Goal: Task Accomplishment & Management: Manage account settings

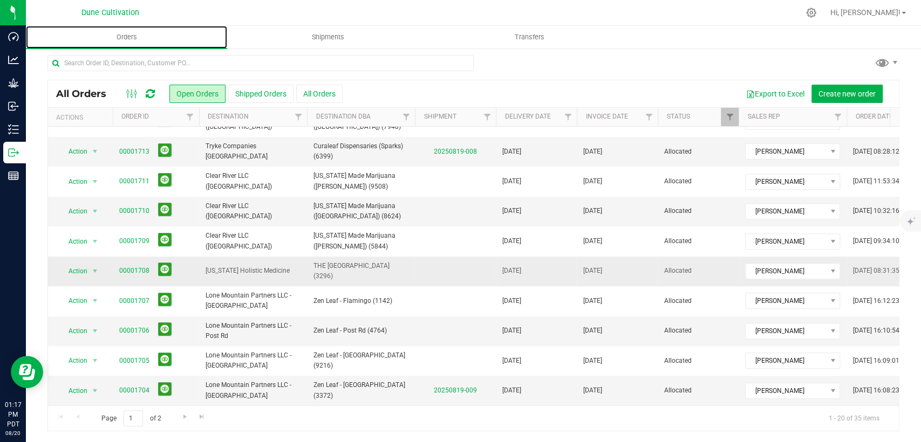
scroll to position [314, 0]
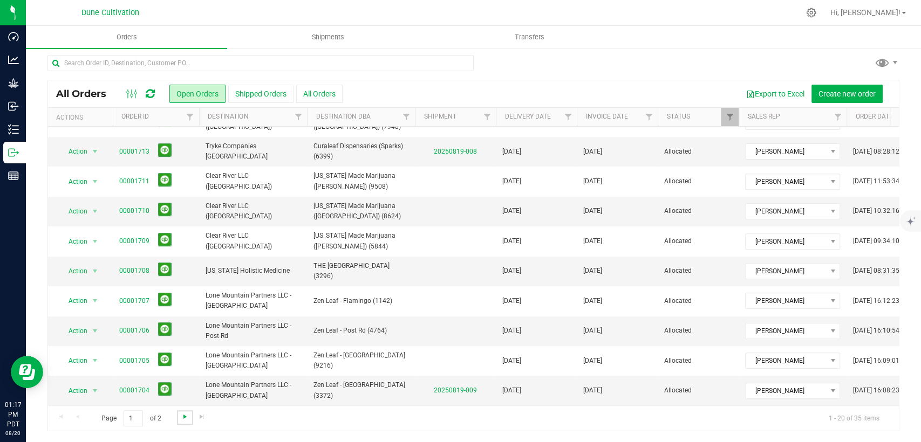
click at [184, 416] on span "Go to the next page" at bounding box center [185, 417] width 9 height 9
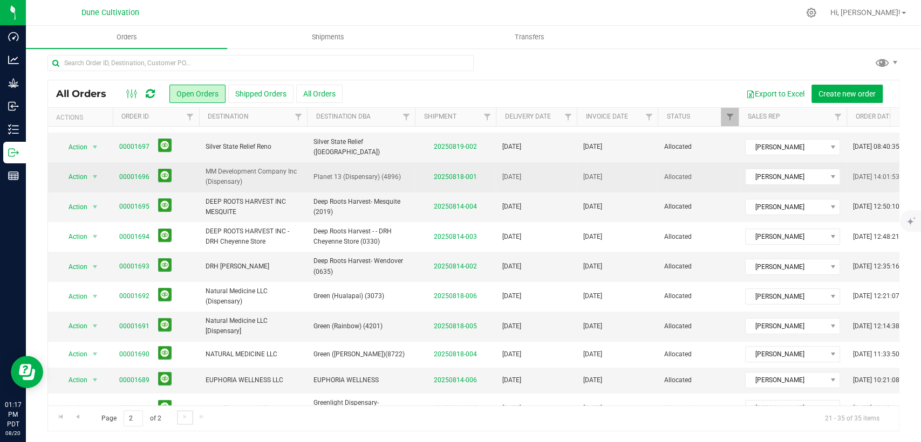
scroll to position [153, 0]
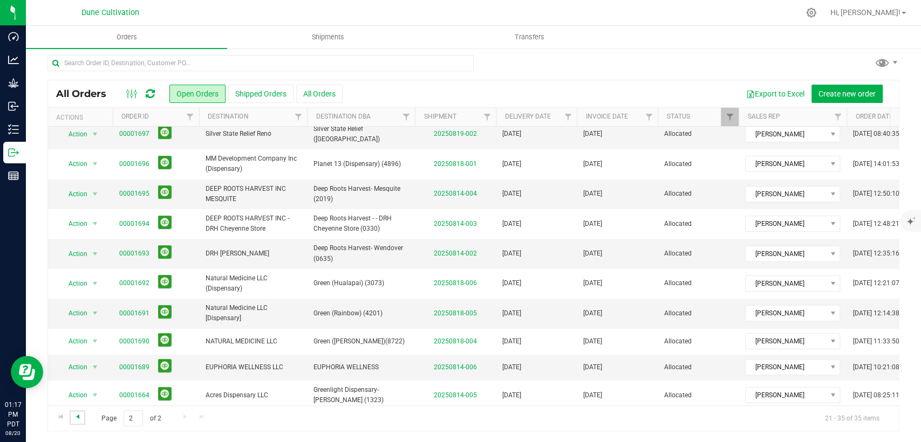
click at [78, 418] on span "Go to the previous page" at bounding box center [77, 417] width 9 height 9
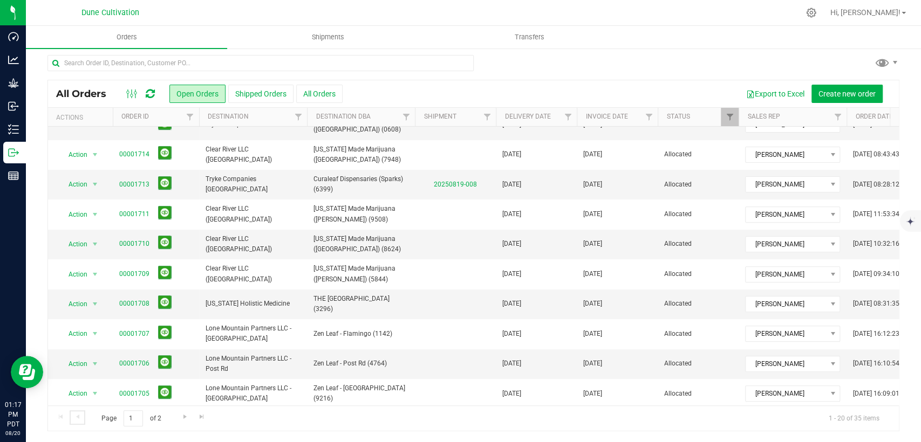
scroll to position [314, 0]
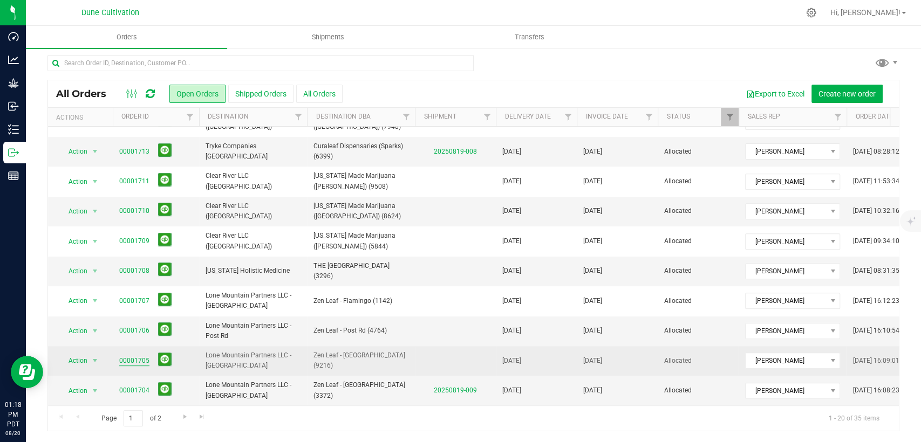
click at [135, 356] on link "00001705" at bounding box center [134, 361] width 30 height 10
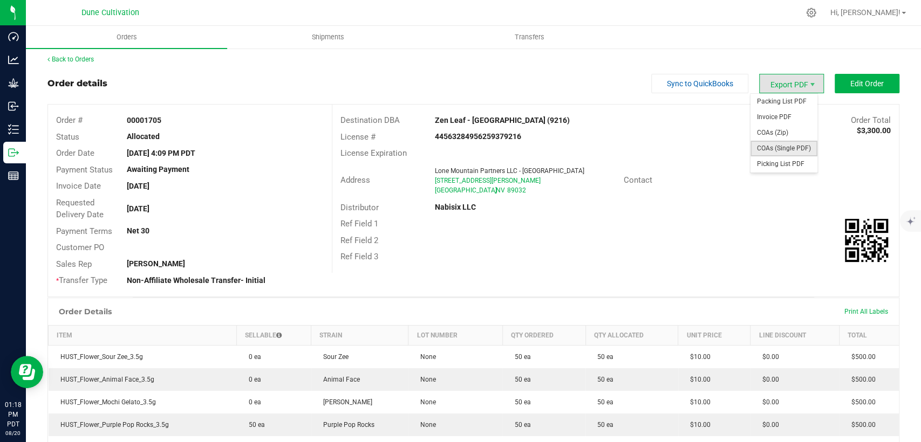
click at [768, 149] on span "COAs (Single PDF)" at bounding box center [783, 149] width 67 height 16
click at [81, 62] on link "Back to Orders" at bounding box center [70, 60] width 46 height 8
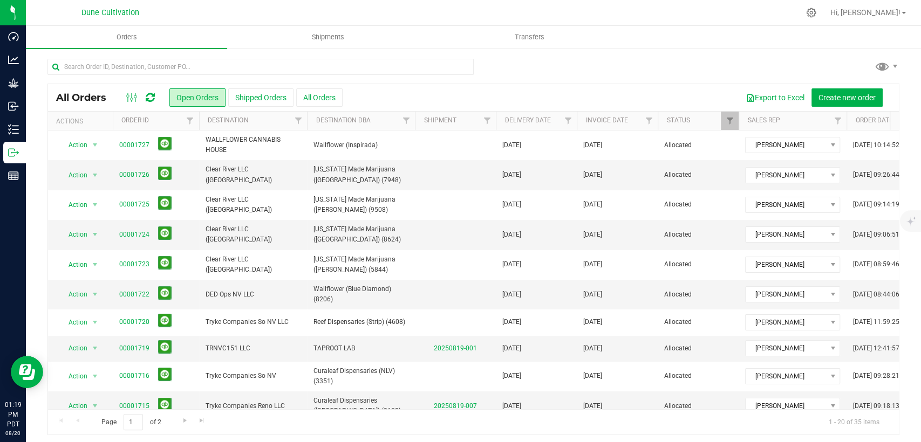
scroll to position [314, 0]
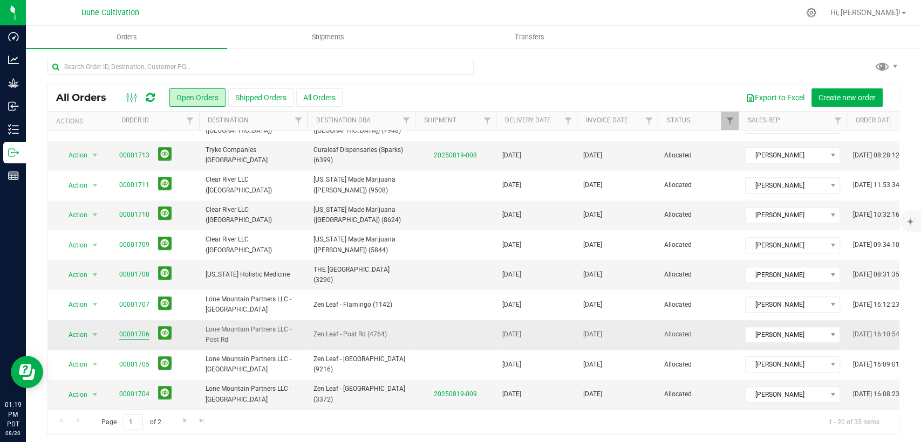
click at [133, 330] on link "00001706" at bounding box center [134, 335] width 30 height 10
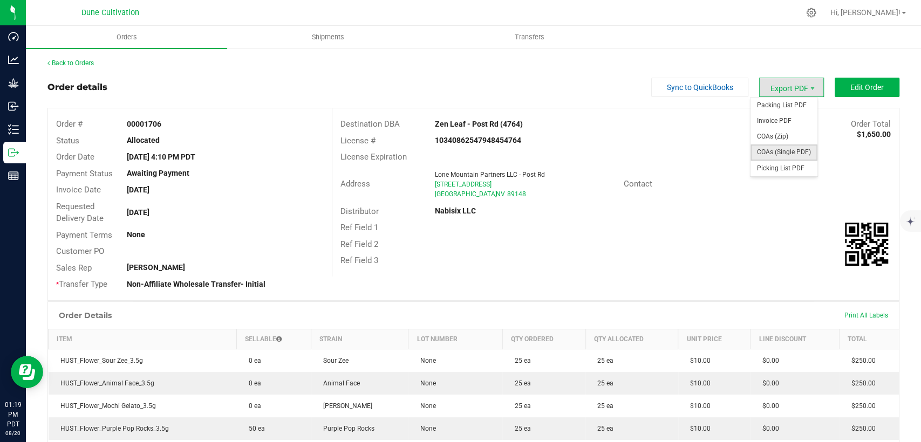
click at [764, 147] on span "COAs (Single PDF)" at bounding box center [783, 153] width 67 height 16
click at [73, 64] on link "Back to Orders" at bounding box center [70, 63] width 46 height 8
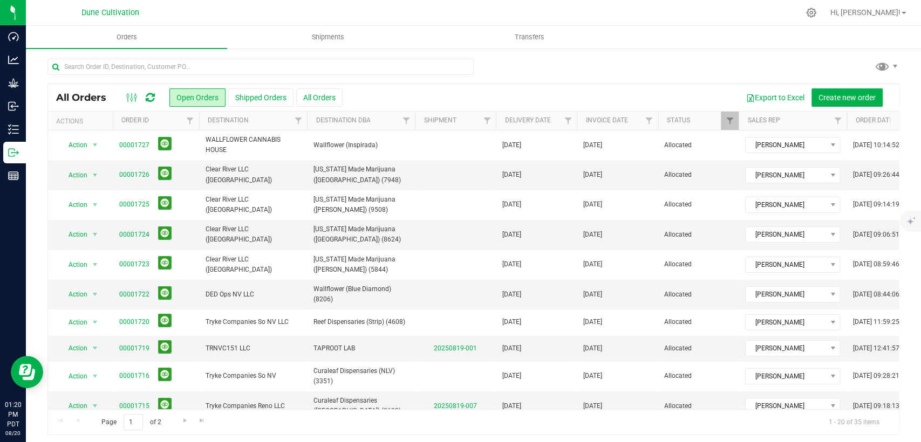
scroll to position [314, 0]
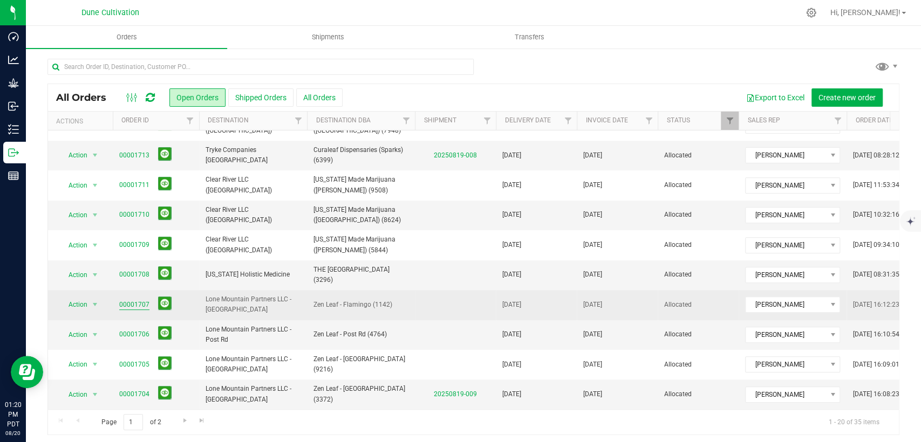
click at [126, 300] on link "00001707" at bounding box center [134, 305] width 30 height 10
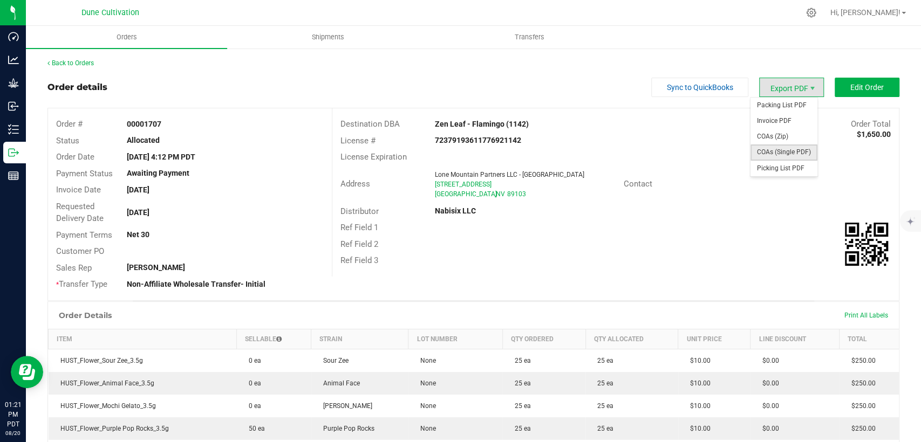
click at [768, 153] on span "COAs (Single PDF)" at bounding box center [783, 153] width 67 height 16
click at [82, 63] on link "Back to Orders" at bounding box center [70, 63] width 46 height 8
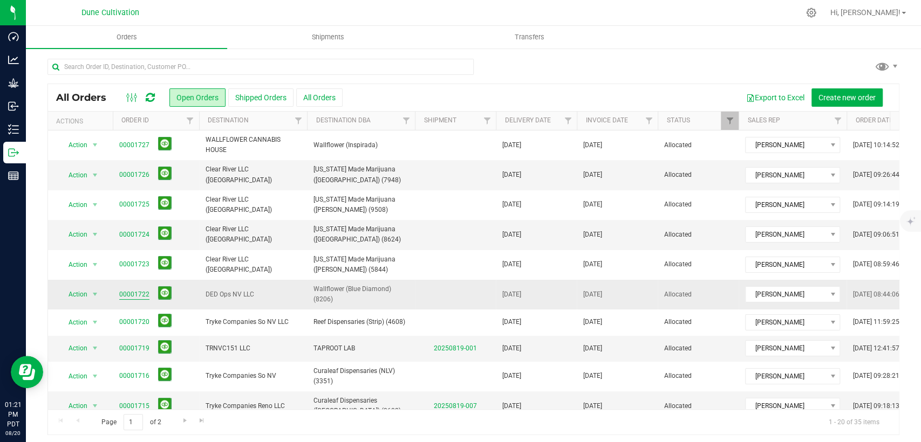
click at [129, 293] on link "00001722" at bounding box center [134, 295] width 30 height 10
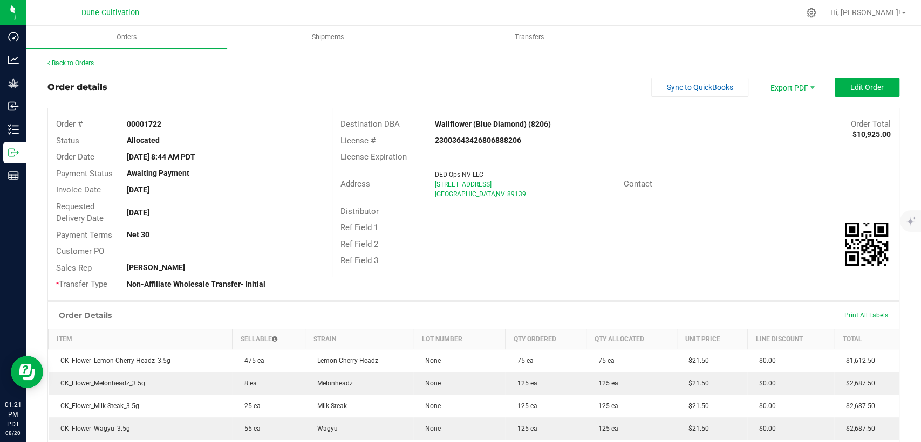
click at [69, 58] on div "Back to Orders" at bounding box center [473, 63] width 852 height 10
click at [88, 64] on link "Back to Orders" at bounding box center [70, 63] width 46 height 8
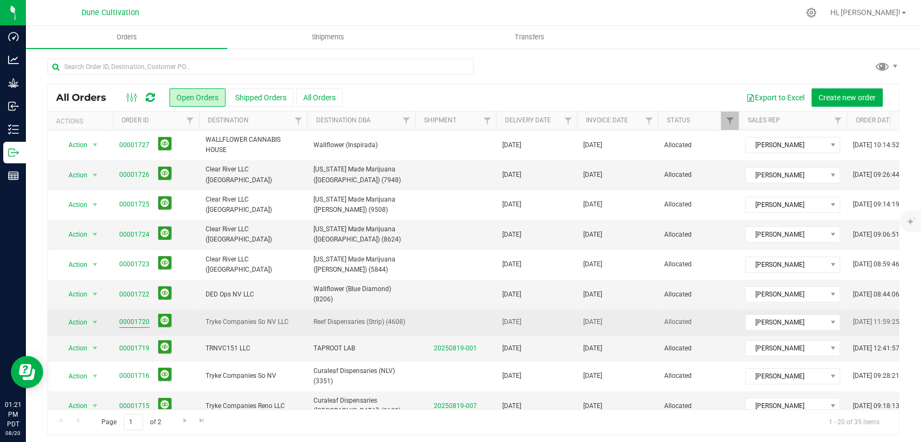
click at [129, 321] on link "00001720" at bounding box center [134, 322] width 30 height 10
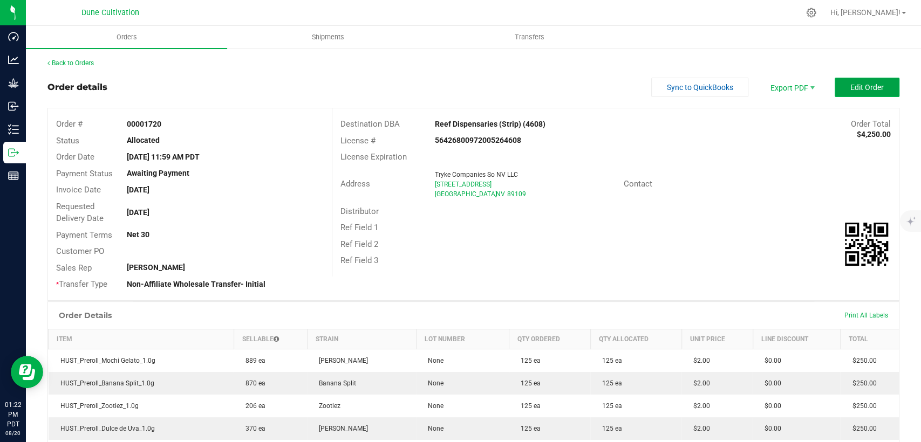
click at [877, 83] on button "Edit Order" at bounding box center [866, 87] width 65 height 19
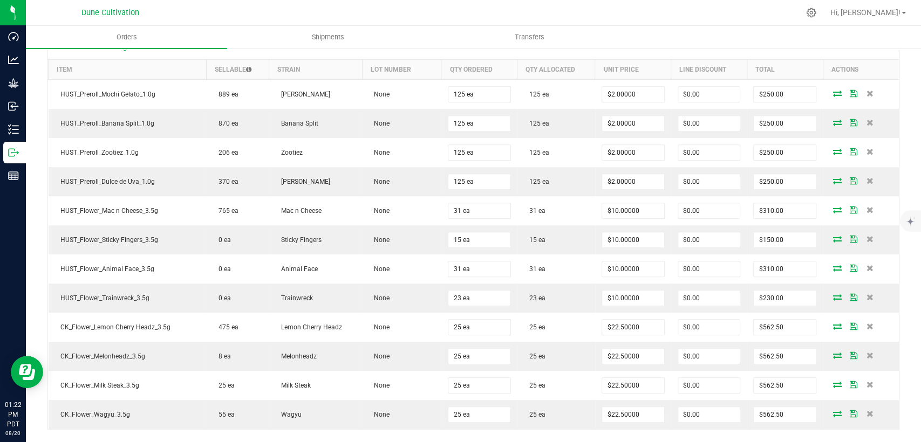
scroll to position [359, 0]
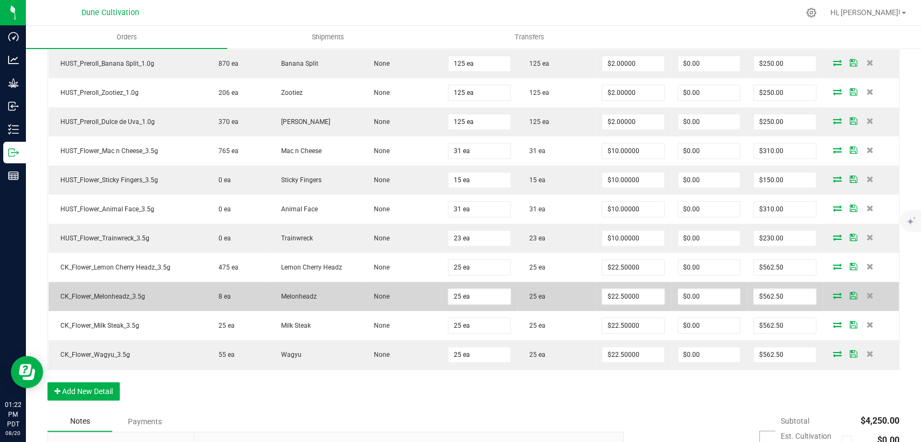
click at [833, 297] on icon at bounding box center [837, 295] width 9 height 6
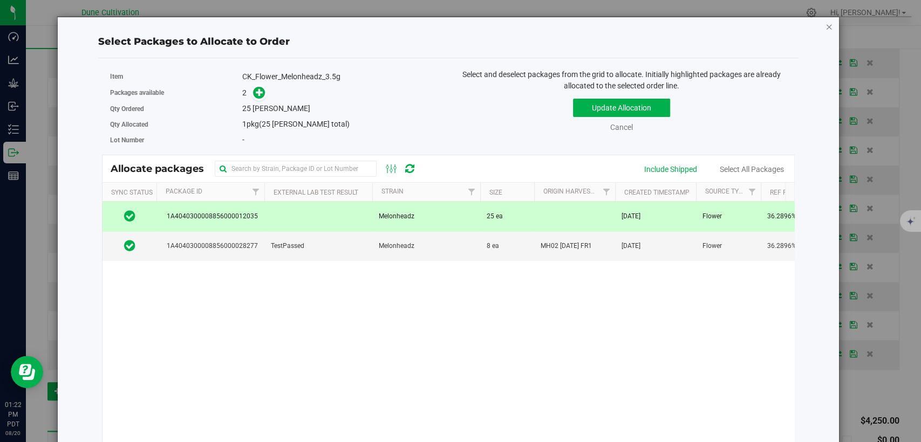
click at [825, 29] on icon "button" at bounding box center [829, 26] width 8 height 13
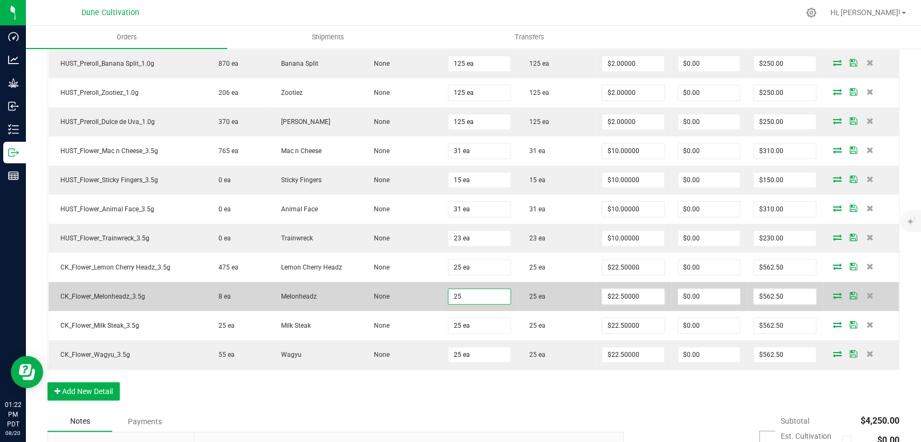
click at [462, 295] on input "25" at bounding box center [479, 296] width 62 height 15
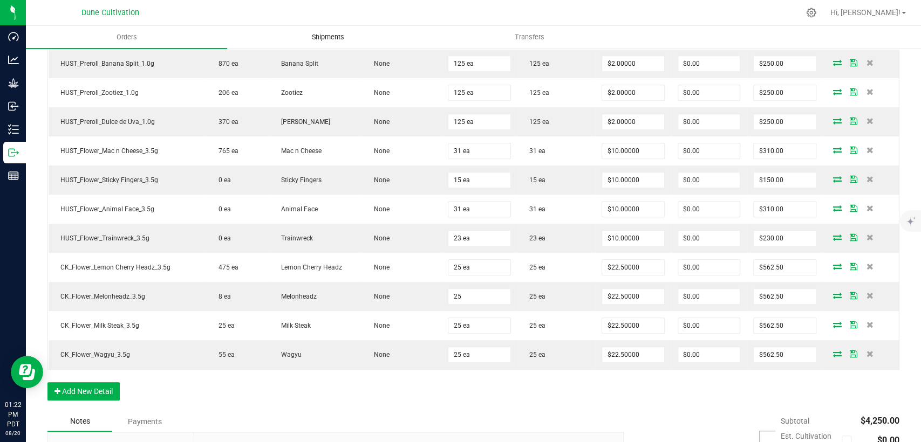
type input "25 ea"
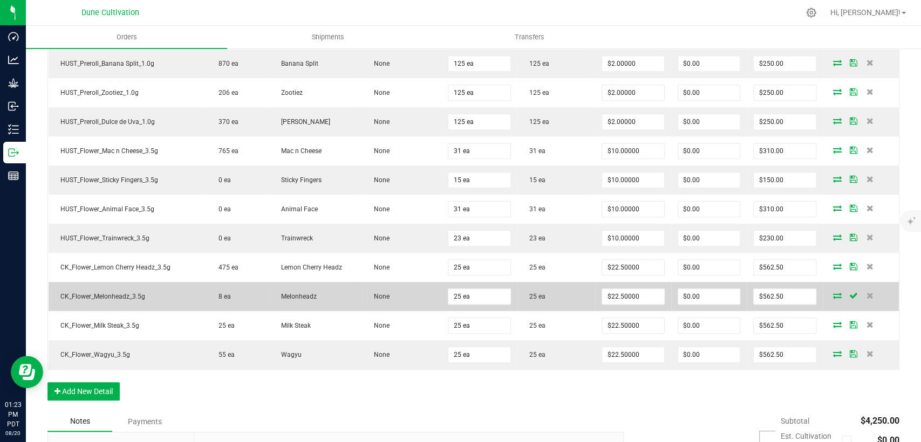
click at [833, 292] on icon at bounding box center [837, 295] width 9 height 6
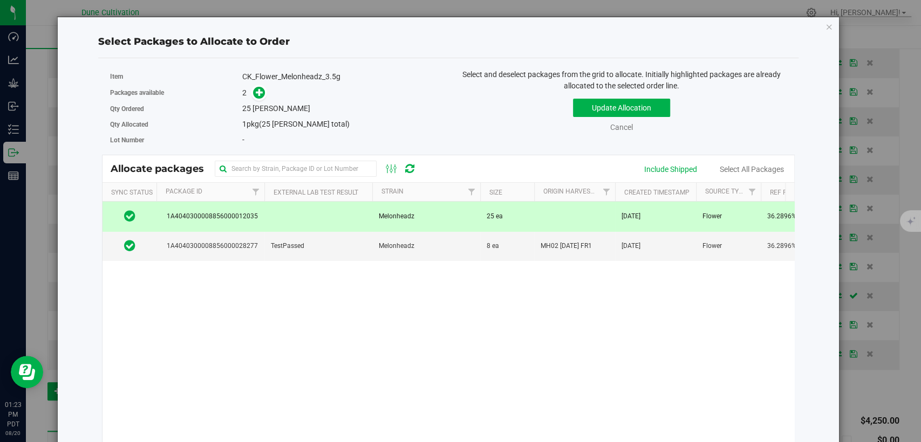
click at [520, 215] on td "25 ea" at bounding box center [507, 217] width 54 height 30
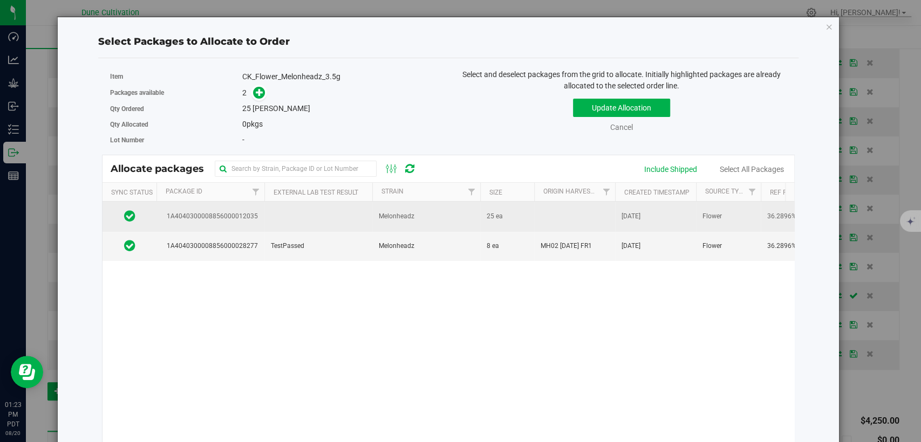
click at [289, 216] on td at bounding box center [318, 217] width 108 height 30
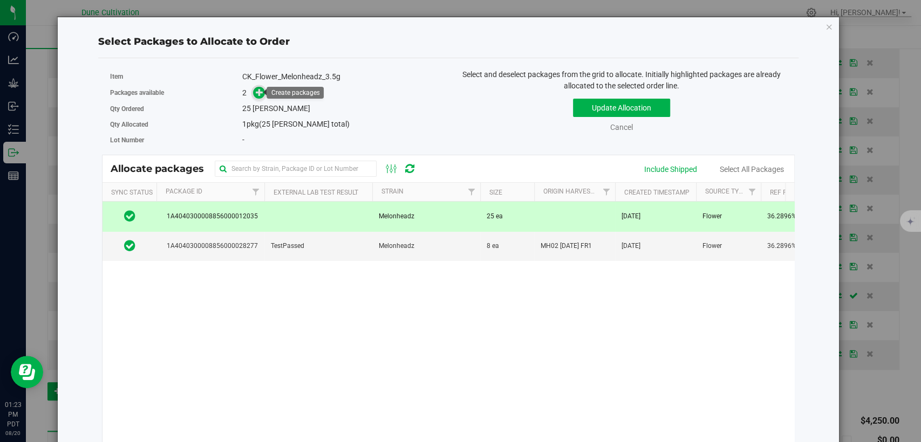
click at [258, 92] on icon at bounding box center [260, 92] width 8 height 8
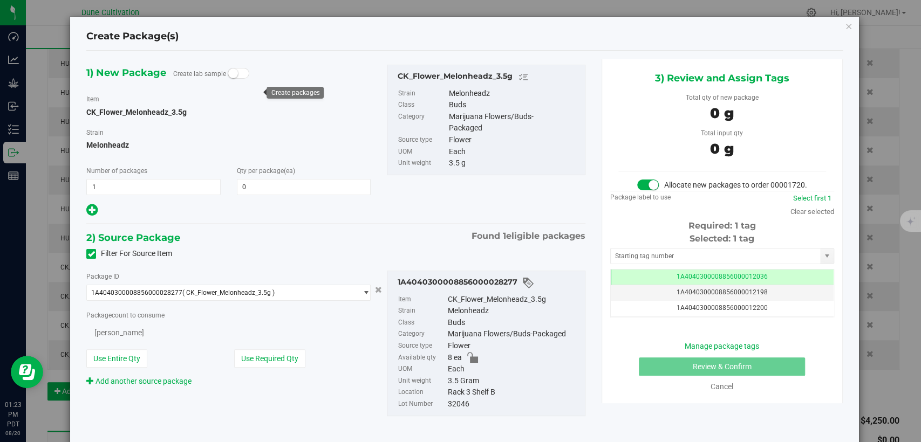
type input "0"
click at [628, 285] on td "1A4040300008856000012036" at bounding box center [722, 278] width 223 height 16
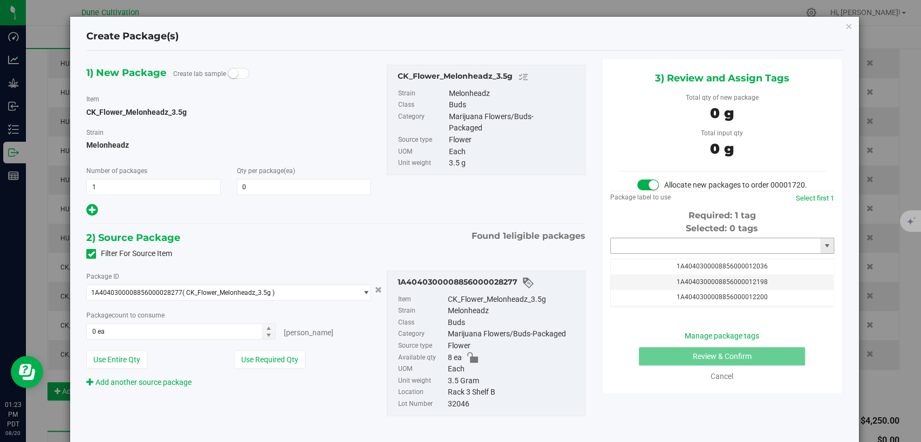
click at [640, 254] on input "text" at bounding box center [715, 245] width 209 height 15
type input "3"
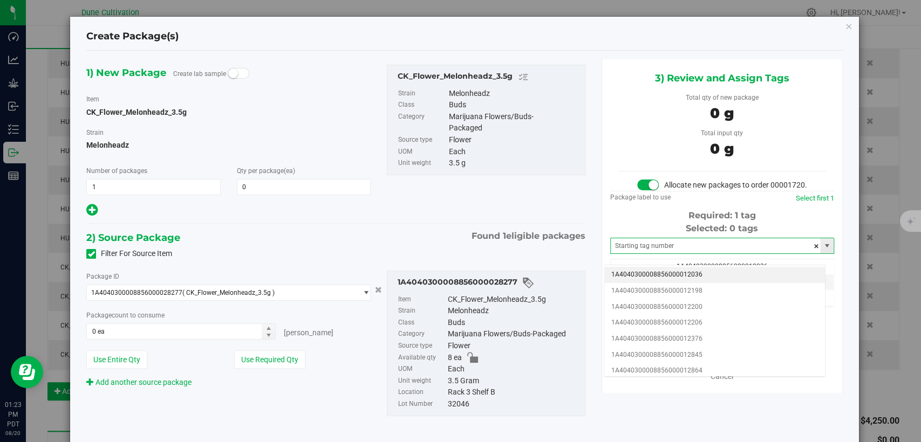
click at [646, 235] on div "Selected: 0 tags" at bounding box center [722, 228] width 224 height 13
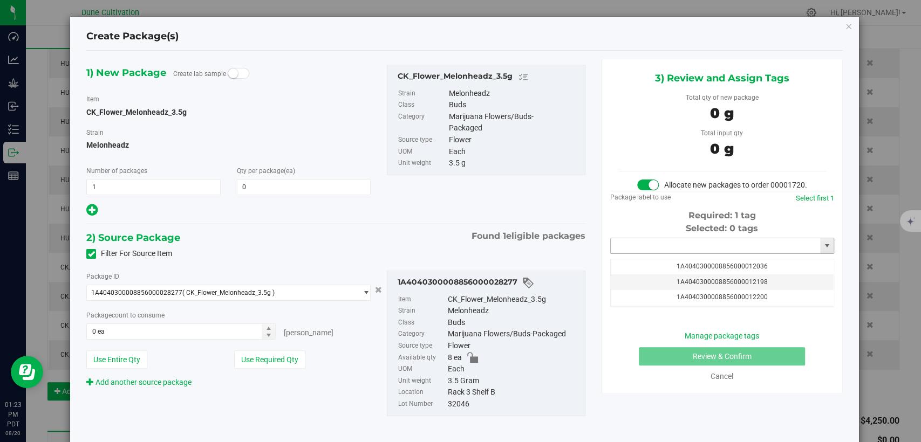
click at [630, 254] on input "text" at bounding box center [715, 245] width 209 height 15
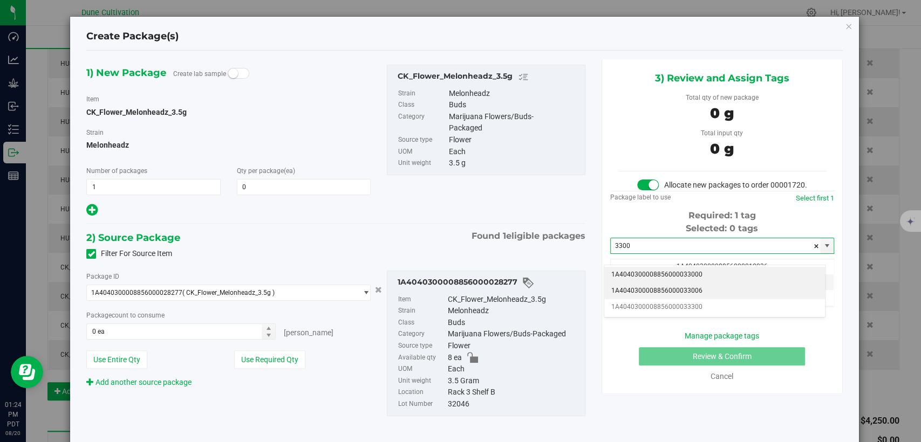
click at [661, 285] on li "1A4040300008856000033006" at bounding box center [714, 291] width 221 height 16
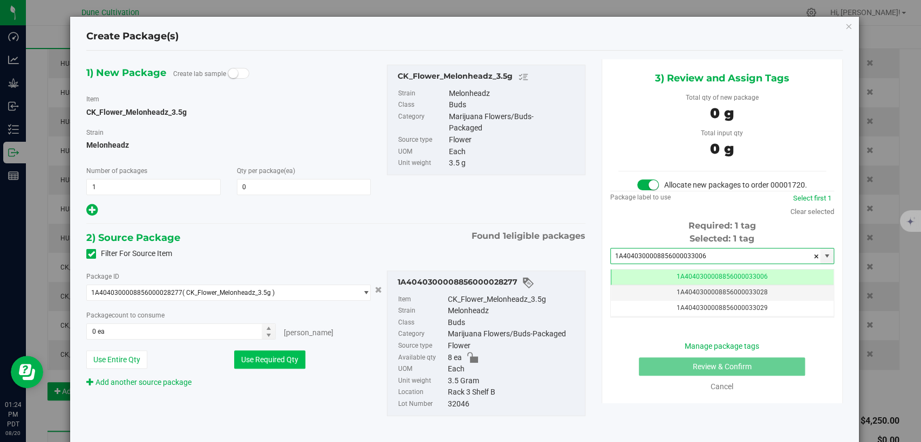
type input "1A4040300008856000033006"
click at [291, 352] on button "Use Required Qty" at bounding box center [269, 360] width 71 height 18
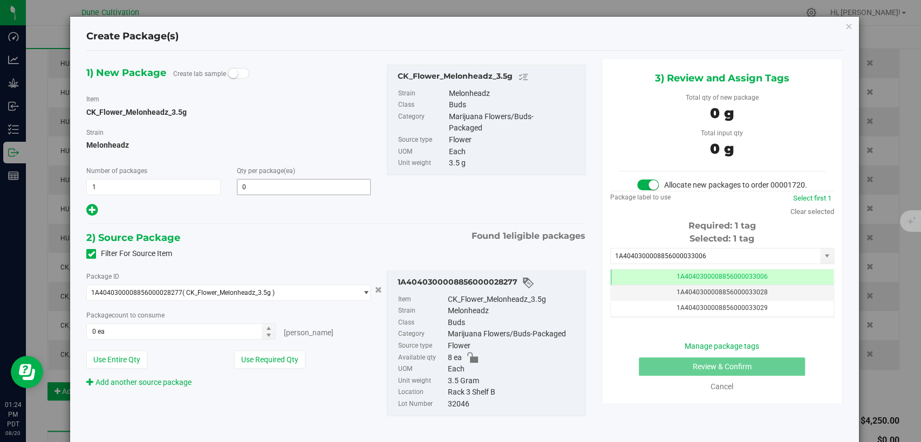
click at [249, 185] on span "0 0" at bounding box center [304, 187] width 134 height 16
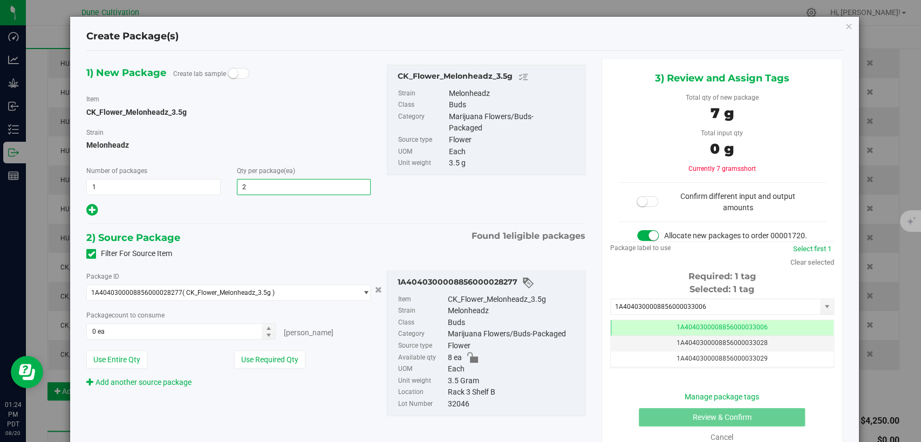
type input "25"
click at [262, 362] on button "Use Required Qty" at bounding box center [269, 360] width 71 height 18
type input "8 ea"
click at [251, 293] on span "( CK_Flower_Melonheadz_3.5g )" at bounding box center [228, 293] width 92 height 8
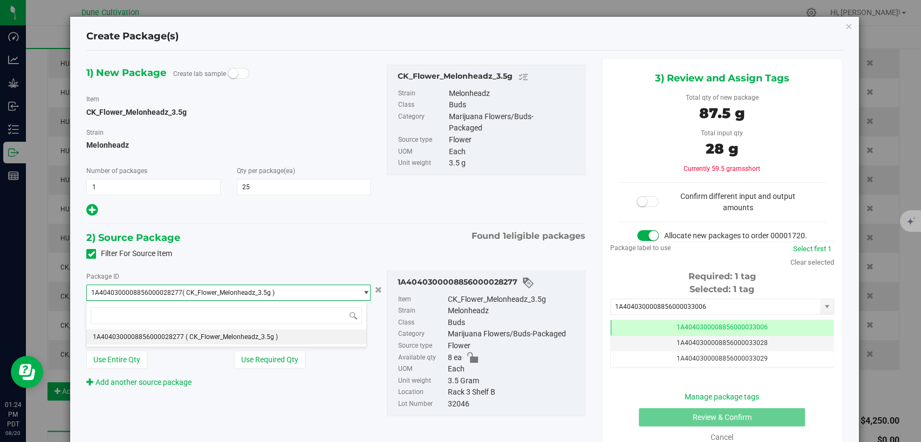
click at [237, 297] on span "1A4040300008856000028277 ( CK_Flower_Melonheadz_3.5g )" at bounding box center [222, 292] width 270 height 15
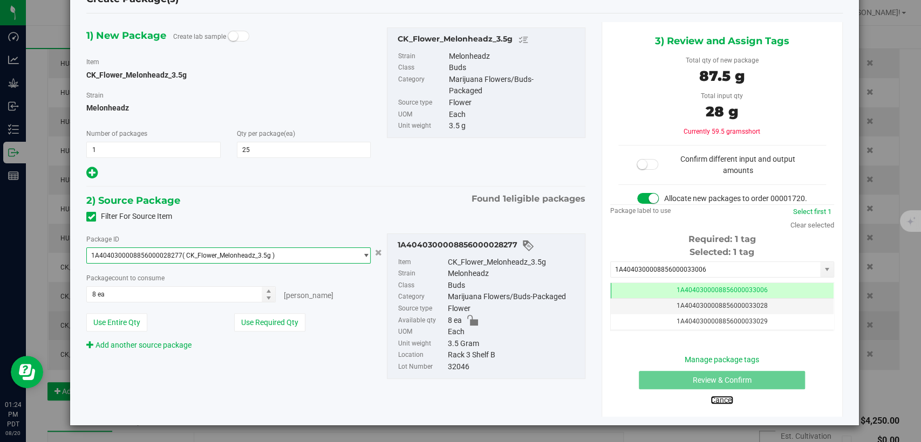
click at [712, 402] on link "Cancel" at bounding box center [721, 400] width 23 height 9
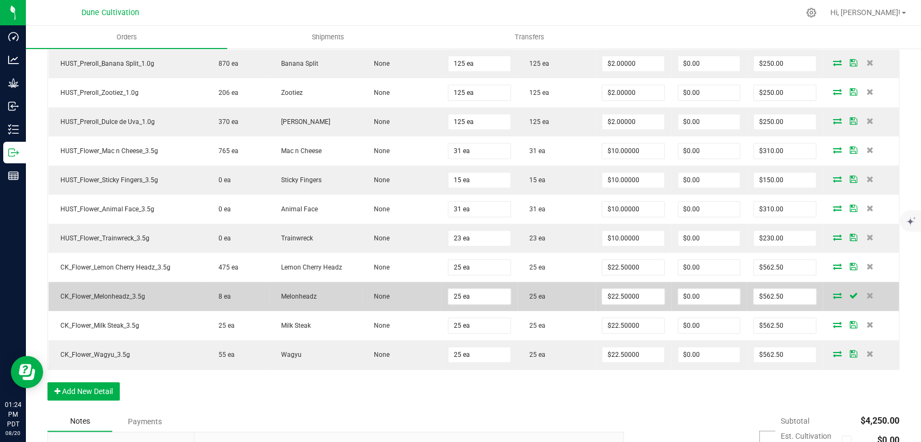
click at [833, 293] on icon at bounding box center [837, 295] width 9 height 6
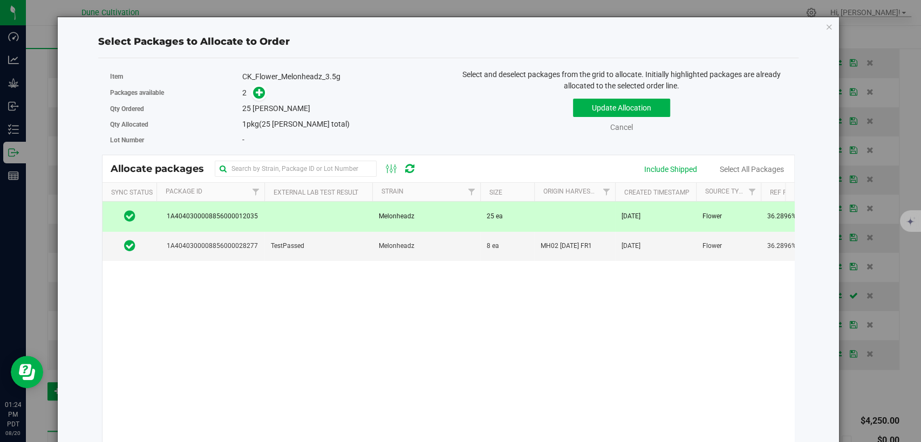
click at [291, 214] on td at bounding box center [318, 217] width 108 height 30
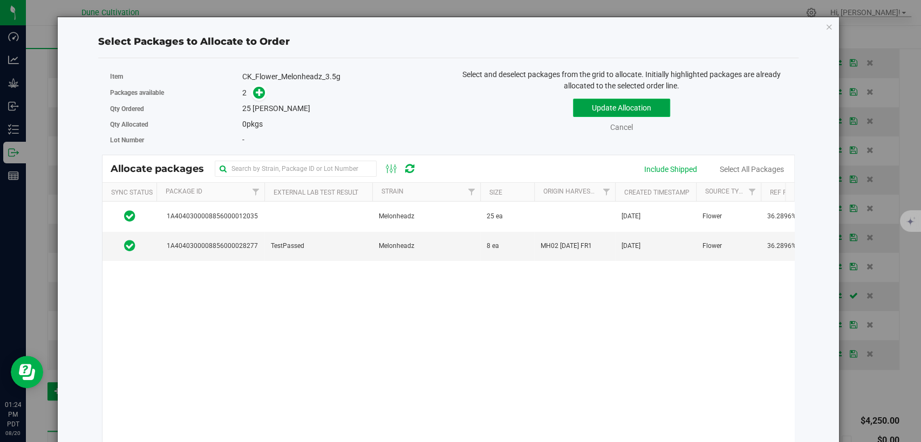
click at [588, 105] on button "Update Allocation" at bounding box center [621, 108] width 97 height 18
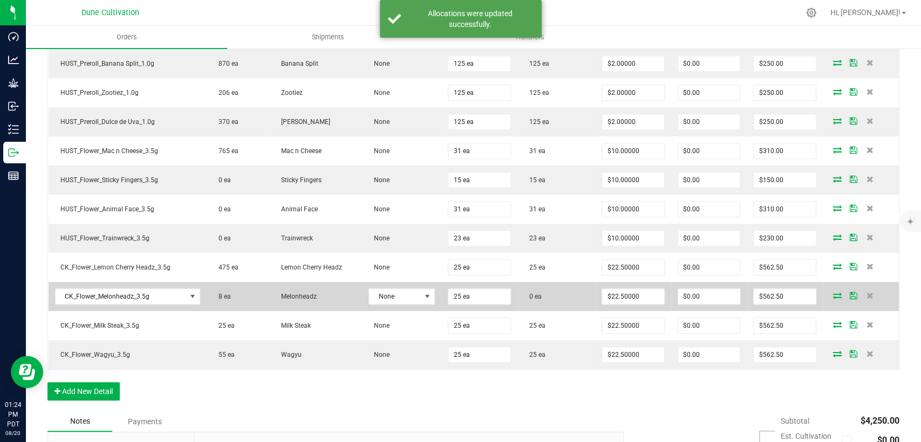
click at [833, 293] on icon at bounding box center [837, 295] width 9 height 6
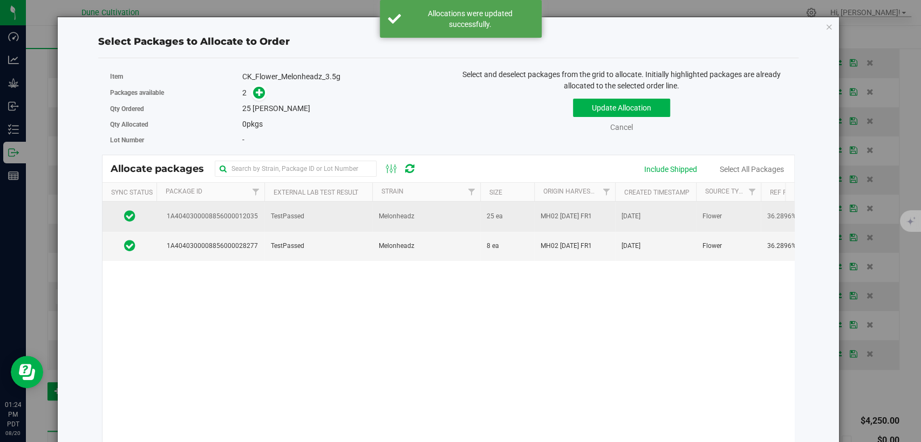
click at [354, 216] on td "TestPassed" at bounding box center [318, 217] width 108 height 30
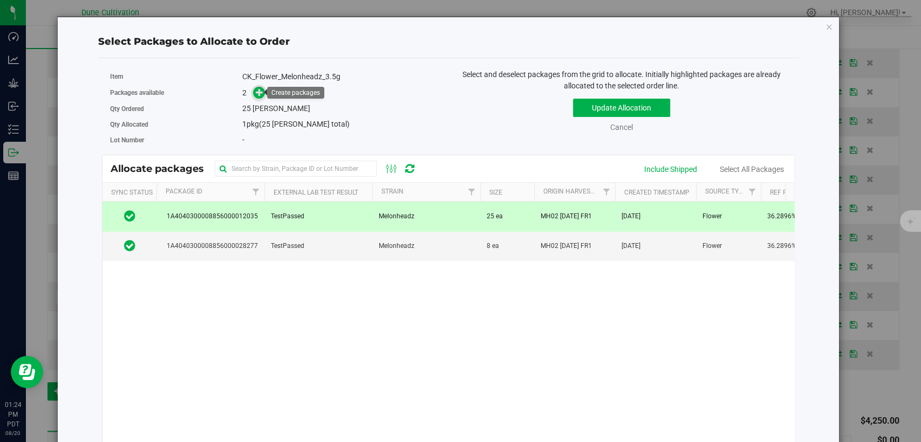
click at [256, 93] on icon at bounding box center [260, 92] width 8 height 8
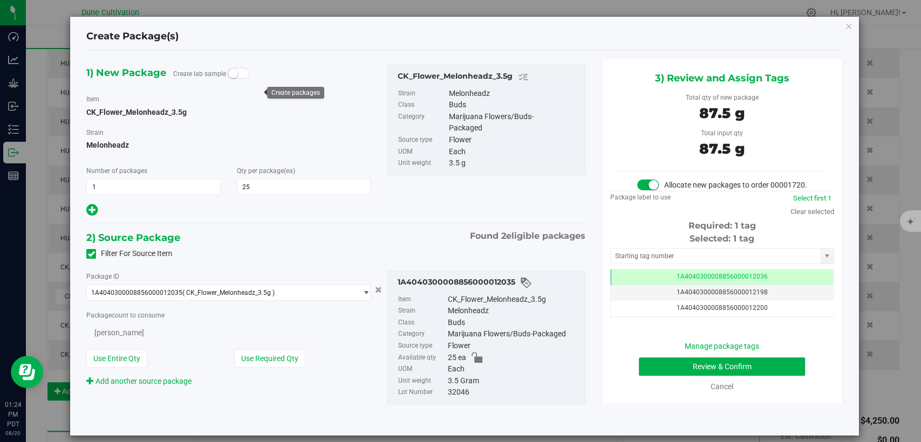
type input "25"
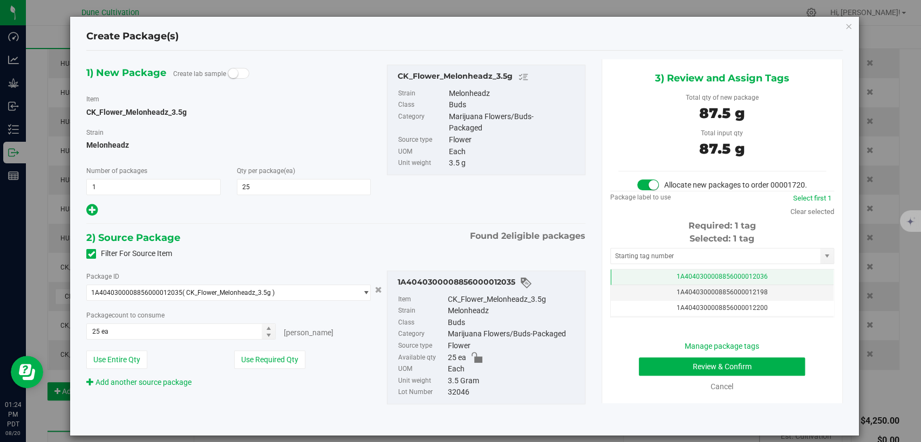
click at [628, 285] on td "1A4040300008856000012036" at bounding box center [722, 278] width 223 height 16
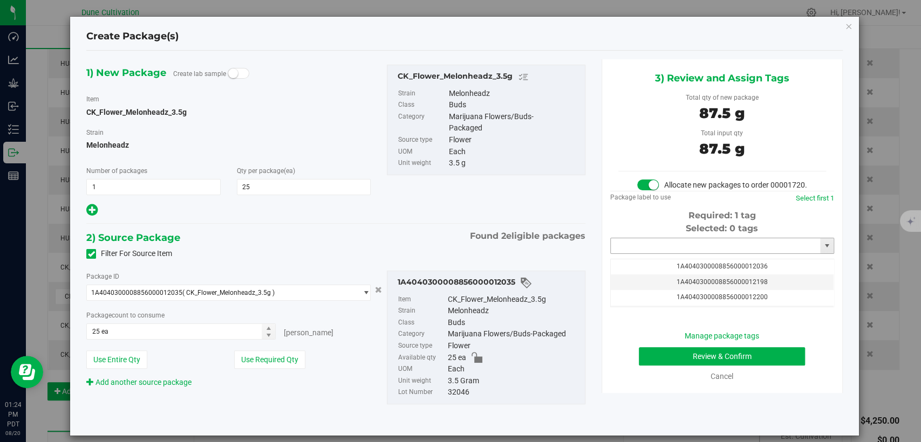
click at [641, 254] on input "text" at bounding box center [715, 245] width 209 height 15
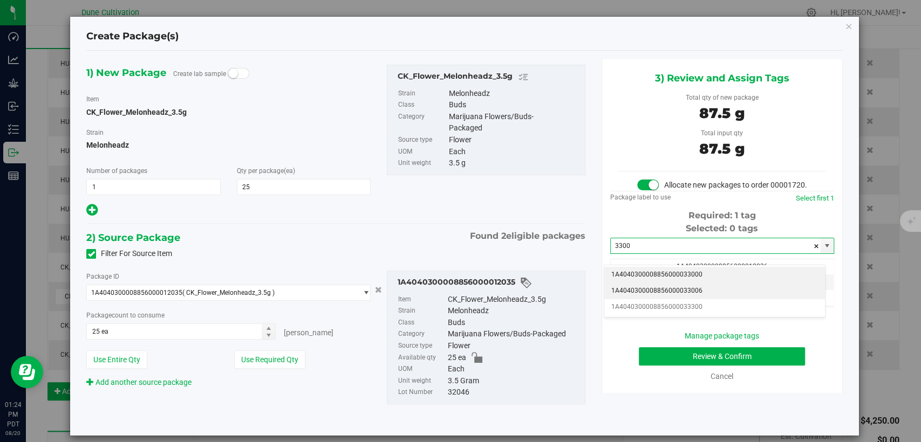
click at [640, 285] on li "1A4040300008856000033006" at bounding box center [714, 291] width 221 height 16
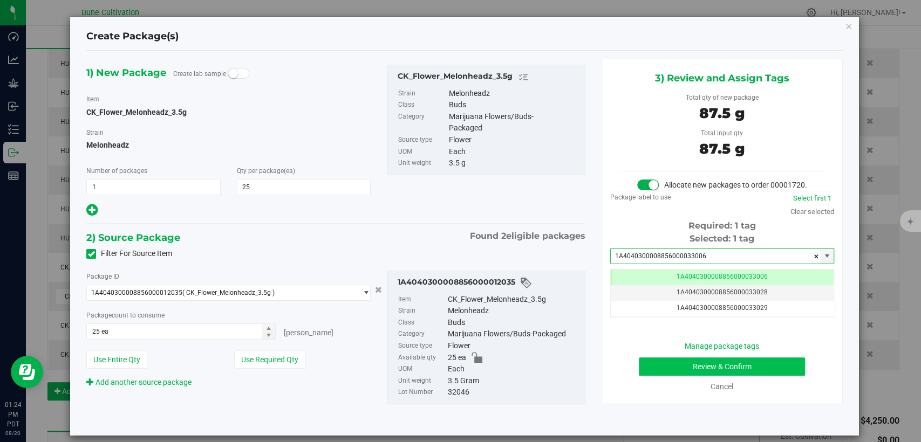
type input "1A4040300008856000033006"
click at [660, 376] on button "Review & Confirm" at bounding box center [722, 367] width 166 height 18
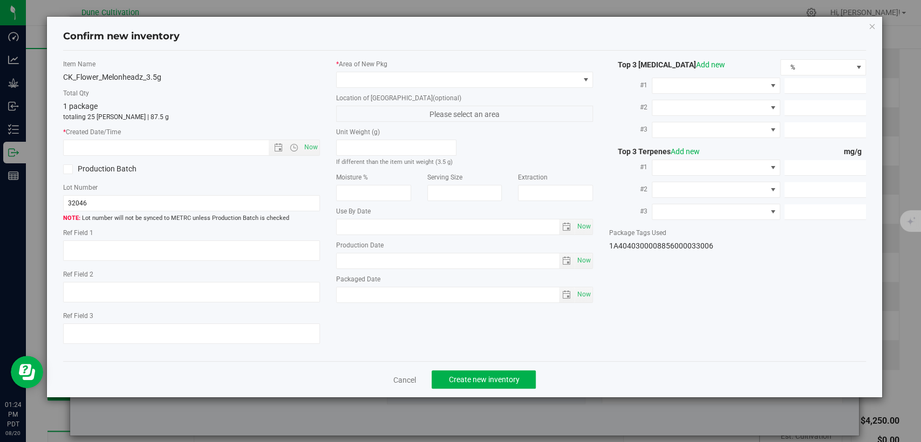
type textarea "36.2896%"
type textarea "Melonheadz"
type textarea "<LOQ"
type input "401.9170"
type input "10.4143"
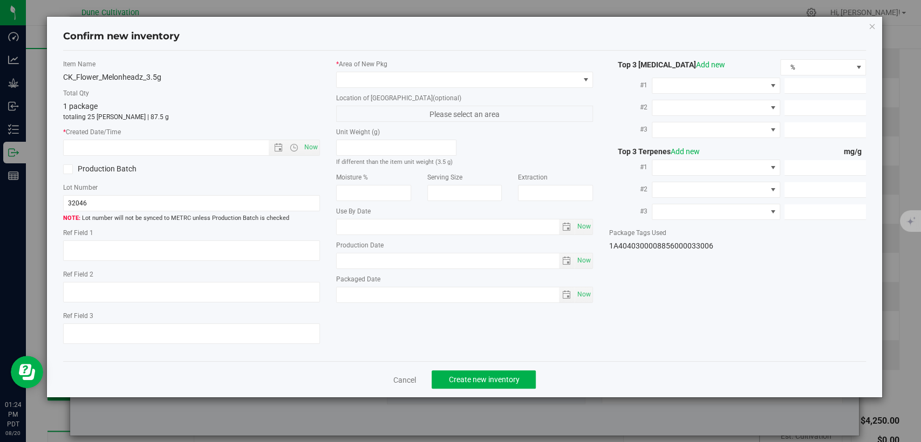
type input "8.5067"
type input "9.2550"
type input "9.1370"
type input "5.4810"
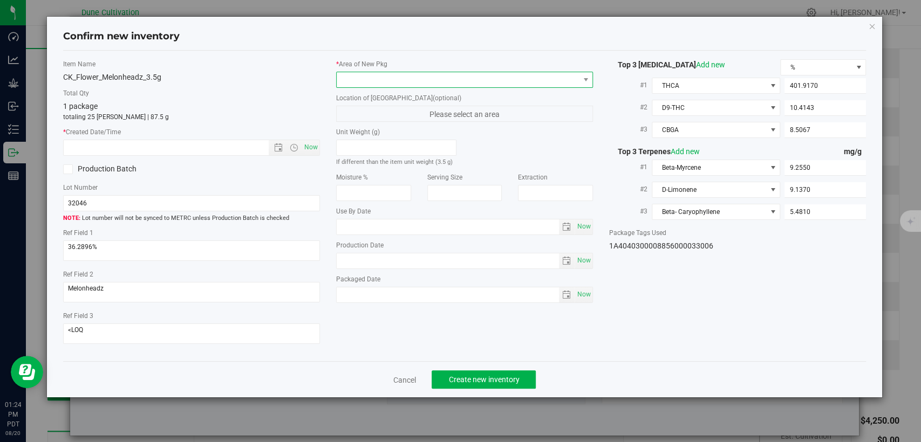
click at [434, 84] on span at bounding box center [458, 79] width 242 height 15
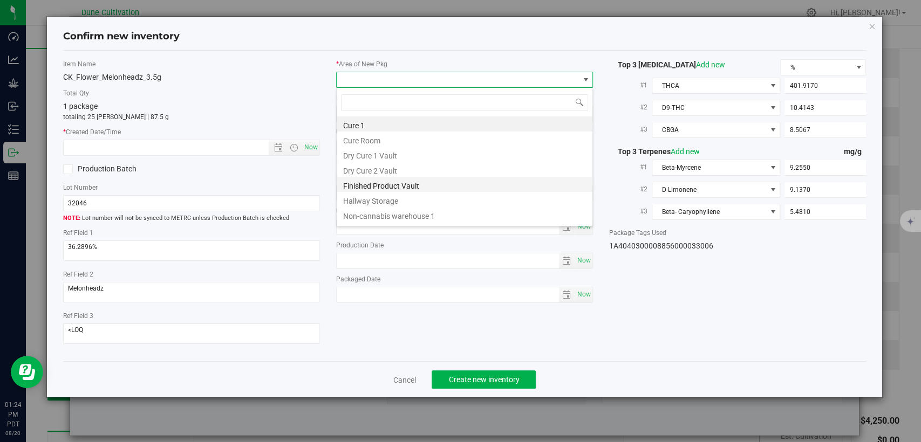
click at [380, 190] on li "Finished Product Vault" at bounding box center [465, 184] width 256 height 15
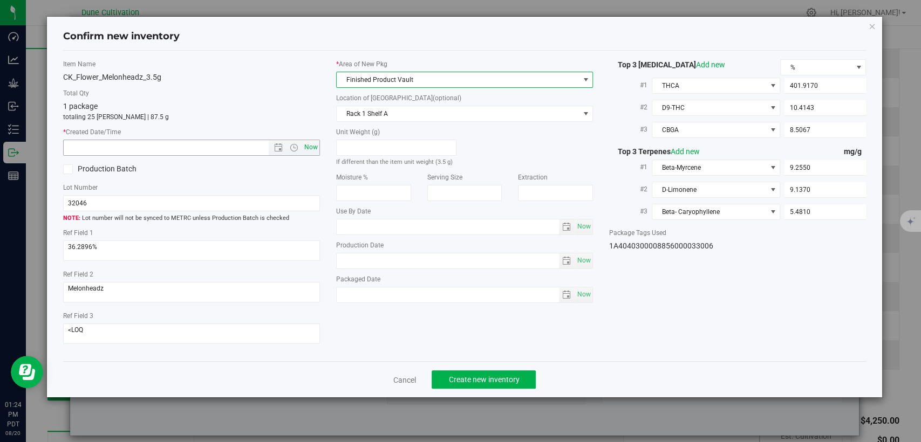
click at [314, 146] on span "Now" at bounding box center [311, 148] width 18 height 16
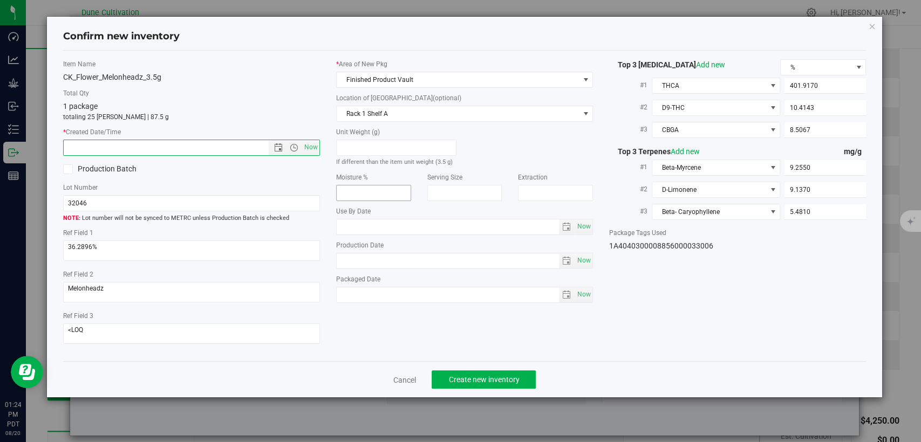
type input "8/20/2025 1:24 PM"
click at [475, 380] on span "Create new inventory" at bounding box center [483, 379] width 71 height 9
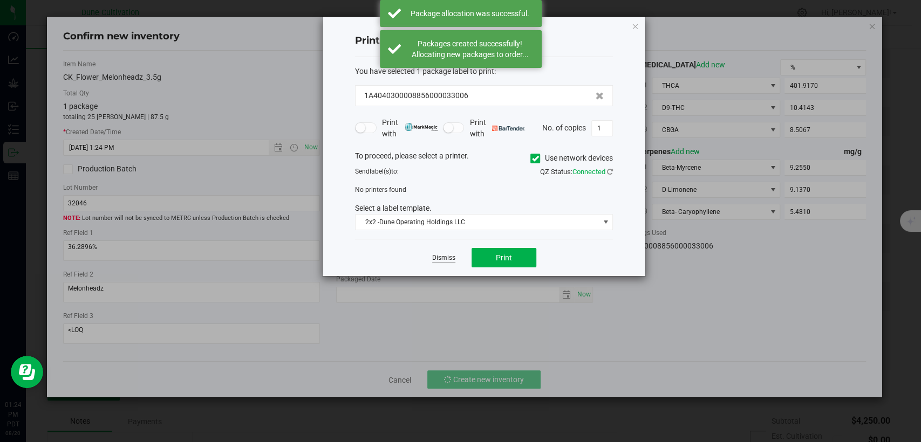
click at [441, 259] on link "Dismiss" at bounding box center [443, 258] width 23 height 9
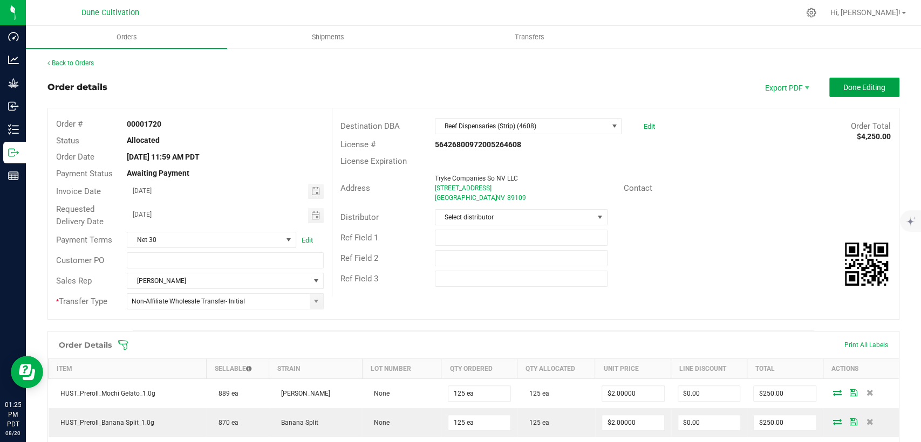
click at [847, 87] on span "Done Editing" at bounding box center [864, 87] width 42 height 9
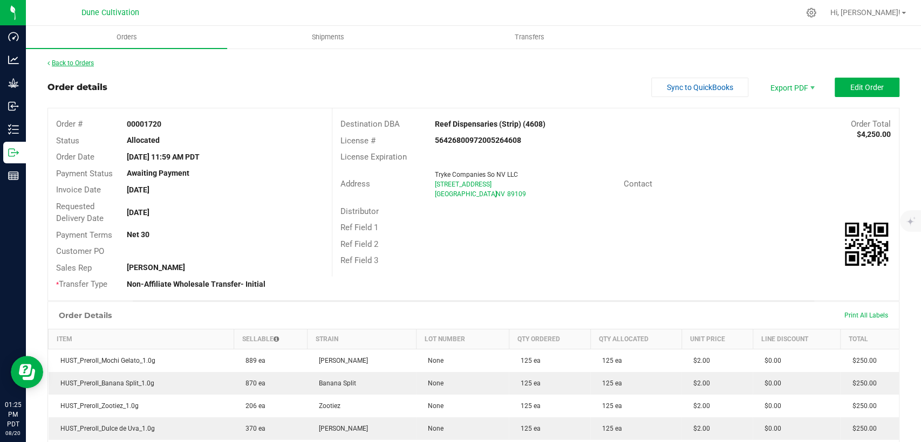
click at [80, 63] on link "Back to Orders" at bounding box center [70, 63] width 46 height 8
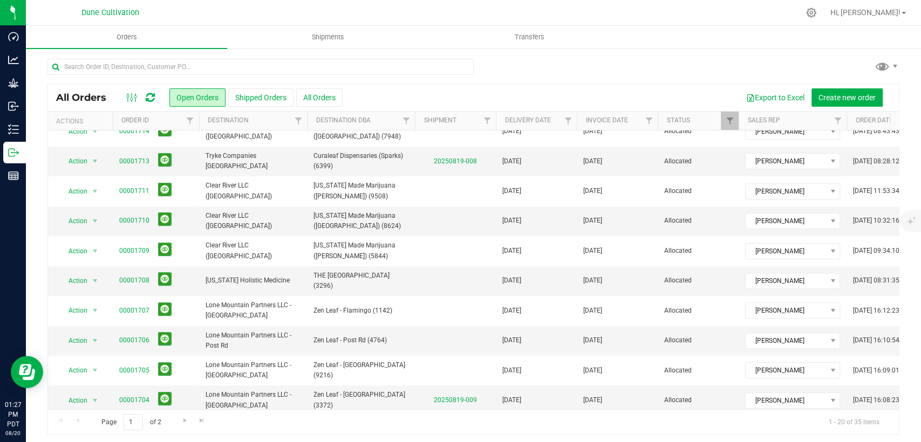
scroll to position [314, 0]
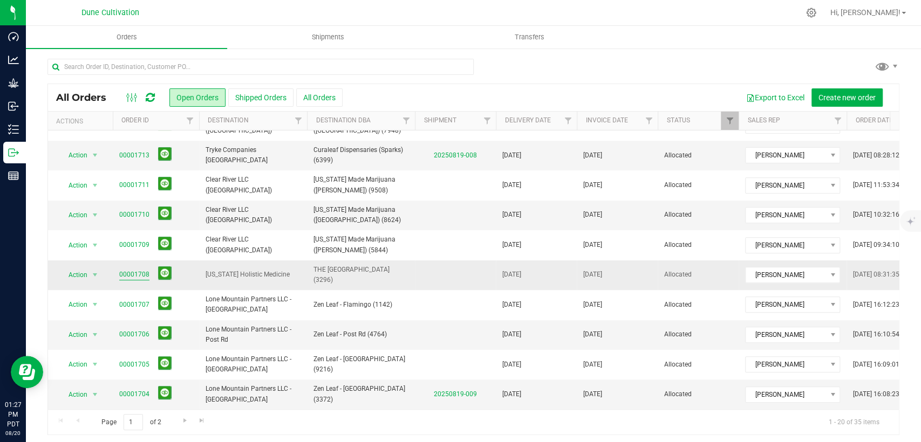
click at [125, 270] on link "00001708" at bounding box center [134, 275] width 30 height 10
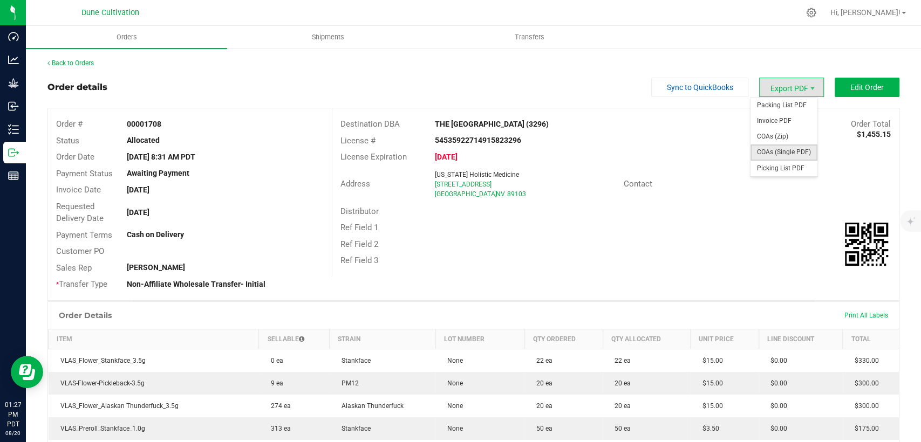
click at [768, 152] on span "COAs (Single PDF)" at bounding box center [783, 153] width 67 height 16
click at [60, 60] on link "Back to Orders" at bounding box center [70, 63] width 46 height 8
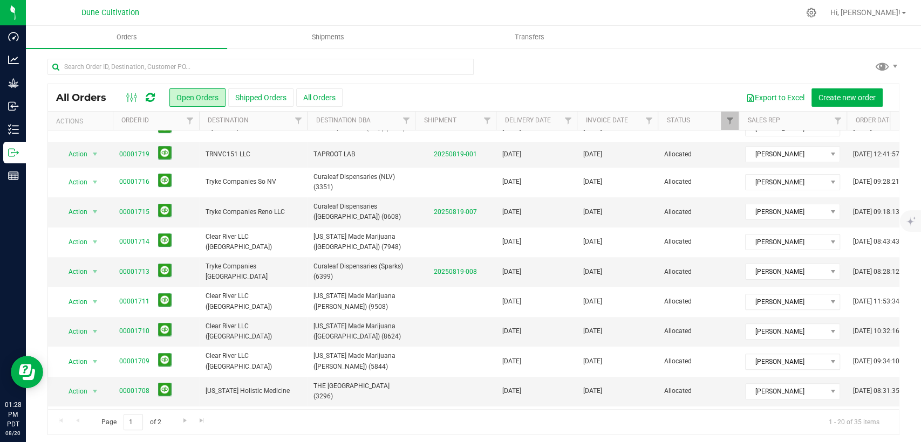
scroll to position [134, 0]
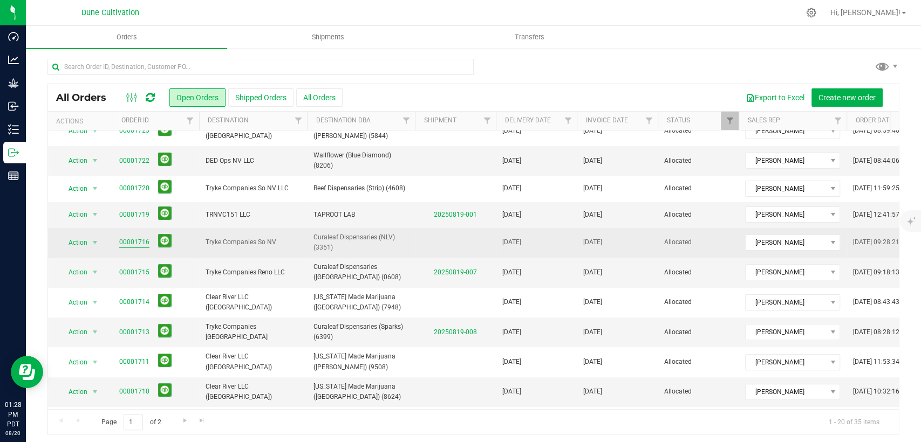
click at [131, 241] on link "00001716" at bounding box center [134, 242] width 30 height 10
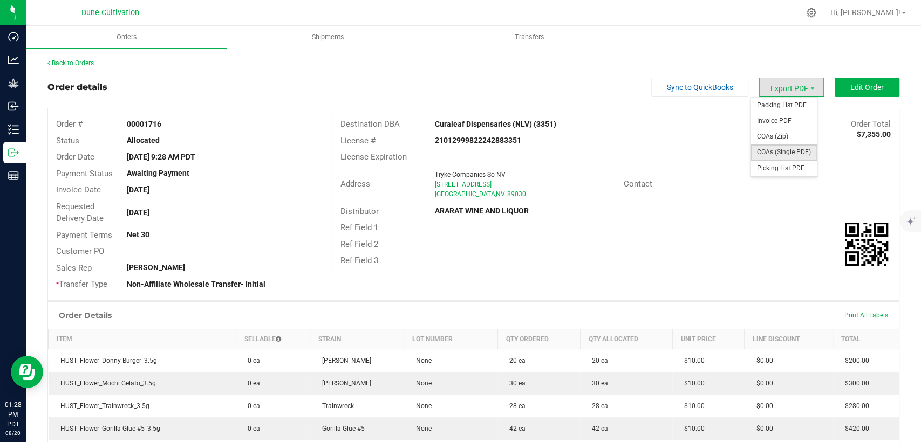
click at [764, 150] on span "COAs (Single PDF)" at bounding box center [783, 153] width 67 height 16
click at [791, 155] on span "COAs (Single PDF)" at bounding box center [783, 153] width 67 height 16
click at [91, 61] on link "Back to Orders" at bounding box center [70, 63] width 46 height 8
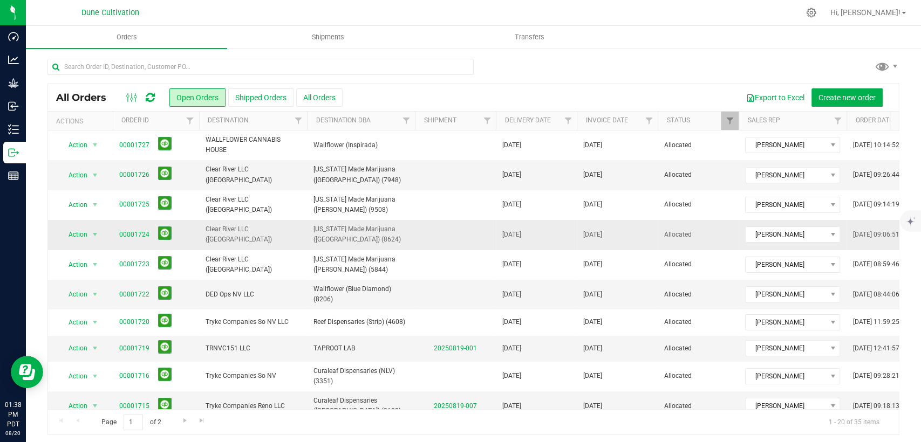
scroll to position [60, 0]
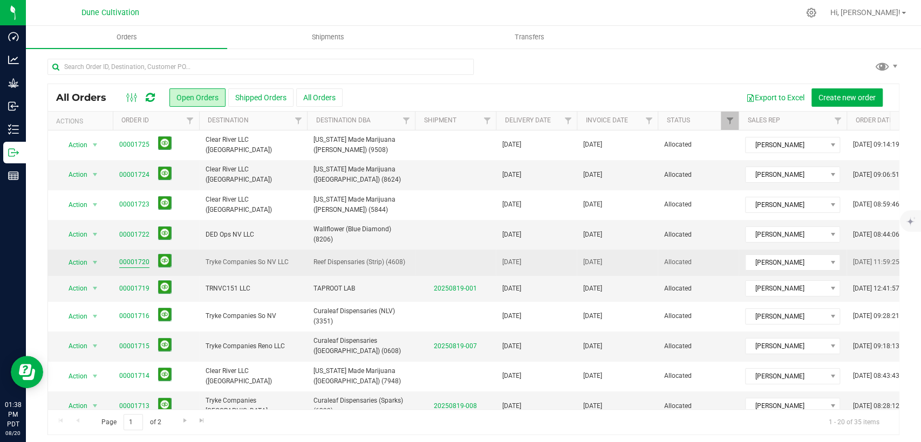
click at [142, 263] on link "00001720" at bounding box center [134, 262] width 30 height 10
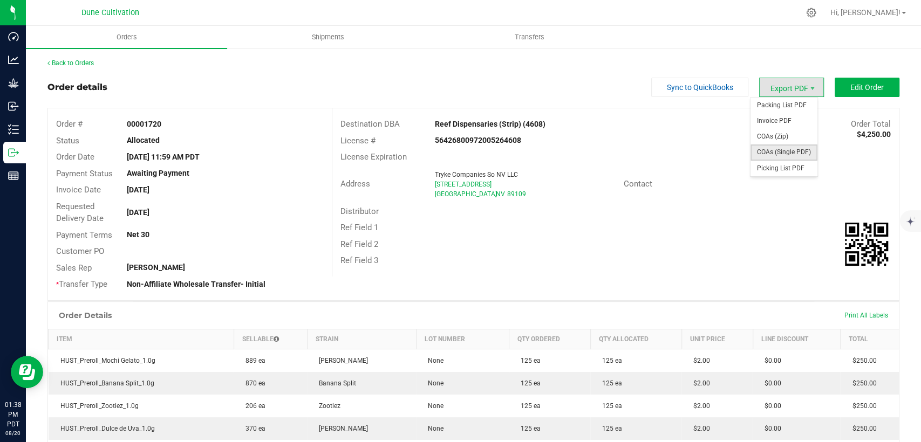
click at [775, 148] on span "COAs (Single PDF)" at bounding box center [783, 153] width 67 height 16
click at [63, 65] on link "Back to Orders" at bounding box center [70, 63] width 46 height 8
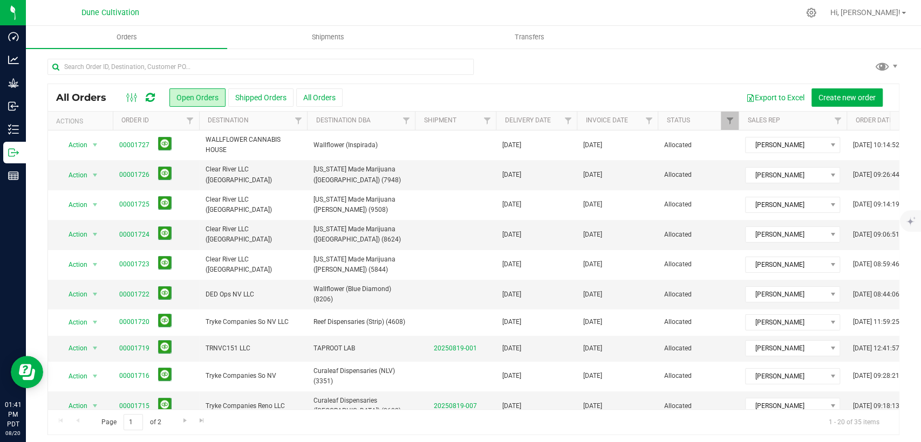
drag, startPoint x: 343, startPoint y: 39, endPoint x: 588, endPoint y: 80, distance: 248.7
click at [585, 61] on div at bounding box center [473, 71] width 852 height 25
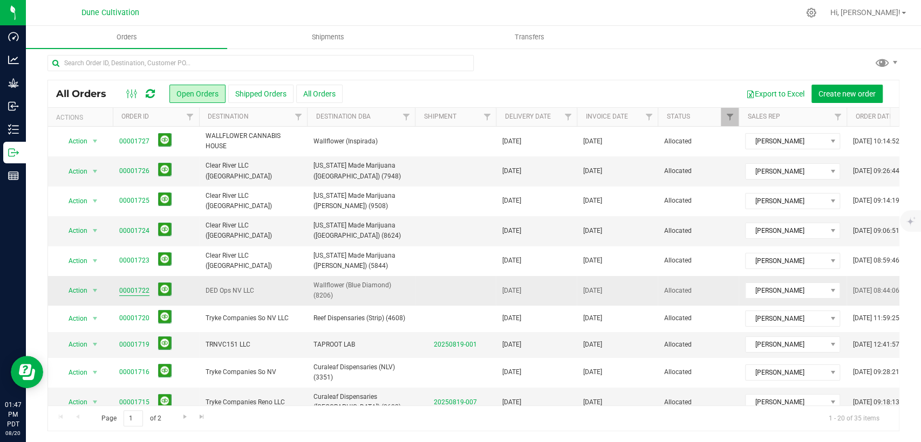
click at [125, 287] on link "00001722" at bounding box center [134, 291] width 30 height 10
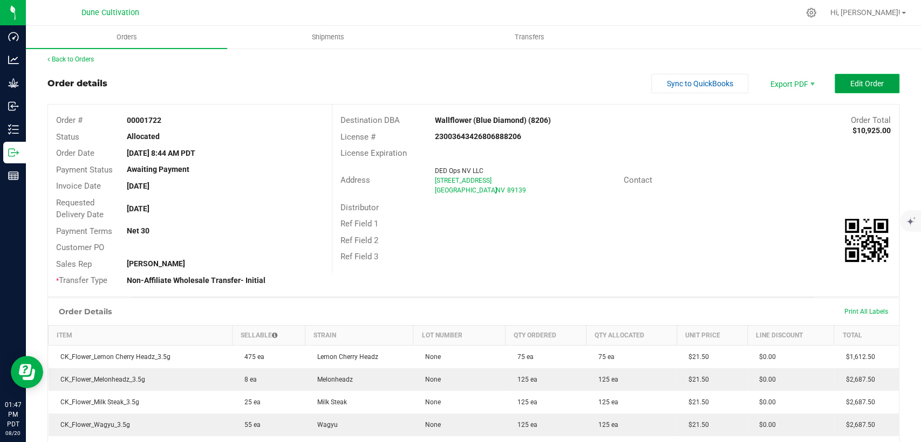
click at [868, 74] on button "Edit Order" at bounding box center [866, 83] width 65 height 19
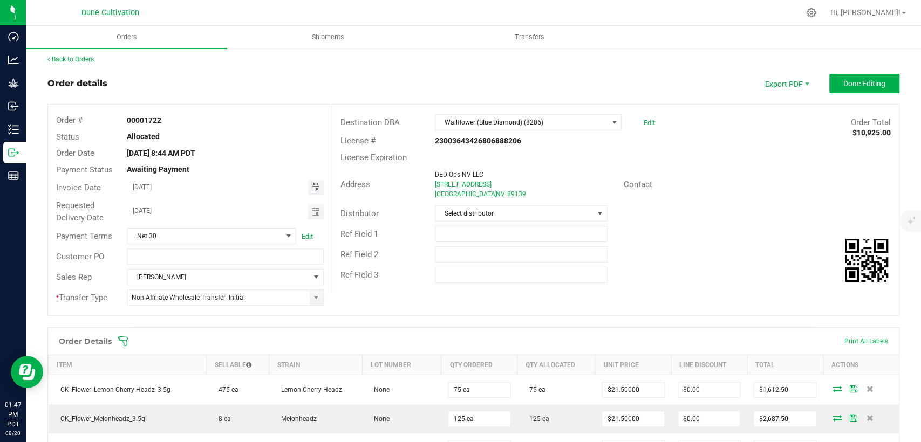
click at [315, 187] on span "Toggle calendar" at bounding box center [315, 187] width 9 height 9
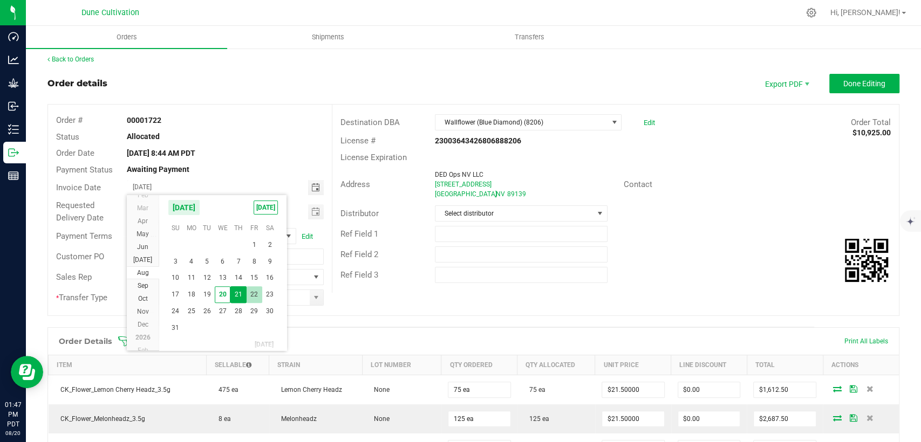
click at [257, 297] on span "22" at bounding box center [255, 294] width 16 height 17
type input "08/22/2025"
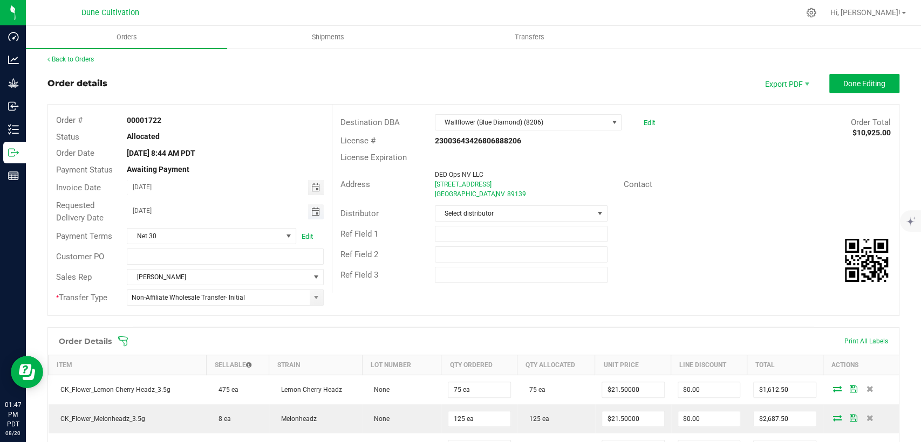
click at [316, 213] on span "Toggle calendar" at bounding box center [315, 212] width 9 height 9
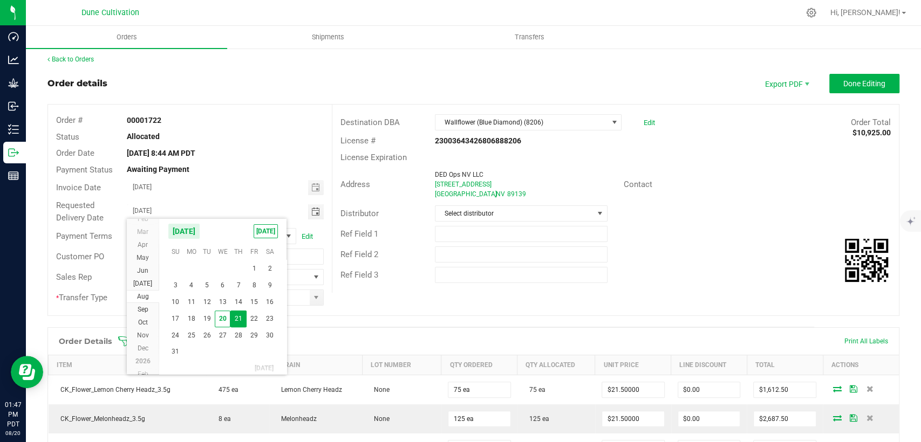
click at [252, 321] on span "22" at bounding box center [255, 319] width 16 height 17
type input "08/22/2025"
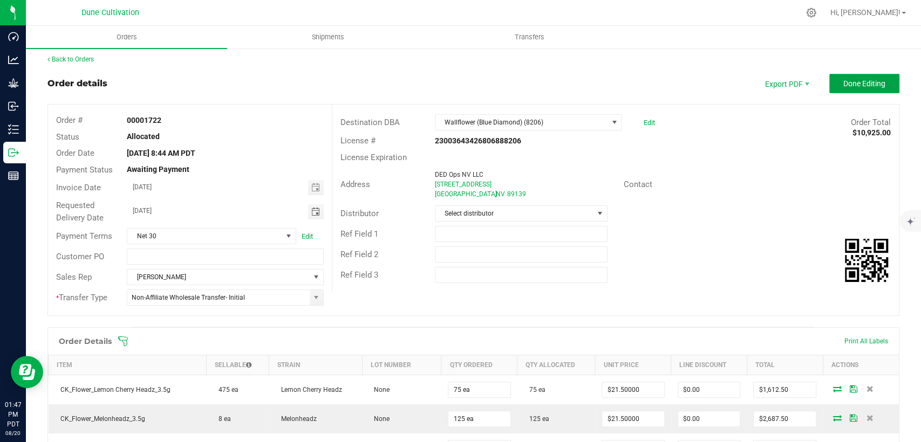
click at [863, 81] on span "Done Editing" at bounding box center [864, 83] width 42 height 9
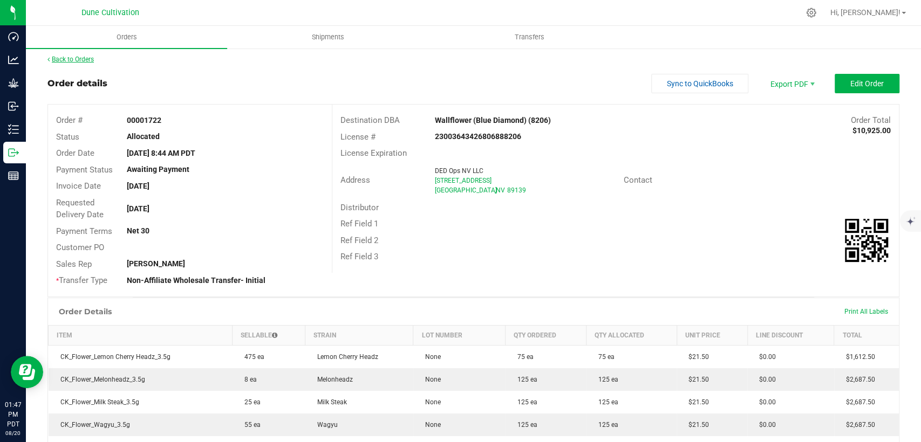
click at [91, 59] on link "Back to Orders" at bounding box center [70, 60] width 46 height 8
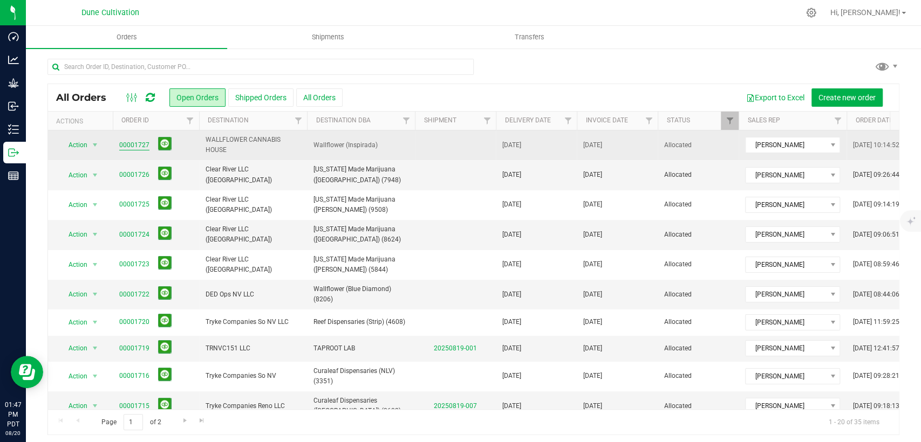
click at [138, 146] on link "00001727" at bounding box center [134, 145] width 30 height 10
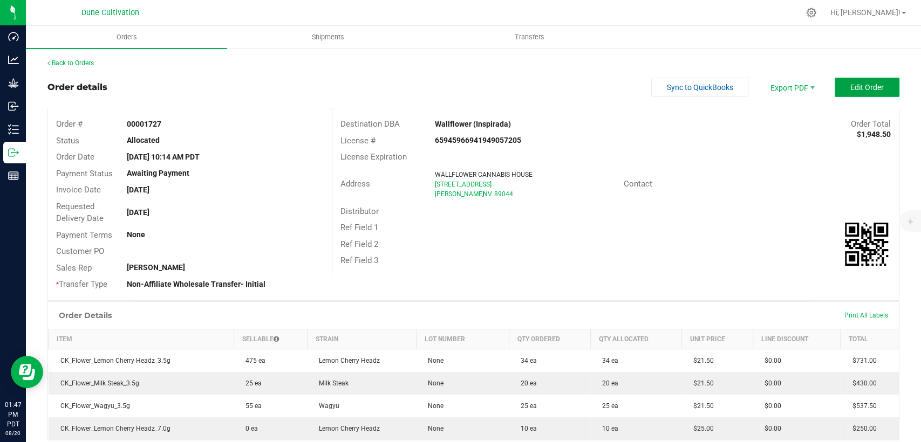
click at [847, 79] on button "Edit Order" at bounding box center [866, 87] width 65 height 19
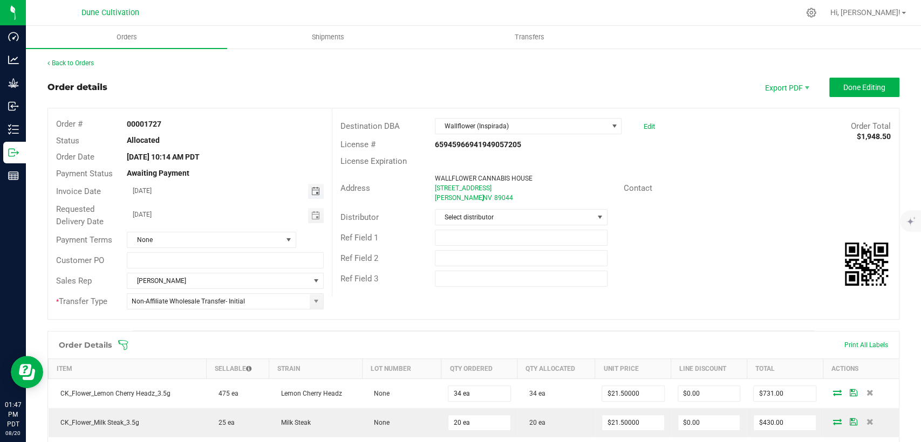
click at [313, 191] on span "Toggle calendar" at bounding box center [315, 191] width 9 height 9
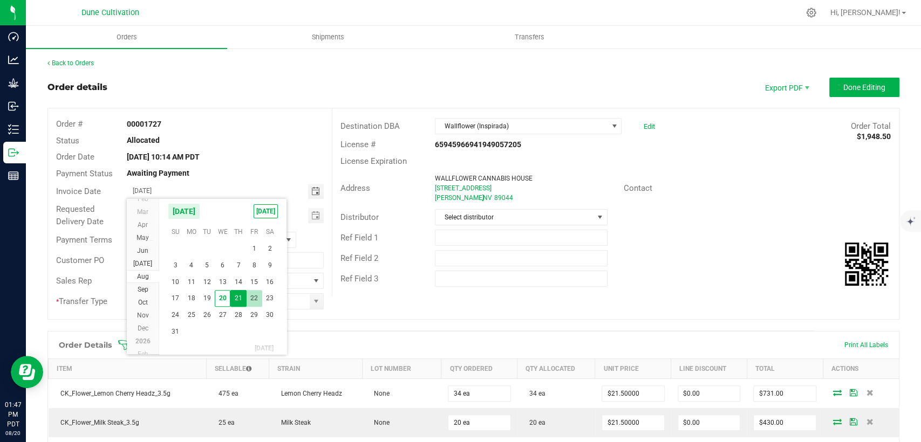
click at [255, 297] on span "22" at bounding box center [255, 298] width 16 height 17
type input "08/22/2025"
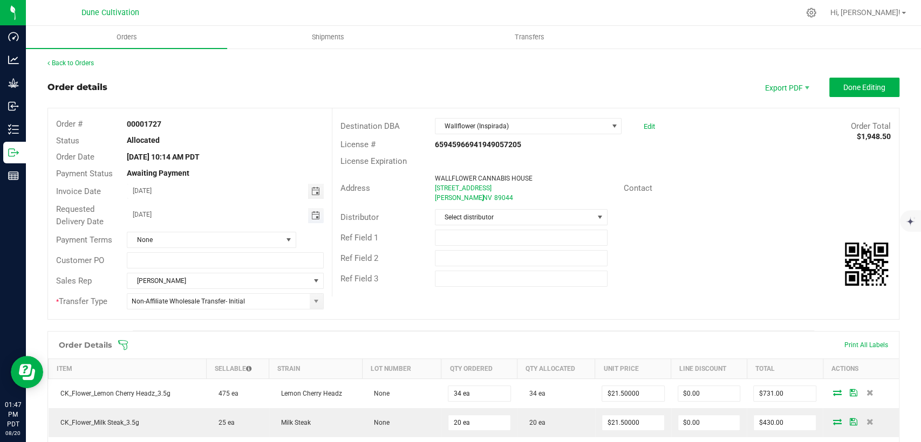
click at [311, 215] on span "Toggle calendar" at bounding box center [315, 215] width 9 height 9
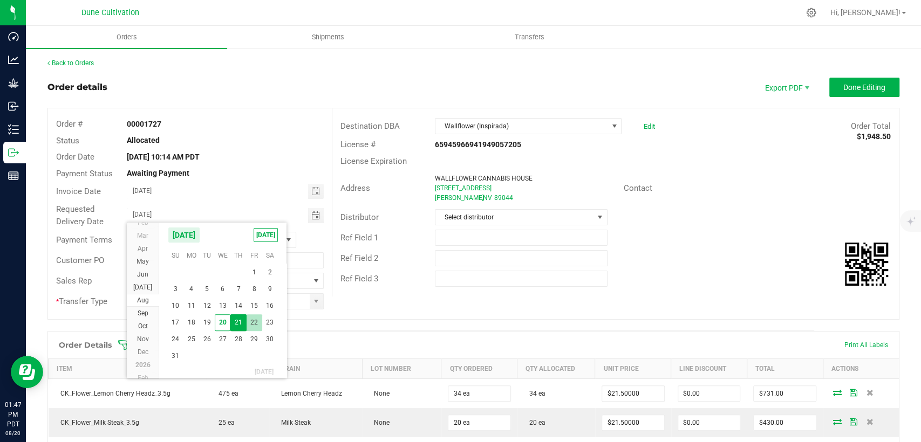
click at [256, 315] on span "22" at bounding box center [255, 322] width 16 height 17
type input "08/22/2025"
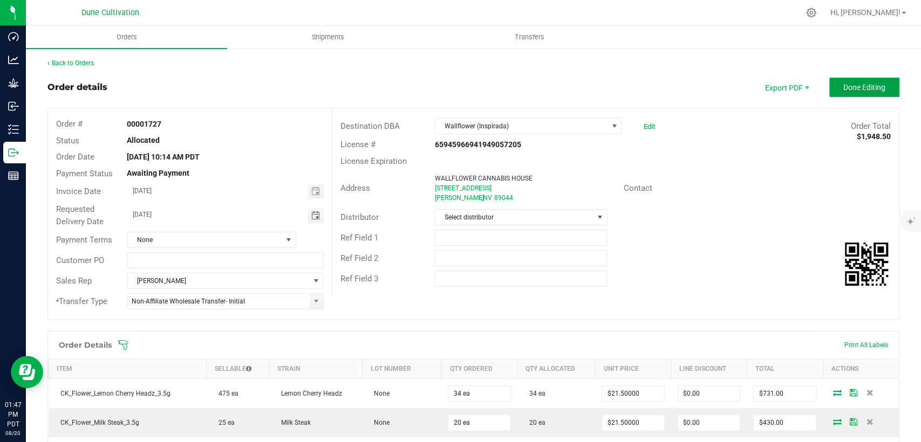
click at [829, 87] on button "Done Editing" at bounding box center [864, 87] width 70 height 19
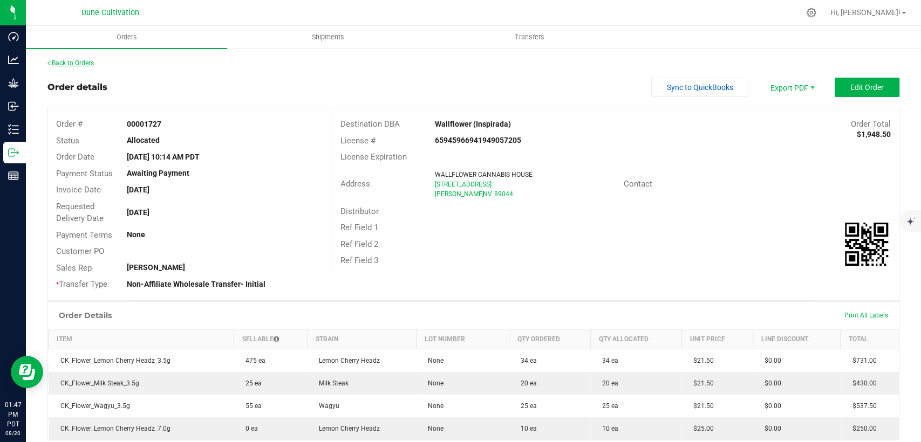
click at [70, 59] on link "Back to Orders" at bounding box center [70, 63] width 46 height 8
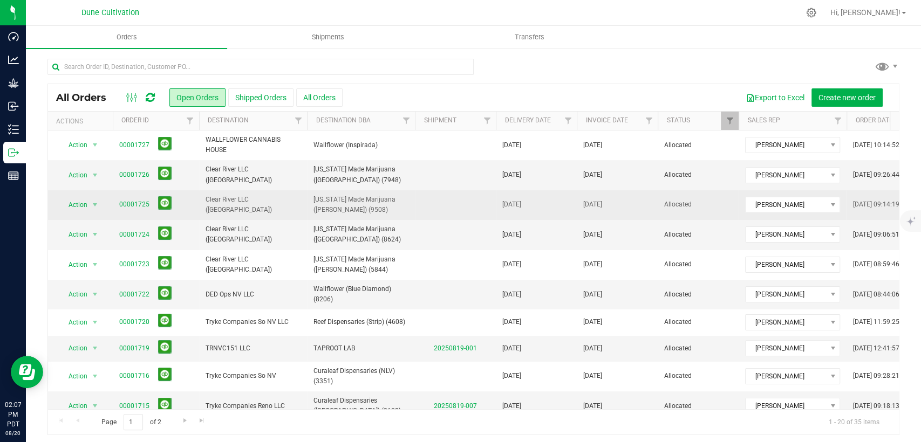
scroll to position [314, 0]
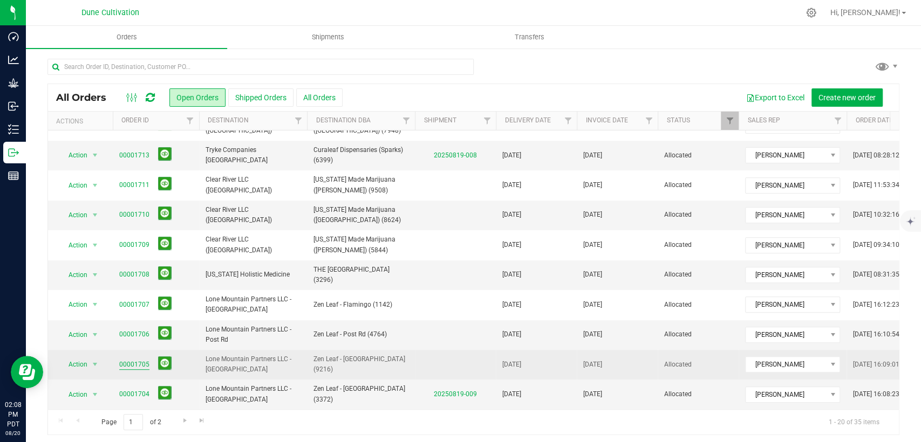
click at [135, 360] on link "00001705" at bounding box center [134, 365] width 30 height 10
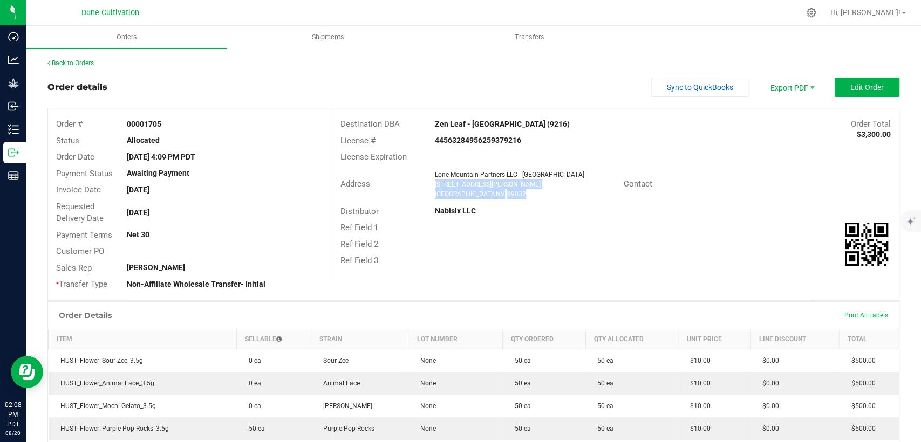
drag, startPoint x: 512, startPoint y: 192, endPoint x: 430, endPoint y: 184, distance: 82.4
click at [435, 184] on ngx-name-and-address "Lone Mountain Partners LLC - North Las Vegas 4444 W Craig Rd #100 North Las Veg…" at bounding box center [525, 184] width 181 height 29
copy ngx-name-and-address "4444 W Craig Rd #100 North Las Vegas , NV 89032"
click at [781, 118] on span "Invoice PDF" at bounding box center [783, 121] width 67 height 16
click at [331, 37] on span "Shipments" at bounding box center [327, 37] width 61 height 10
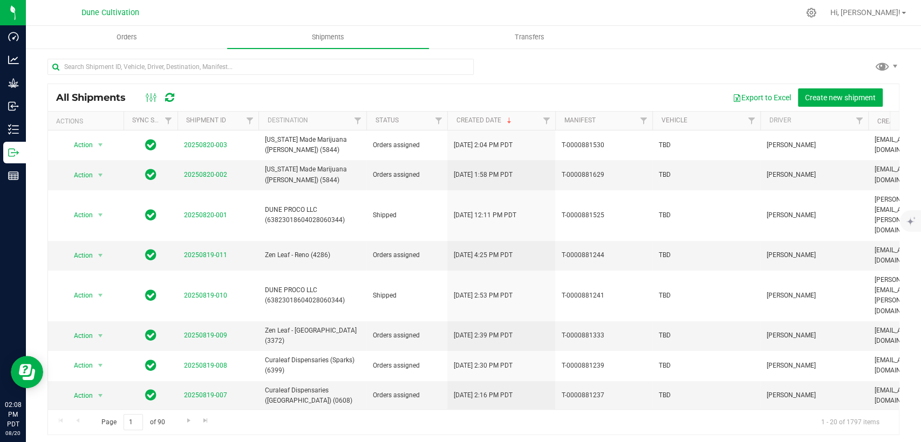
click at [819, 87] on div "All Shipments Export to Excel Create new shipment" at bounding box center [473, 97] width 851 height 27
click at [828, 91] on button "Create new shipment" at bounding box center [840, 97] width 85 height 18
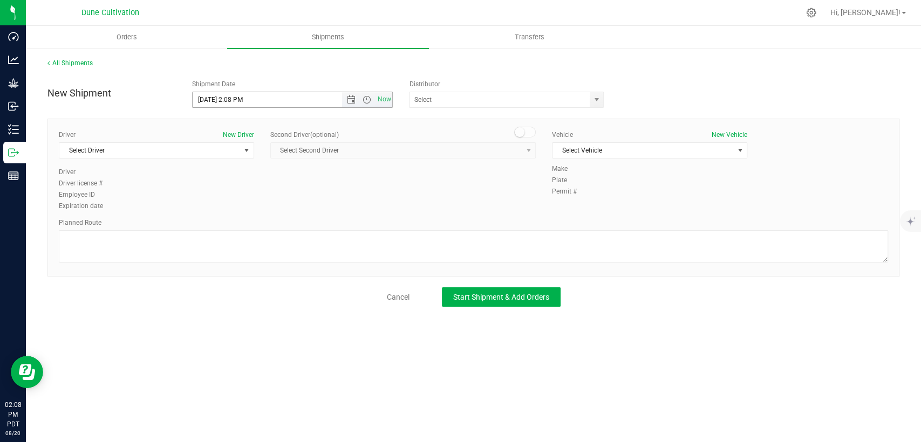
click at [211, 99] on input "8/20/2025 2:08 PM" at bounding box center [276, 99] width 167 height 15
drag, startPoint x: 242, startPoint y: 98, endPoint x: 230, endPoint y: 99, distance: 11.4
click at [230, 99] on input "8/21/2025 2:08 PM" at bounding box center [276, 99] width 167 height 15
click at [251, 100] on input "8/21/2025 11:00 PM" at bounding box center [276, 99] width 167 height 15
type input "8/21/2025 11:00 AM"
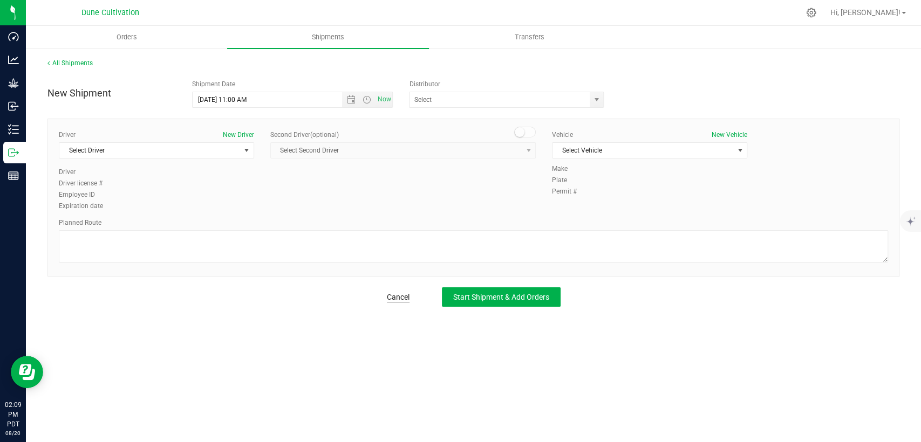
click at [401, 292] on link "Cancel" at bounding box center [398, 297] width 23 height 11
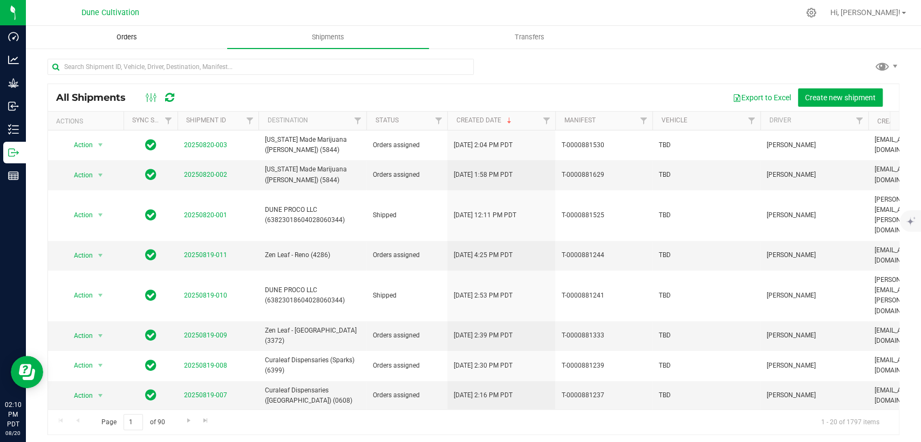
click at [125, 31] on uib-tab-heading "Orders" at bounding box center [126, 37] width 200 height 22
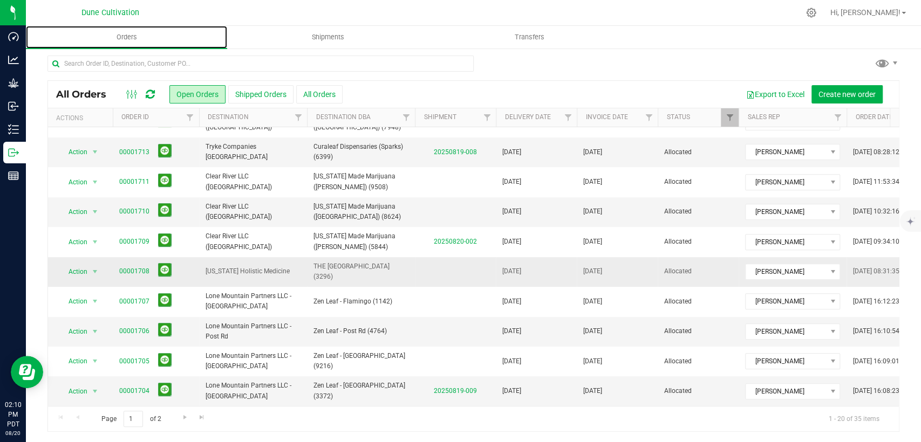
scroll to position [4, 0]
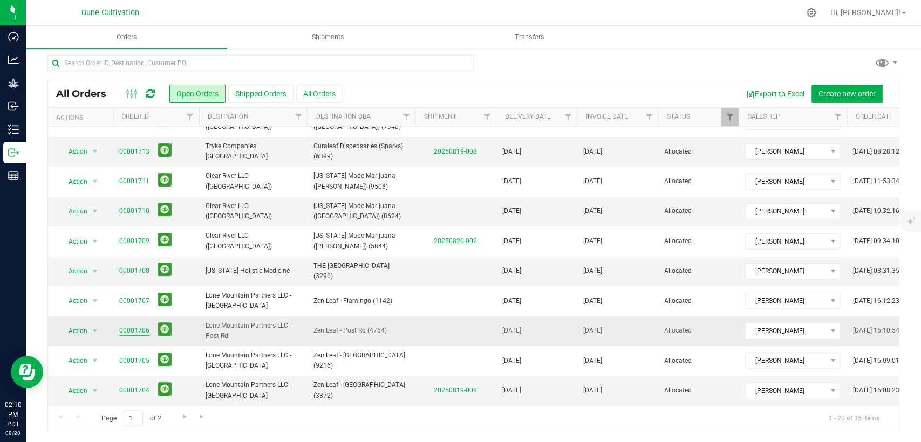
click at [139, 326] on link "00001706" at bounding box center [134, 331] width 30 height 10
click at [141, 326] on link "00001706" at bounding box center [134, 331] width 30 height 10
click at [121, 326] on link "00001706" at bounding box center [134, 331] width 30 height 10
click at [125, 326] on link "00001706" at bounding box center [134, 331] width 30 height 10
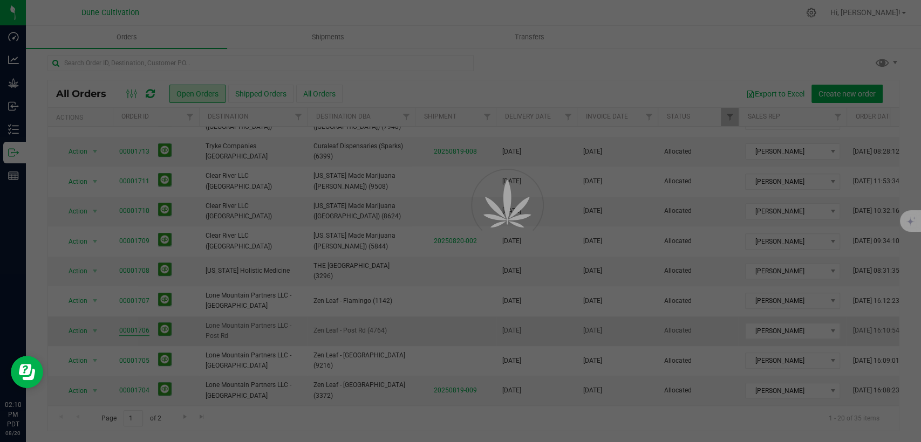
click at [125, 320] on div at bounding box center [460, 221] width 921 height 442
click at [125, 326] on link "00001706" at bounding box center [134, 331] width 30 height 10
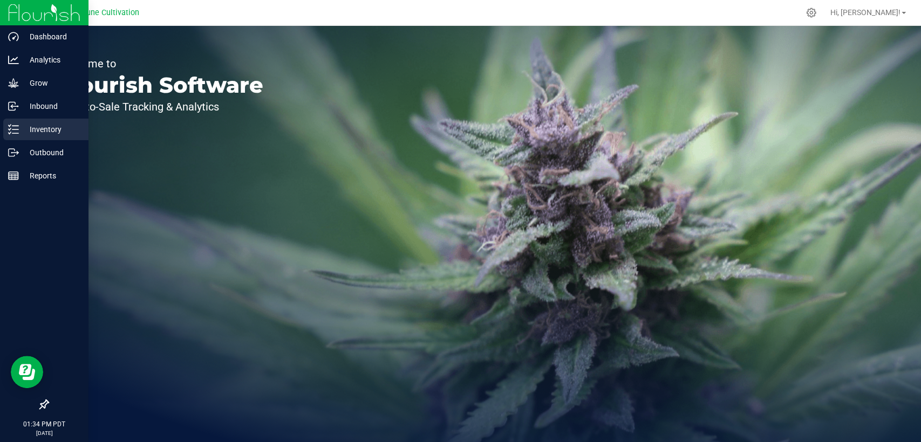
click at [40, 131] on p "Inventory" at bounding box center [51, 129] width 65 height 13
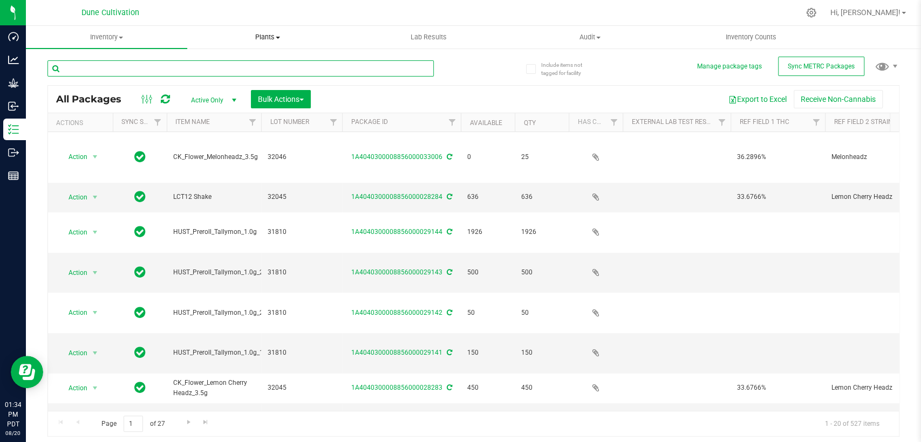
click at [188, 71] on input "text" at bounding box center [240, 68] width 386 height 16
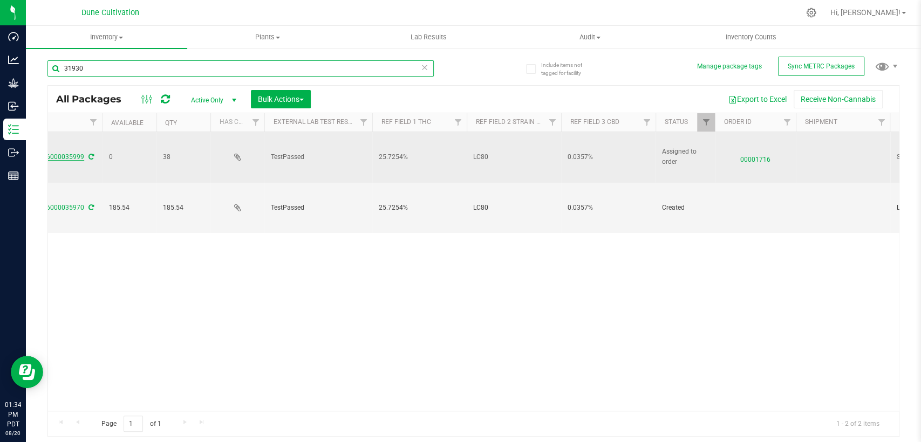
scroll to position [0, 419]
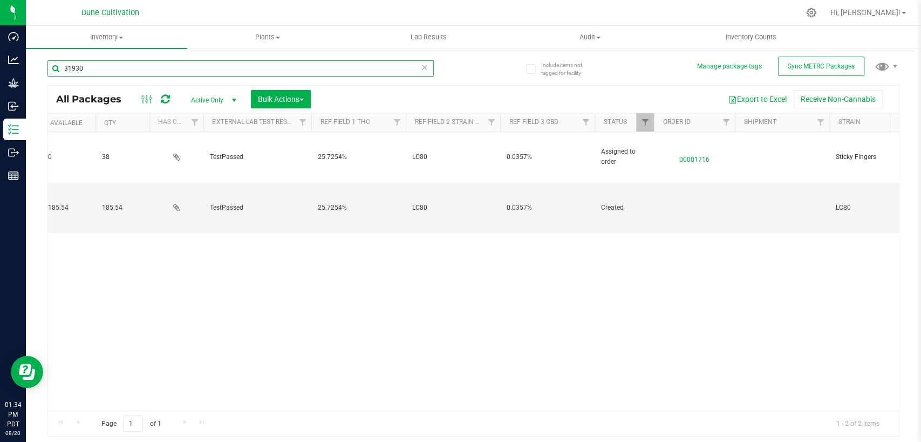
type input "31930"
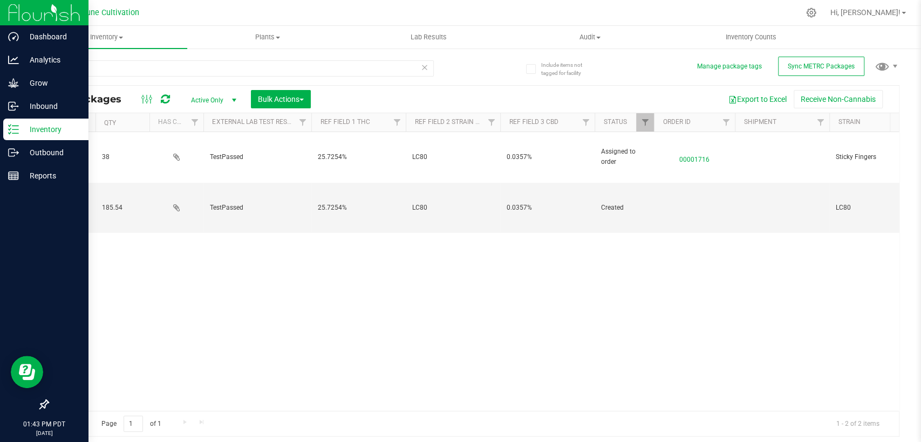
click at [52, 133] on p "Inventory" at bounding box center [51, 129] width 65 height 13
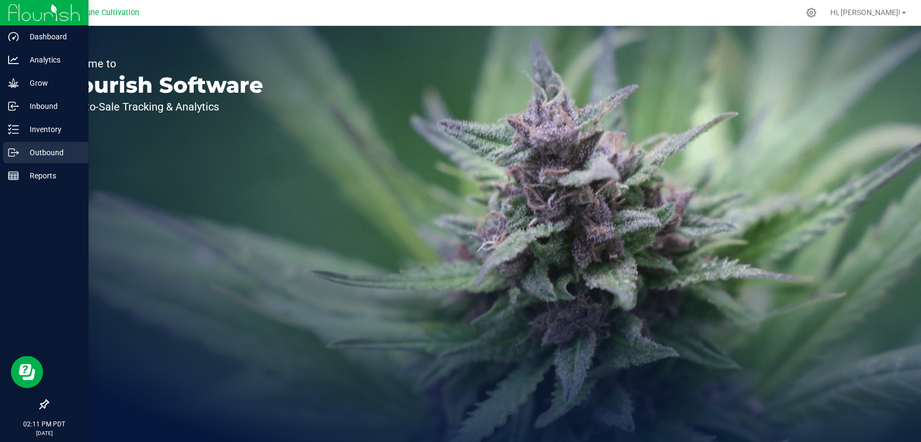
click at [46, 148] on p "Outbound" at bounding box center [51, 152] width 65 height 13
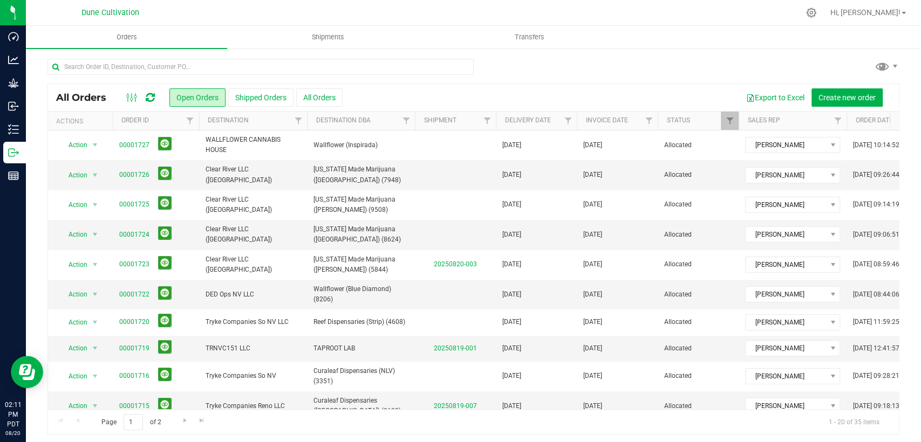
scroll to position [314, 0]
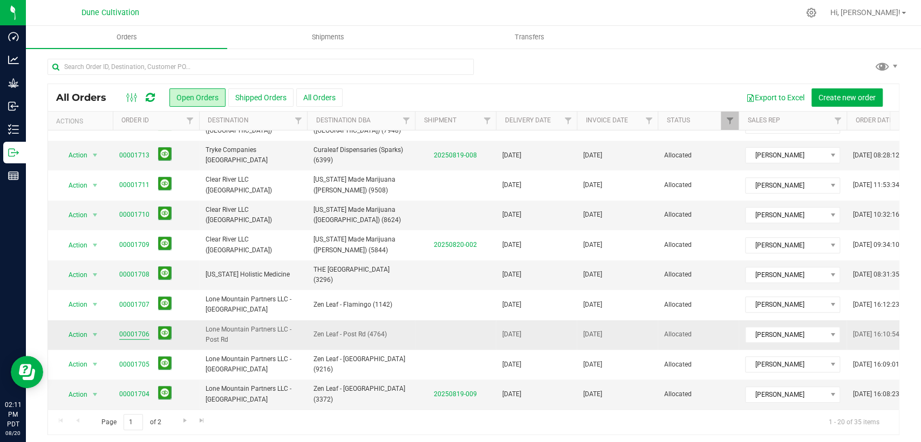
click at [138, 330] on link "00001706" at bounding box center [134, 335] width 30 height 10
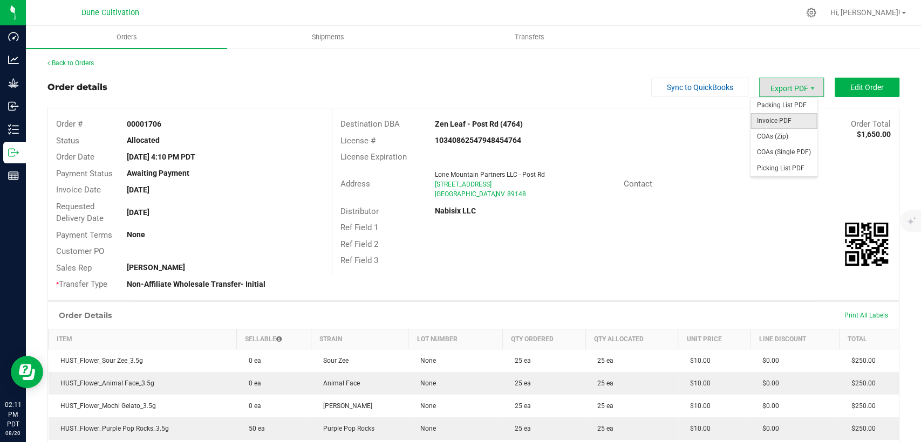
click at [770, 118] on span "Invoice PDF" at bounding box center [783, 121] width 67 height 16
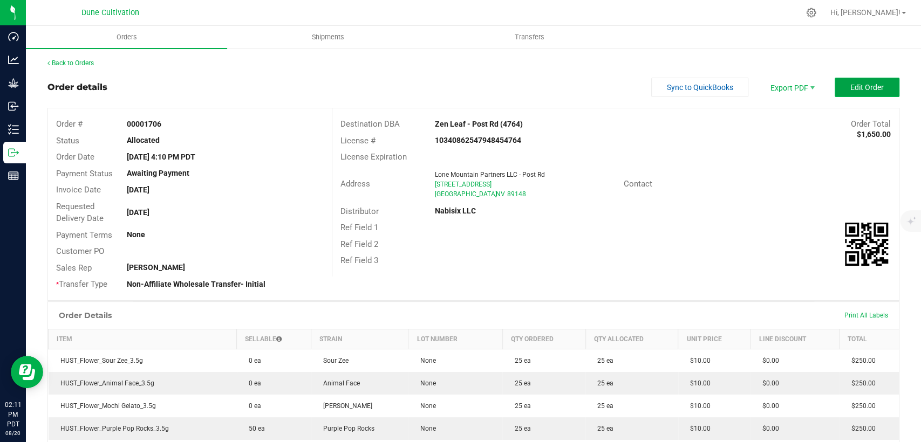
click at [857, 85] on span "Edit Order" at bounding box center [866, 87] width 33 height 9
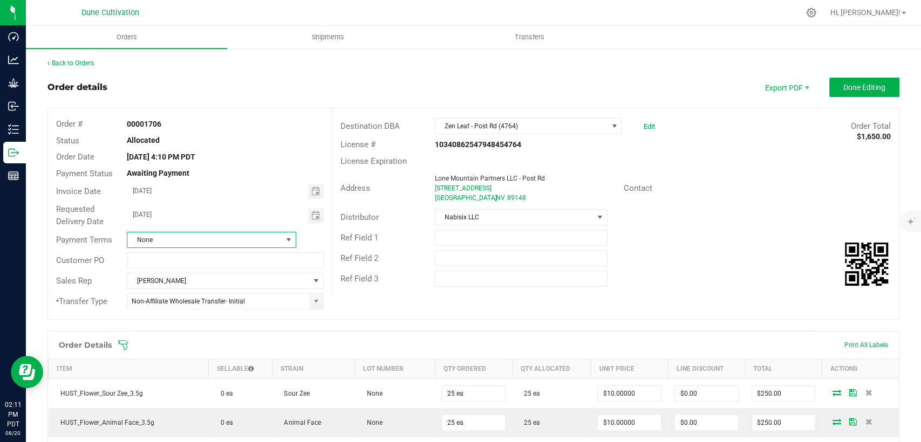
click at [184, 237] on span "None" at bounding box center [204, 239] width 155 height 15
click at [173, 285] on li "Net 30" at bounding box center [210, 286] width 166 height 18
click at [862, 78] on button "Done Editing" at bounding box center [864, 87] width 70 height 19
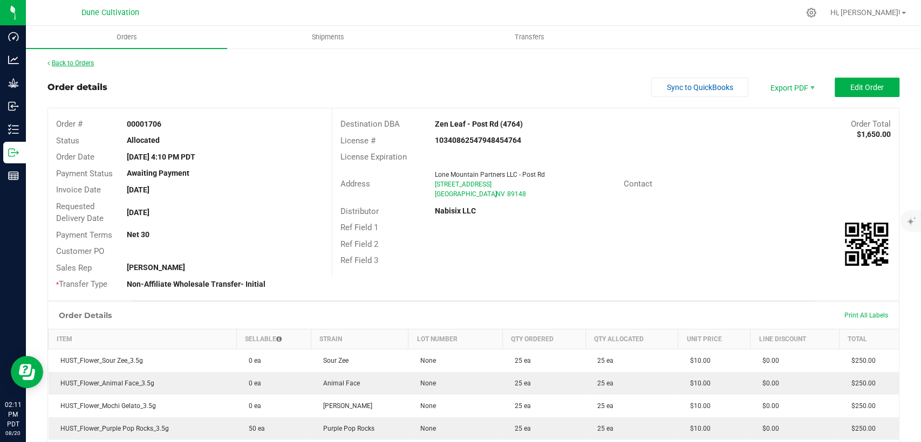
click at [71, 61] on link "Back to Orders" at bounding box center [70, 63] width 46 height 8
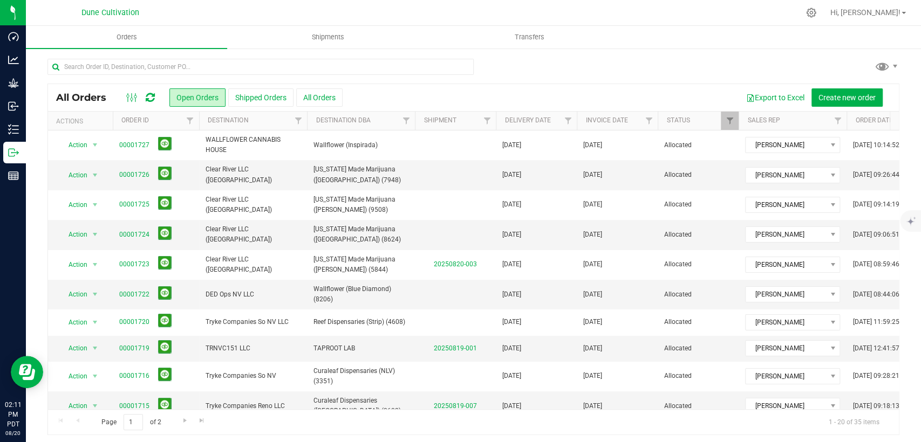
scroll to position [314, 0]
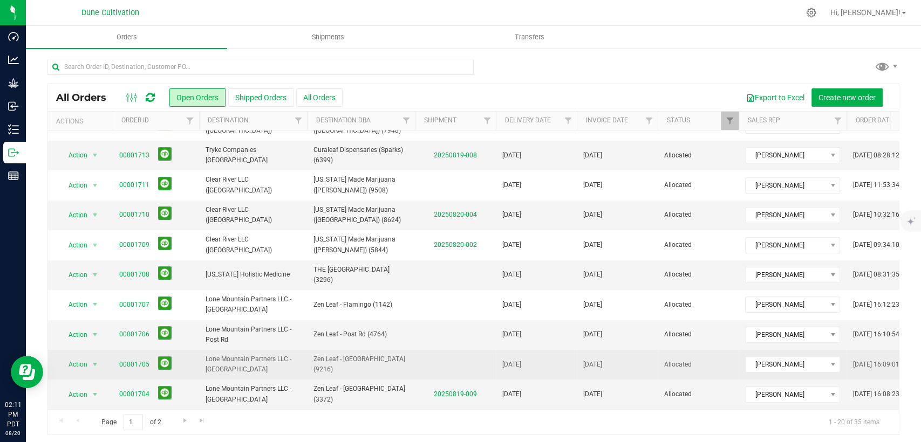
click at [154, 357] on span at bounding box center [163, 365] width 18 height 17
click at [136, 360] on link "00001705" at bounding box center [134, 365] width 30 height 10
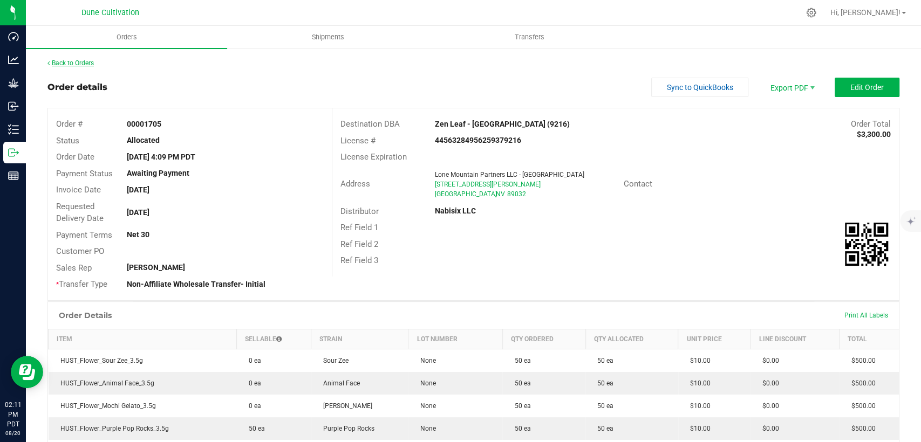
click at [69, 62] on link "Back to Orders" at bounding box center [70, 63] width 46 height 8
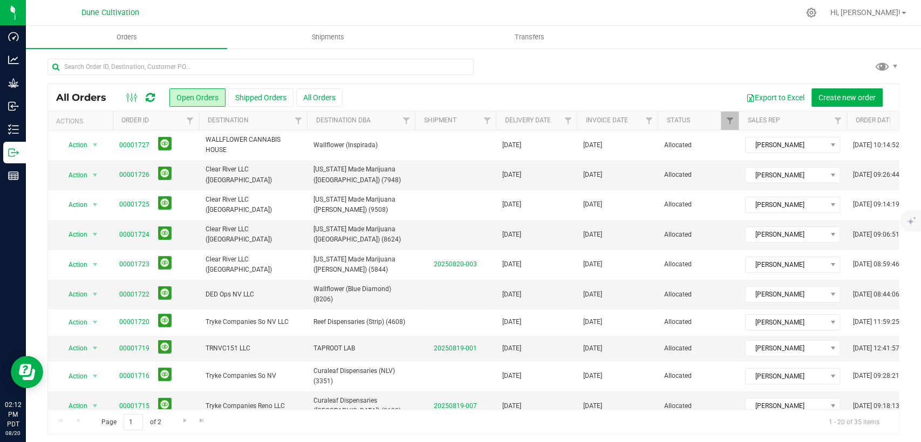
scroll to position [314, 0]
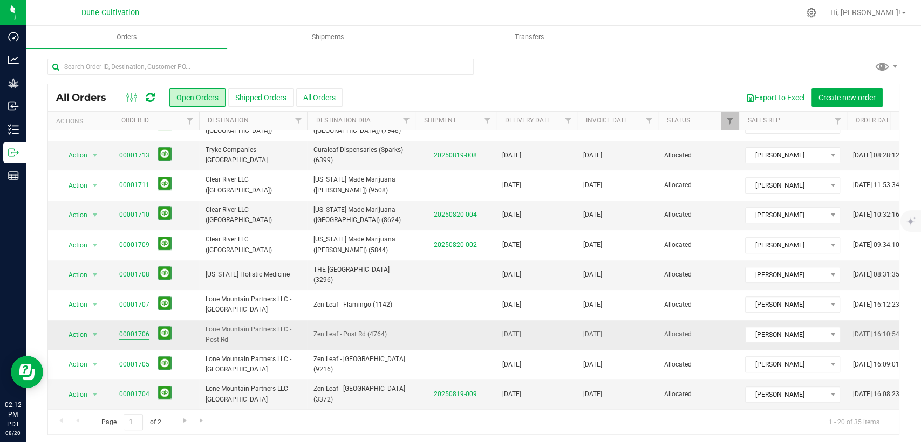
click at [126, 330] on link "00001706" at bounding box center [134, 335] width 30 height 10
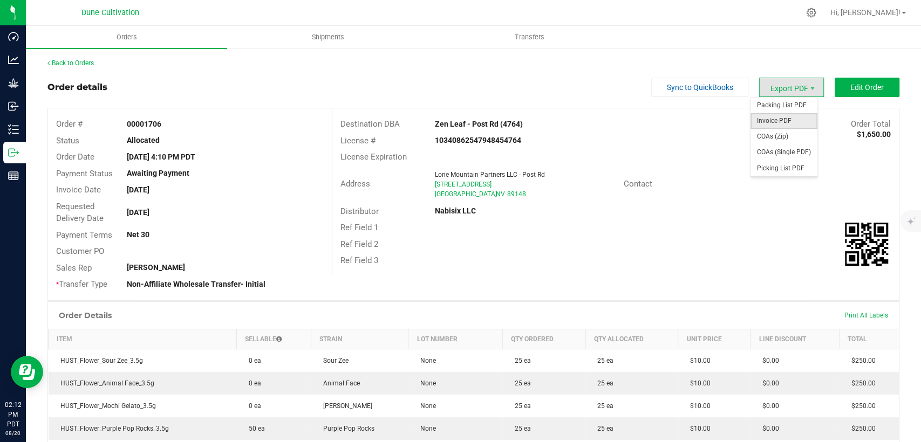
click at [779, 126] on span "Invoice PDF" at bounding box center [783, 121] width 67 height 16
click at [82, 61] on link "Back to Orders" at bounding box center [70, 63] width 46 height 8
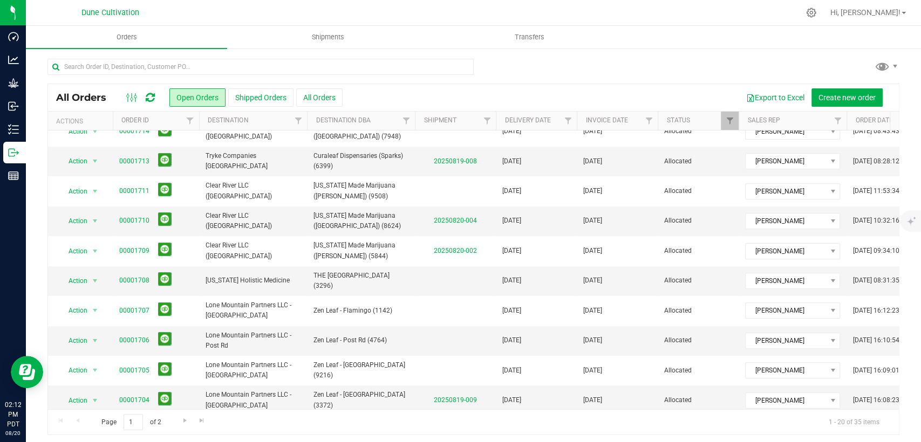
scroll to position [314, 0]
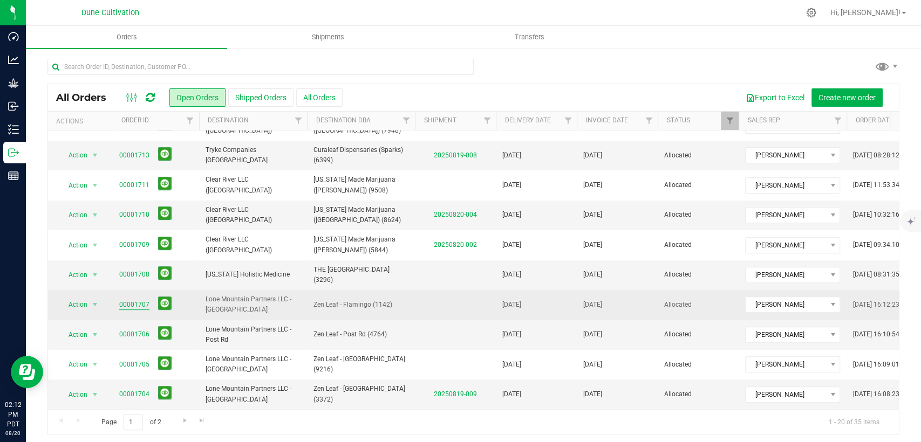
click at [143, 300] on link "00001707" at bounding box center [134, 305] width 30 height 10
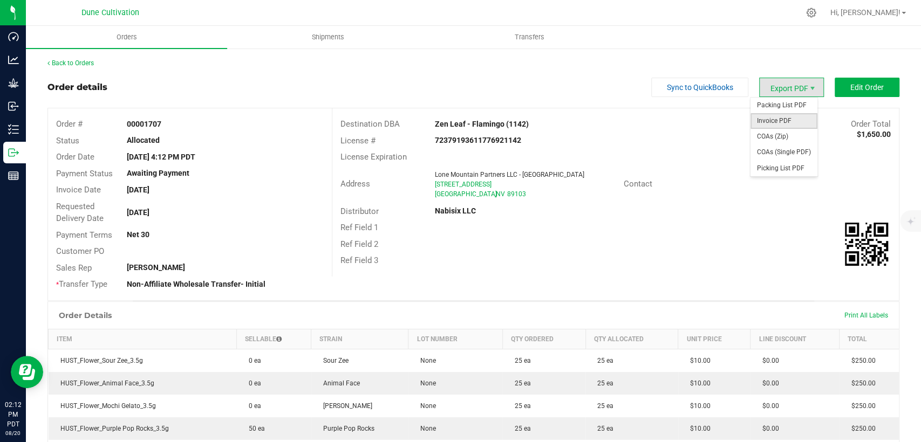
click at [769, 120] on span "Invoice PDF" at bounding box center [783, 121] width 67 height 16
click at [88, 64] on link "Back to Orders" at bounding box center [70, 63] width 46 height 8
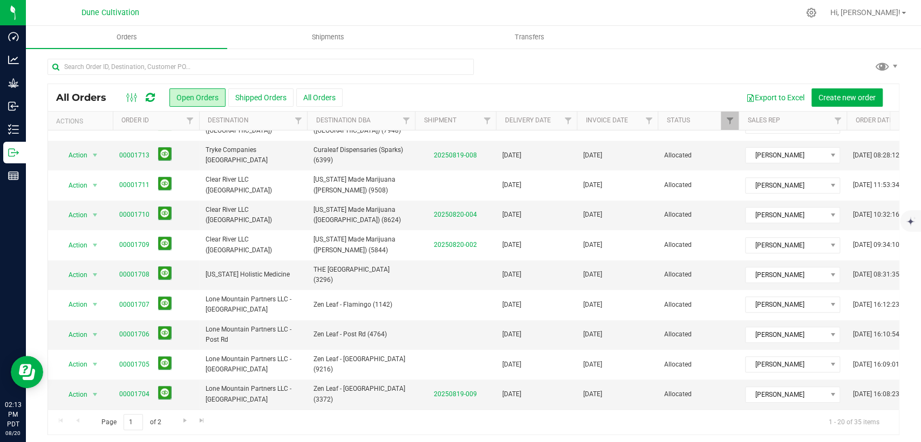
scroll to position [314, 0]
click at [134, 270] on link "00001708" at bounding box center [134, 275] width 30 height 10
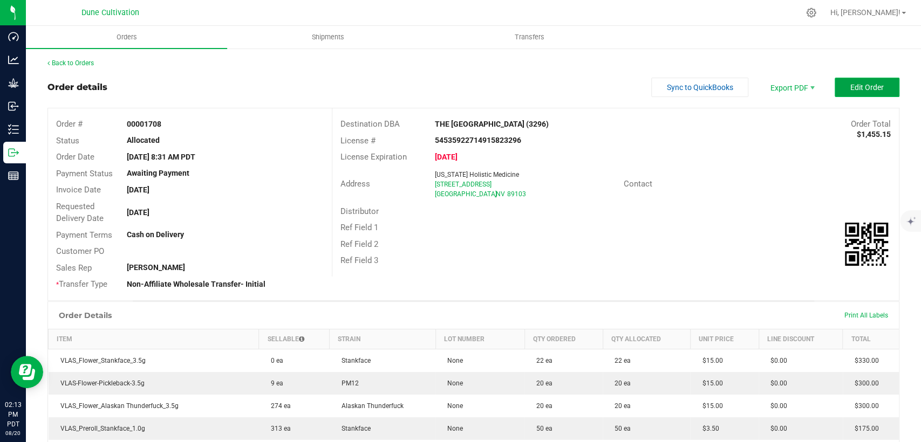
click at [855, 85] on span "Edit Order" at bounding box center [866, 87] width 33 height 9
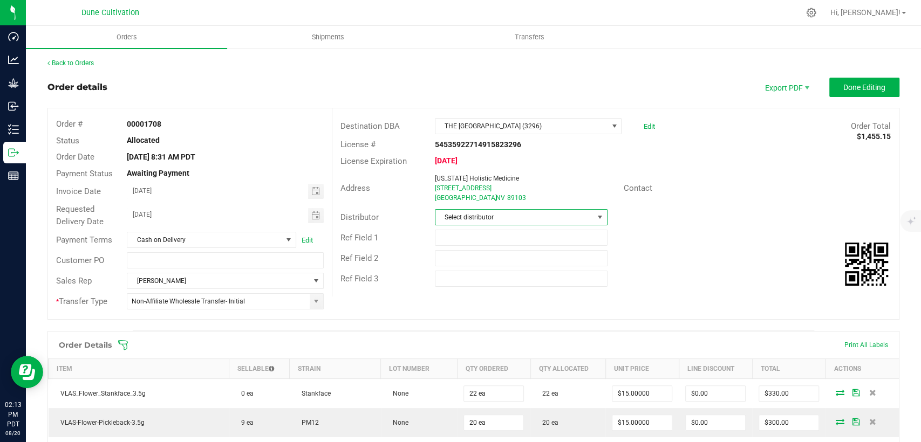
click at [517, 216] on span "Select distributor" at bounding box center [514, 217] width 158 height 15
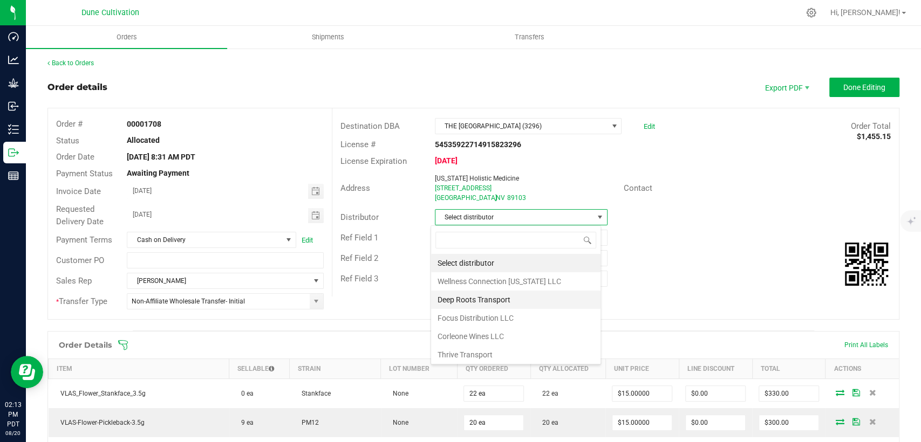
scroll to position [60, 0]
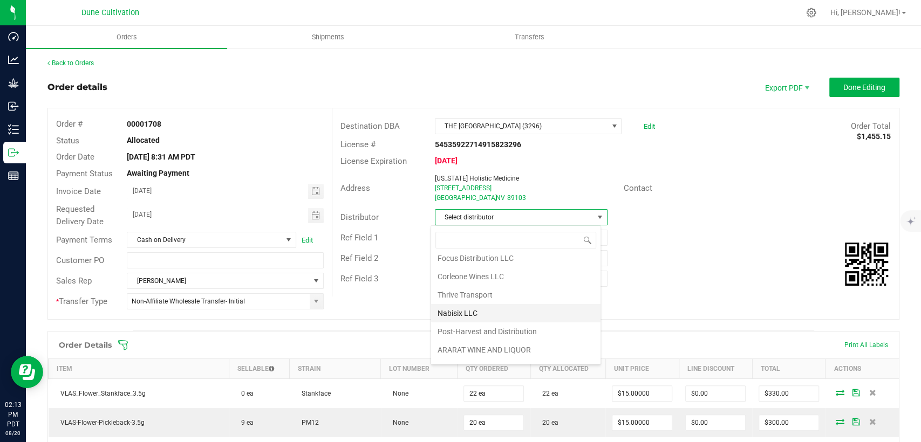
click at [501, 311] on li "Nabisix LLC" at bounding box center [515, 313] width 169 height 18
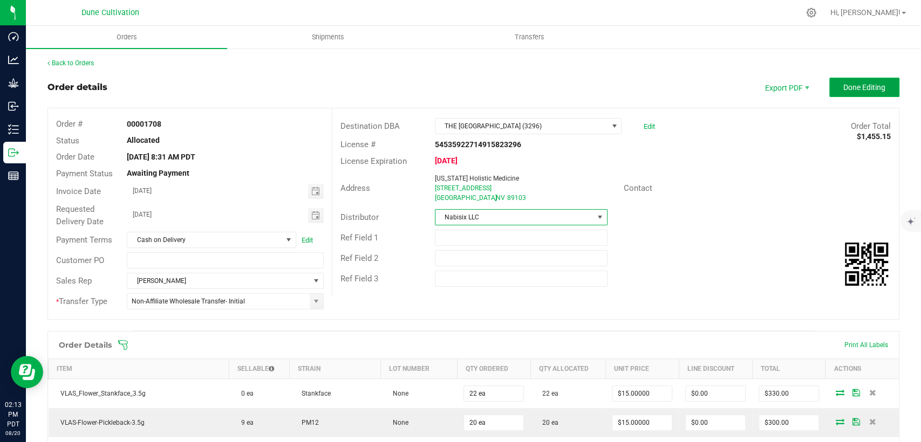
click at [846, 87] on span "Done Editing" at bounding box center [864, 87] width 42 height 9
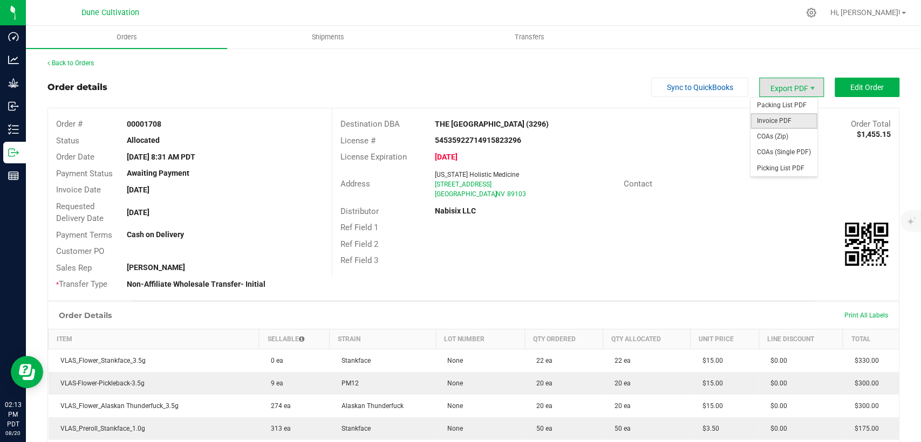
click at [760, 128] on span "Invoice PDF" at bounding box center [783, 121] width 67 height 16
click at [69, 63] on link "Back to Orders" at bounding box center [70, 63] width 46 height 8
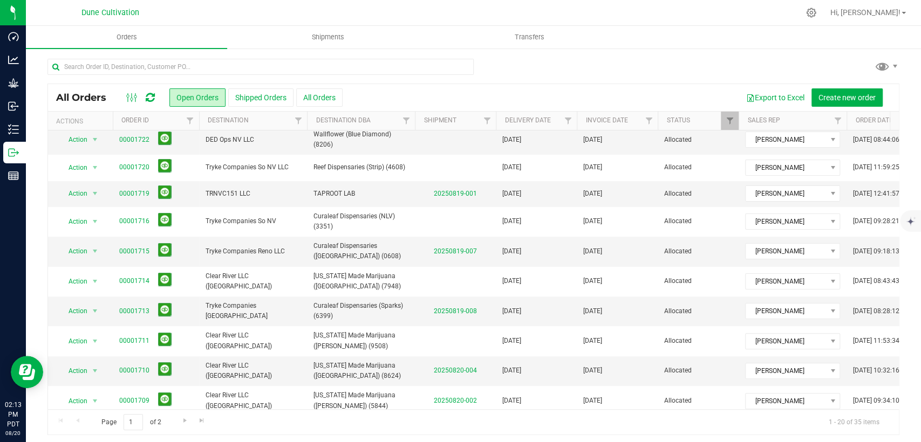
scroll to position [134, 0]
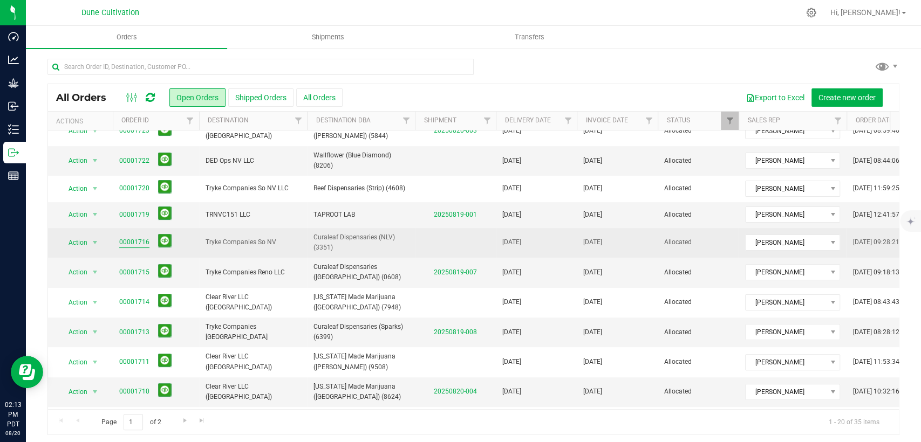
click at [126, 241] on link "00001716" at bounding box center [134, 242] width 30 height 10
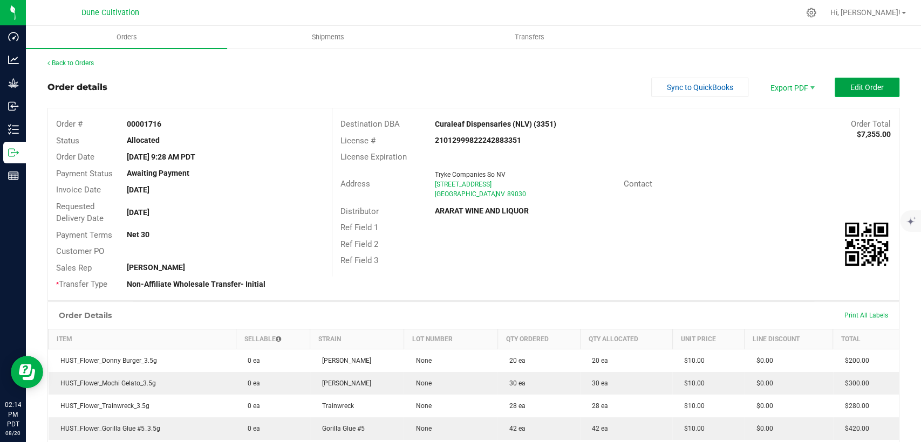
click at [869, 84] on span "Edit Order" at bounding box center [866, 87] width 33 height 9
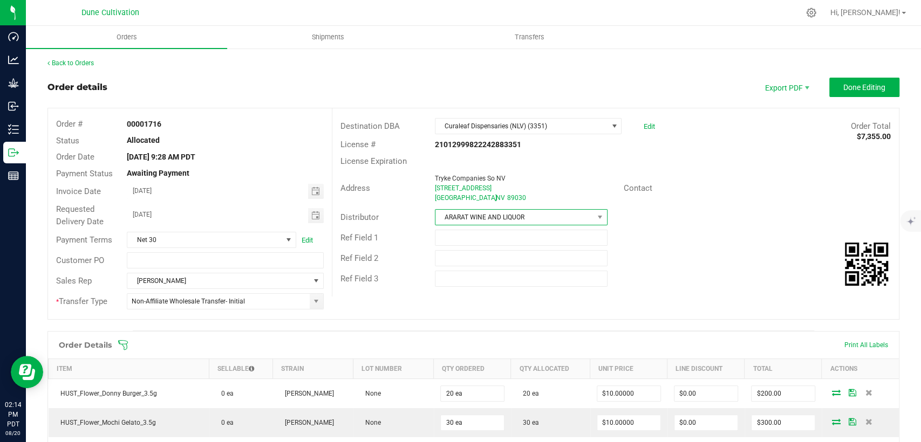
click at [504, 221] on span "ARARAT WINE AND LIQUOR" at bounding box center [514, 217] width 158 height 15
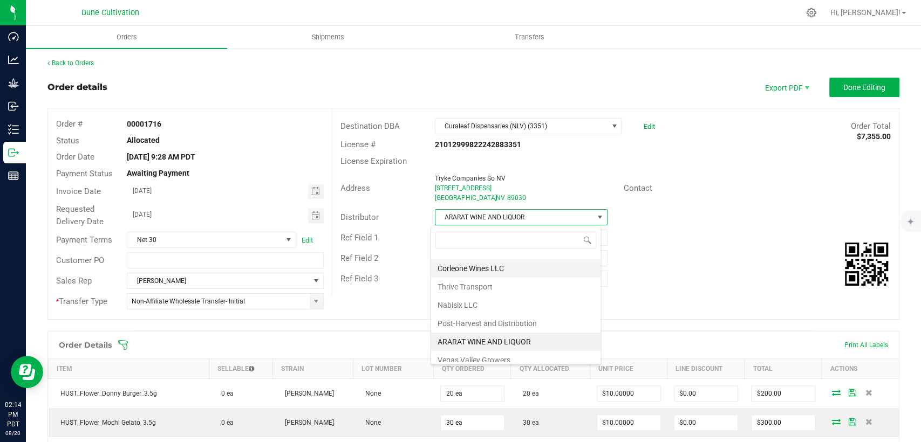
scroll to position [74, 0]
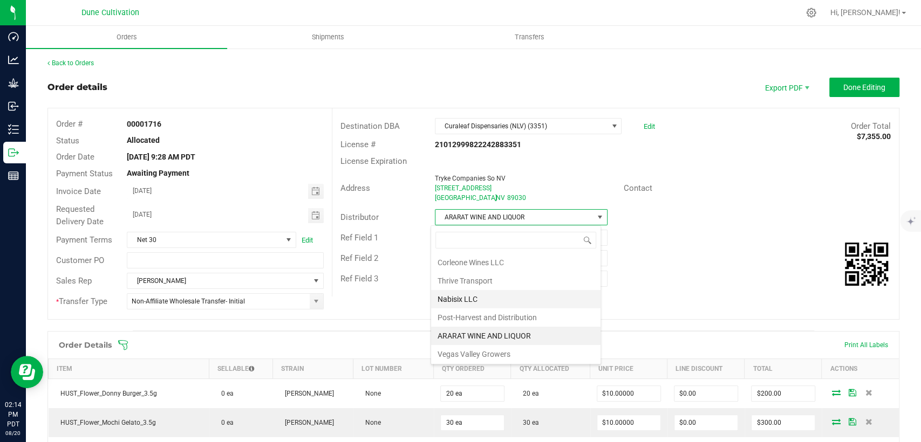
click at [481, 296] on li "Nabisix LLC" at bounding box center [515, 299] width 169 height 18
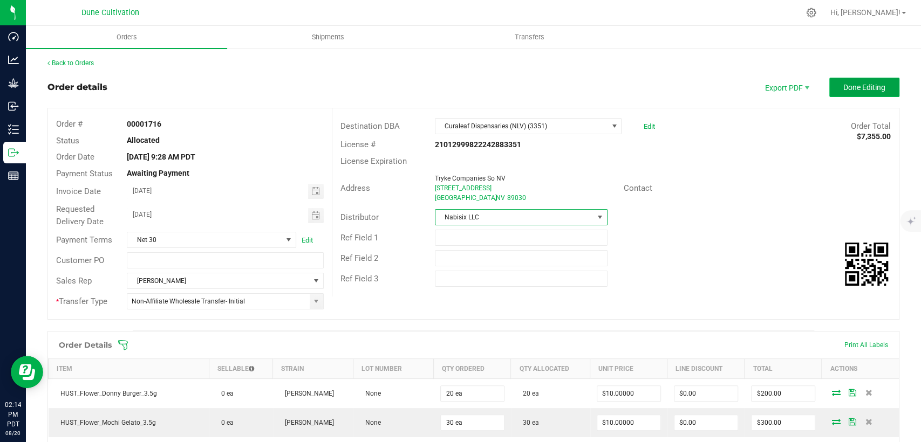
click at [848, 80] on button "Done Editing" at bounding box center [864, 87] width 70 height 19
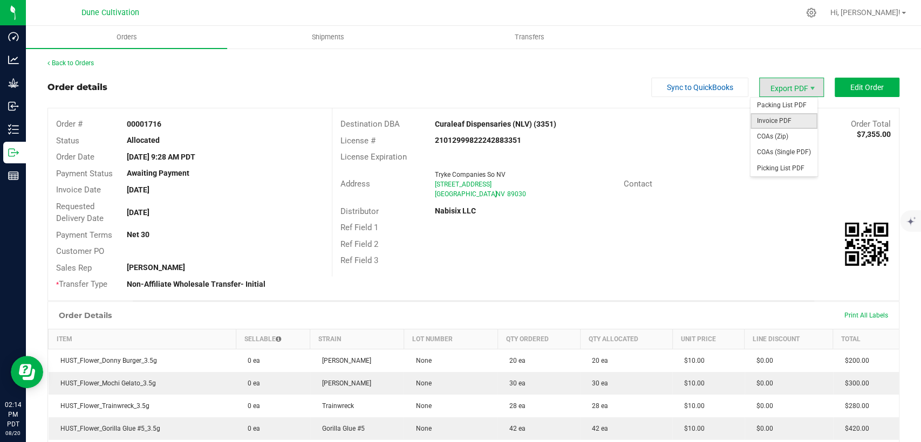
click at [761, 126] on span "Invoice PDF" at bounding box center [783, 121] width 67 height 16
click at [60, 60] on link "Back to Orders" at bounding box center [70, 63] width 46 height 8
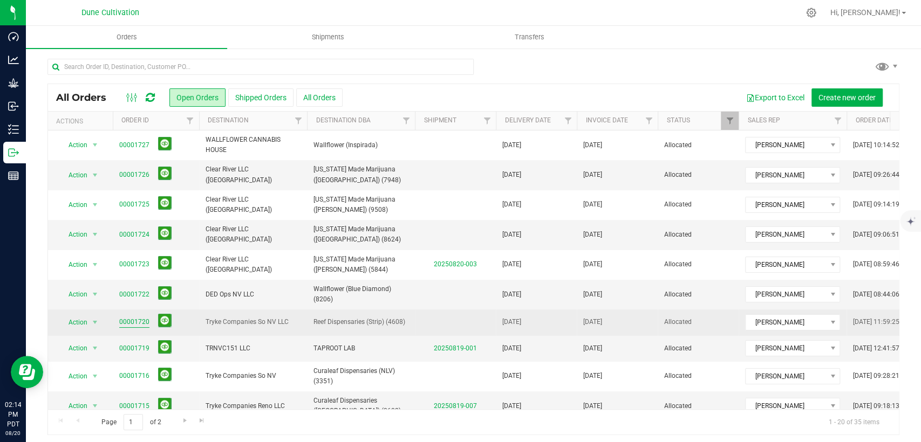
click at [130, 325] on link "00001720" at bounding box center [134, 322] width 30 height 10
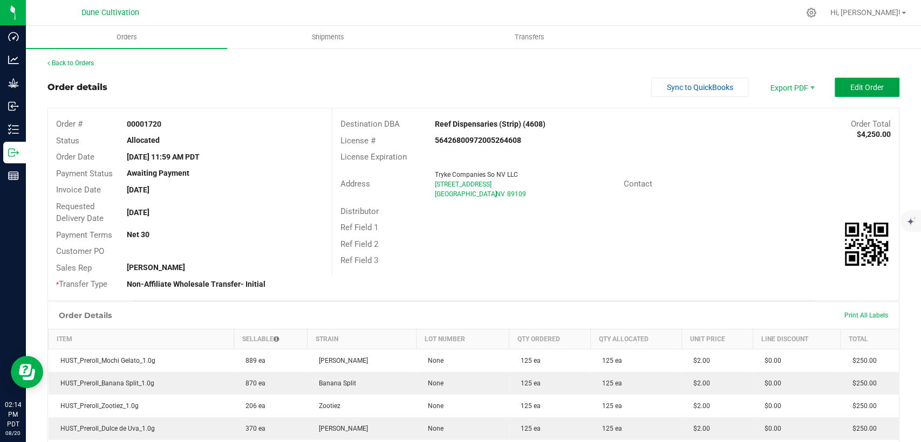
click at [850, 84] on span "Edit Order" at bounding box center [866, 87] width 33 height 9
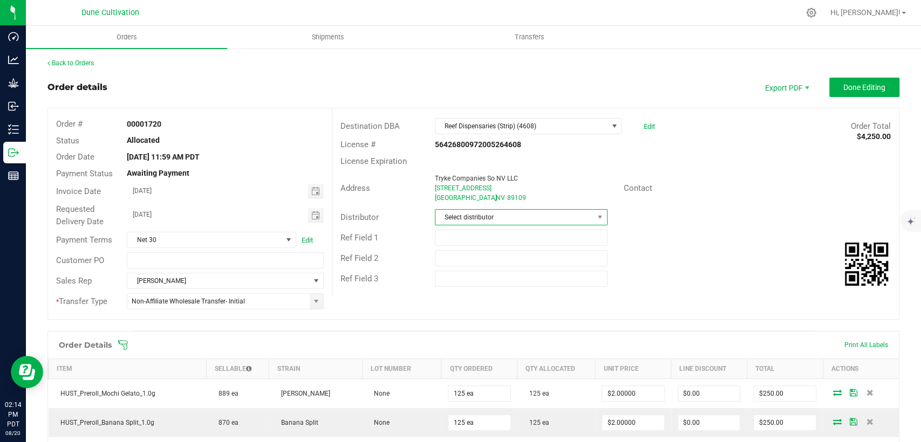
click at [534, 216] on span "Select distributor" at bounding box center [514, 217] width 158 height 15
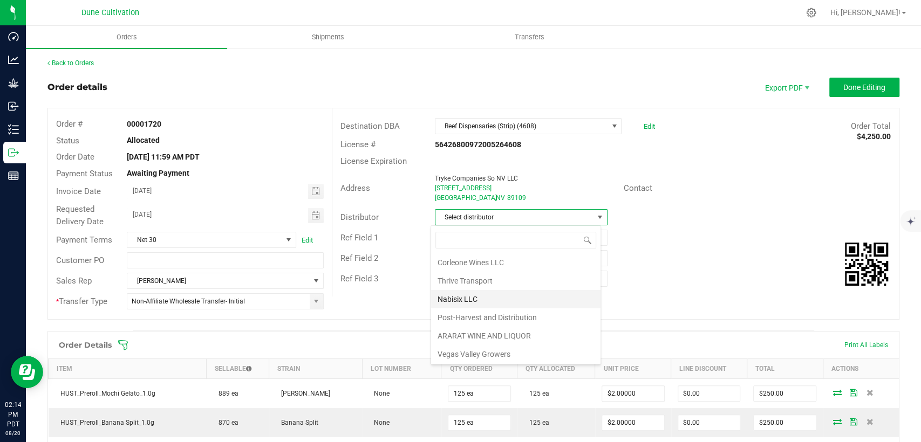
click at [494, 297] on li "Nabisix LLC" at bounding box center [515, 299] width 169 height 18
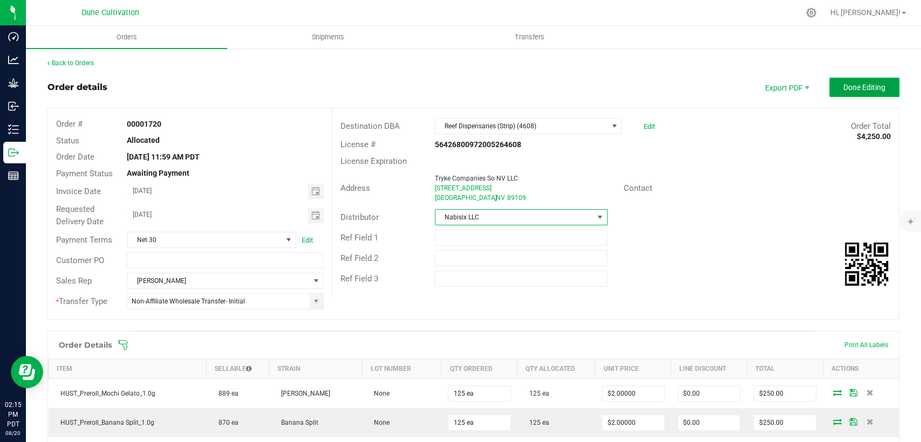
click at [862, 79] on button "Done Editing" at bounding box center [864, 87] width 70 height 19
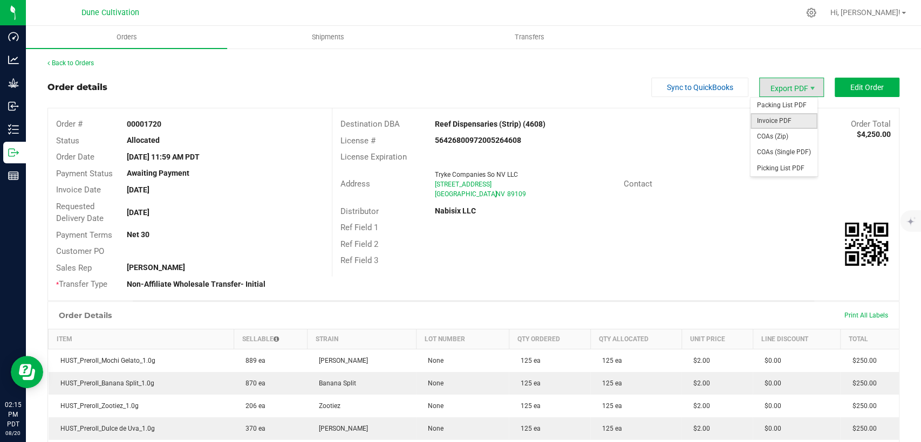
click at [775, 119] on span "Invoice PDF" at bounding box center [783, 121] width 67 height 16
click at [74, 65] on link "Back to Orders" at bounding box center [70, 63] width 46 height 8
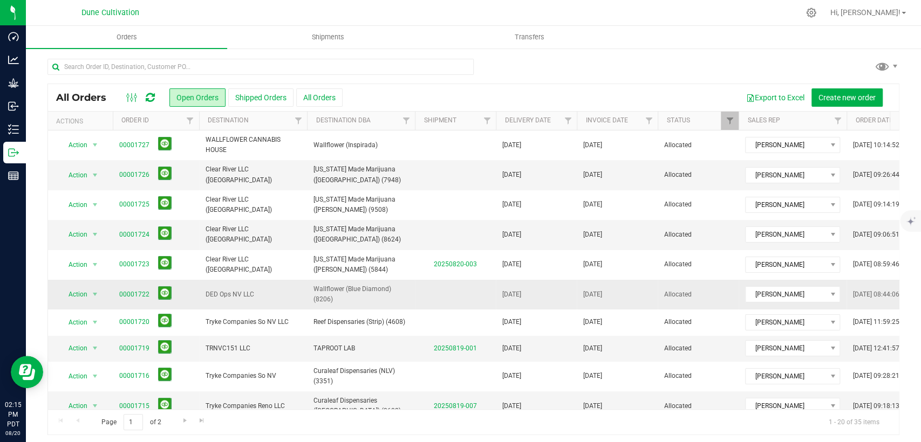
scroll to position [314, 0]
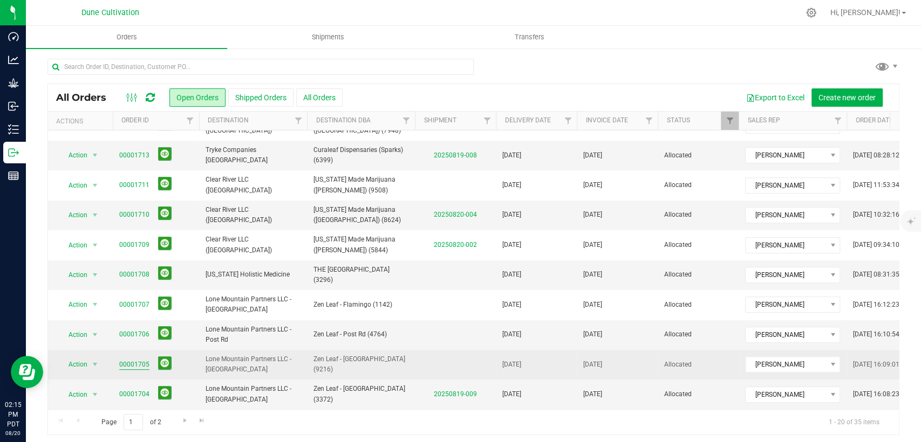
click at [123, 360] on link "00001705" at bounding box center [134, 365] width 30 height 10
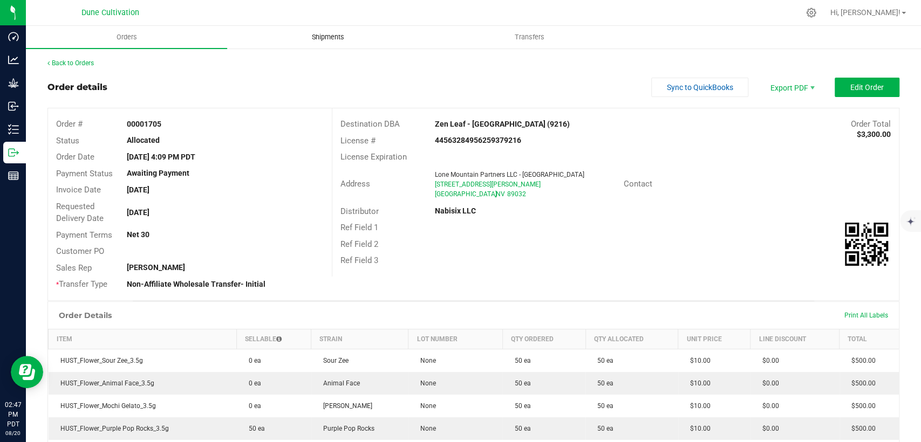
click at [321, 36] on span "Shipments" at bounding box center [327, 37] width 61 height 10
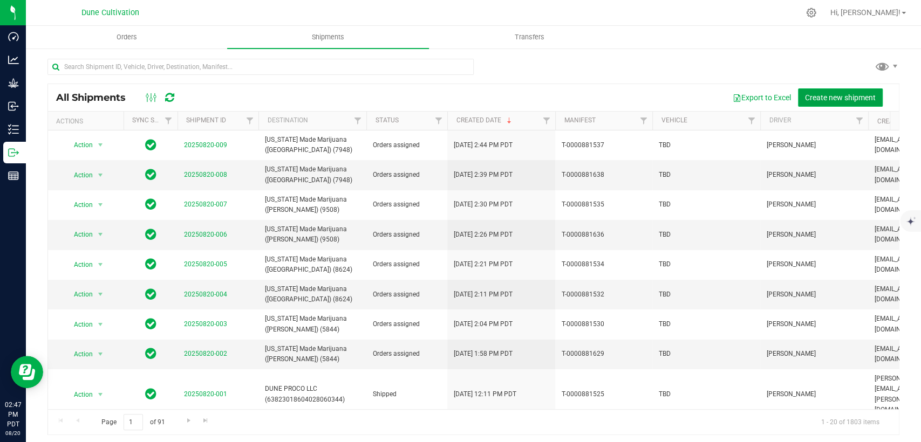
click at [837, 95] on span "Create new shipment" at bounding box center [840, 97] width 71 height 9
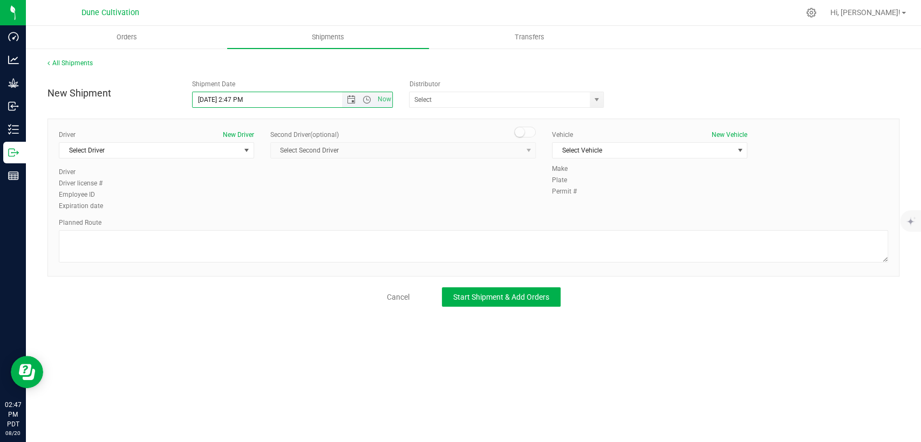
click at [209, 97] on input "8/20/2025 2:47 PM" at bounding box center [276, 99] width 167 height 15
drag, startPoint x: 250, startPoint y: 97, endPoint x: 231, endPoint y: 98, distance: 18.9
click at [231, 98] on input "8/21/2025 2:47 PM" at bounding box center [276, 99] width 167 height 15
click at [600, 99] on span "select" at bounding box center [596, 99] width 9 height 9
type input "8/21/2025 9:00 AM"
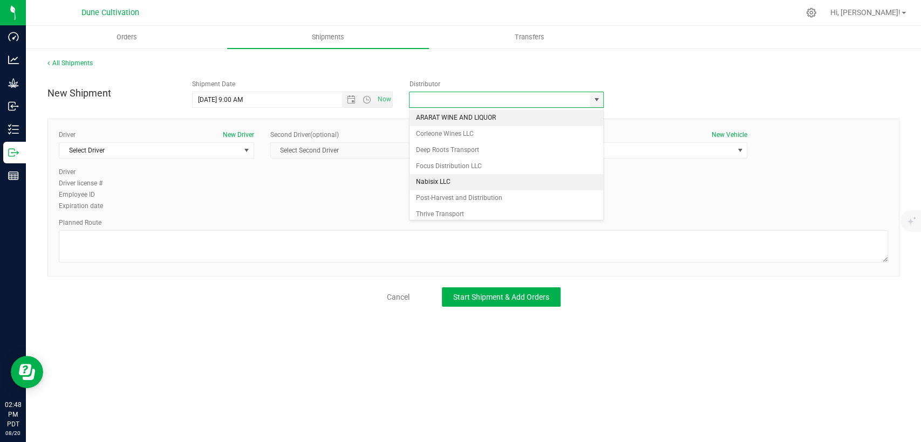
click at [449, 176] on li "Nabisix LLC" at bounding box center [506, 182] width 194 height 16
type input "Nabisix LLC"
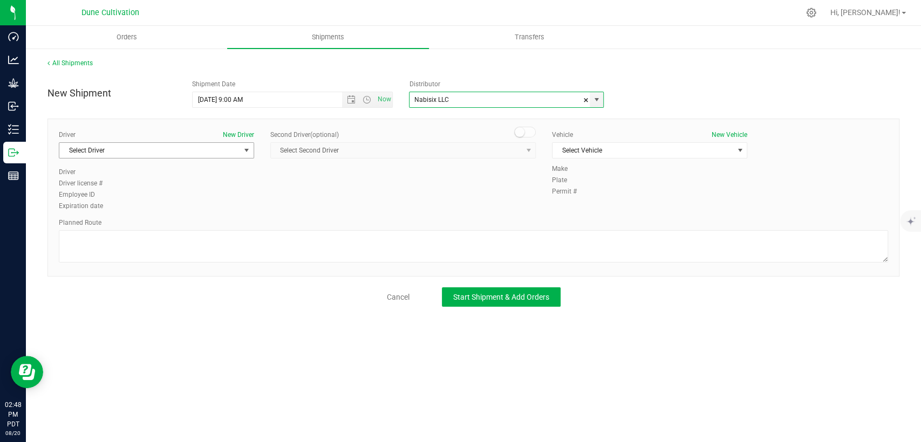
click at [218, 148] on span "Select Driver" at bounding box center [149, 150] width 181 height 15
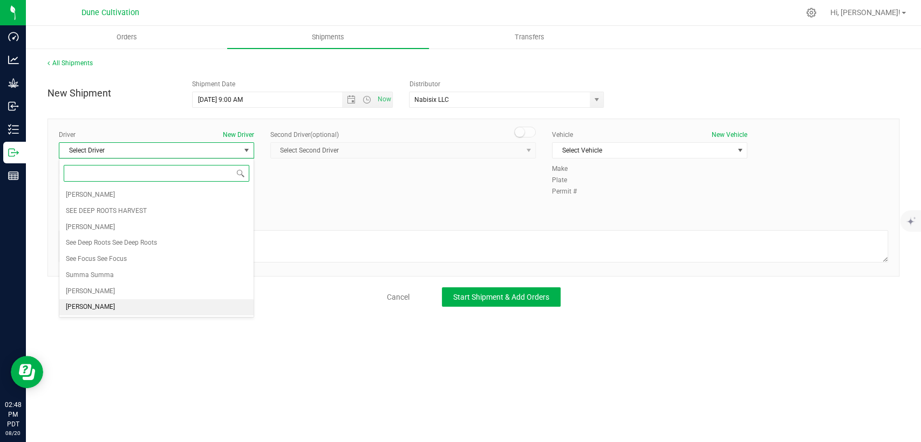
click at [133, 306] on li "TBD TBD" at bounding box center [156, 307] width 194 height 16
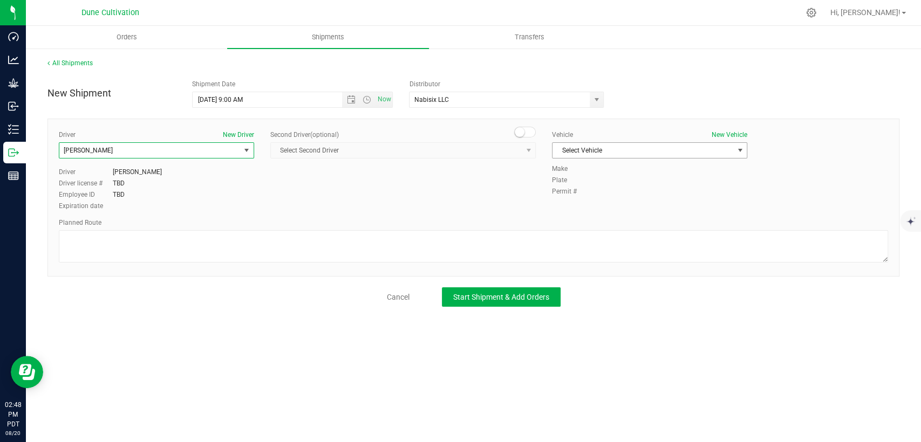
click at [658, 152] on span "Select Vehicle" at bounding box center [642, 150] width 181 height 15
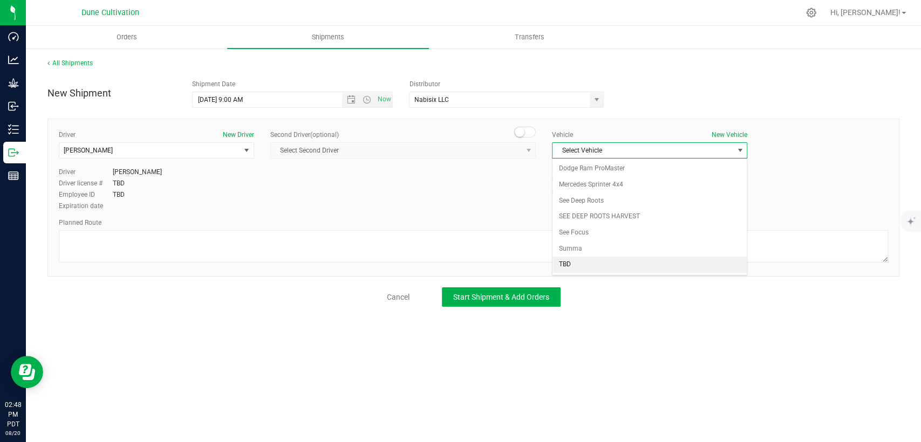
click at [586, 263] on li "TBD" at bounding box center [649, 265] width 194 height 16
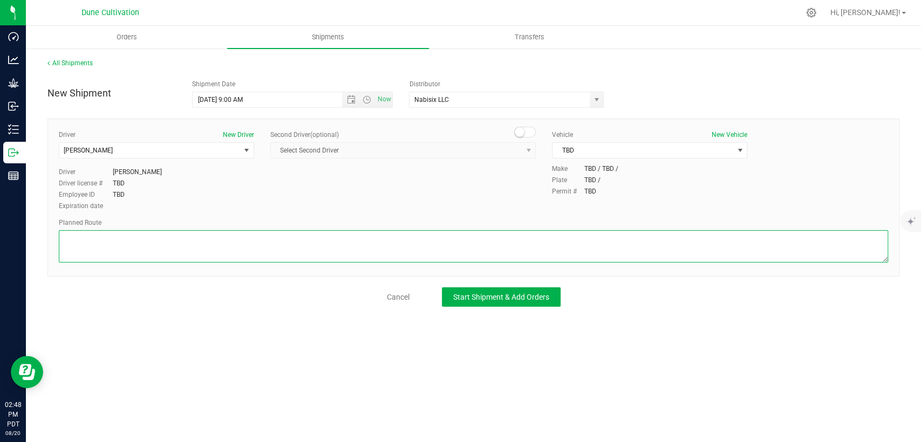
click at [569, 235] on textarea at bounding box center [473, 246] width 829 height 32
paste textarea "Head west on Bucyrus Erie  82 ft Turn right to stay on Bucyrus Erie  82 ft Tu…"
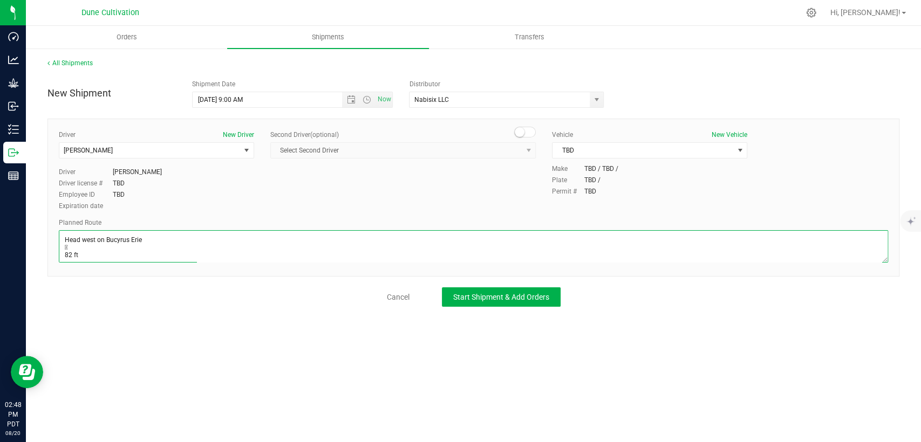
scroll to position [196, 0]
type textarea "Head west on Bucyrus Erie  82 ft Turn right to stay on Bucyrus Erie  82 ft Tu…"
click at [537, 297] on span "Start Shipment & Add Orders" at bounding box center [501, 297] width 96 height 9
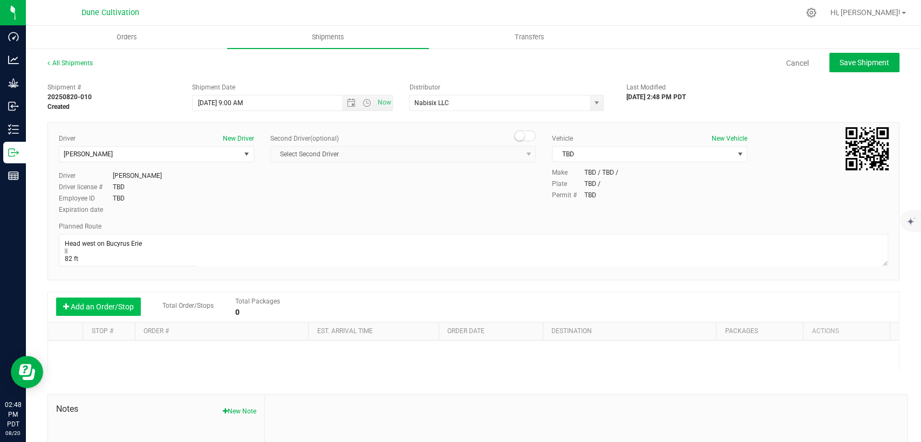
click at [101, 307] on button "Add an Order/Stop" at bounding box center [98, 307] width 85 height 18
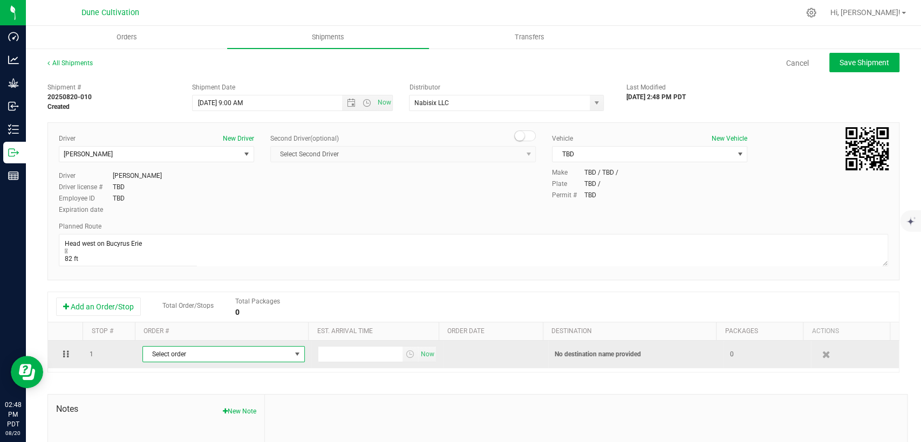
click at [175, 355] on span "Select order" at bounding box center [217, 354] width 148 height 15
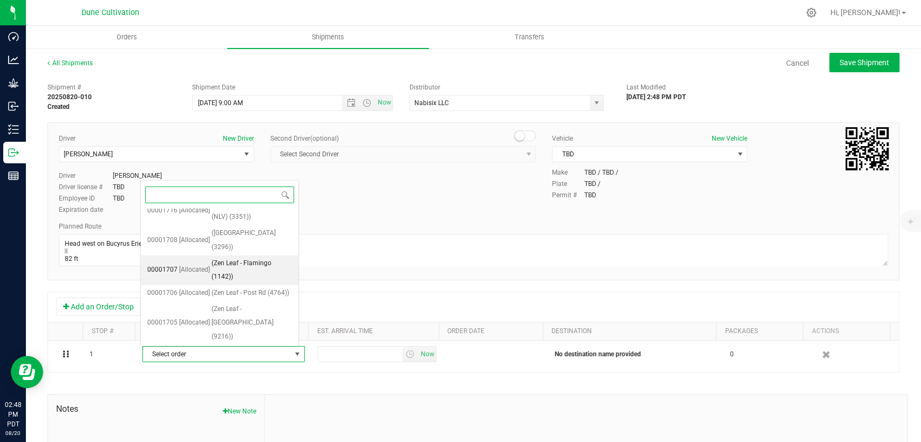
scroll to position [88, 0]
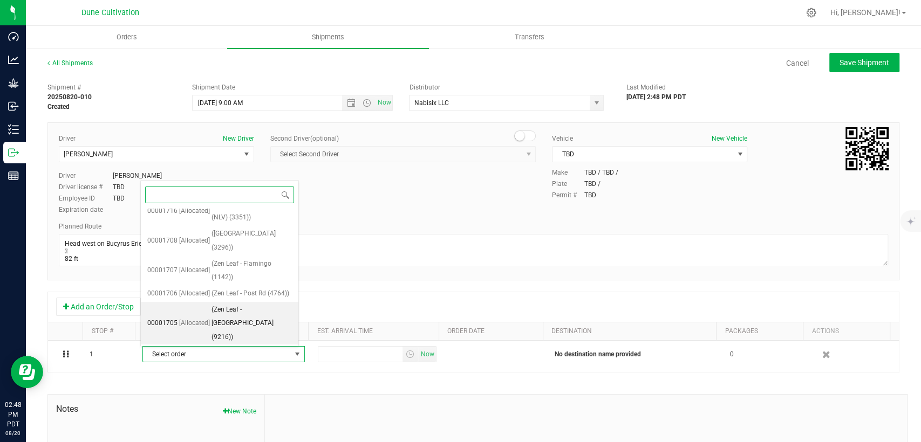
click at [209, 334] on li "00001705 [Allocated] (Zen Leaf - North Las Vegas (9216))" at bounding box center [220, 324] width 158 height 44
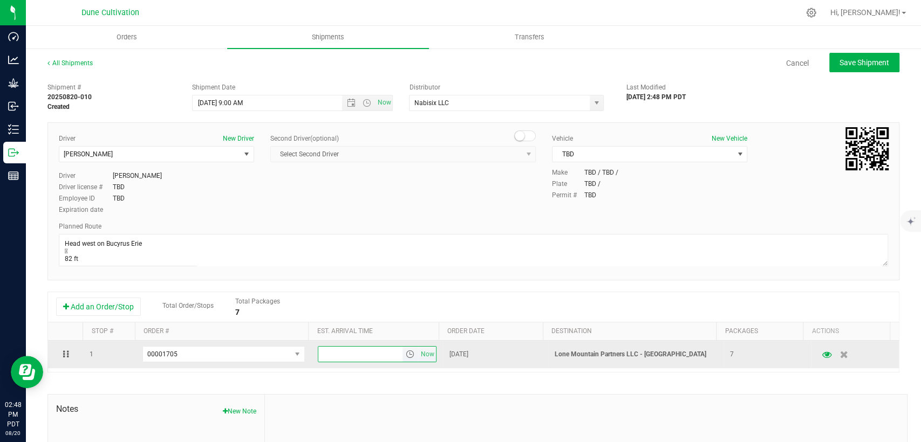
click at [318, 351] on input "text" at bounding box center [360, 354] width 84 height 15
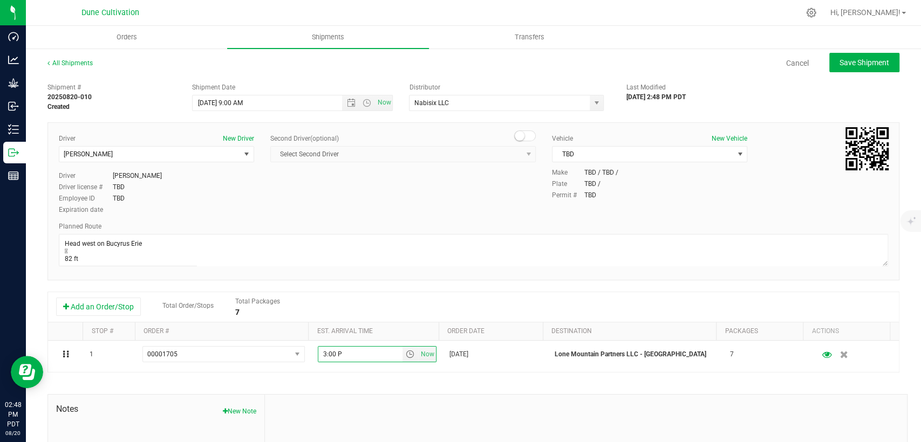
type input "3:00 PM"
click at [850, 58] on span "Save Shipment" at bounding box center [864, 62] width 50 height 9
type input "8/21/2025 4:00 PM"
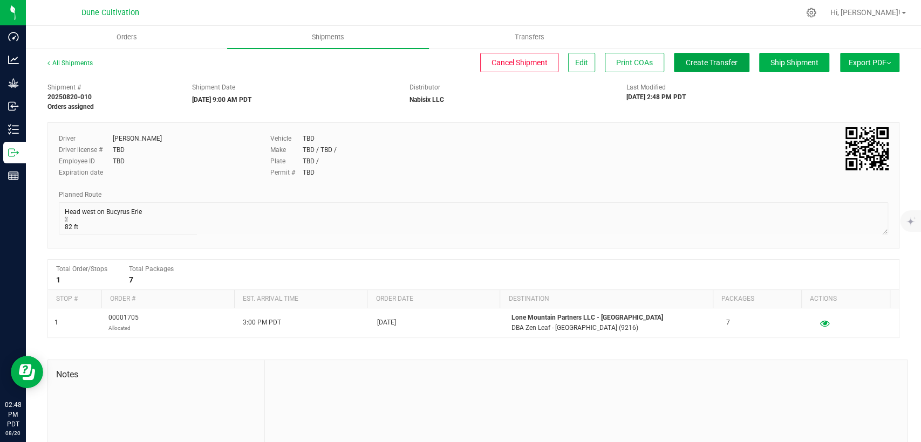
click at [686, 60] on span "Create Transfer" at bounding box center [712, 62] width 52 height 9
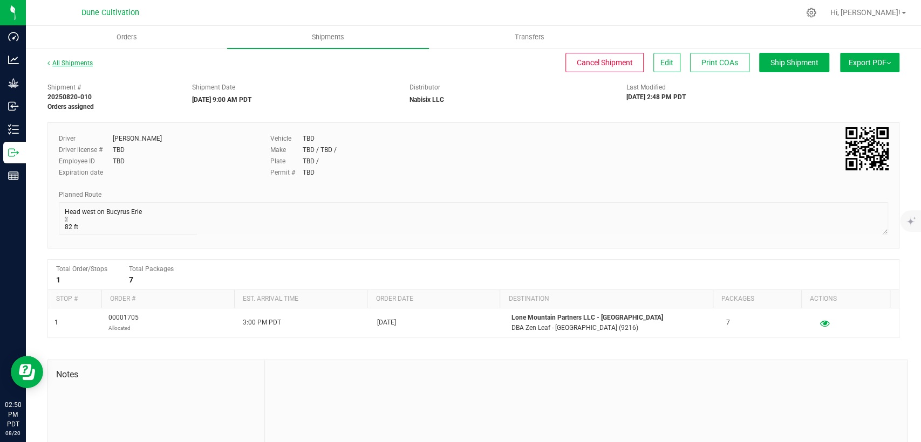
click at [76, 65] on link "All Shipments" at bounding box center [69, 63] width 45 height 8
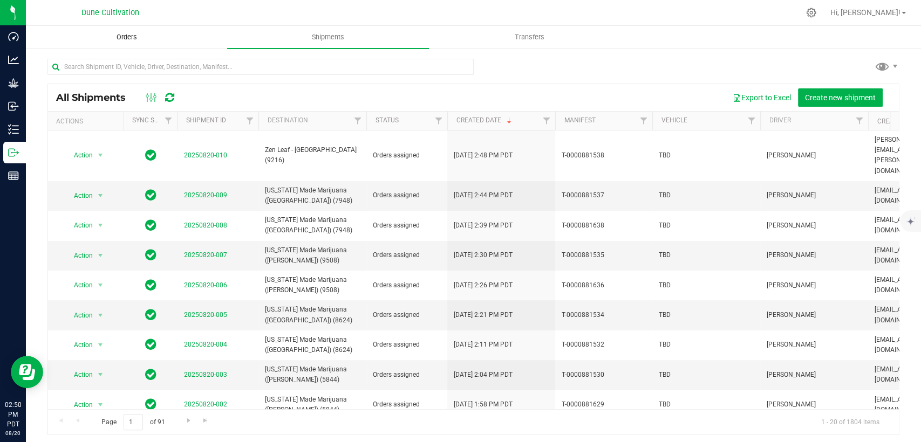
click at [115, 33] on span "Orders" at bounding box center [127, 37] width 50 height 10
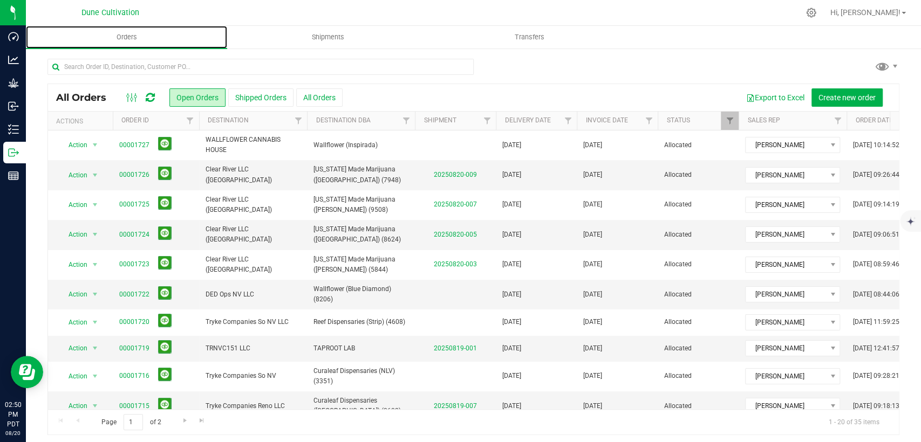
scroll to position [314, 0]
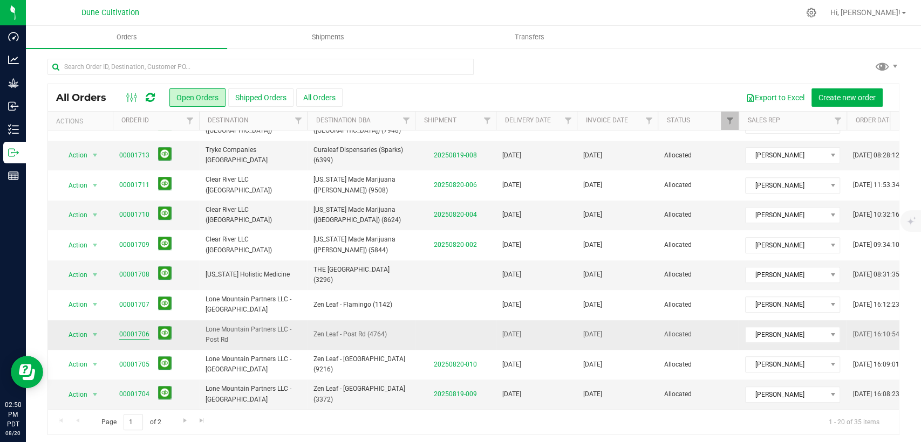
click at [136, 330] on link "00001706" at bounding box center [134, 335] width 30 height 10
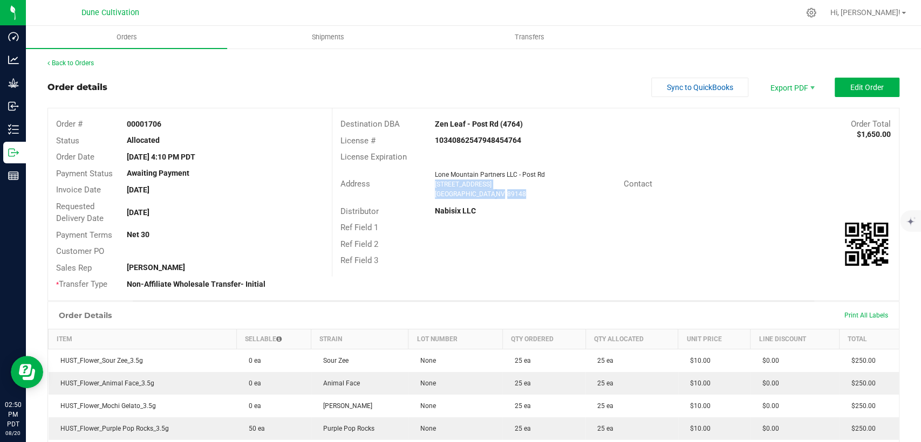
drag, startPoint x: 496, startPoint y: 193, endPoint x: 432, endPoint y: 183, distance: 65.4
click at [435, 183] on ngx-name-and-address "Lone Mountain Partners LLC - Post Rd 9120 W Post Rd #103 Las Vegas , NV 89148" at bounding box center [525, 184] width 181 height 29
copy ngx-name-and-address "9120 W Post Rd #103 Las Vegas , NV 89148"
click at [323, 31] on uib-tab-heading "Shipments" at bounding box center [328, 37] width 200 height 22
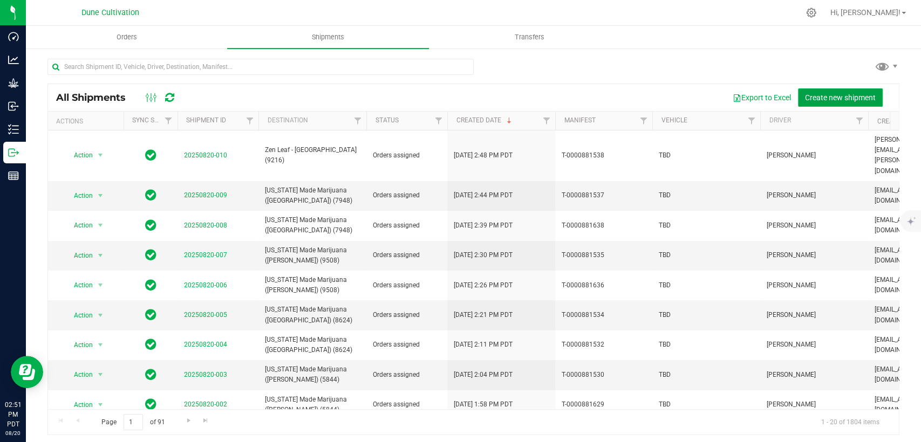
click at [814, 97] on span "Create new shipment" at bounding box center [840, 97] width 71 height 9
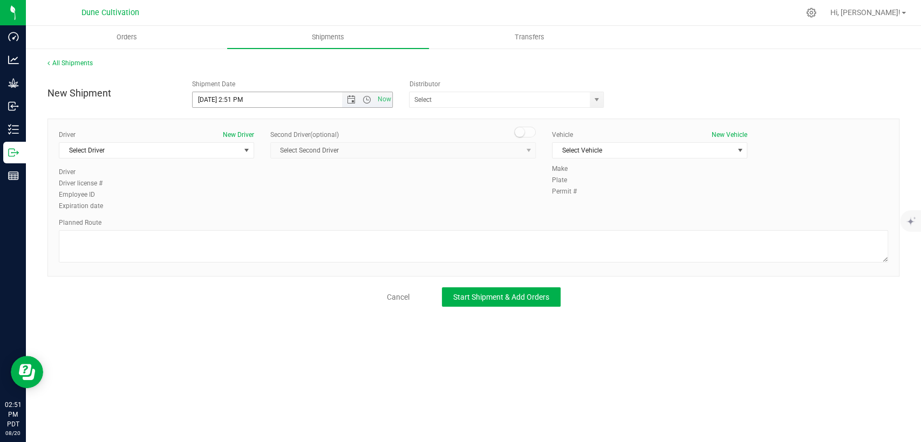
click at [212, 98] on input "8/20/2025 2:51 PM" at bounding box center [276, 99] width 167 height 15
drag, startPoint x: 248, startPoint y: 97, endPoint x: 229, endPoint y: 100, distance: 18.5
click at [229, 100] on input "8/21/2025 2:51 PM" at bounding box center [276, 99] width 167 height 15
click at [600, 99] on span "select" at bounding box center [596, 99] width 9 height 9
type input "8/21/2025 9:00 AM"
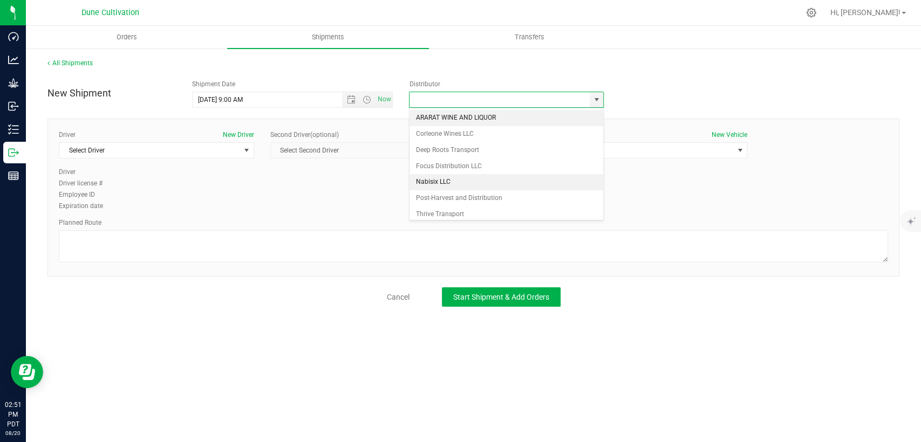
click at [465, 180] on li "Nabisix LLC" at bounding box center [506, 182] width 194 height 16
type input "Nabisix LLC"
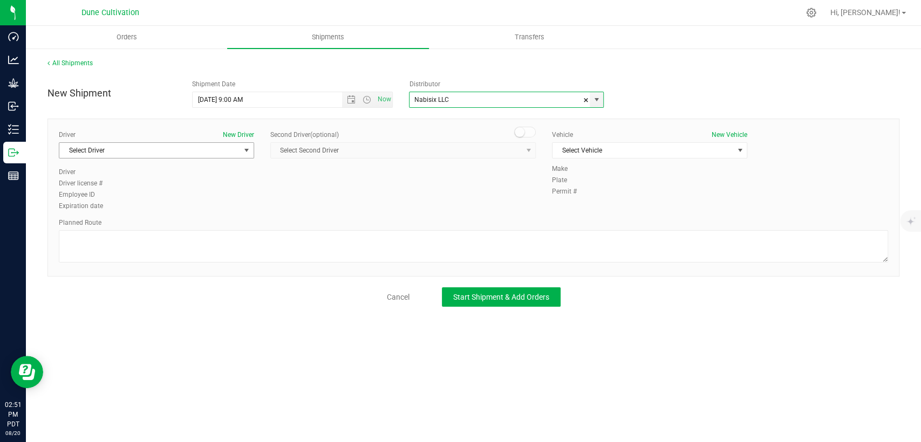
click at [207, 147] on span "Select Driver" at bounding box center [149, 150] width 181 height 15
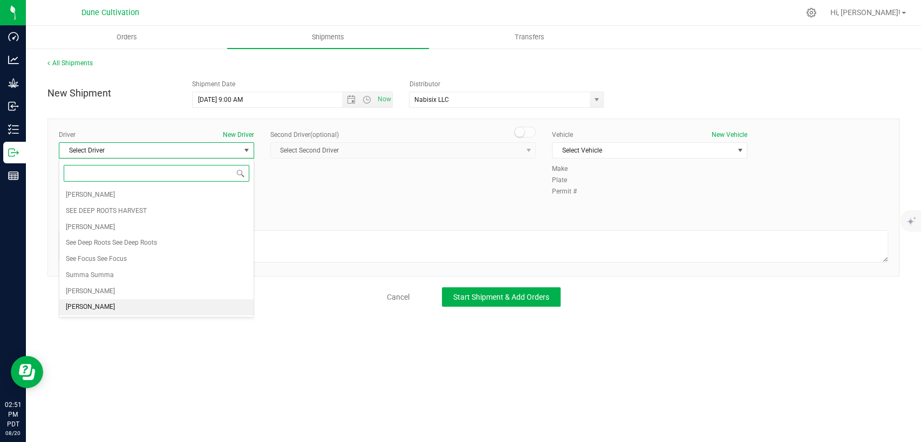
click at [134, 304] on li "TBD TBD" at bounding box center [156, 307] width 194 height 16
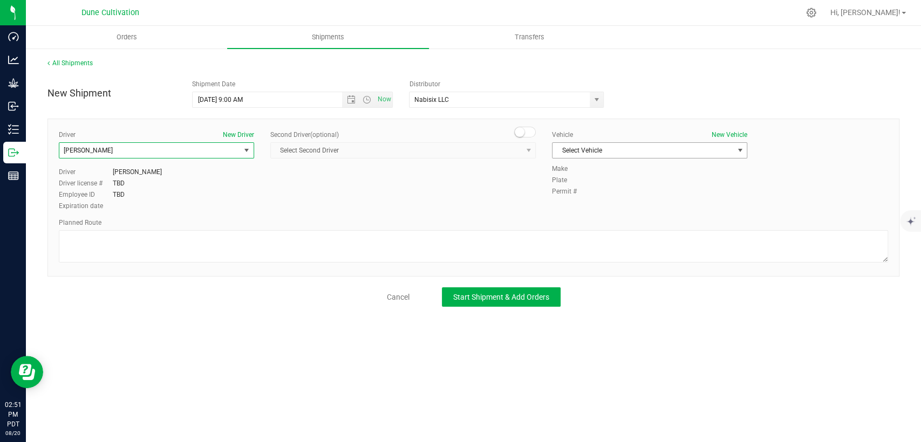
click at [576, 152] on span "Select Vehicle" at bounding box center [642, 150] width 181 height 15
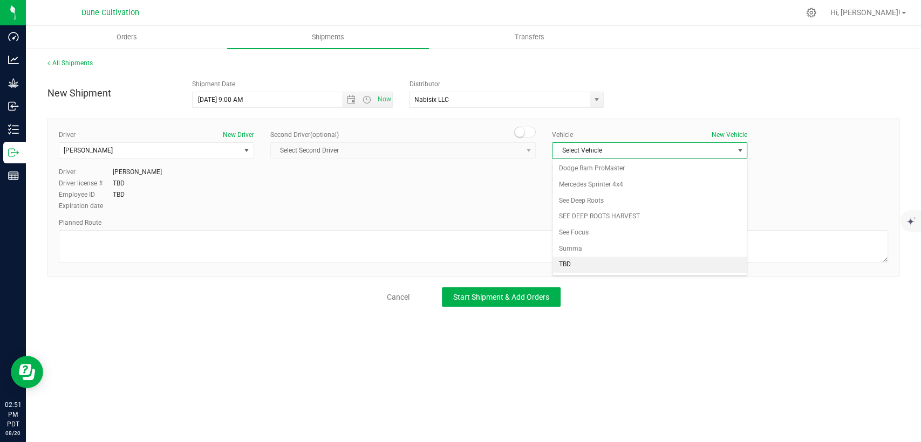
click at [578, 261] on li "TBD" at bounding box center [649, 265] width 194 height 16
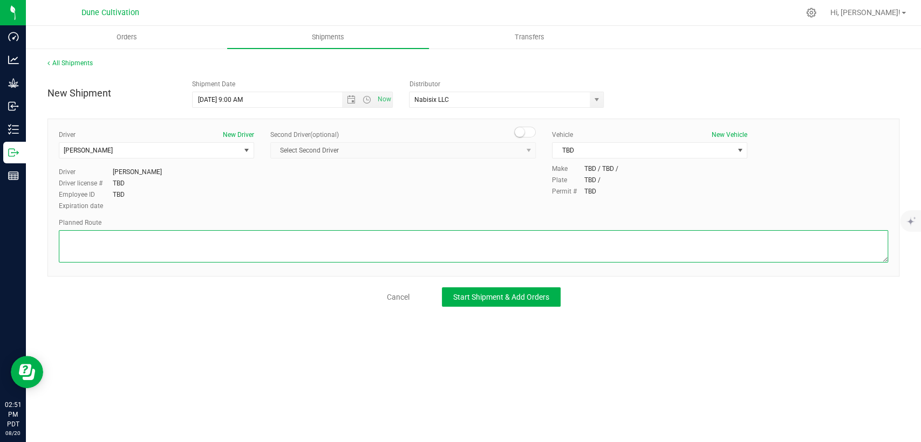
click at [570, 239] on textarea at bounding box center [473, 246] width 829 height 32
paste textarea " Get on I-15 S/US-93 S from N Bruce St, E Colton Ave and E Cheyenne Ave 7 min …"
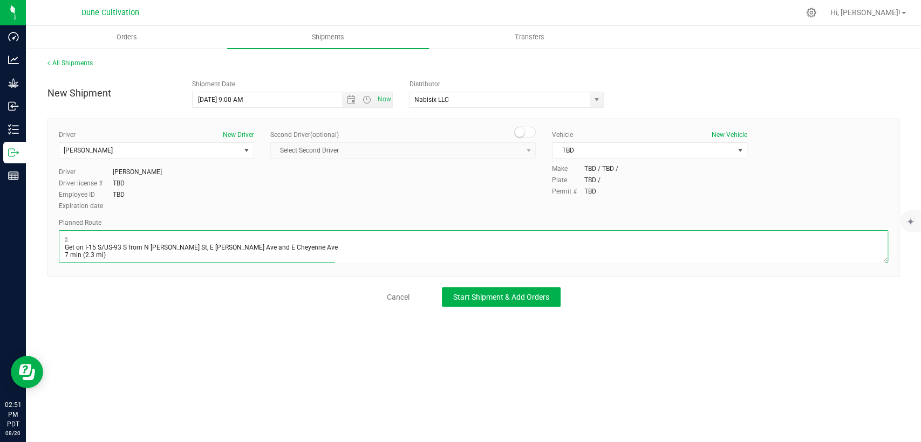
scroll to position [58, 0]
type textarea " Get on I-15 S/US-93 S from N Bruce St, E Colton Ave and E Cheyenne Ave 7 min …"
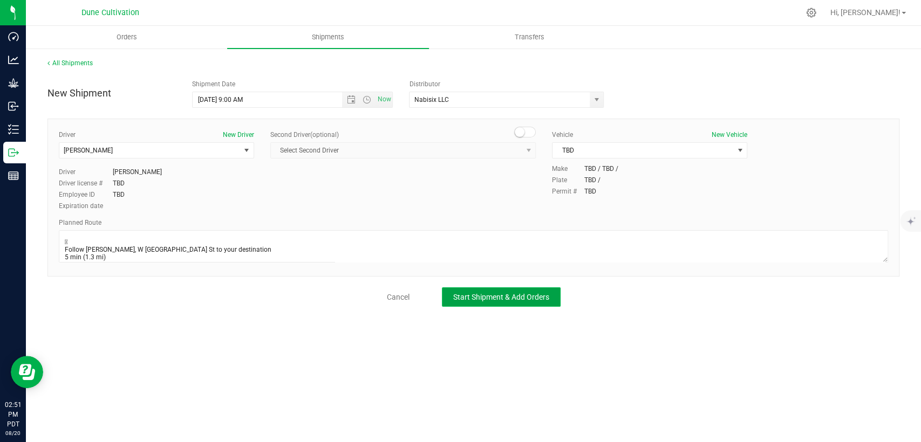
click at [529, 297] on span "Start Shipment & Add Orders" at bounding box center [501, 297] width 96 height 9
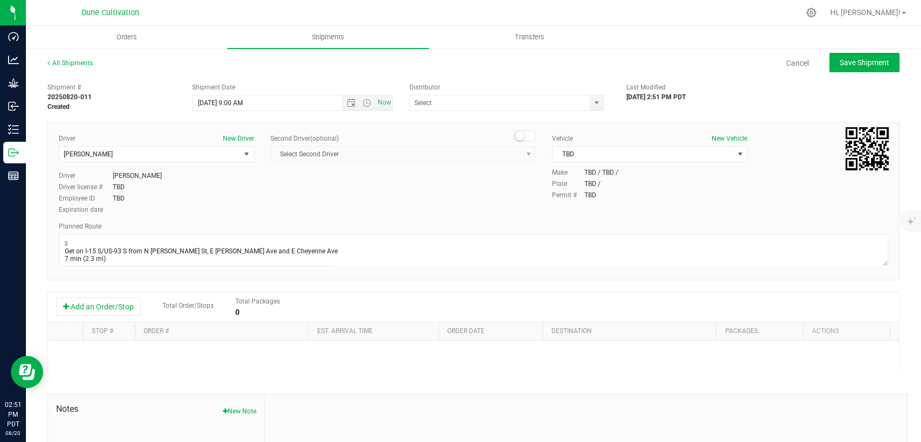
type input "Nabisix LLC"
click at [74, 305] on button "Add an Order/Stop" at bounding box center [98, 307] width 85 height 18
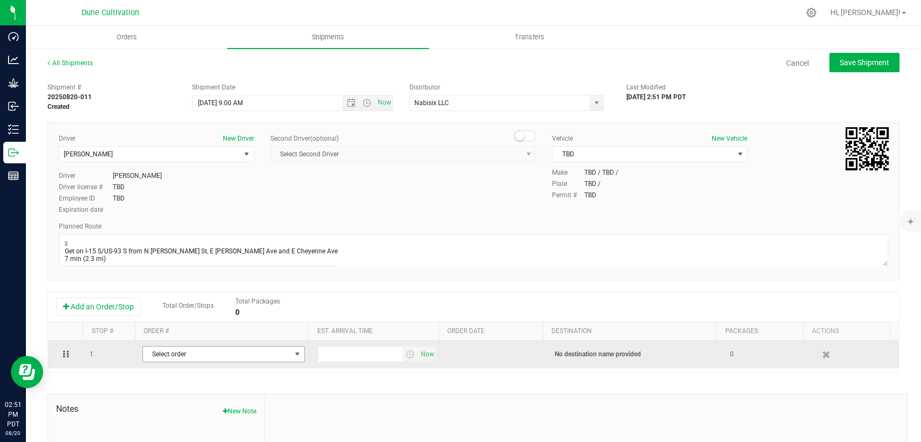
click at [162, 359] on span "Select order" at bounding box center [217, 354] width 148 height 15
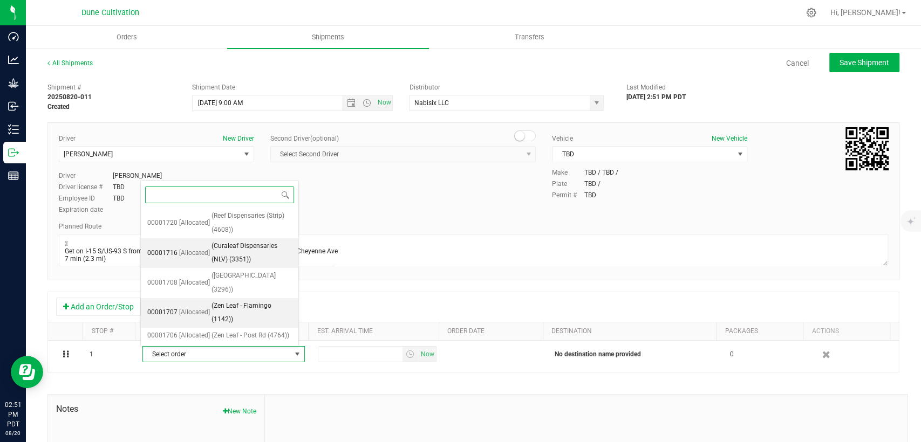
scroll to position [59, 0]
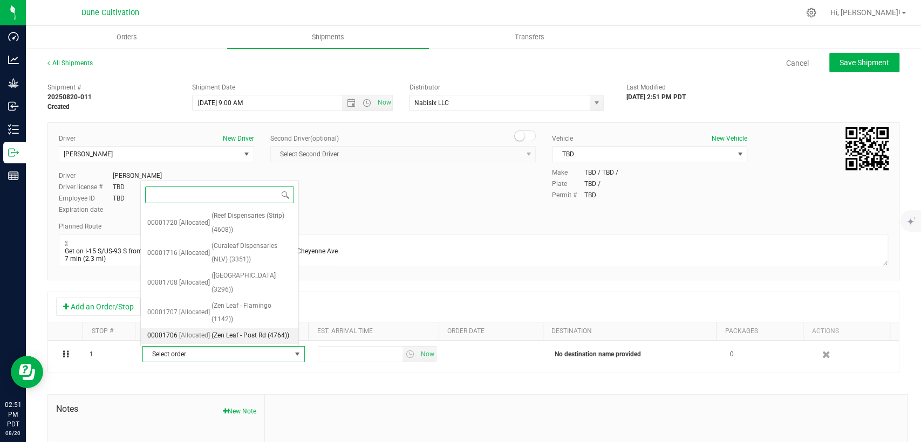
click at [184, 329] on span "[Allocated]" at bounding box center [194, 336] width 31 height 14
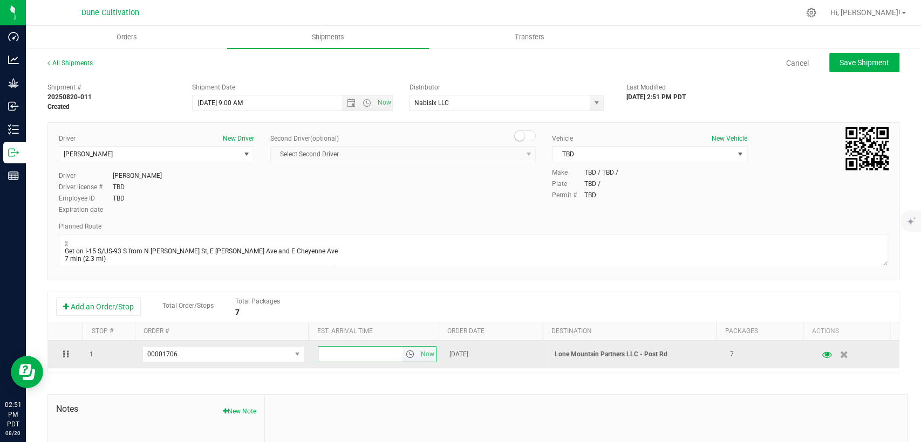
click at [353, 355] on input "text" at bounding box center [360, 354] width 84 height 15
type input "3:00 PM"
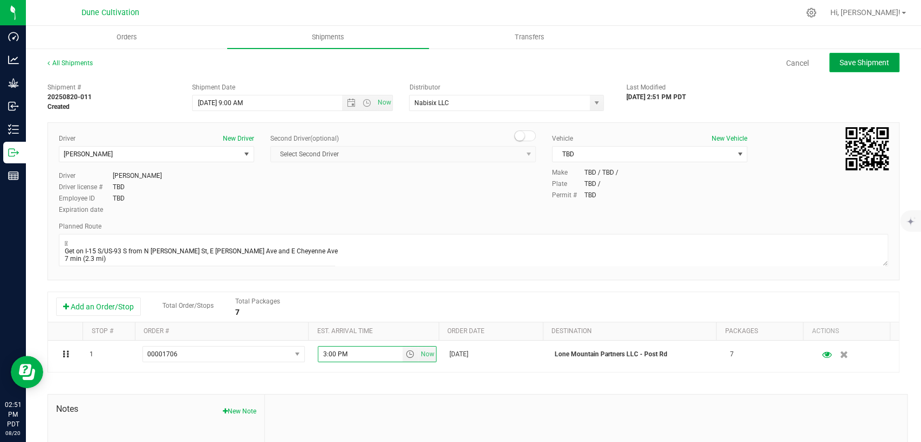
click at [839, 61] on span "Save Shipment" at bounding box center [864, 62] width 50 height 9
type input "8/21/2025 4:00 PM"
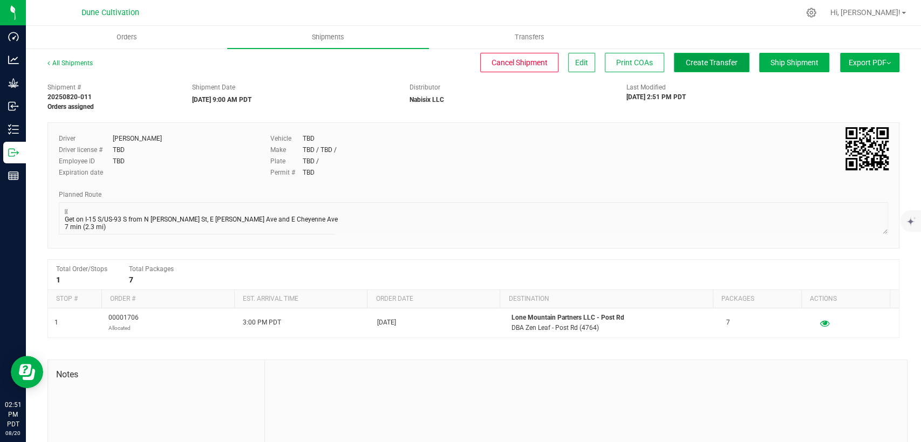
click at [674, 54] on button "Create Transfer" at bounding box center [712, 62] width 76 height 19
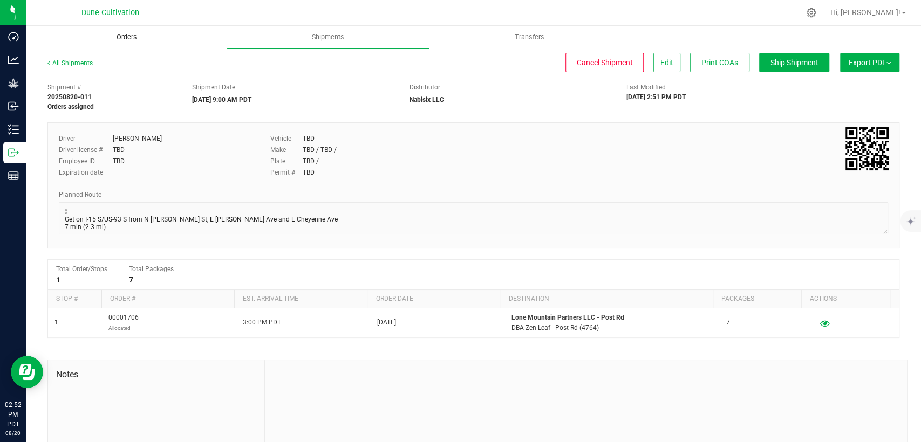
click at [113, 37] on span "Orders" at bounding box center [127, 37] width 50 height 10
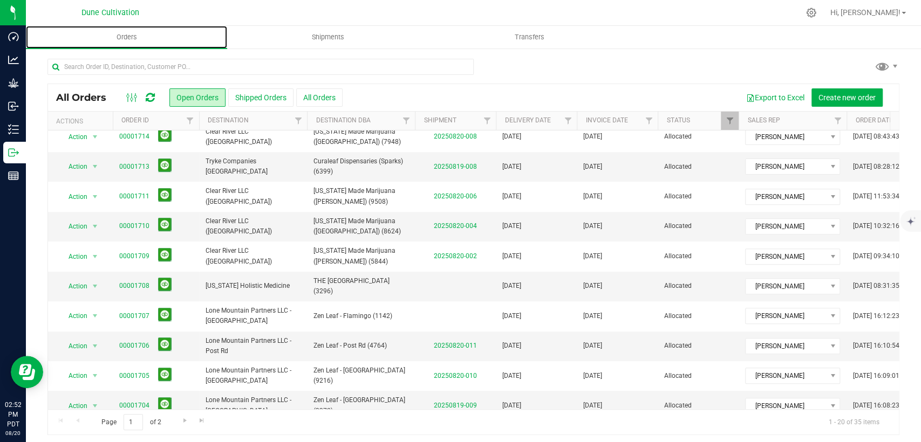
scroll to position [314, 0]
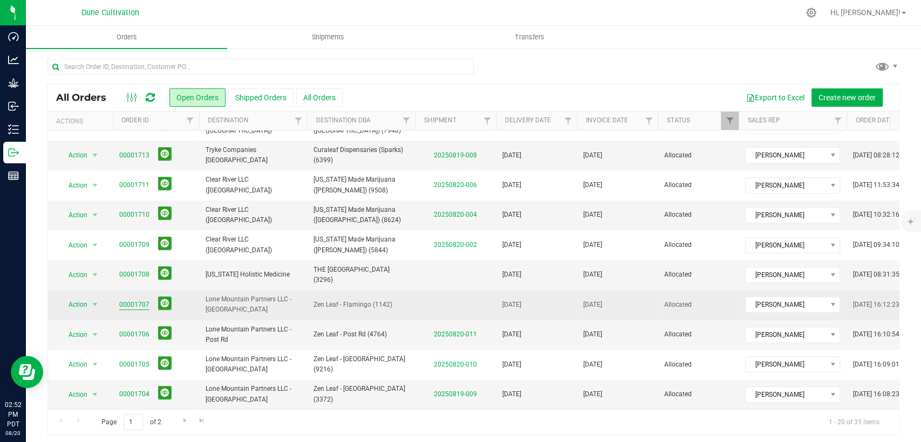
click at [144, 300] on link "00001707" at bounding box center [134, 305] width 30 height 10
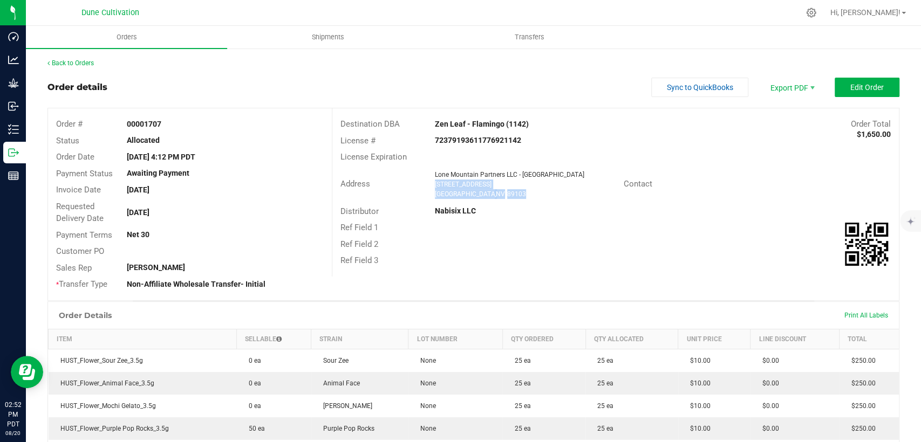
drag, startPoint x: 497, startPoint y: 193, endPoint x: 431, endPoint y: 186, distance: 66.2
click at [435, 186] on ngx-name-and-address "Lone Mountain Partners LLC - Flamingo 5940 W Flamingo Rd Las Vegas , NV 89103" at bounding box center [525, 184] width 181 height 29
copy ngx-name-and-address "5940 W Flamingo Rd Las Vegas , NV 89103"
click at [328, 30] on uib-tab-heading "Shipments" at bounding box center [328, 37] width 200 height 22
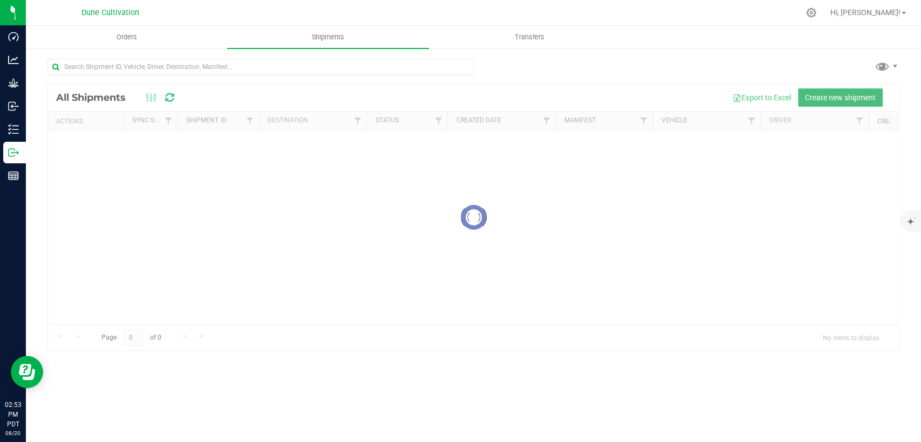
click at [819, 93] on span "Create new shipment" at bounding box center [840, 97] width 71 height 9
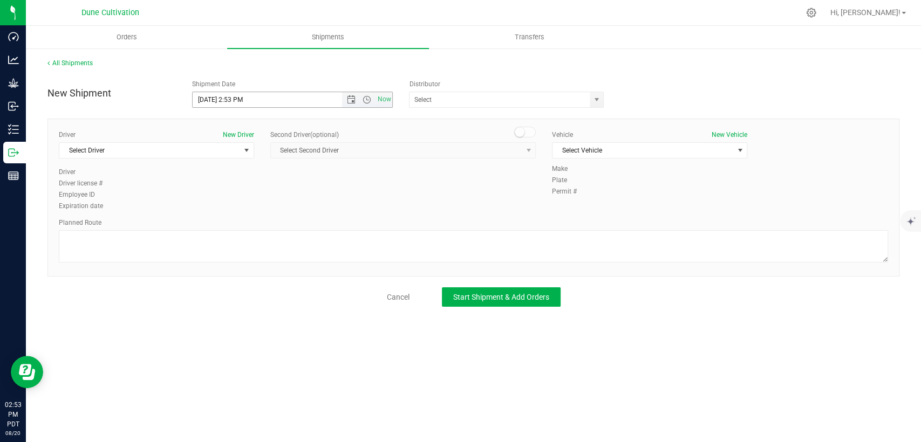
click at [211, 95] on input "8/20/2025 2:53 PM" at bounding box center [276, 99] width 167 height 15
click at [241, 96] on input "8/21/2025 2:53 PM" at bounding box center [276, 99] width 167 height 15
drag, startPoint x: 247, startPoint y: 97, endPoint x: 230, endPoint y: 97, distance: 17.3
click at [230, 97] on input "8/21/2025 2:53 PM" at bounding box center [276, 99] width 167 height 15
click at [595, 98] on span "select" at bounding box center [596, 99] width 9 height 9
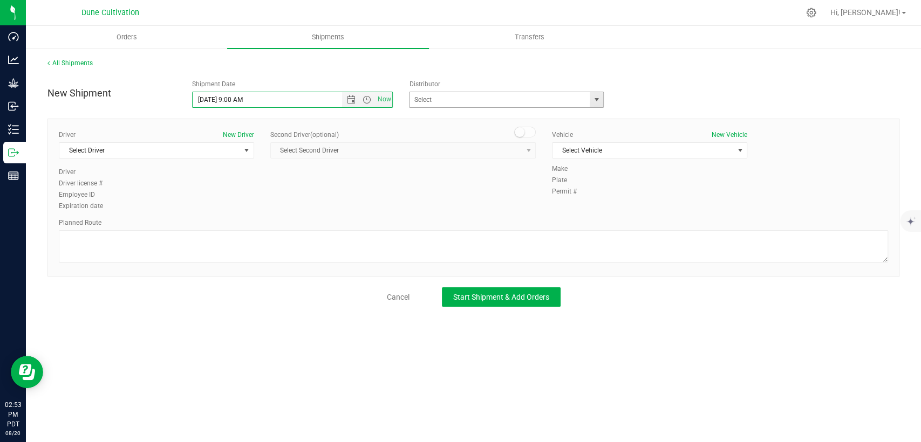
type input "8/21/2025 9:00 AM"
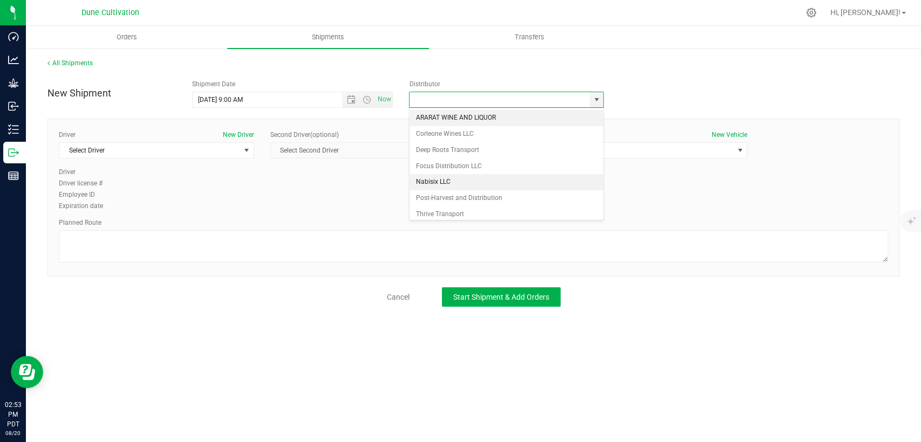
click at [475, 184] on li "Nabisix LLC" at bounding box center [506, 182] width 194 height 16
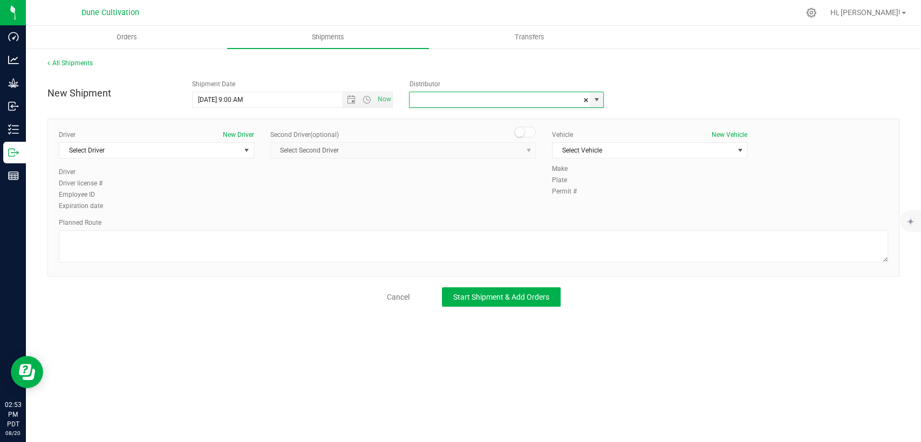
type input "Nabisix LLC"
click at [218, 148] on span "Select Driver" at bounding box center [149, 150] width 181 height 15
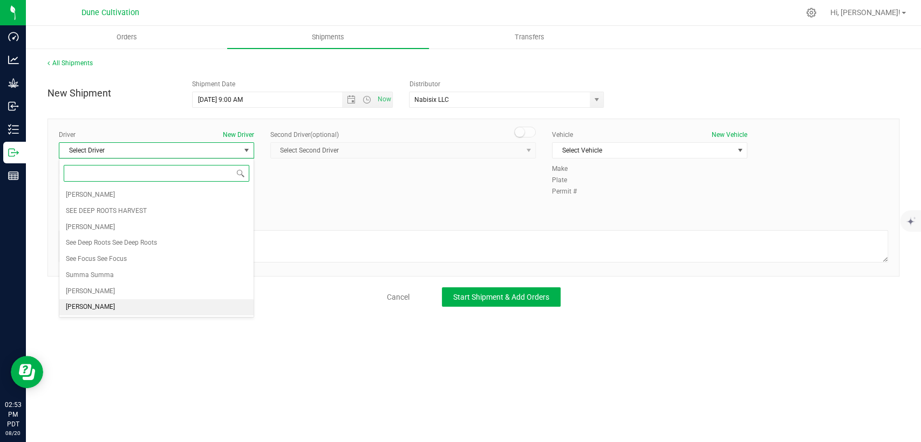
click at [131, 311] on li "TBD TBD" at bounding box center [156, 307] width 194 height 16
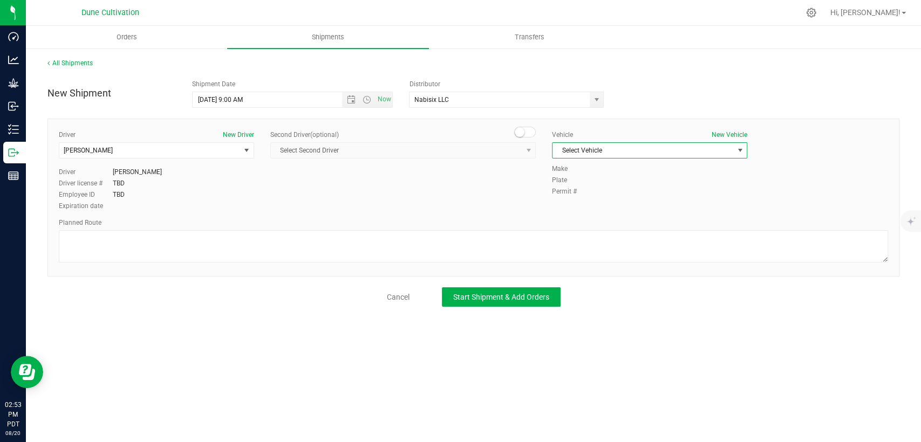
click at [621, 150] on span "Select Vehicle" at bounding box center [642, 150] width 181 height 15
click at [594, 267] on li "TBD" at bounding box center [649, 265] width 194 height 16
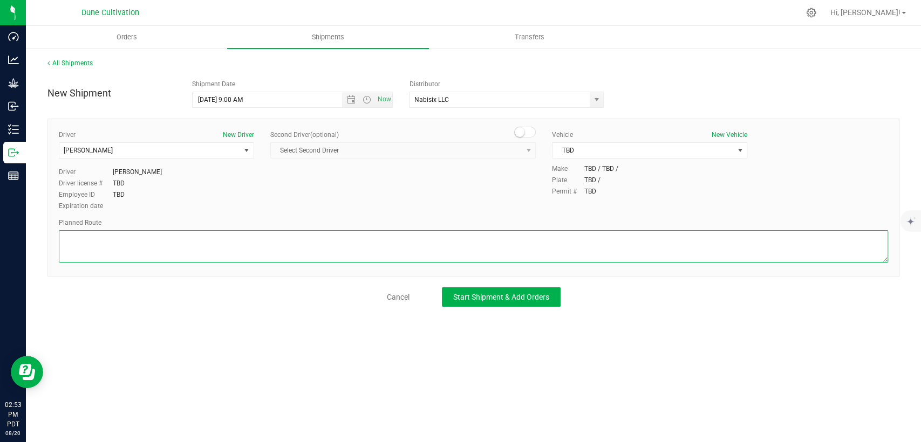
click at [560, 238] on textarea at bounding box center [473, 246] width 829 height 32
paste textarea " Get on I-15 S/US-93 S from N Bruce St, E Colton Ave and E Cheyenne Ave 7 min …"
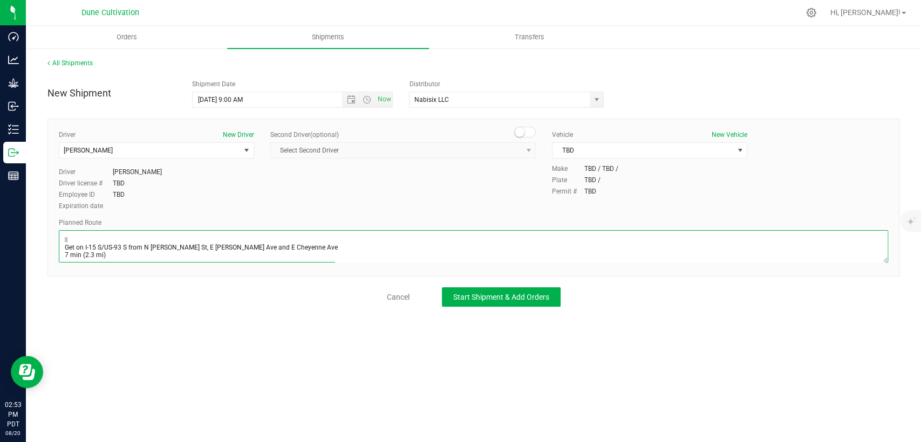
scroll to position [58, 0]
type textarea " Get on I-15 S/US-93 S from N Bruce St, E Colton Ave and E Cheyenne Ave 7 min …"
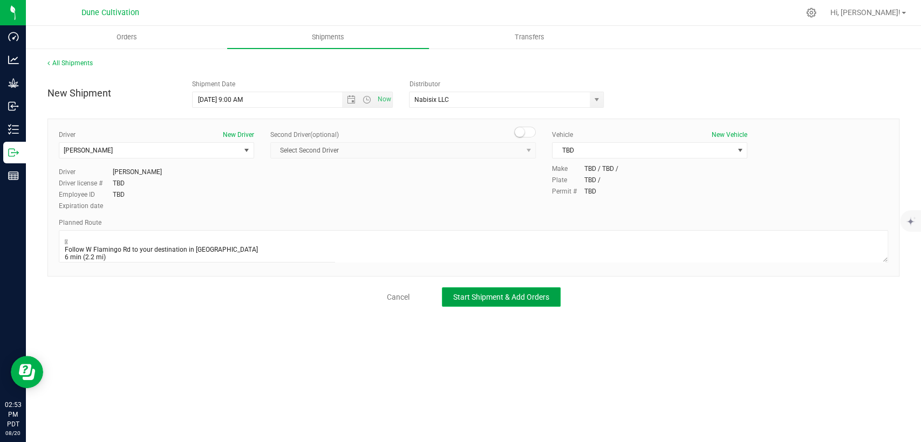
click at [524, 296] on span "Start Shipment & Add Orders" at bounding box center [501, 297] width 96 height 9
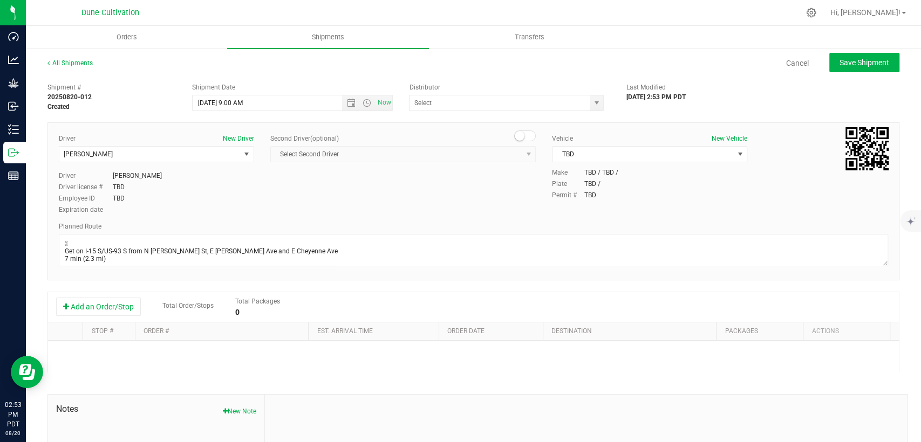
type input "Nabisix LLC"
click at [78, 307] on button "Add an Order/Stop" at bounding box center [98, 307] width 85 height 18
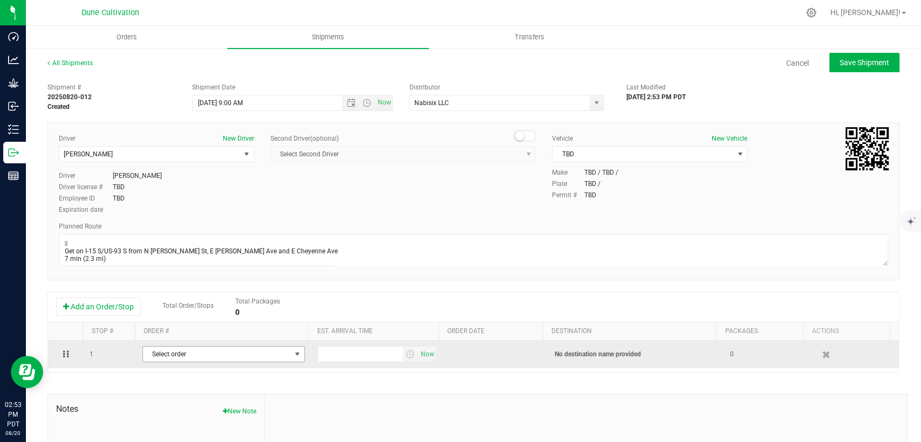
click at [224, 353] on span "Select order" at bounding box center [217, 354] width 148 height 15
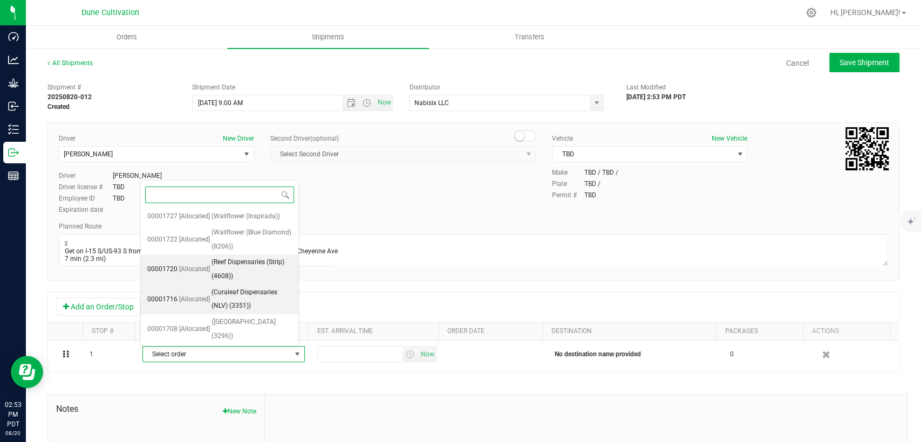
scroll to position [29, 0]
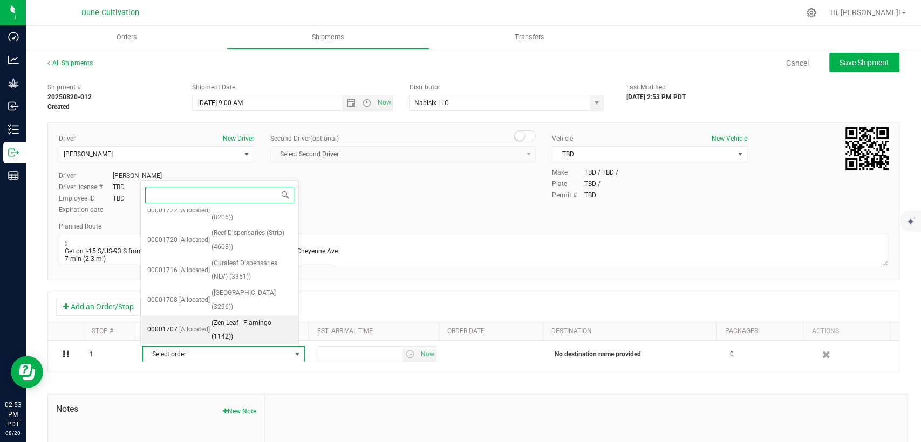
click at [198, 332] on span "[Allocated]" at bounding box center [194, 330] width 31 height 14
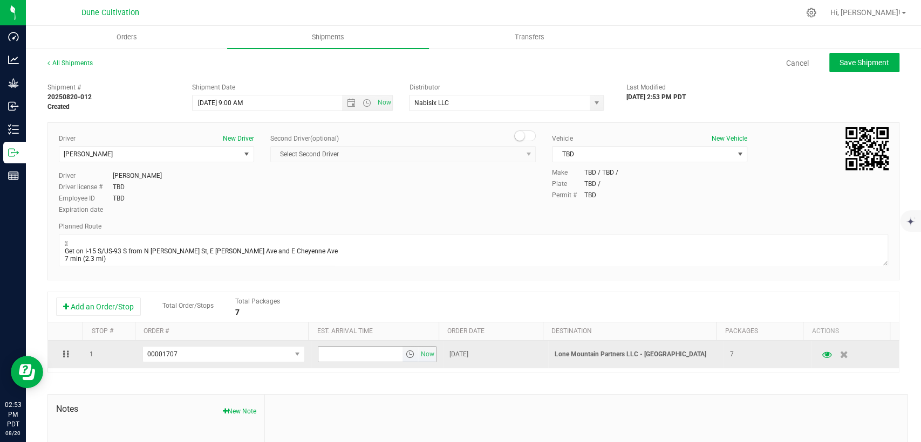
click at [357, 349] on input "text" at bounding box center [360, 354] width 84 height 15
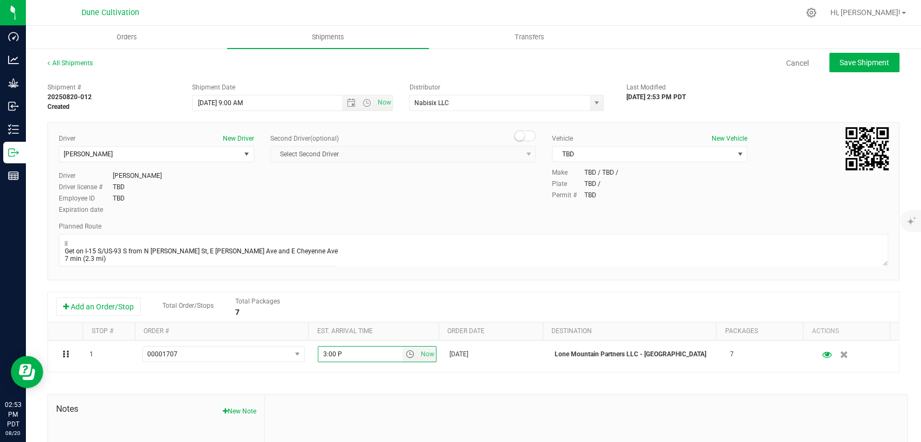
type input "3:00 PM"
click at [854, 65] on span "Save Shipment" at bounding box center [864, 62] width 50 height 9
type input "8/21/2025 4:00 PM"
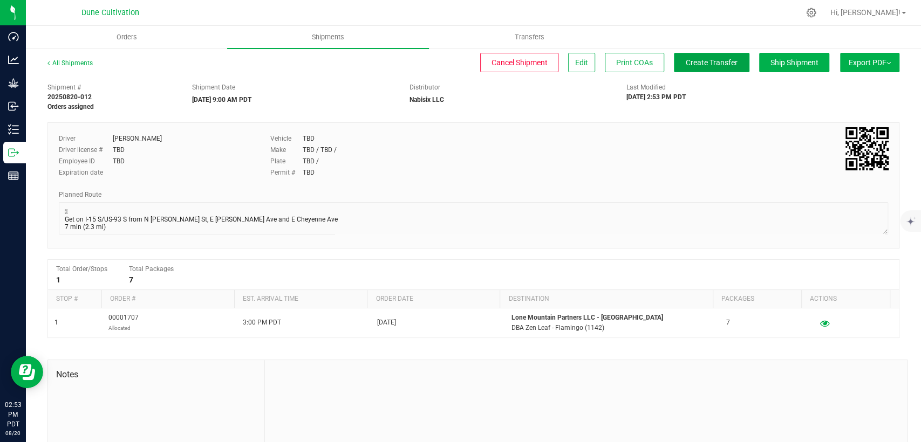
click at [700, 59] on span "Create Transfer" at bounding box center [712, 62] width 52 height 9
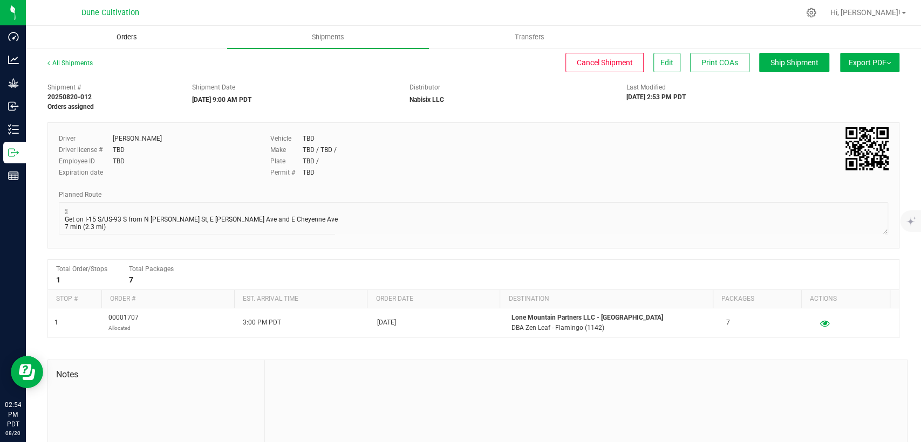
click at [131, 38] on span "Orders" at bounding box center [127, 37] width 50 height 10
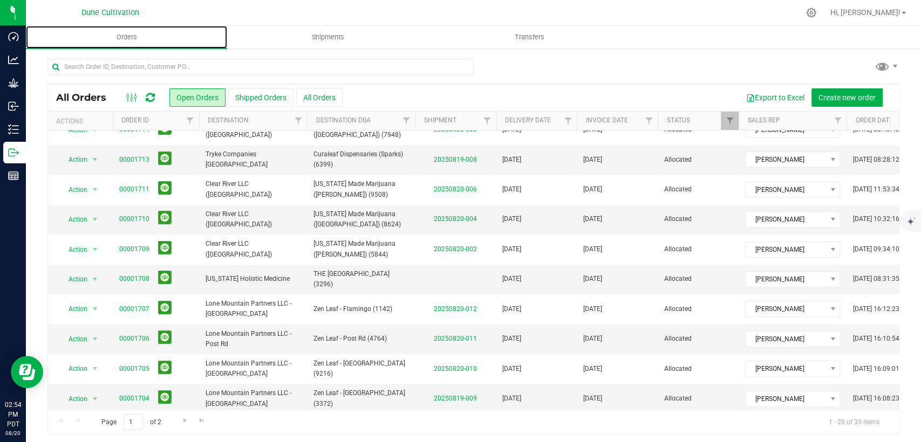
scroll to position [314, 0]
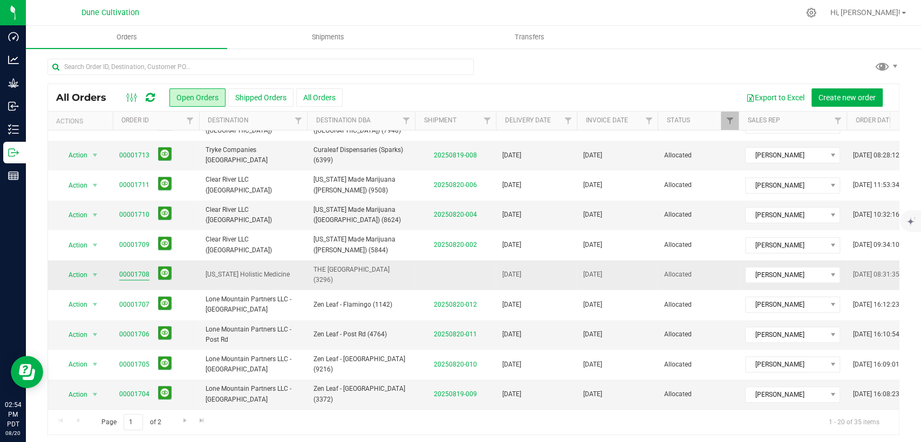
click at [133, 270] on link "00001708" at bounding box center [134, 275] width 30 height 10
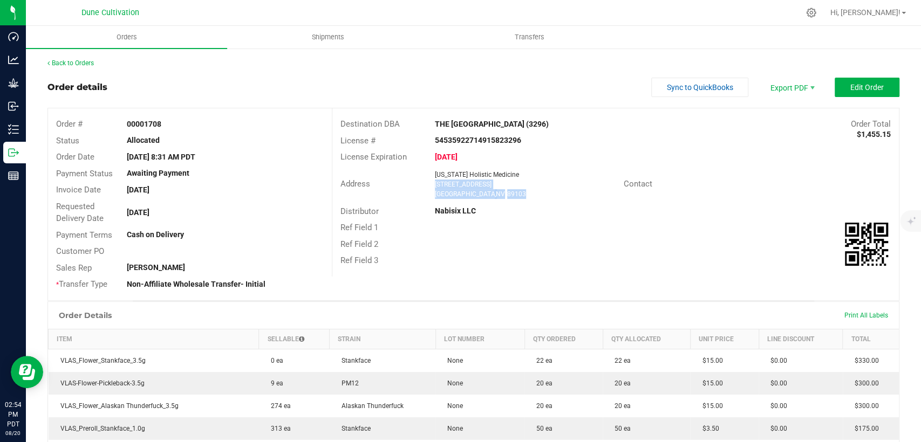
drag, startPoint x: 496, startPoint y: 192, endPoint x: 427, endPoint y: 184, distance: 69.5
click at [429, 184] on div "Nevada Holistic Medicine 4660 South Decatur Blvd Las Vegas , NV 89103" at bounding box center [526, 184] width 194 height 29
copy ngx-name-and-address "4660 South Decatur Blvd Las Vegas , NV 89103"
click at [317, 37] on span "Shipments" at bounding box center [327, 37] width 61 height 10
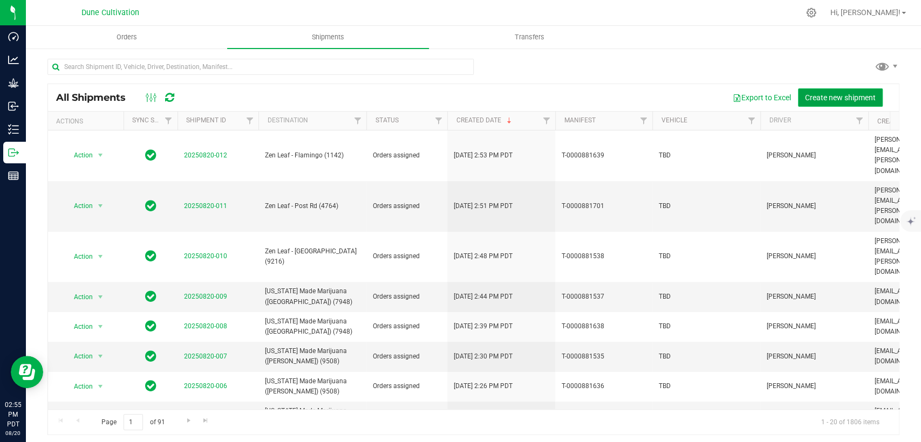
click at [828, 94] on span "Create new shipment" at bounding box center [840, 97] width 71 height 9
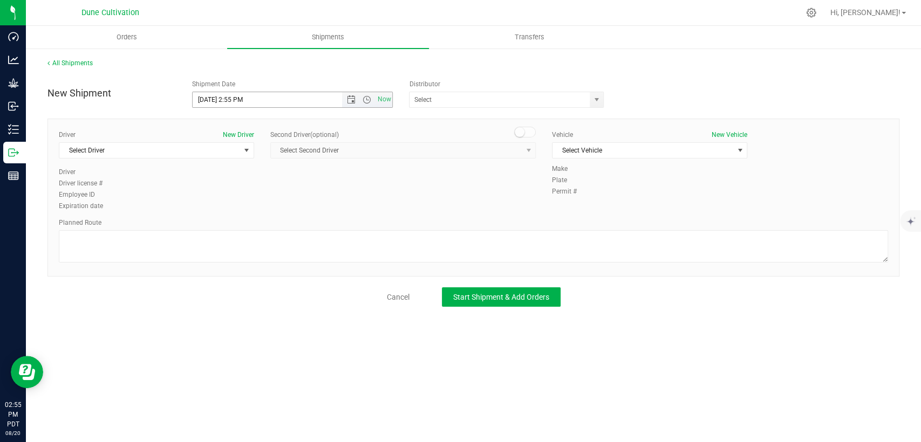
click at [209, 98] on input "8/20/2025 2:55 PM" at bounding box center [276, 99] width 167 height 15
drag, startPoint x: 248, startPoint y: 98, endPoint x: 229, endPoint y: 97, distance: 18.3
click at [229, 97] on input "8/21/2025 2:55 PM" at bounding box center [276, 99] width 167 height 15
click at [594, 98] on span "select" at bounding box center [596, 99] width 9 height 9
type input "8/21/2025 9:00 AM"
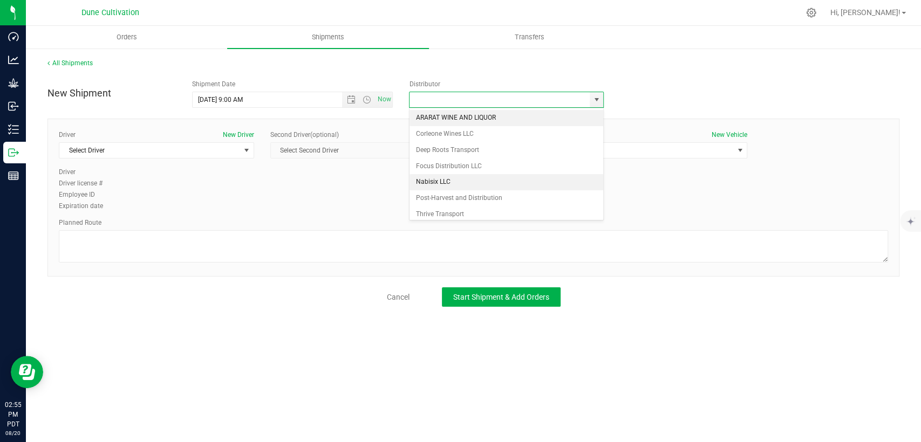
click at [487, 178] on li "Nabisix LLC" at bounding box center [506, 182] width 194 height 16
type input "Nabisix LLC"
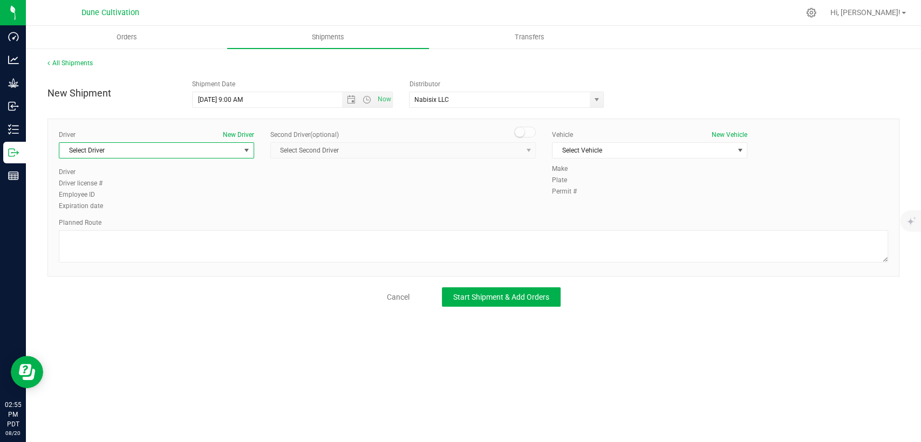
click at [206, 148] on span "Select Driver" at bounding box center [149, 150] width 181 height 15
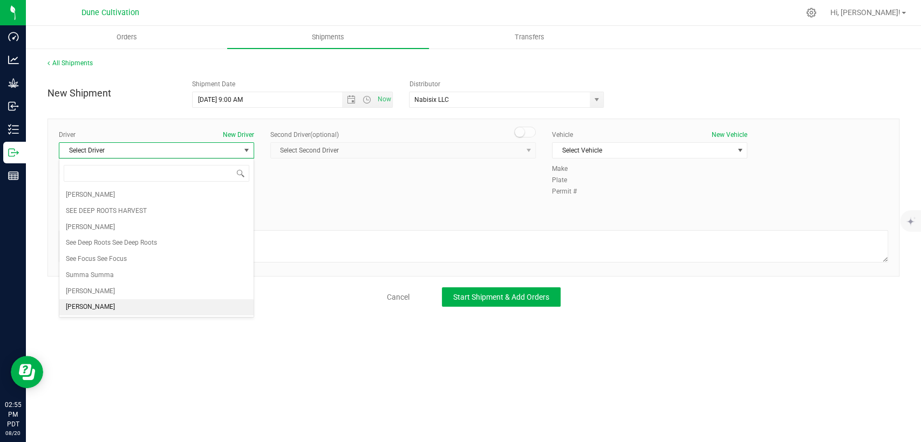
click at [113, 309] on li "TBD TBD" at bounding box center [156, 307] width 194 height 16
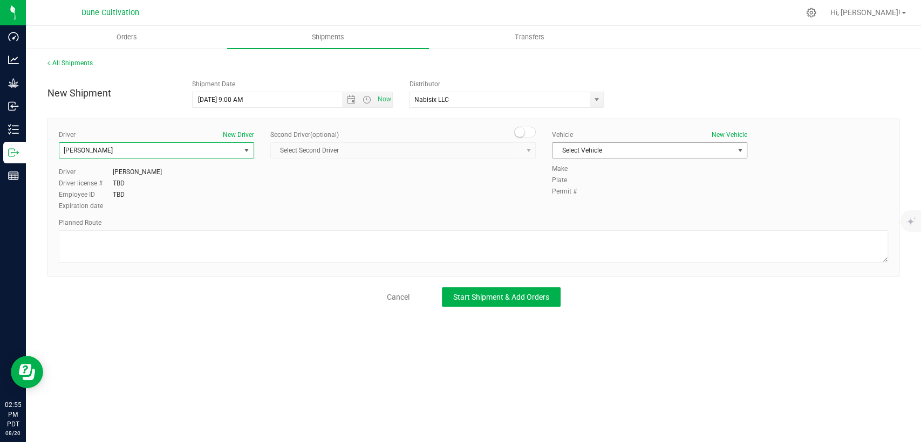
click at [643, 152] on span "Select Vehicle" at bounding box center [642, 150] width 181 height 15
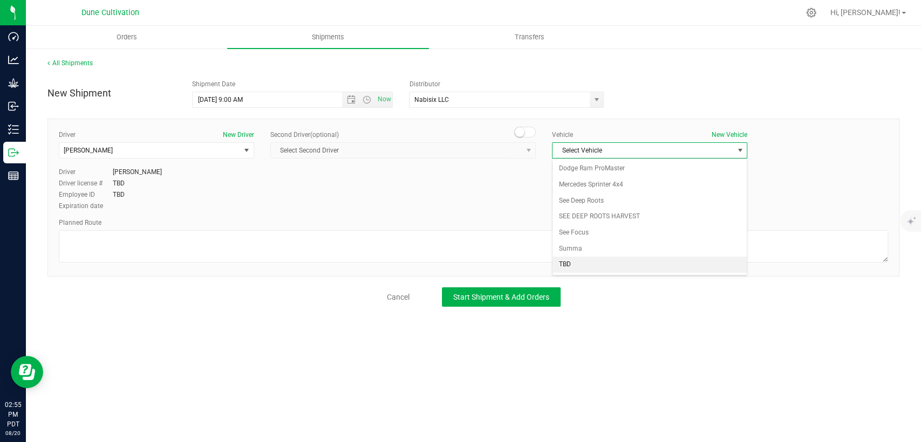
click at [605, 265] on li "TBD" at bounding box center [649, 265] width 194 height 16
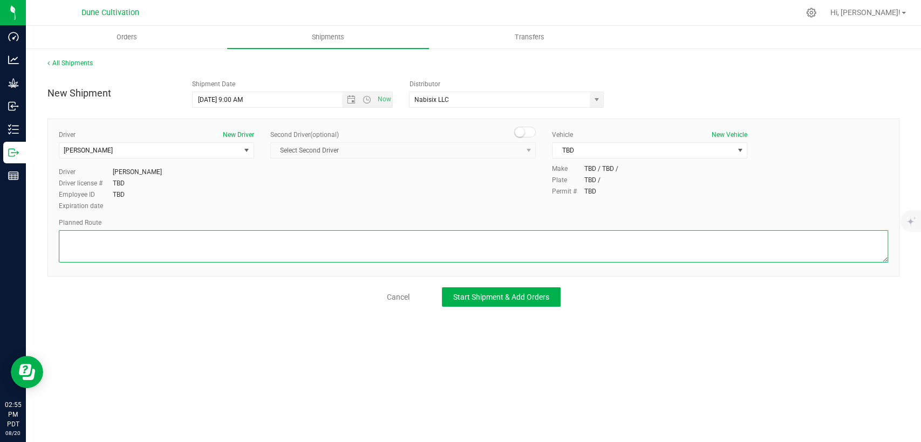
click at [573, 237] on textarea at bounding box center [473, 246] width 829 height 32
paste textarea " Get on I-15 S/US-93 S from N Bruce St, E Colton Ave and E Cheyenne Ave 7 min …"
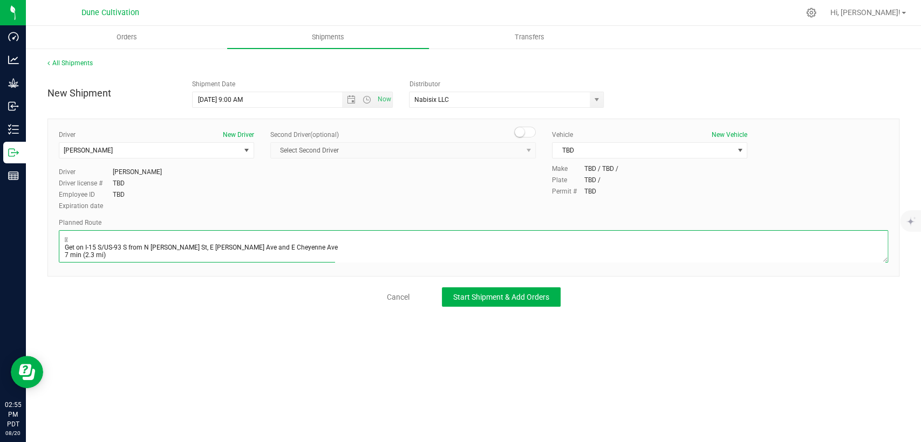
scroll to position [58, 0]
type textarea " Get on I-15 S/US-93 S from N Bruce St, E Colton Ave and E Cheyenne Ave 7 min …"
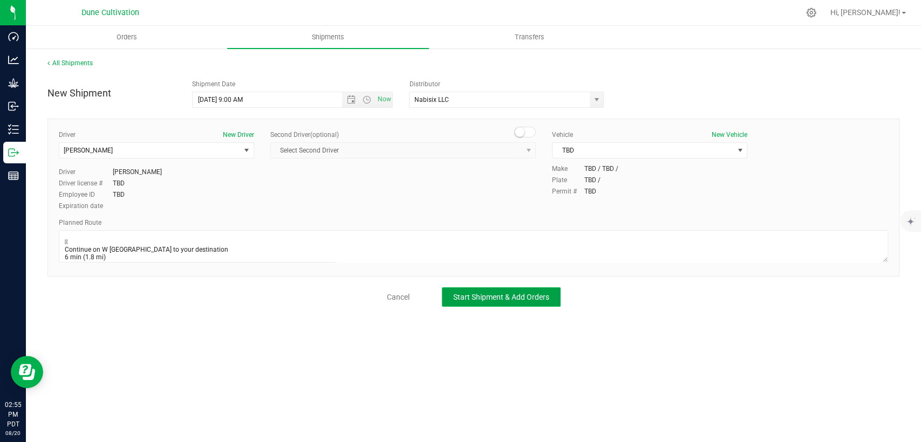
click at [518, 304] on button "Start Shipment & Add Orders" at bounding box center [501, 296] width 119 height 19
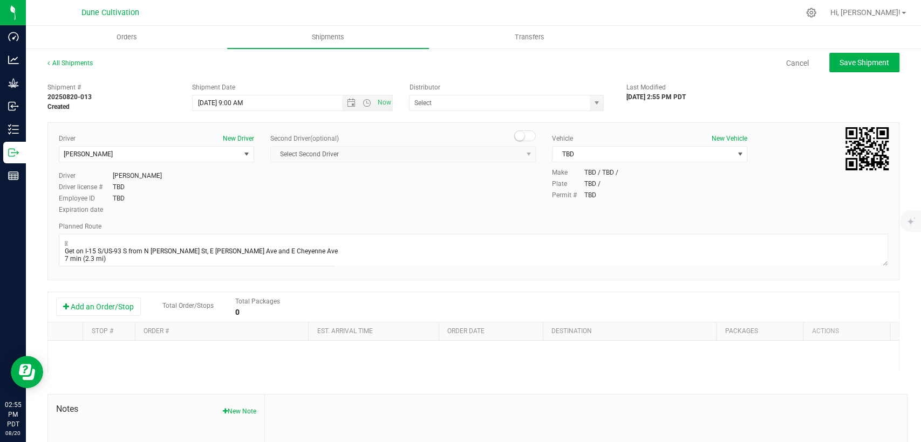
type input "Nabisix LLC"
click at [97, 309] on button "Add an Order/Stop" at bounding box center [98, 307] width 85 height 18
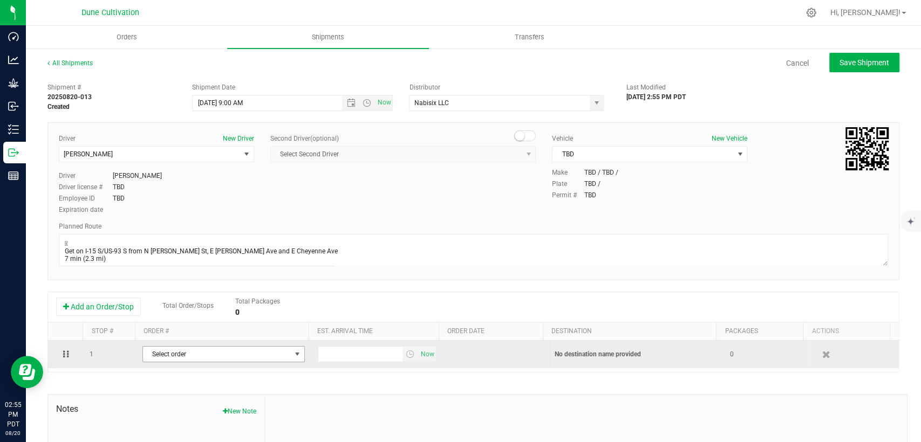
click at [172, 362] on span "Select order" at bounding box center [223, 354] width 162 height 16
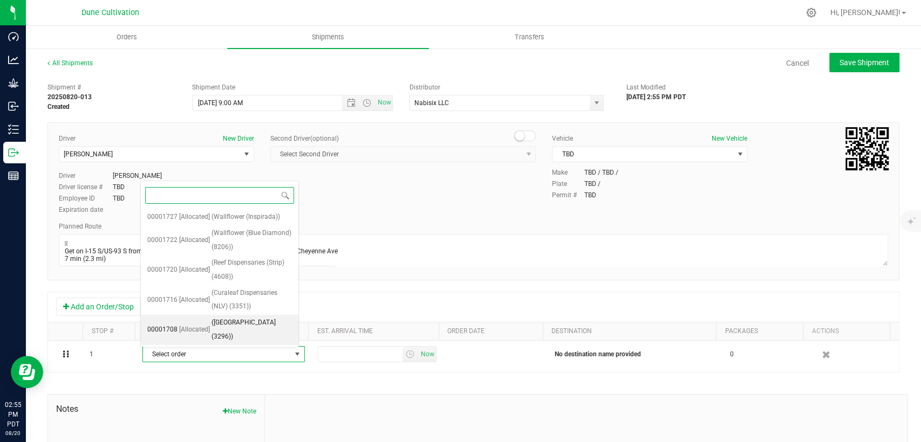
click at [208, 324] on li "00001708 [Allocated] (THE TREEHOUSE VEGAS (3296))" at bounding box center [220, 330] width 158 height 30
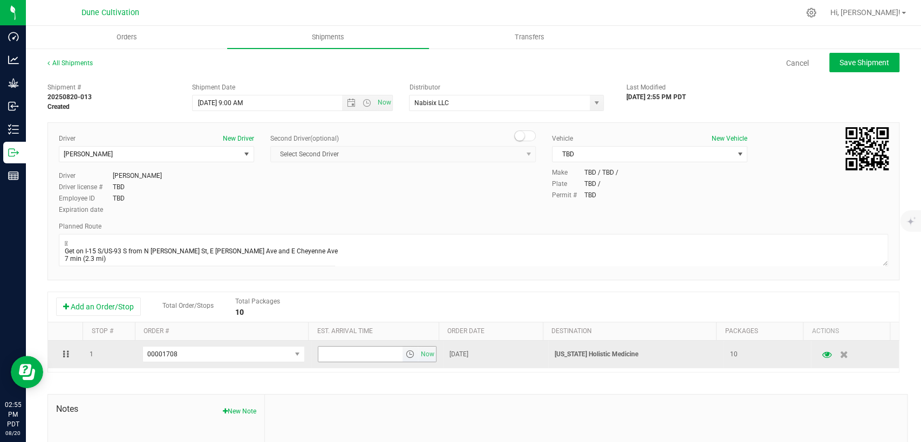
click at [334, 351] on input "text" at bounding box center [360, 354] width 84 height 15
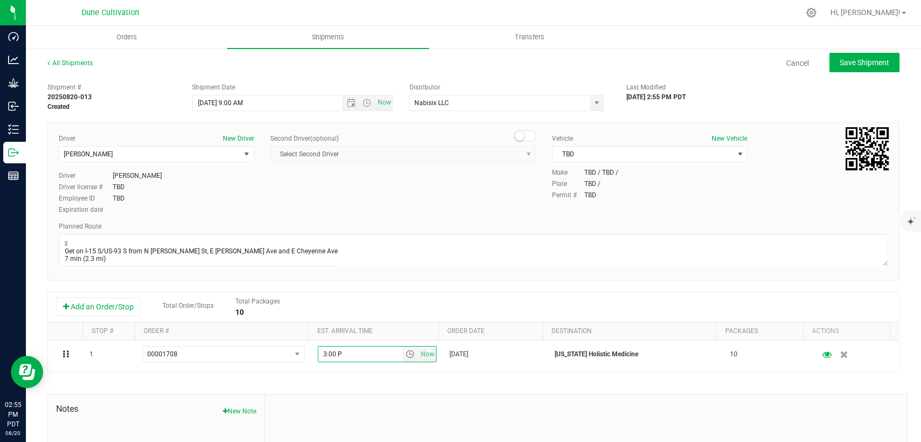
type input "3:00 PM"
click at [839, 65] on span "Save Shipment" at bounding box center [864, 62] width 50 height 9
type input "8/21/2025 4:00 PM"
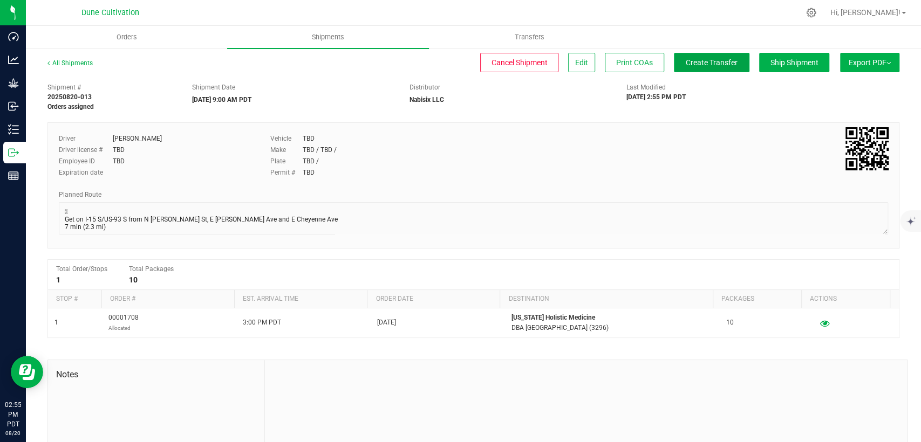
click at [686, 58] on span "Create Transfer" at bounding box center [712, 62] width 52 height 9
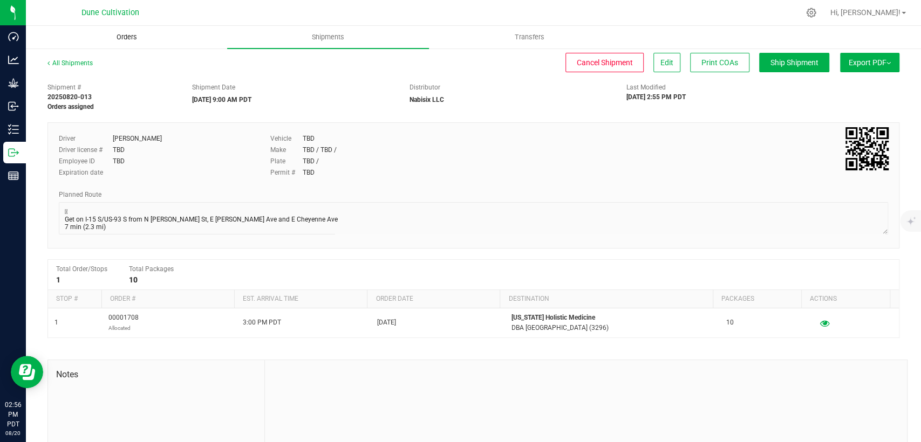
click at [122, 38] on span "Orders" at bounding box center [127, 37] width 50 height 10
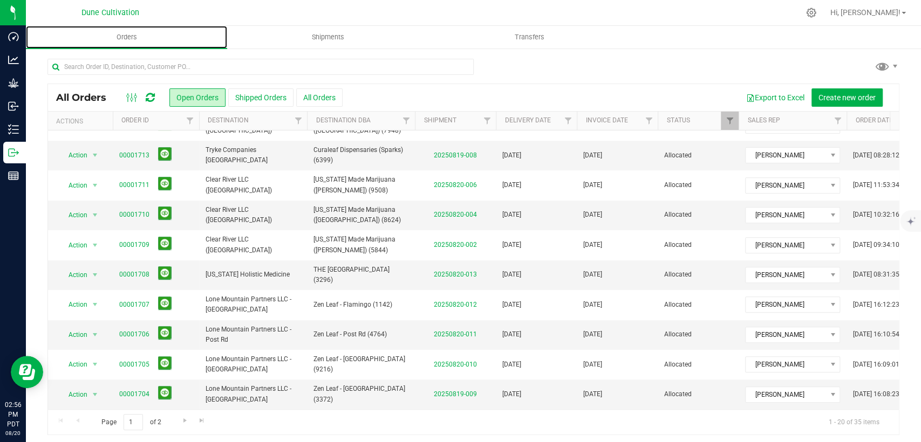
scroll to position [134, 0]
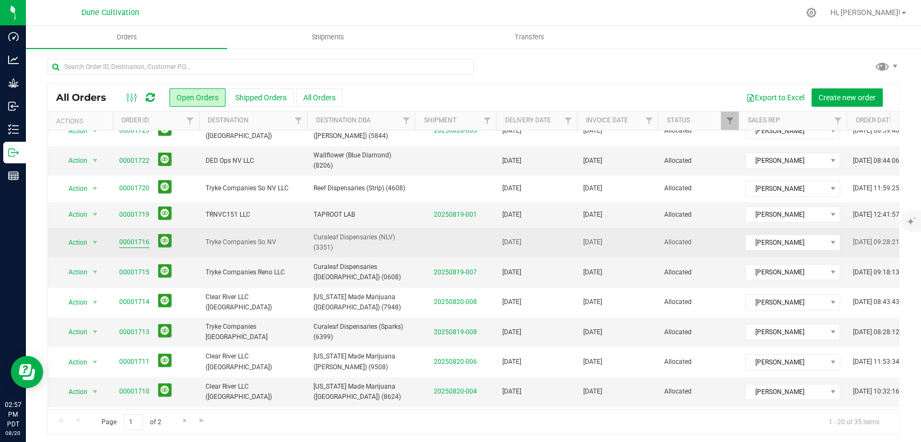
click at [131, 239] on link "00001716" at bounding box center [134, 242] width 30 height 10
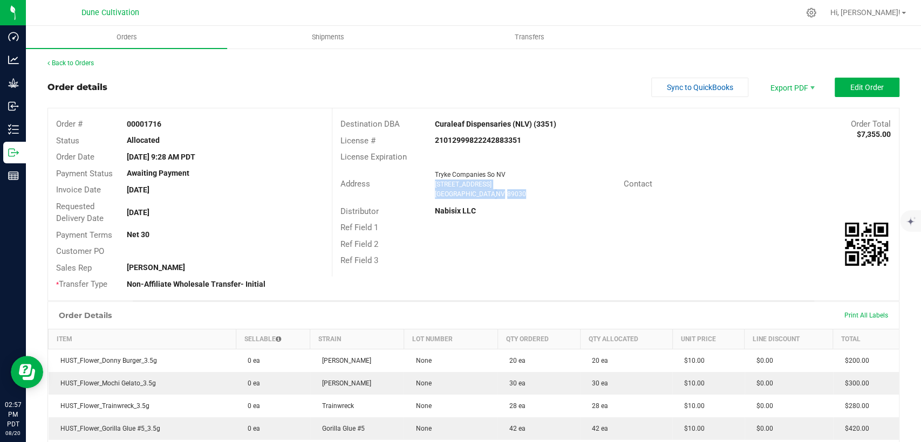
drag, startPoint x: 513, startPoint y: 191, endPoint x: 430, endPoint y: 184, distance: 83.3
click at [435, 184] on ngx-name-and-address "Tryke Companies So NV 1370 W. Cheyenne Ave#1 North las Vegas , NV 89030" at bounding box center [525, 184] width 181 height 29
copy ngx-name-and-address "1370 W. Cheyenne Ave#1 North las Vegas , NV 89030"
click at [324, 36] on span "Shipments" at bounding box center [327, 37] width 61 height 10
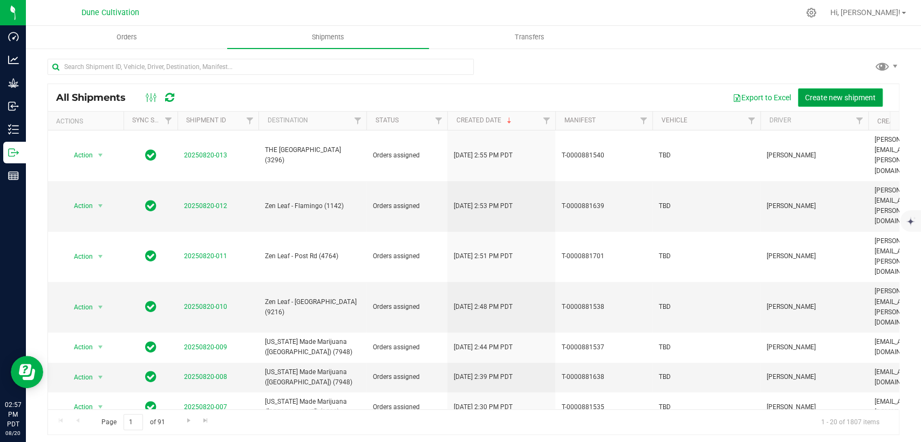
click at [808, 104] on button "Create new shipment" at bounding box center [840, 97] width 85 height 18
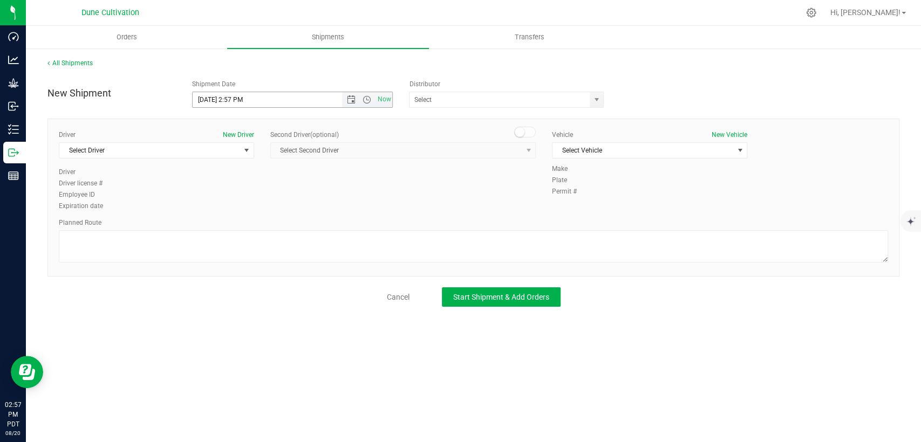
click at [210, 97] on input "8/20/2025 2:57 PM" at bounding box center [276, 99] width 167 height 15
click at [245, 100] on input "8/21/2025 2:57 PM" at bounding box center [276, 99] width 167 height 15
drag, startPoint x: 249, startPoint y: 100, endPoint x: 230, endPoint y: 98, distance: 19.5
click at [230, 98] on input "8/21/2025 2:57 PM" at bounding box center [276, 99] width 167 height 15
click at [593, 95] on span "select" at bounding box center [596, 99] width 9 height 9
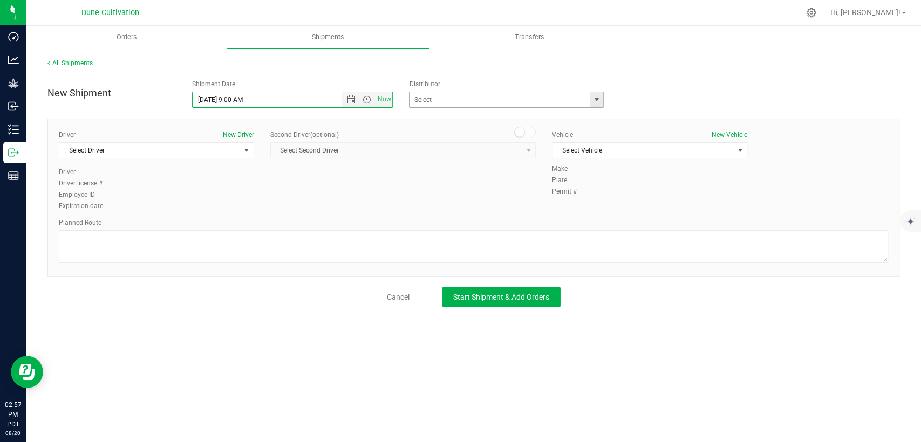
type input "8/21/2025 9:00 AM"
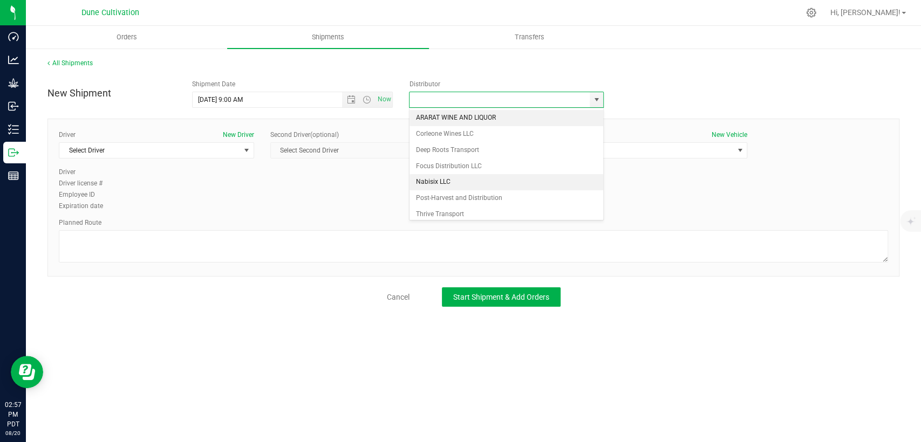
click at [480, 183] on li "Nabisix LLC" at bounding box center [506, 182] width 194 height 16
type input "Nabisix LLC"
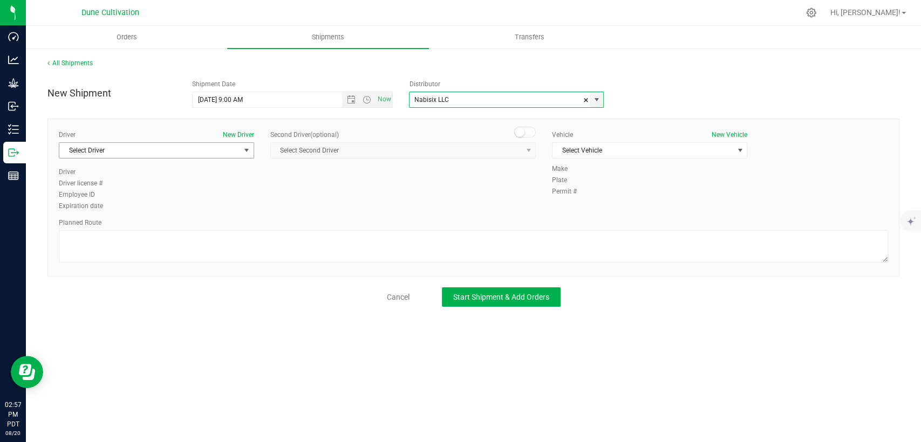
click at [194, 150] on span "Select Driver" at bounding box center [149, 150] width 181 height 15
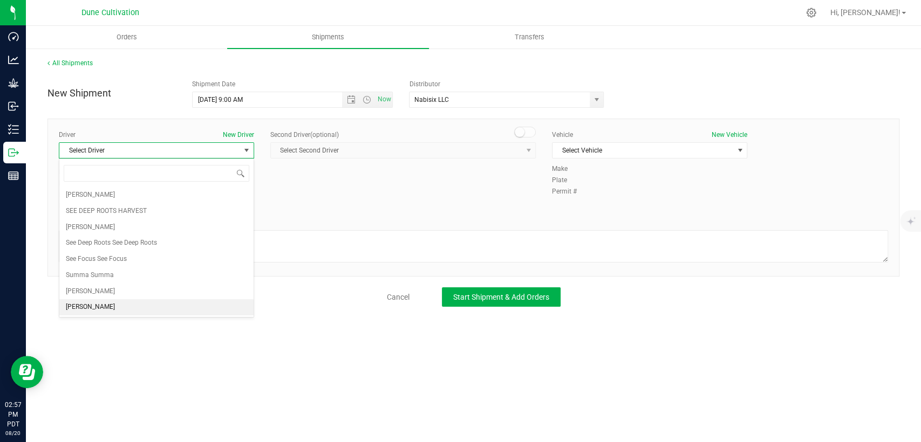
click at [134, 305] on li "TBD TBD" at bounding box center [156, 307] width 194 height 16
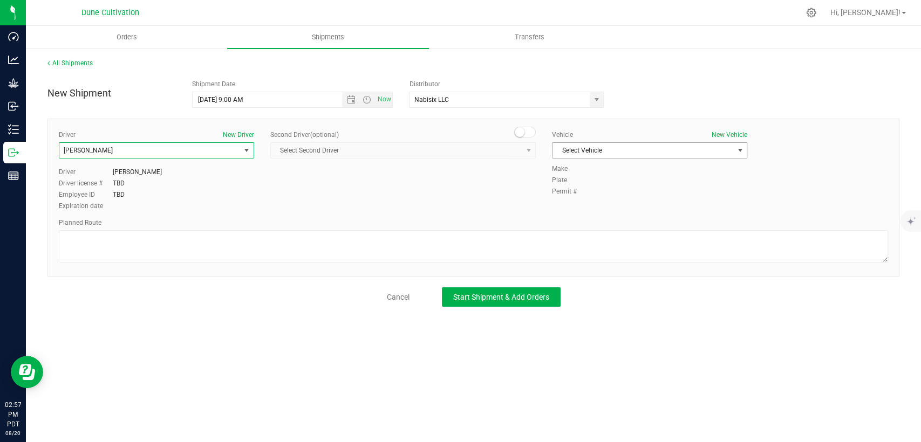
click at [674, 150] on span "Select Vehicle" at bounding box center [642, 150] width 181 height 15
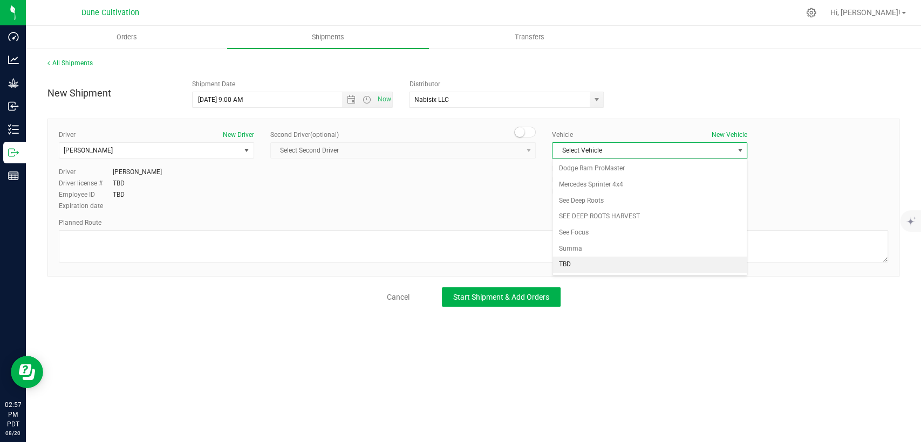
click at [578, 264] on li "TBD" at bounding box center [649, 265] width 194 height 16
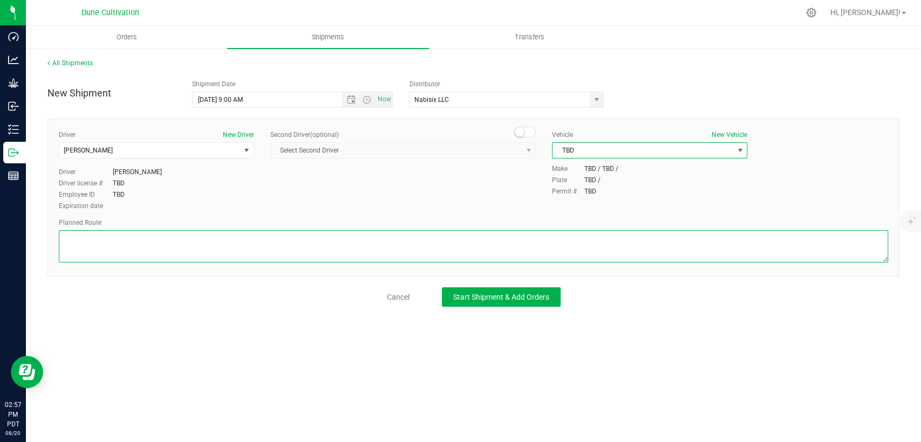
click at [564, 247] on textarea at bounding box center [473, 246] width 829 height 32
paste textarea " Take E Gilmore Ave to N Commerce St 3 min (1.1 mi)  Drive along W Cheyenne A…"
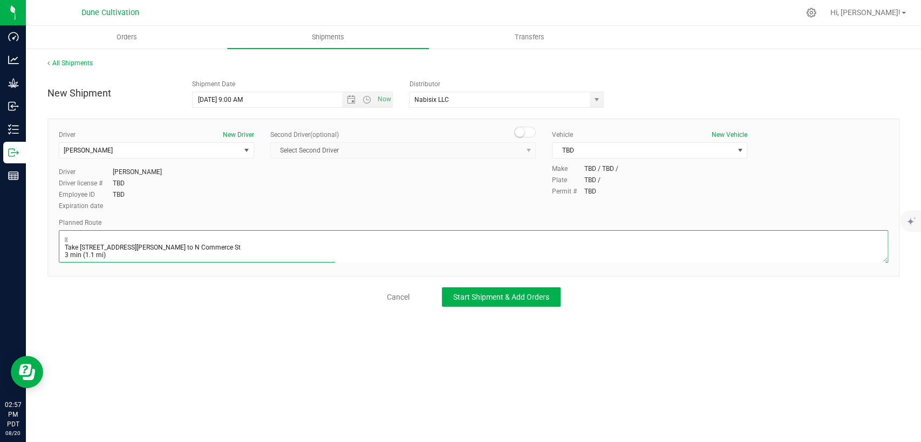
scroll to position [58, 0]
type textarea " Take E Gilmore Ave to N Commerce St 3 min (1.1 mi)  Drive along W Cheyenne A…"
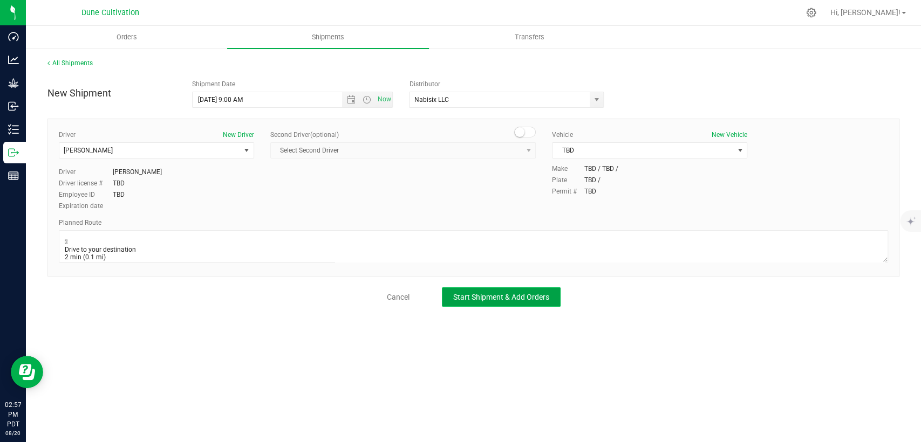
click at [504, 303] on button "Start Shipment & Add Orders" at bounding box center [501, 296] width 119 height 19
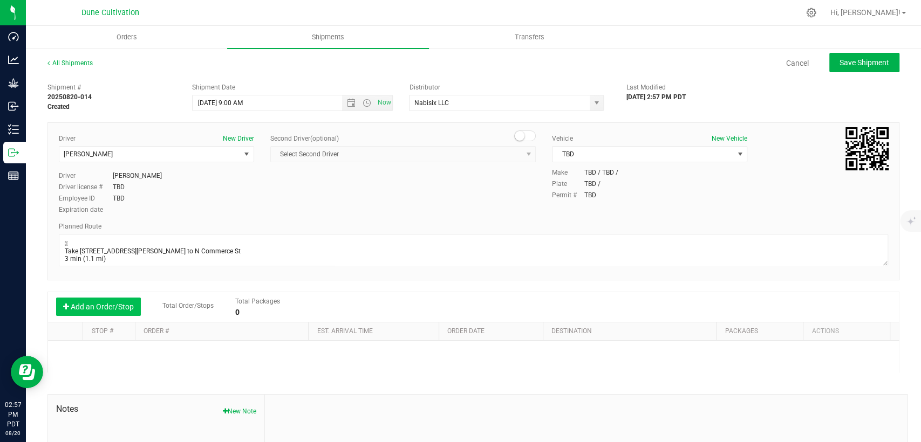
click at [110, 300] on button "Add an Order/Stop" at bounding box center [98, 307] width 85 height 18
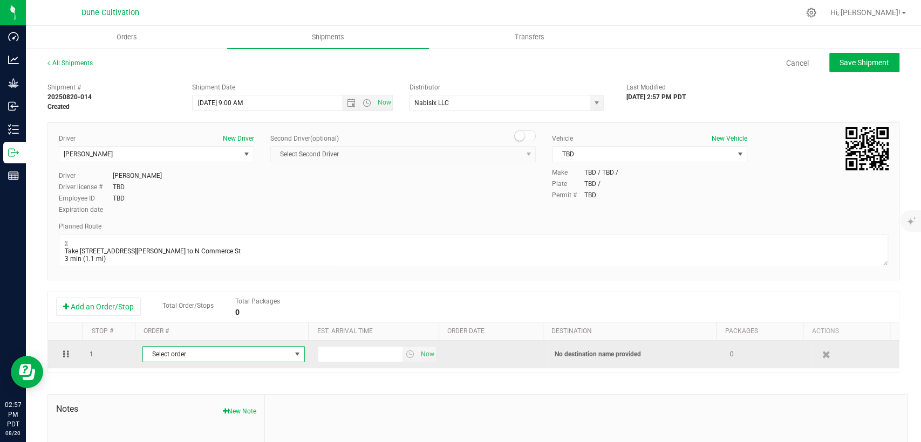
click at [226, 354] on span "Select order" at bounding box center [217, 354] width 148 height 15
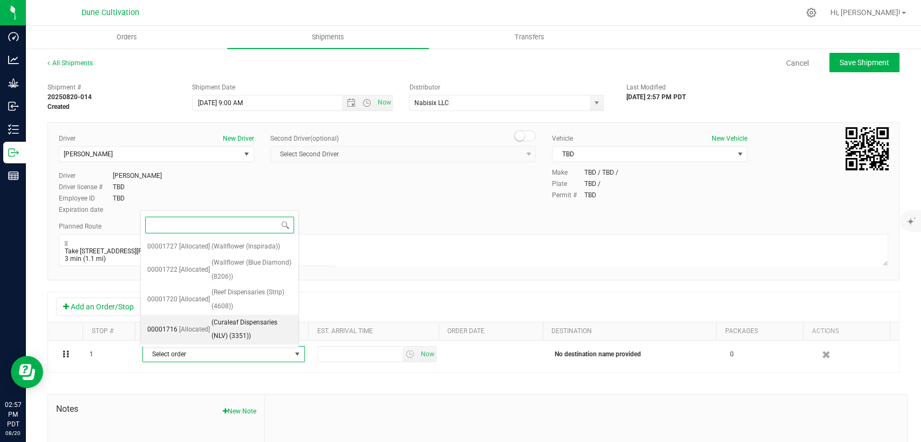
click at [236, 327] on span "(Curaleaf Dispensaries (NLV) (3351))" at bounding box center [251, 330] width 80 height 28
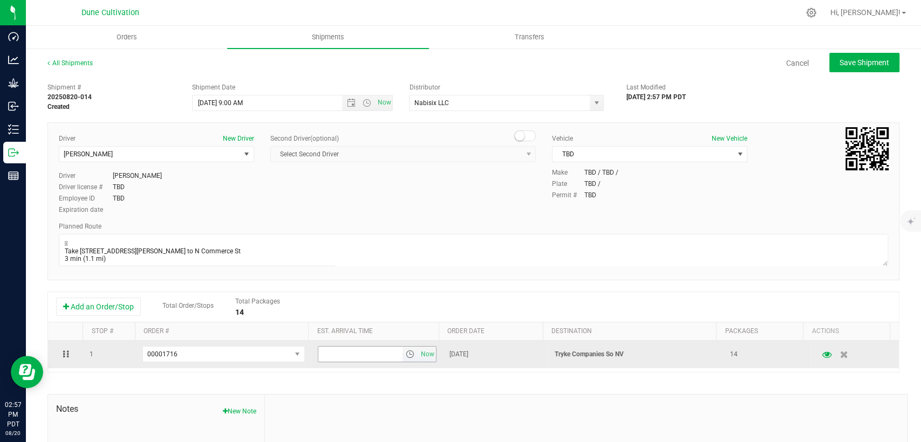
click at [335, 359] on input "text" at bounding box center [360, 354] width 84 height 15
type input "3:00 PM"
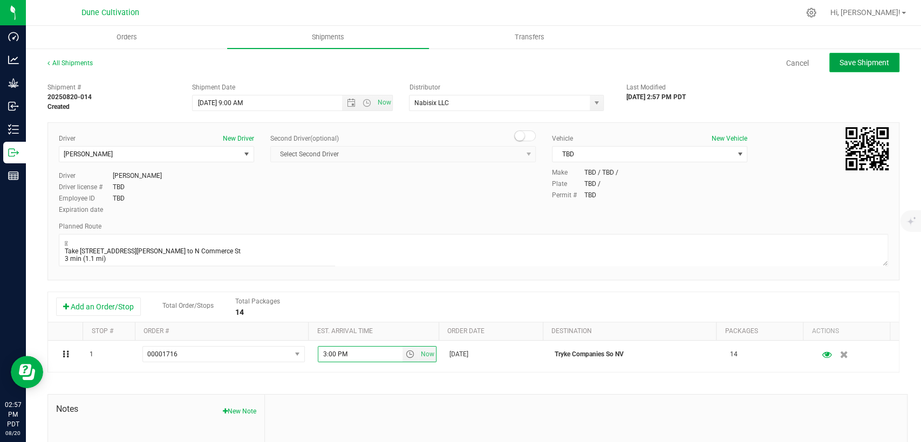
click at [843, 66] on span "Save Shipment" at bounding box center [864, 62] width 50 height 9
type input "8/21/2025 4:00 PM"
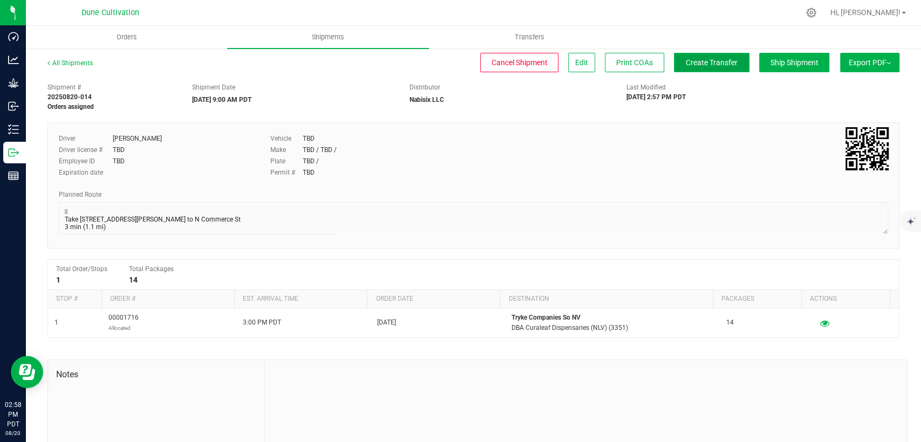
click at [684, 56] on button "Create Transfer" at bounding box center [712, 62] width 76 height 19
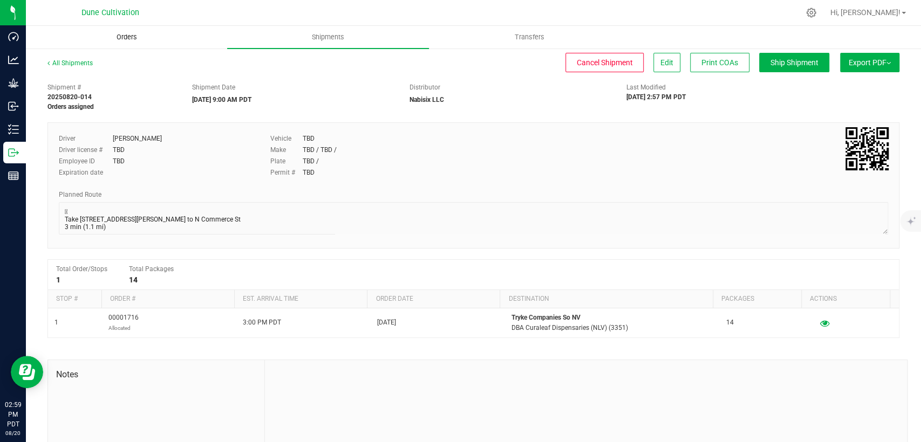
click at [124, 38] on span "Orders" at bounding box center [127, 37] width 50 height 10
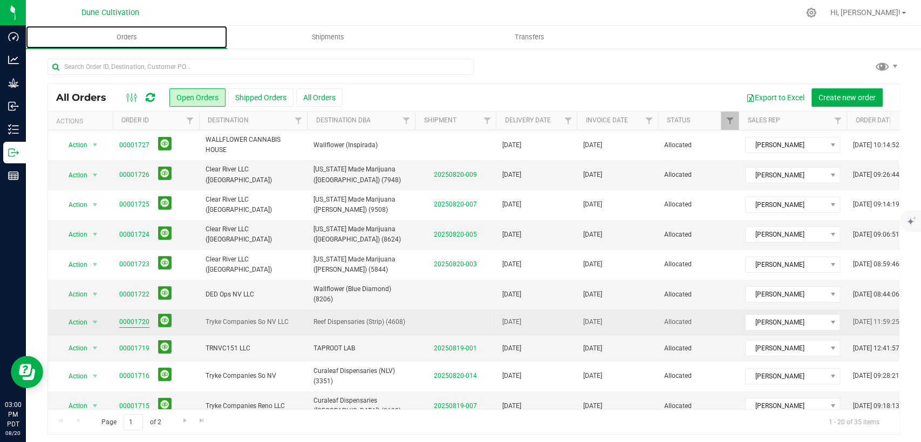
scroll to position [60, 0]
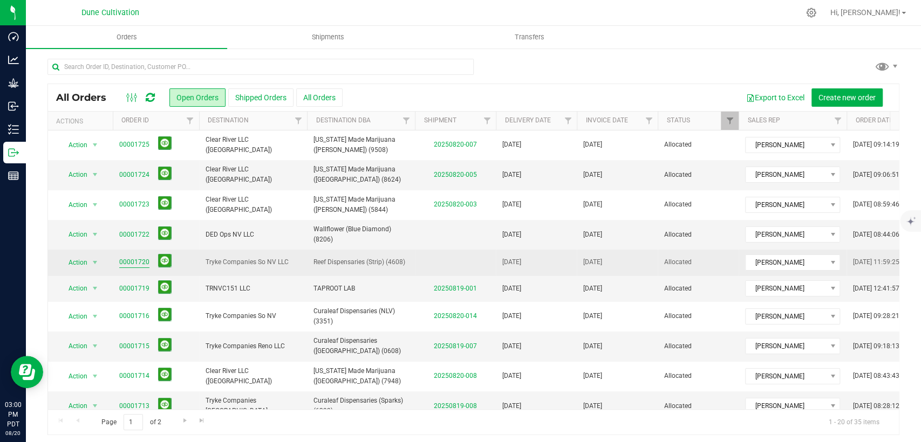
click at [126, 262] on link "00001720" at bounding box center [134, 262] width 30 height 10
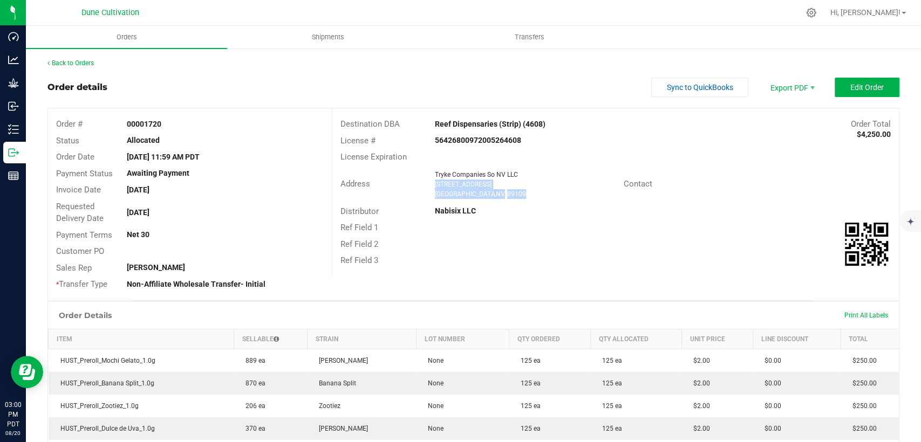
drag, startPoint x: 496, startPoint y: 191, endPoint x: 429, endPoint y: 183, distance: 67.9
click at [429, 183] on div "Tryke Companies So NV LLC 3400 Western Ave Las Vegas , NV 89109" at bounding box center [526, 184] width 194 height 29
copy ngx-name-and-address "3400 Western Ave Las Vegas , NV 89109"
click at [315, 35] on span "Shipments" at bounding box center [327, 37] width 61 height 10
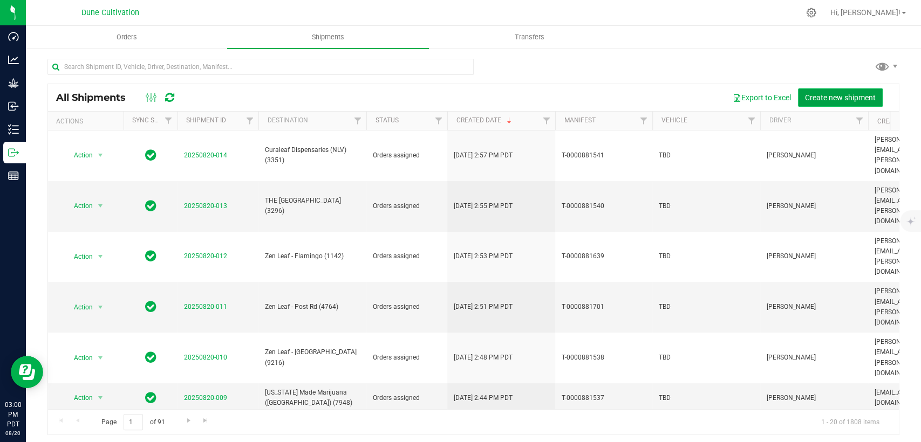
click at [817, 92] on button "Create new shipment" at bounding box center [840, 97] width 85 height 18
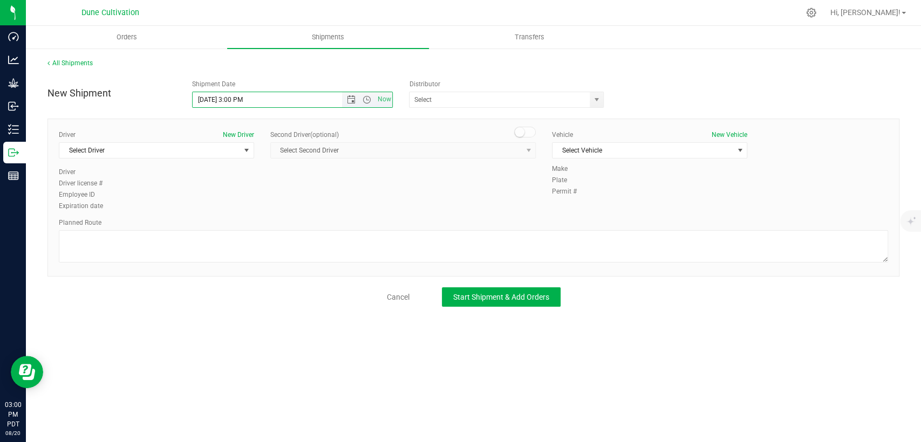
click at [211, 99] on input "8/20/2025 3:00 PM" at bounding box center [276, 99] width 167 height 15
drag, startPoint x: 246, startPoint y: 99, endPoint x: 229, endPoint y: 100, distance: 16.7
click at [229, 100] on input "8/21/2025 3:00 PM" at bounding box center [276, 99] width 167 height 15
click at [594, 98] on span "select" at bounding box center [596, 99] width 9 height 9
type input "8/21/2025 9:00 AM"
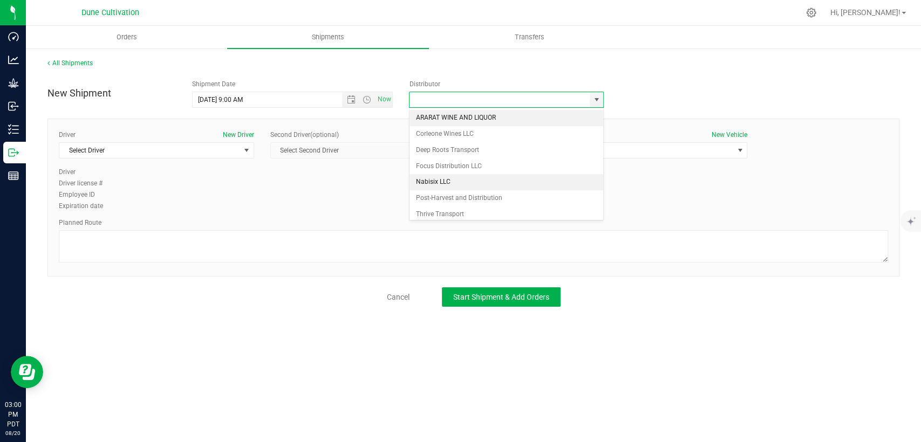
click at [489, 183] on li "Nabisix LLC" at bounding box center [506, 182] width 194 height 16
type input "Nabisix LLC"
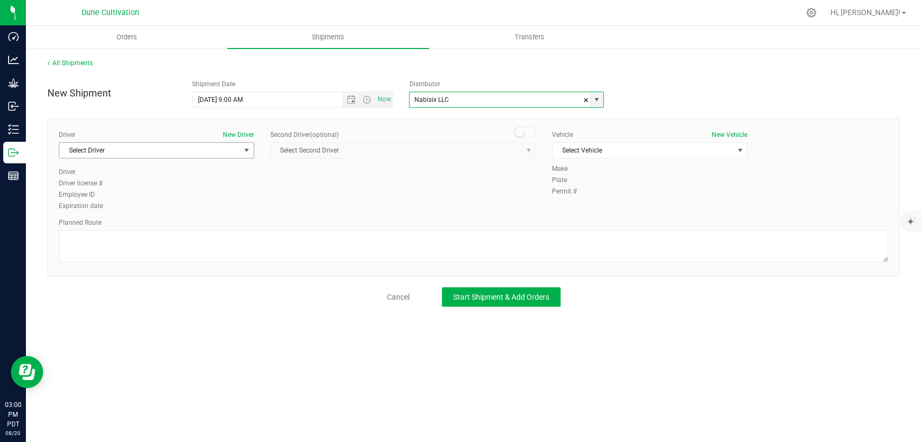
click at [184, 148] on span "Select Driver" at bounding box center [149, 150] width 181 height 15
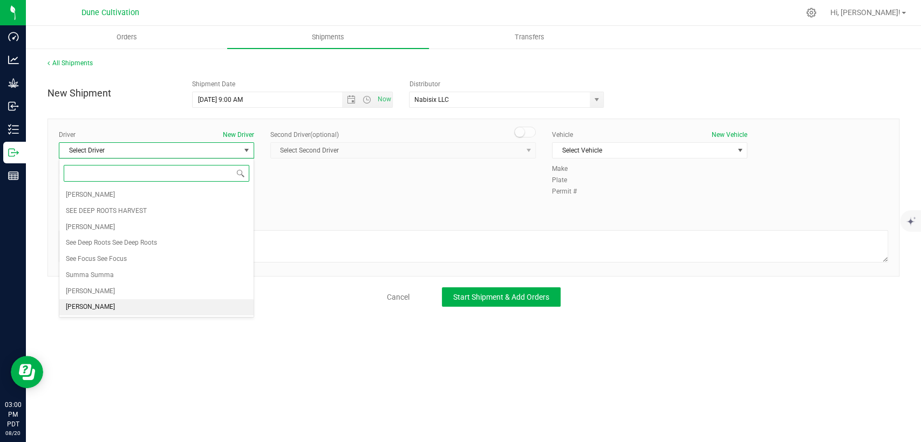
click at [113, 304] on li "TBD TBD" at bounding box center [156, 307] width 194 height 16
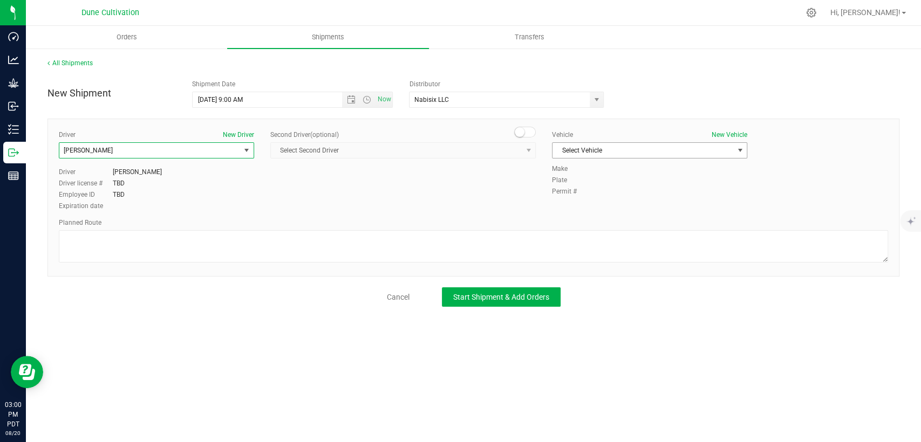
click at [602, 156] on span "Select Vehicle" at bounding box center [642, 150] width 181 height 15
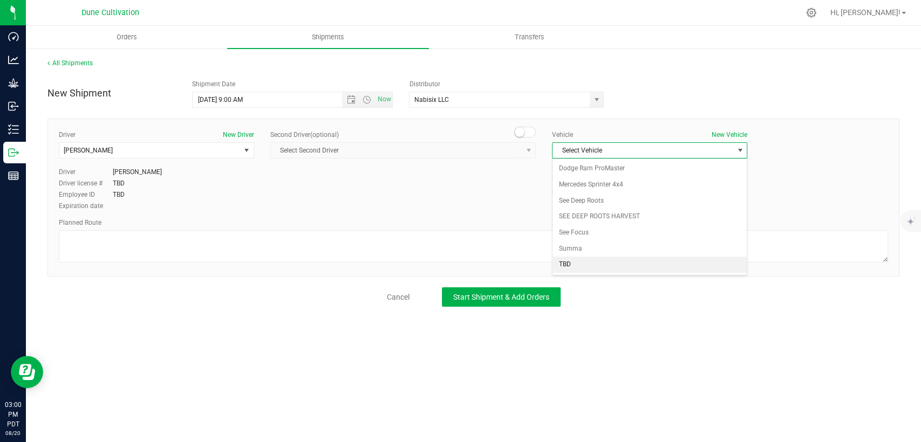
click at [592, 258] on li "TBD" at bounding box center [649, 265] width 194 height 16
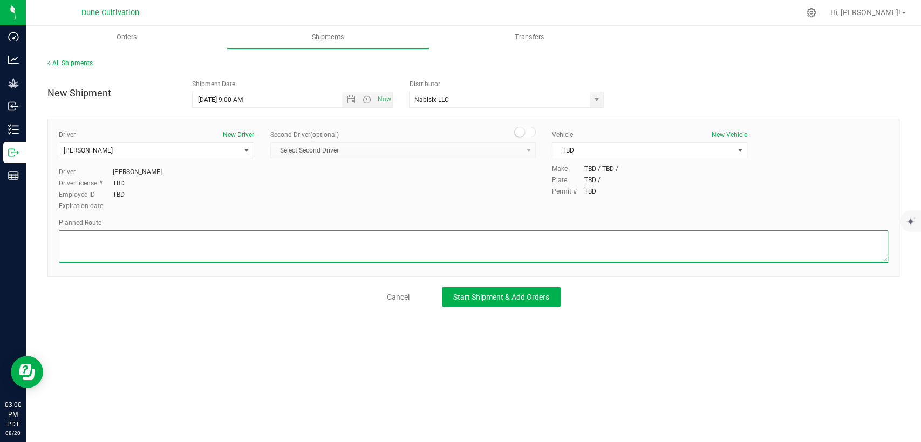
click at [574, 237] on textarea at bounding box center [473, 246] width 829 height 32
paste textarea " Follow E Alexander Rd and Losee Rd to E Cheyenne Ave 5 min (1.8 mi)  Take I-…"
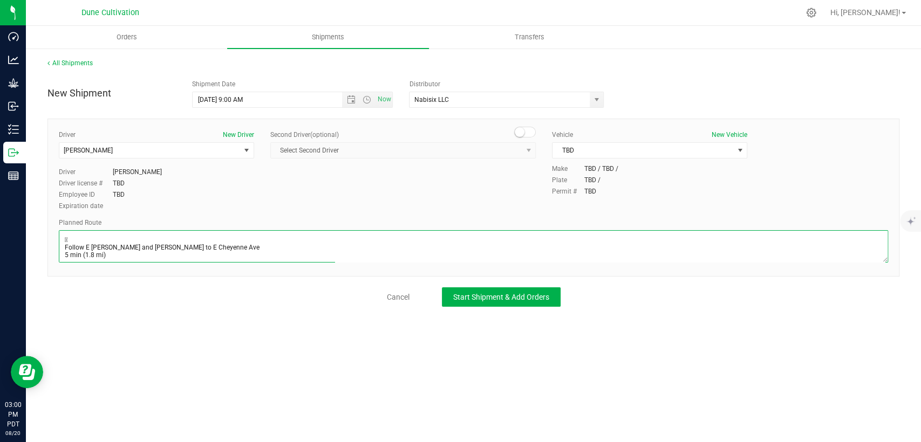
scroll to position [58, 0]
type textarea " Follow E Alexander Rd and Losee Rd to E Cheyenne Ave 5 min (1.8 mi)  Take I-…"
click at [502, 298] on span "Start Shipment & Add Orders" at bounding box center [501, 297] width 96 height 9
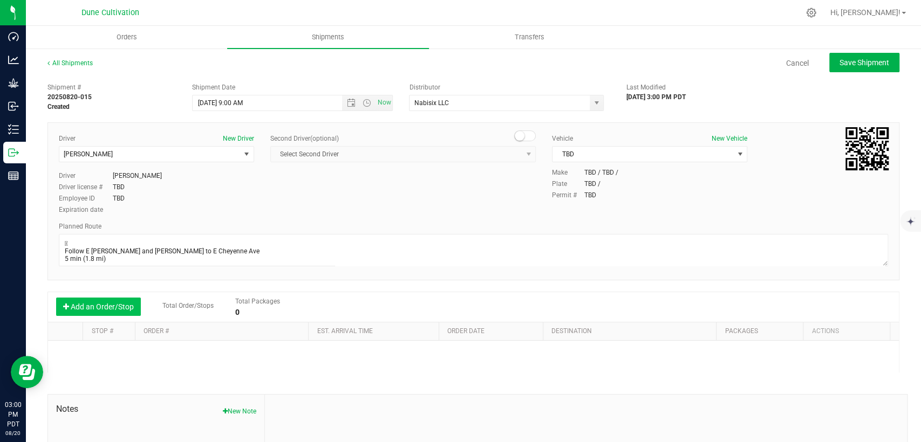
click at [95, 302] on button "Add an Order/Stop" at bounding box center [98, 307] width 85 height 18
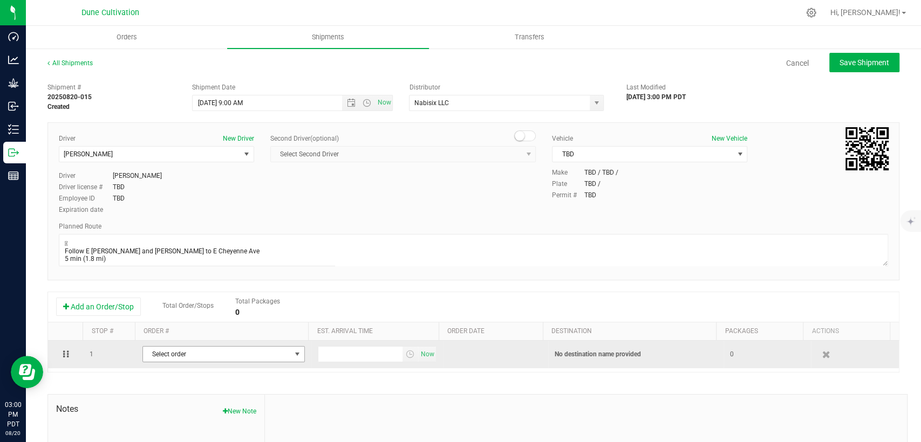
click at [181, 353] on span "Select order" at bounding box center [217, 354] width 148 height 15
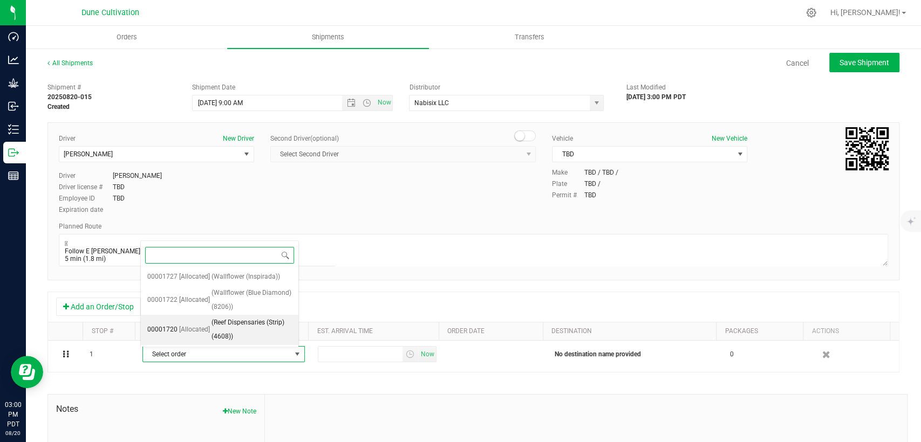
click at [207, 328] on span "[Allocated]" at bounding box center [194, 330] width 31 height 14
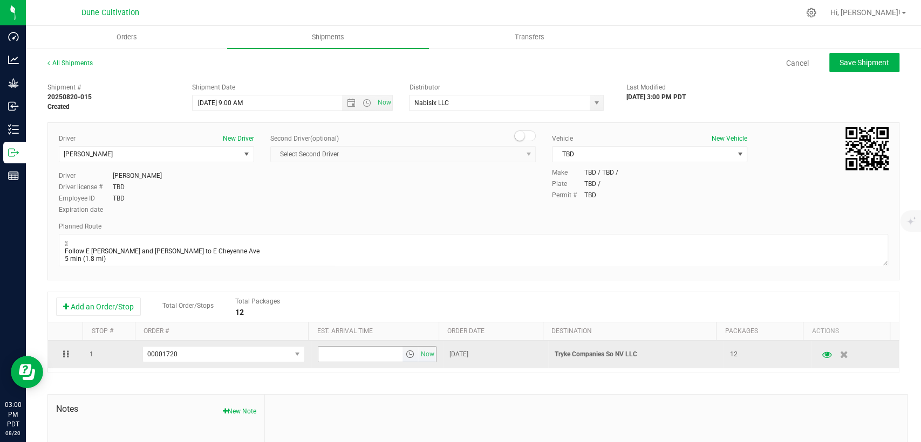
click at [388, 358] on input "text" at bounding box center [360, 354] width 84 height 15
type input "3:00 PM"
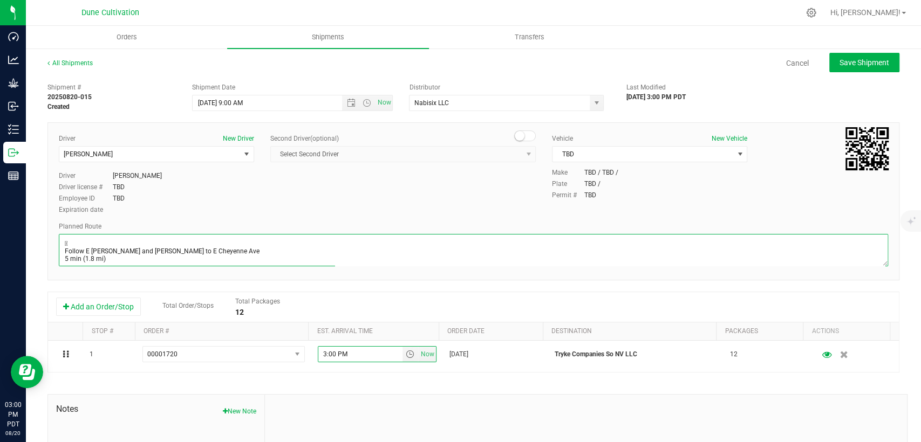
click at [476, 246] on textarea at bounding box center [473, 250] width 829 height 32
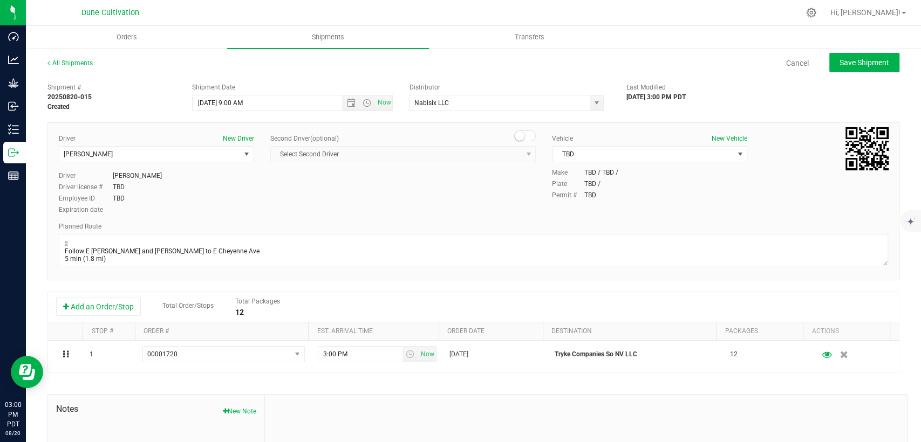
click at [462, 200] on div "Driver New Driver TBD TBD Select Driver Mkrtich Badoyan SEE DEEP ROOTS HARVEST …" at bounding box center [473, 175] width 845 height 83
click at [846, 65] on span "Save Shipment" at bounding box center [864, 62] width 50 height 9
type input "8/21/2025 4:00 PM"
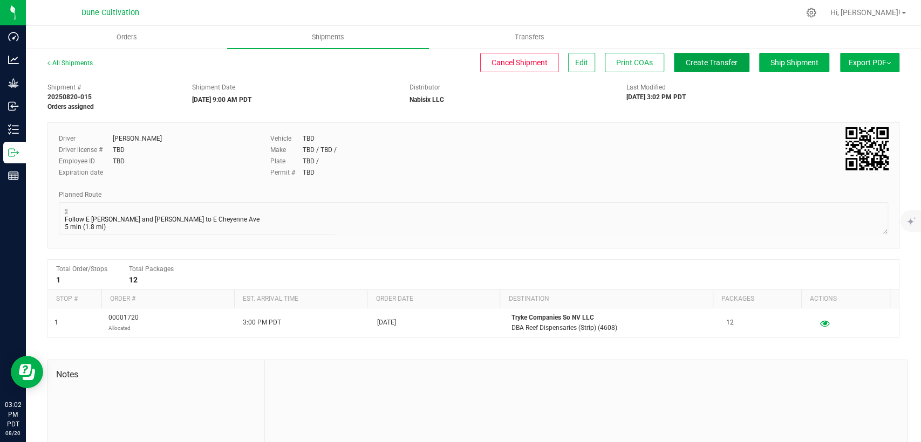
click at [690, 70] on button "Create Transfer" at bounding box center [712, 62] width 76 height 19
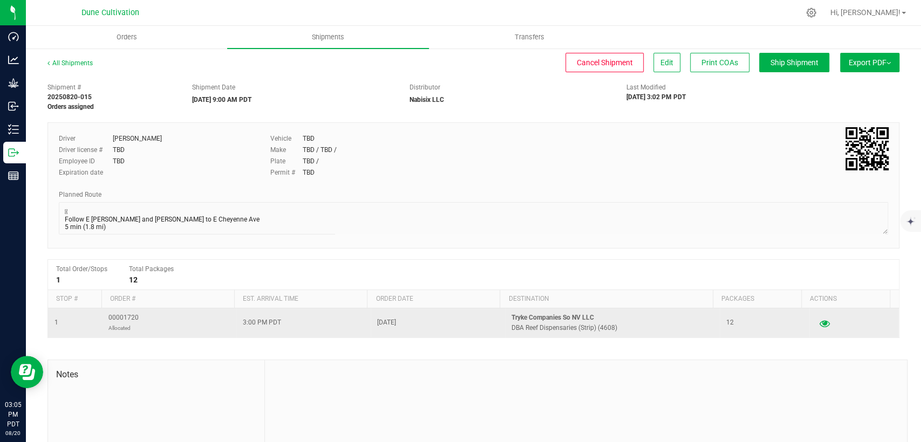
click at [819, 325] on icon "button" at bounding box center [824, 323] width 10 height 8
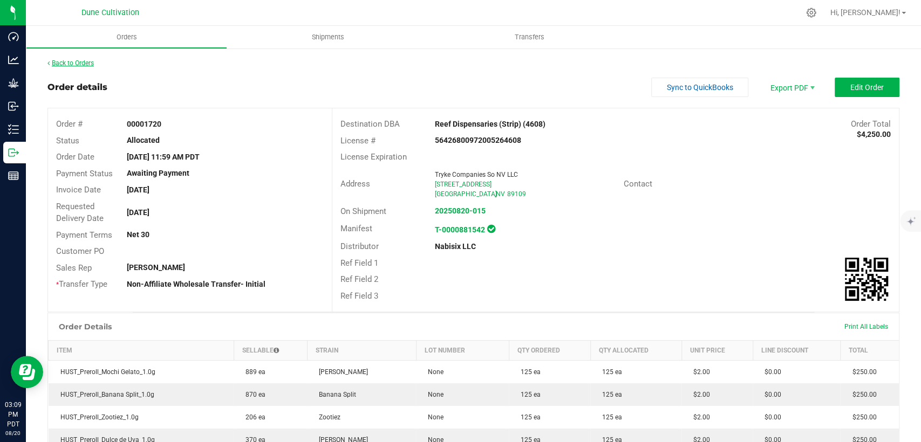
click at [86, 64] on link "Back to Orders" at bounding box center [70, 63] width 46 height 8
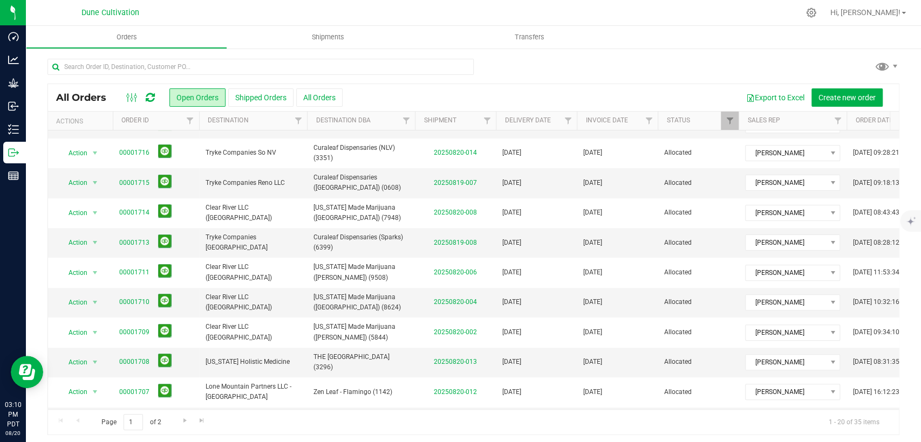
scroll to position [314, 0]
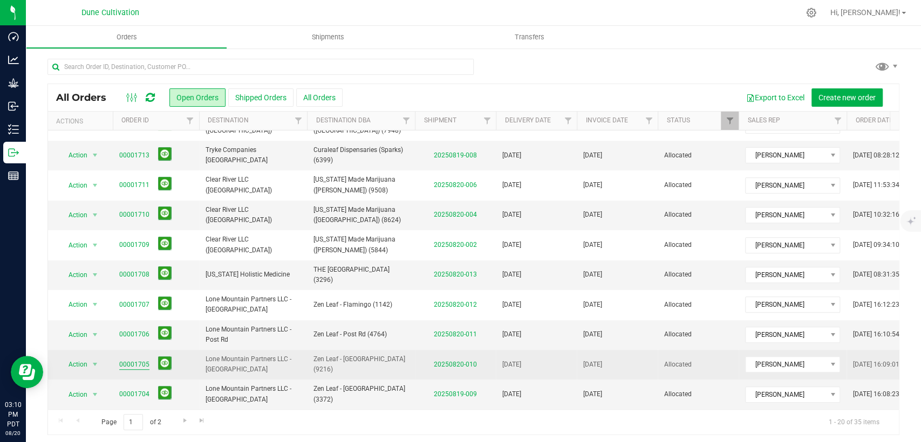
click at [132, 360] on link "00001705" at bounding box center [134, 365] width 30 height 10
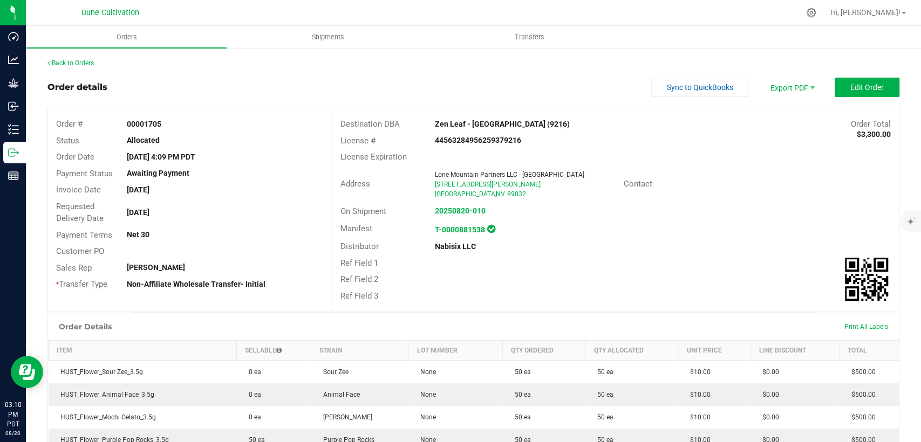
click at [881, 134] on div "License # 44563284956259379216" at bounding box center [615, 141] width 566 height 17
drag, startPoint x: 880, startPoint y: 134, endPoint x: 852, endPoint y: 134, distance: 28.0
click at [857, 134] on strong "$3,300.00" at bounding box center [874, 134] width 34 height 9
copy strong "3,300.00"
click at [79, 64] on link "Back to Orders" at bounding box center [70, 63] width 46 height 8
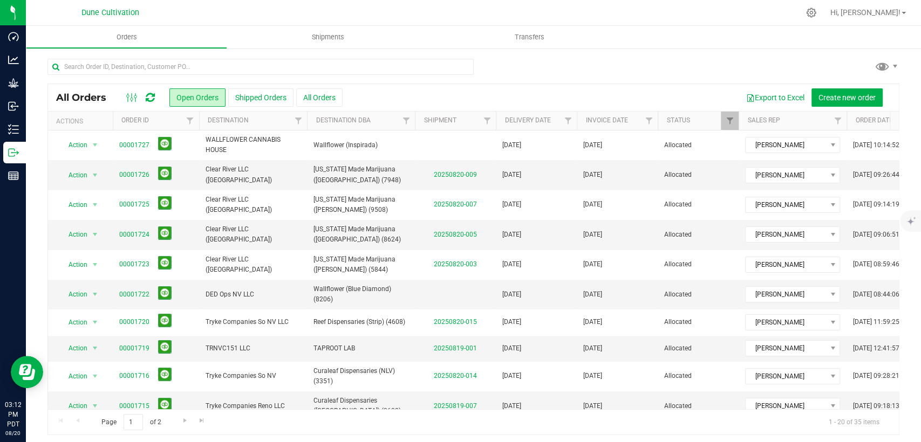
scroll to position [314, 0]
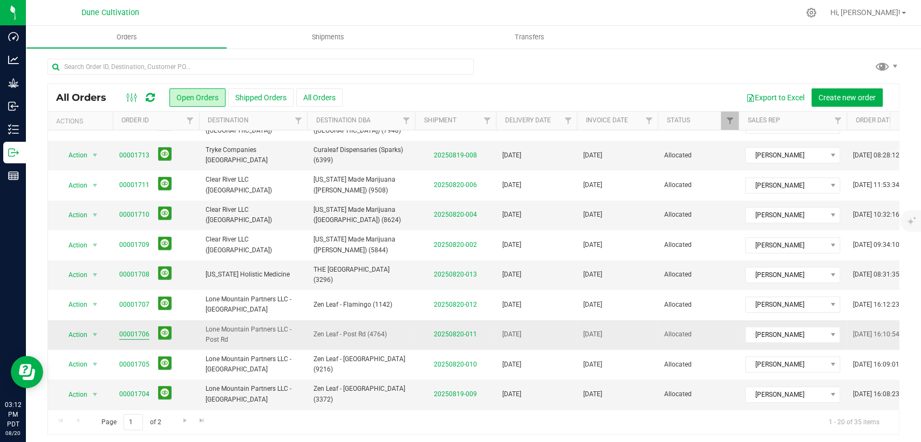
click at [139, 330] on link "00001706" at bounding box center [134, 335] width 30 height 10
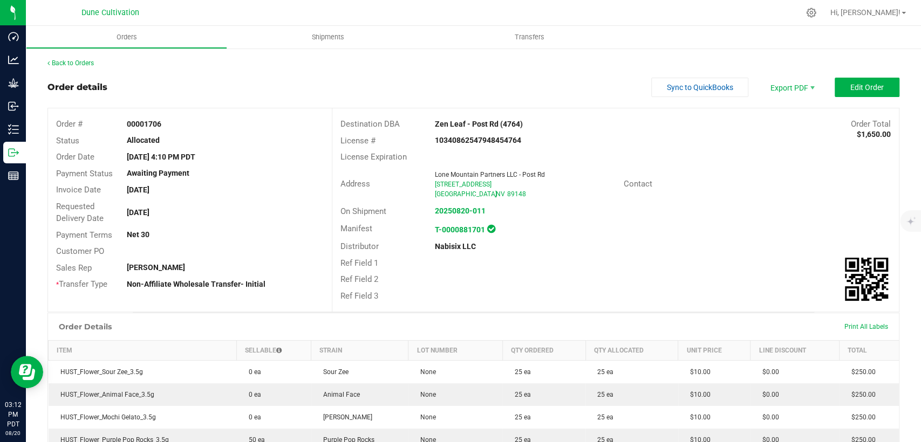
drag, startPoint x: 880, startPoint y: 134, endPoint x: 849, endPoint y: 134, distance: 31.3
click at [857, 134] on strong "$1,650.00" at bounding box center [874, 134] width 34 height 9
copy strong "1,650.00"
click at [81, 57] on div "Back to Orders Order details Sync to QuickBooks Export PDF Edit Order Order # 0…" at bounding box center [473, 377] width 895 height 660
click at [92, 59] on link "Back to Orders" at bounding box center [70, 63] width 46 height 8
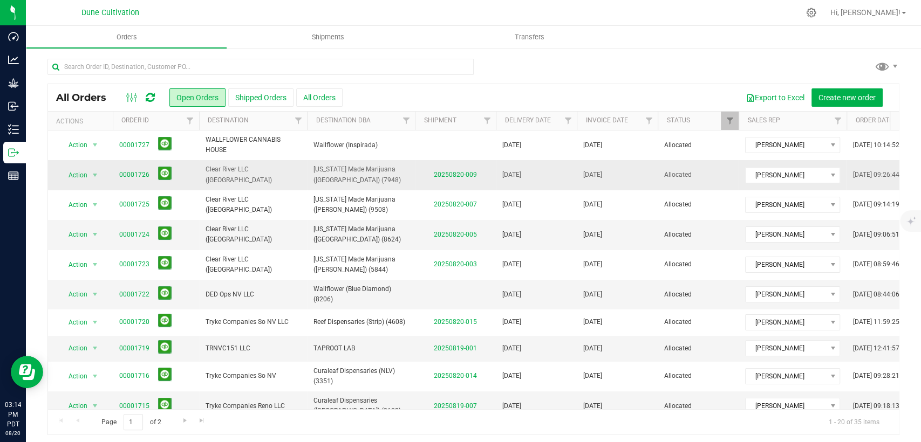
scroll to position [314, 0]
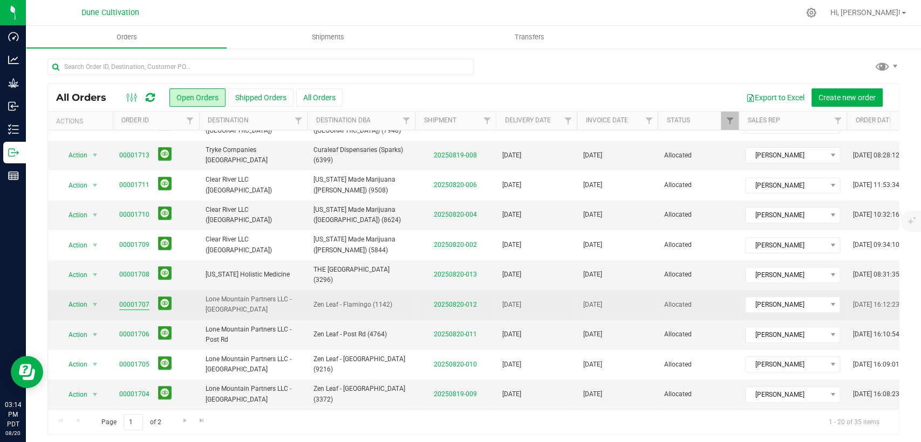
click at [133, 300] on link "00001707" at bounding box center [134, 305] width 30 height 10
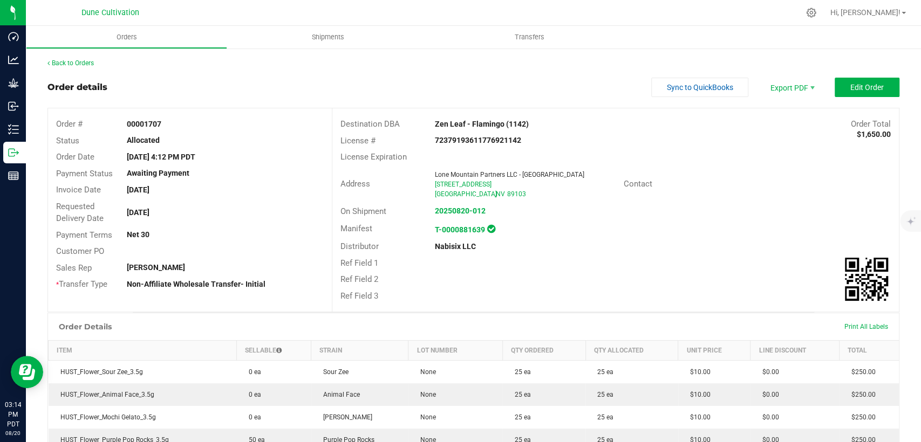
drag, startPoint x: 882, startPoint y: 133, endPoint x: 854, endPoint y: 135, distance: 27.6
click at [854, 135] on div "Destination DBA Zen Leaf - Flamingo (1142) Order Total $1,650.00 License # 7237…" at bounding box center [615, 209] width 567 height 203
click at [857, 138] on strong "$1,650.00" at bounding box center [874, 134] width 34 height 9
drag, startPoint x: 852, startPoint y: 133, endPoint x: 878, endPoint y: 131, distance: 26.5
click at [878, 131] on strong "$1,650.00" at bounding box center [874, 134] width 34 height 9
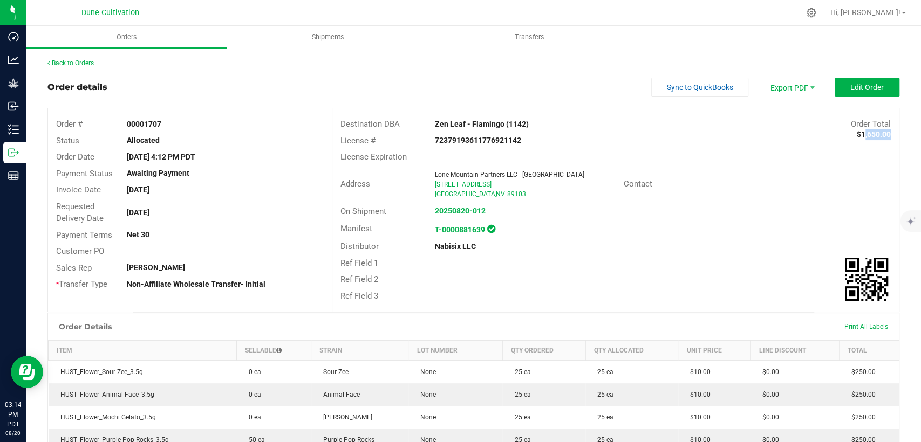
drag, startPoint x: 880, startPoint y: 134, endPoint x: 852, endPoint y: 135, distance: 27.6
click at [857, 135] on strong "$1,650.00" at bounding box center [874, 134] width 34 height 9
copy strong "1,650.00"
click at [77, 66] on link "Back to Orders" at bounding box center [70, 63] width 46 height 8
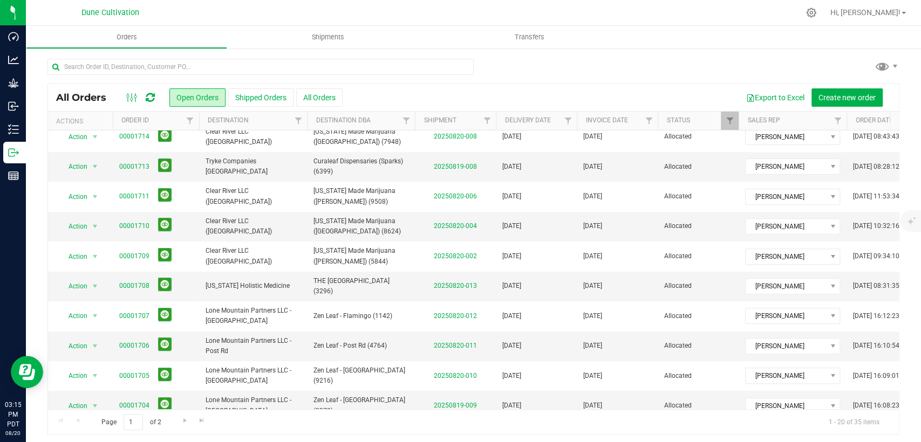
scroll to position [314, 0]
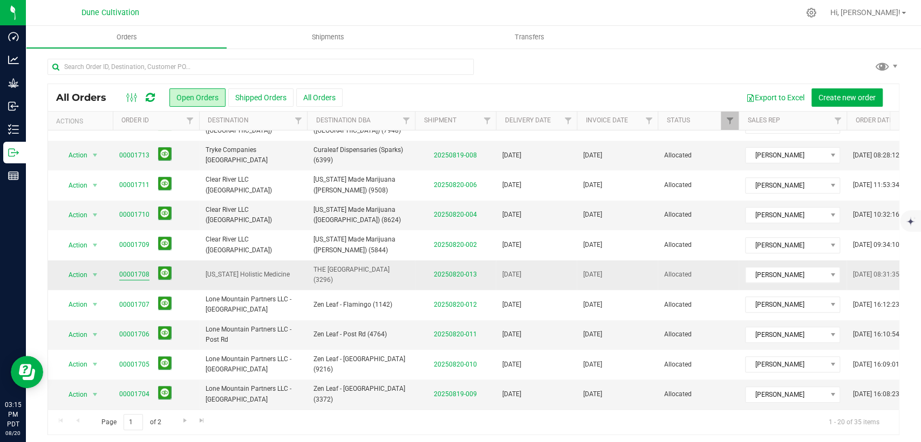
click at [138, 270] on link "00001708" at bounding box center [134, 275] width 30 height 10
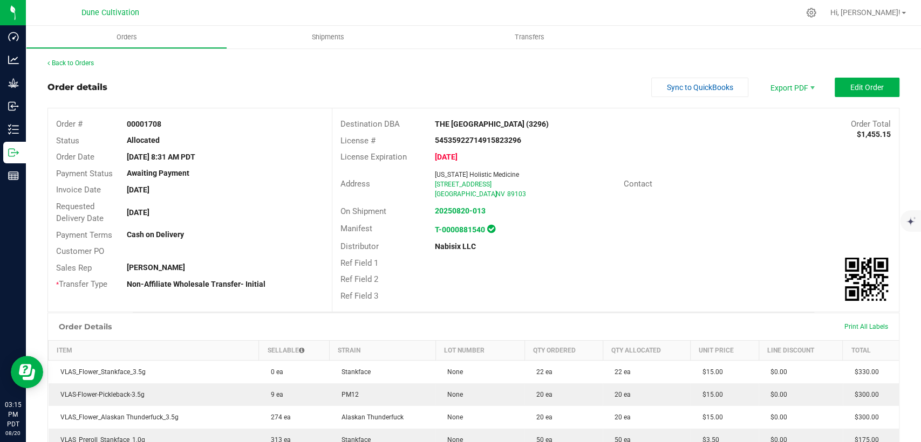
drag, startPoint x: 880, startPoint y: 133, endPoint x: 850, endPoint y: 131, distance: 30.3
click at [857, 131] on strong "$1,455.15" at bounding box center [874, 134] width 34 height 9
copy strong "1,455.15"
click at [87, 61] on link "Back to Orders" at bounding box center [70, 63] width 46 height 8
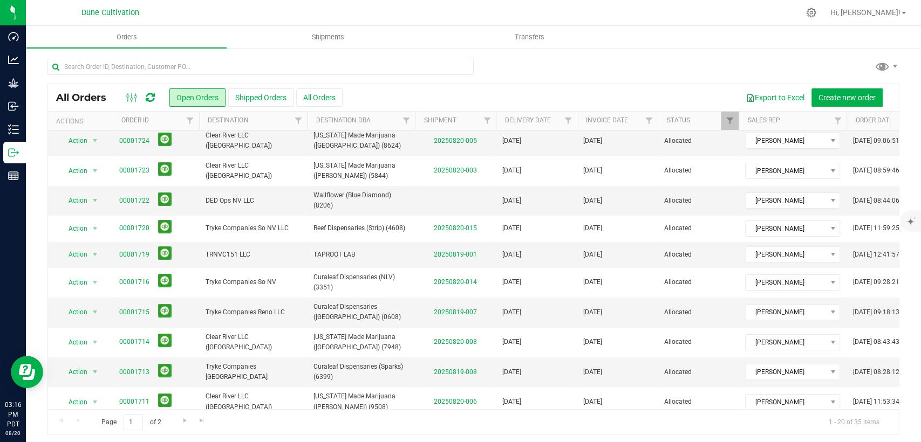
scroll to position [120, 0]
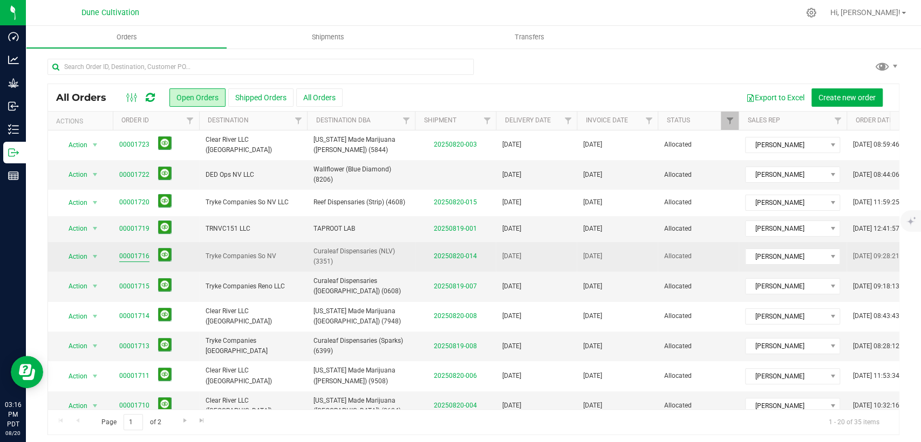
click at [135, 256] on link "00001716" at bounding box center [134, 256] width 30 height 10
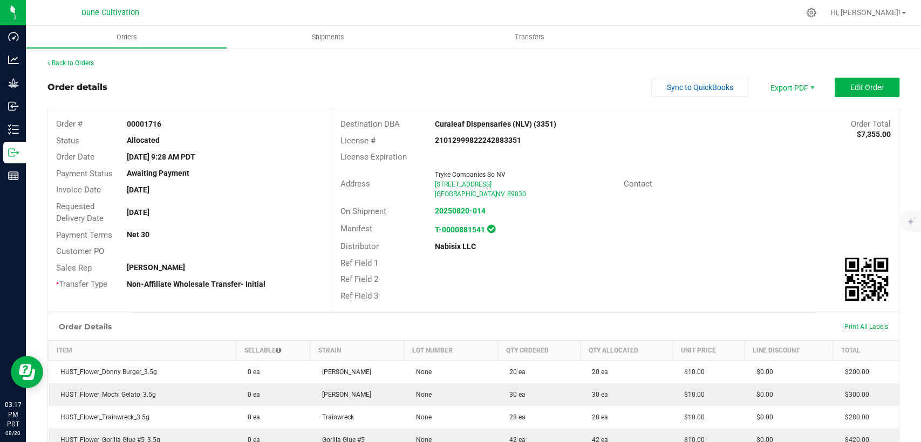
drag, startPoint x: 880, startPoint y: 135, endPoint x: 851, endPoint y: 134, distance: 29.7
click at [857, 134] on strong "$7,355.00" at bounding box center [874, 134] width 34 height 9
copy strong "7,355.00"
click at [71, 61] on link "Back to Orders" at bounding box center [70, 63] width 46 height 8
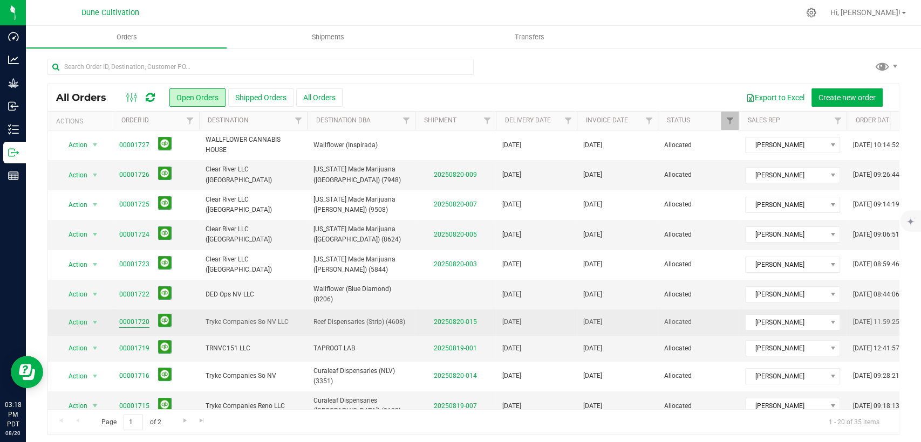
click at [138, 325] on link "00001720" at bounding box center [134, 322] width 30 height 10
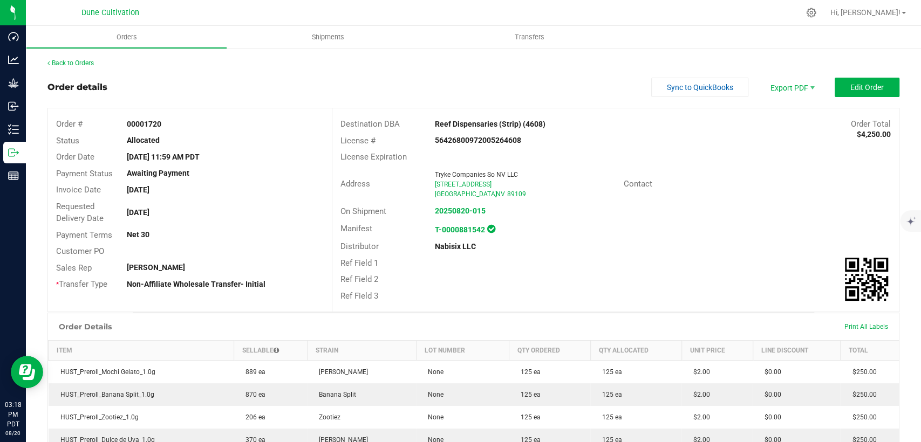
drag, startPoint x: 880, startPoint y: 134, endPoint x: 851, endPoint y: 135, distance: 29.1
click at [857, 135] on strong "$4,250.00" at bounding box center [874, 134] width 34 height 9
click at [84, 64] on link "Back to Orders" at bounding box center [70, 63] width 46 height 8
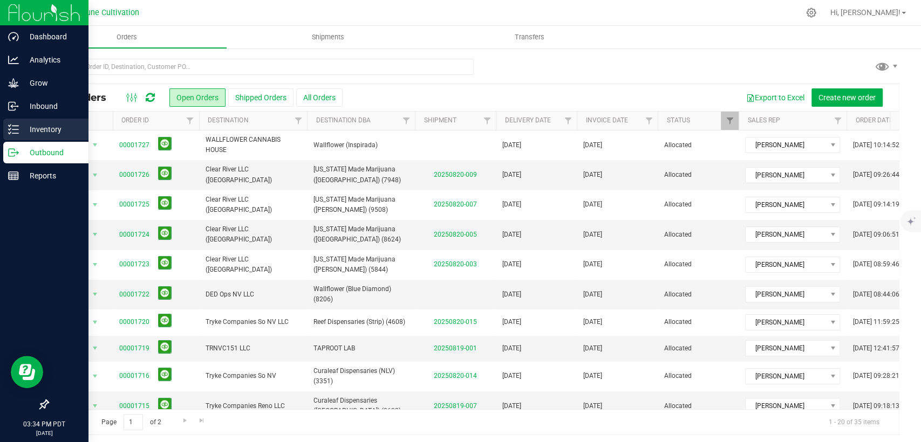
click at [30, 126] on p "Inventory" at bounding box center [51, 129] width 65 height 13
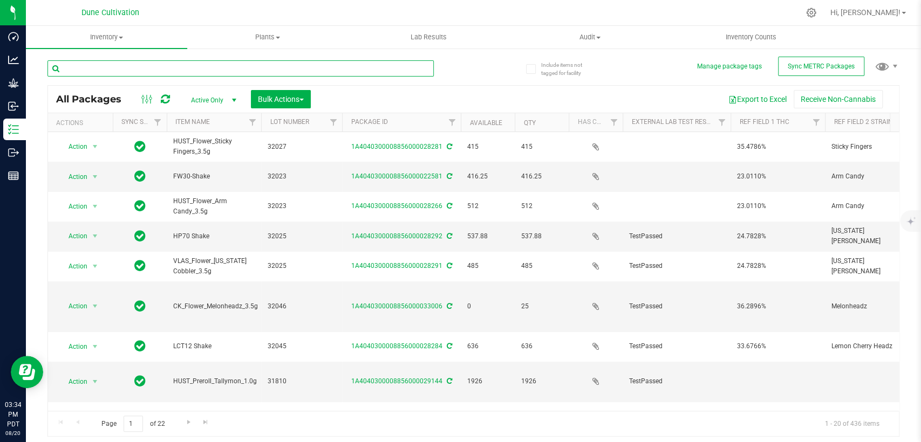
click at [200, 69] on input "text" at bounding box center [240, 68] width 386 height 16
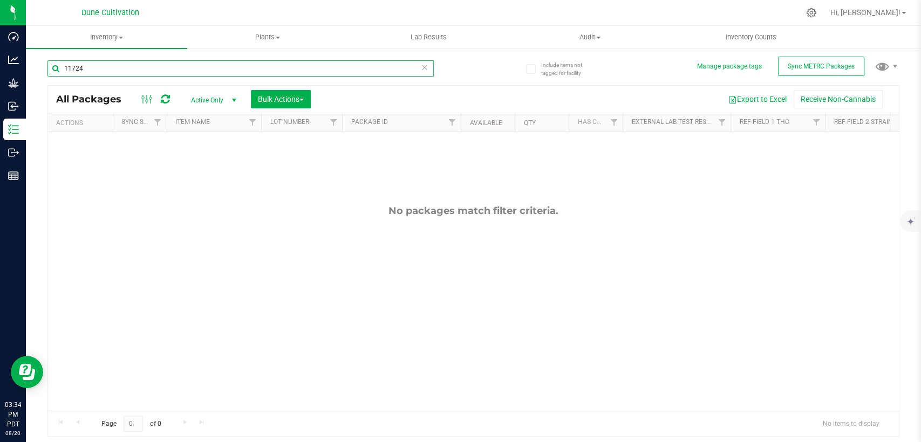
type input "11724"
click at [230, 99] on span "select" at bounding box center [234, 100] width 9 height 9
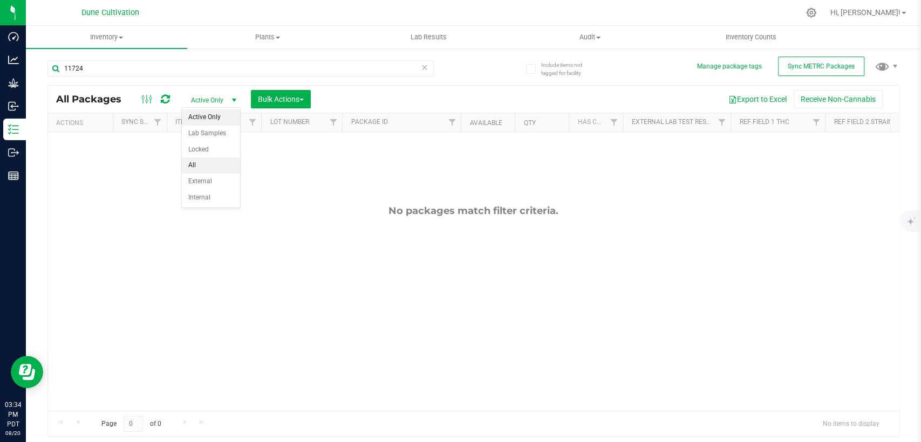
click at [212, 162] on li "All" at bounding box center [211, 166] width 58 height 16
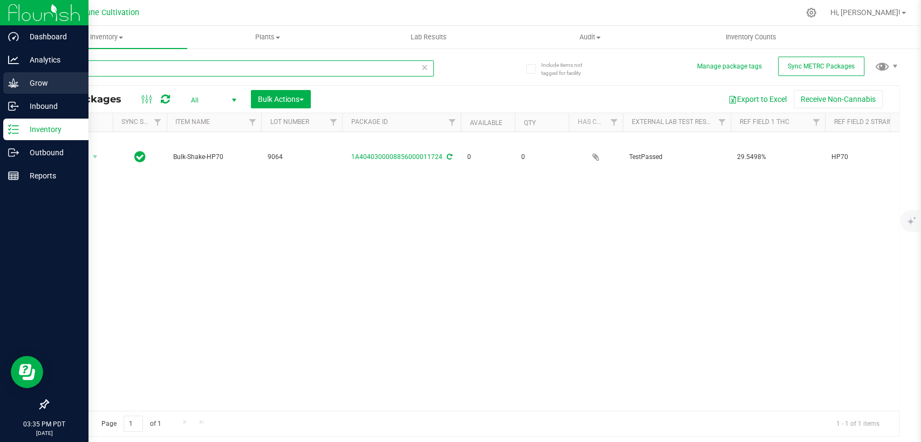
drag, startPoint x: 93, startPoint y: 67, endPoint x: 12, endPoint y: 74, distance: 80.6
click at [16, 73] on div "Dashboard Analytics Grow Inbound Inventory Outbound Reports 03:35 PM PDT 08/20/…" at bounding box center [460, 221] width 921 height 442
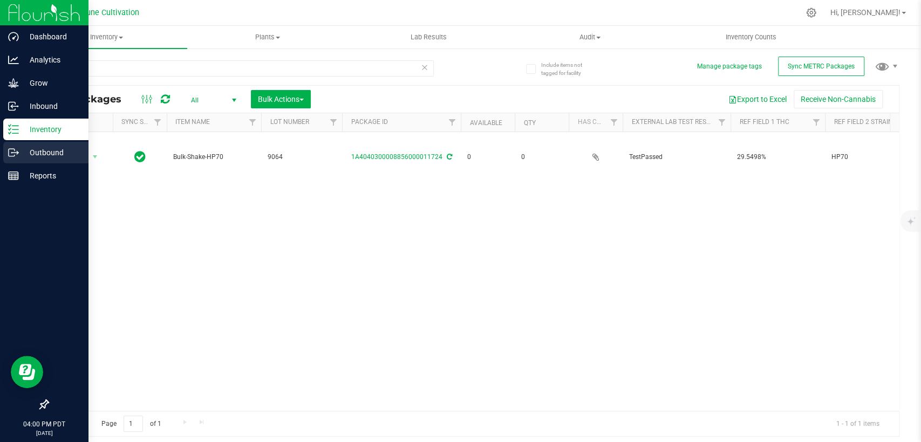
click at [22, 145] on div "Outbound" at bounding box center [45, 153] width 85 height 22
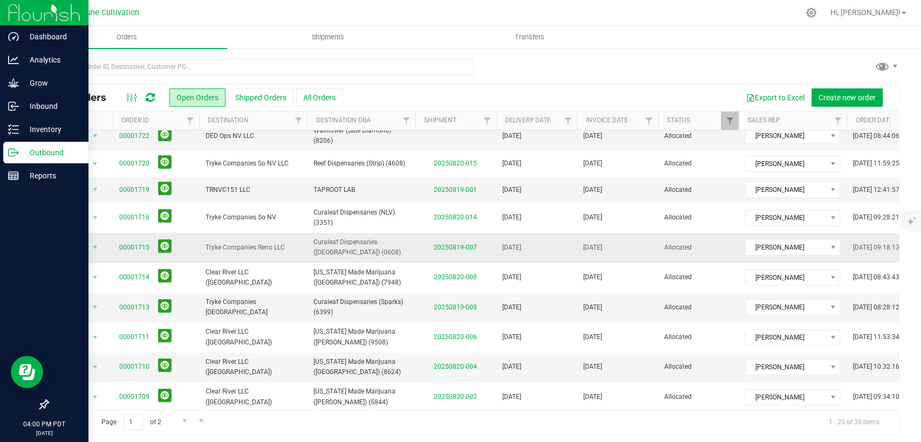
scroll to position [180, 0]
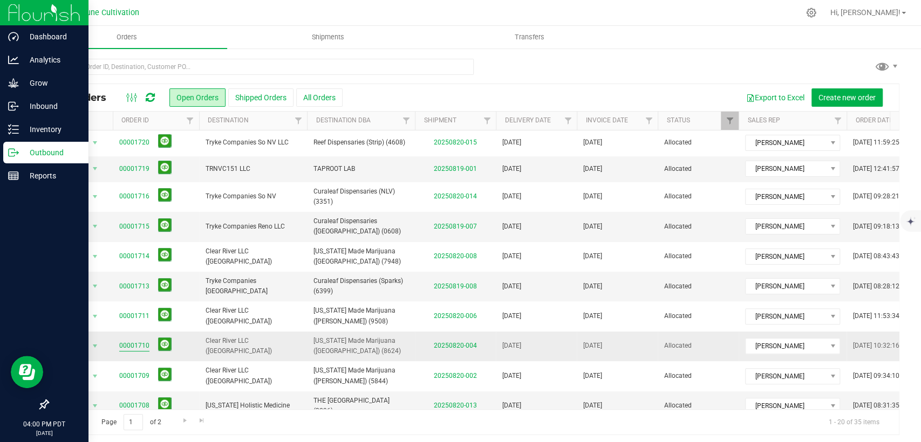
click at [132, 343] on link "00001710" at bounding box center [134, 346] width 30 height 10
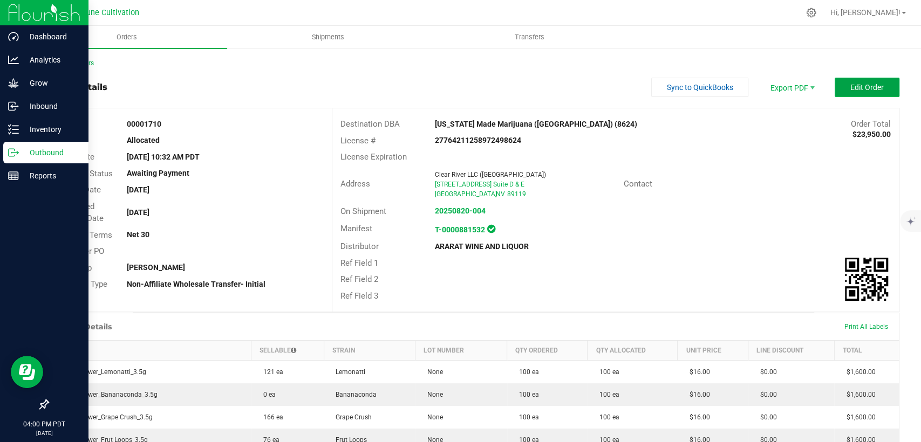
click at [850, 84] on span "Edit Order" at bounding box center [866, 87] width 33 height 9
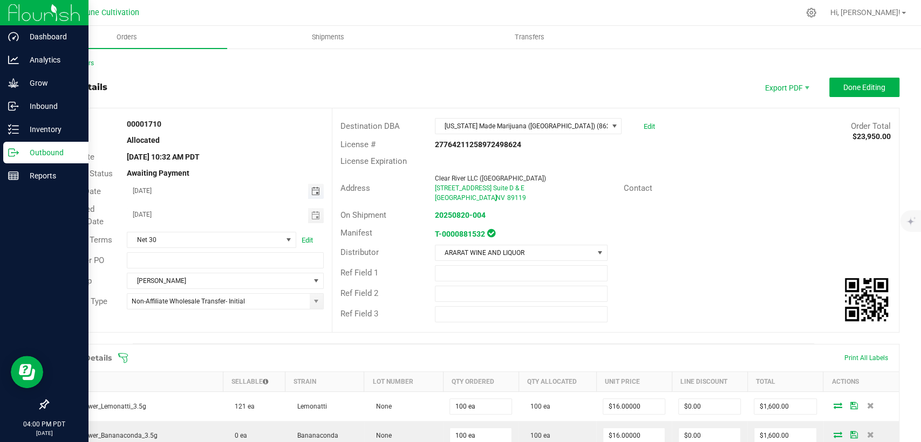
click at [311, 192] on span "Toggle calendar" at bounding box center [315, 191] width 9 height 9
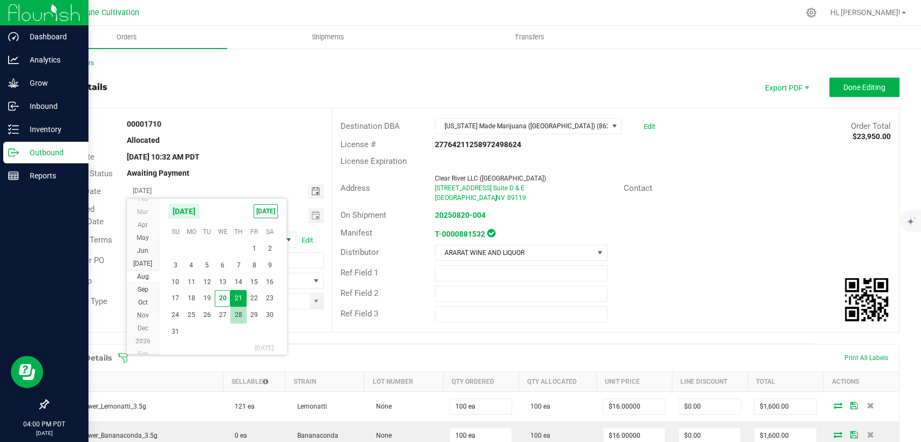
click at [236, 309] on span "28" at bounding box center [238, 315] width 16 height 17
type input "08/28/2025"
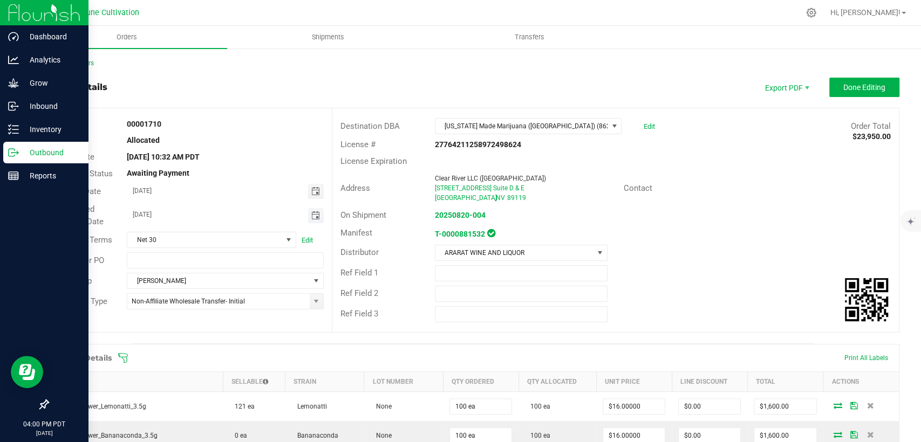
click at [314, 214] on span "Toggle calendar" at bounding box center [315, 215] width 9 height 9
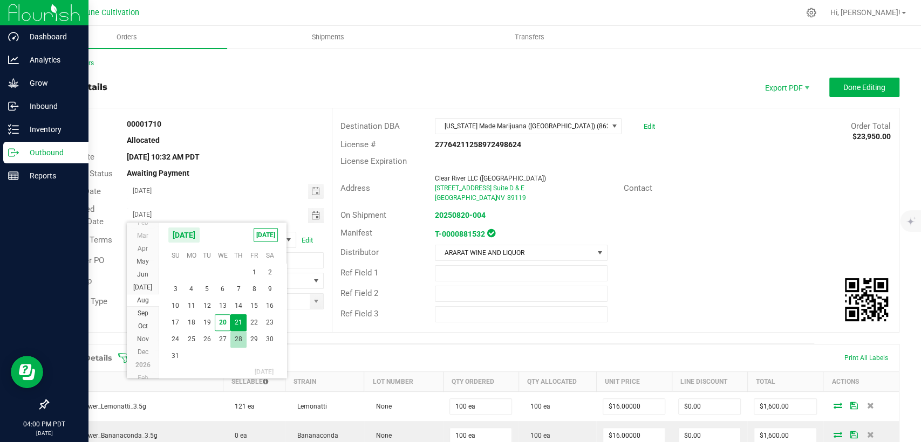
click at [242, 337] on span "28" at bounding box center [238, 339] width 16 height 17
type input "08/28/2025"
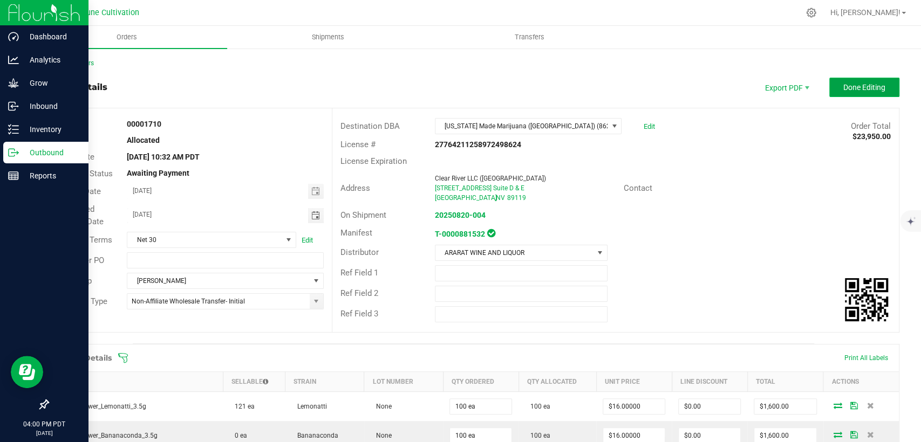
click at [844, 79] on button "Done Editing" at bounding box center [864, 87] width 70 height 19
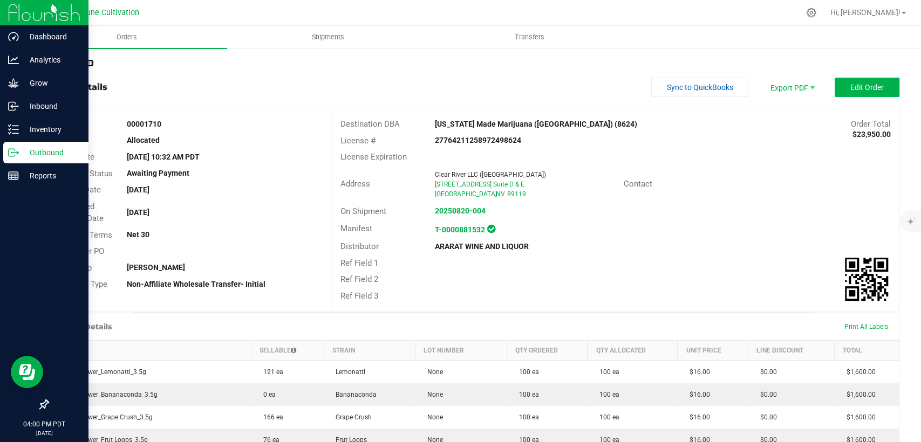
click at [78, 61] on link "Back to Orders" at bounding box center [70, 63] width 46 height 8
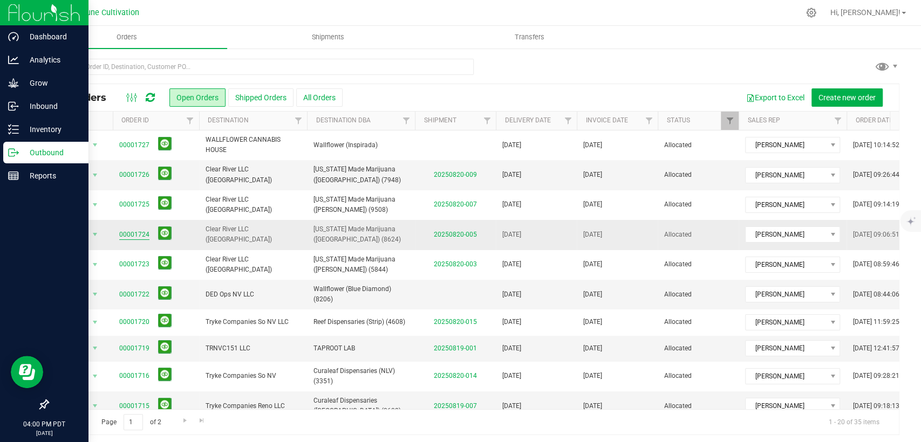
click at [138, 237] on link "00001724" at bounding box center [134, 235] width 30 height 10
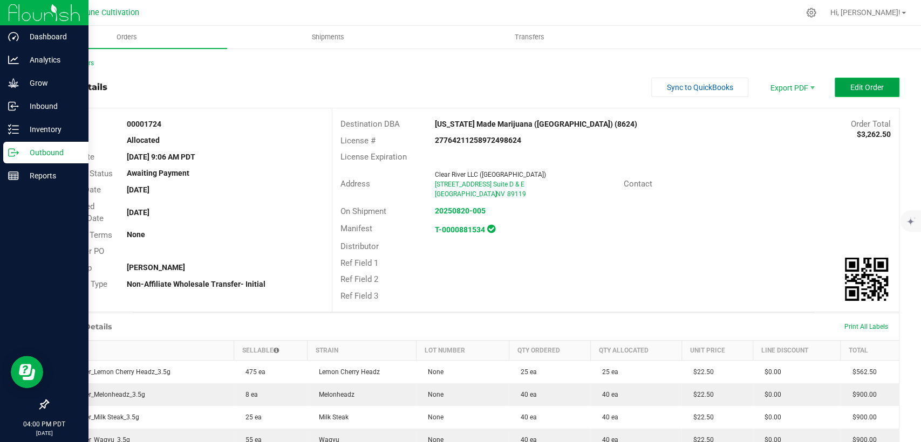
click at [850, 86] on span "Edit Order" at bounding box center [866, 87] width 33 height 9
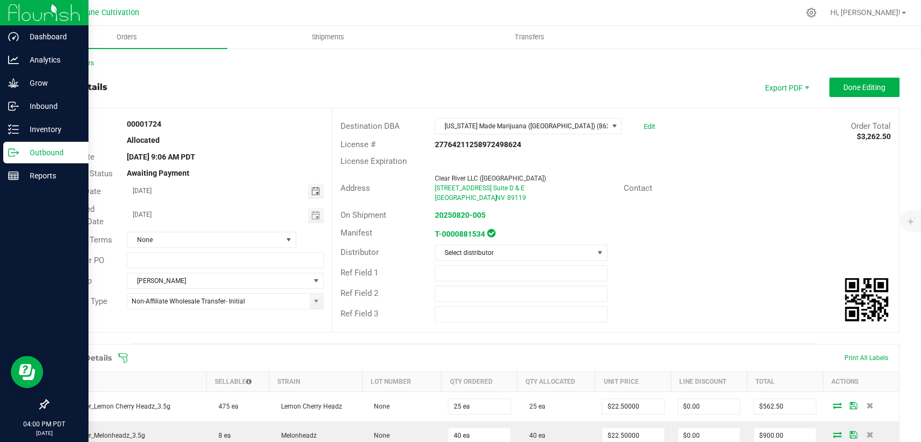
click at [311, 189] on span "Toggle calendar" at bounding box center [315, 191] width 9 height 9
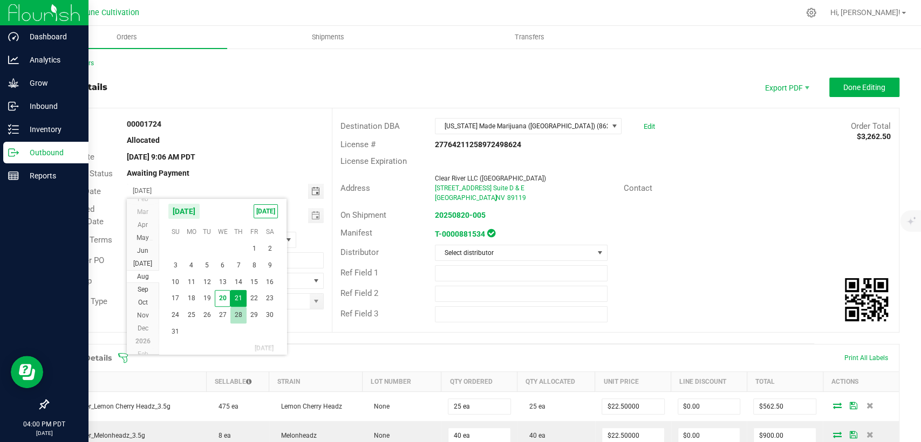
click at [237, 313] on span "28" at bounding box center [238, 315] width 16 height 17
type input "08/28/2025"
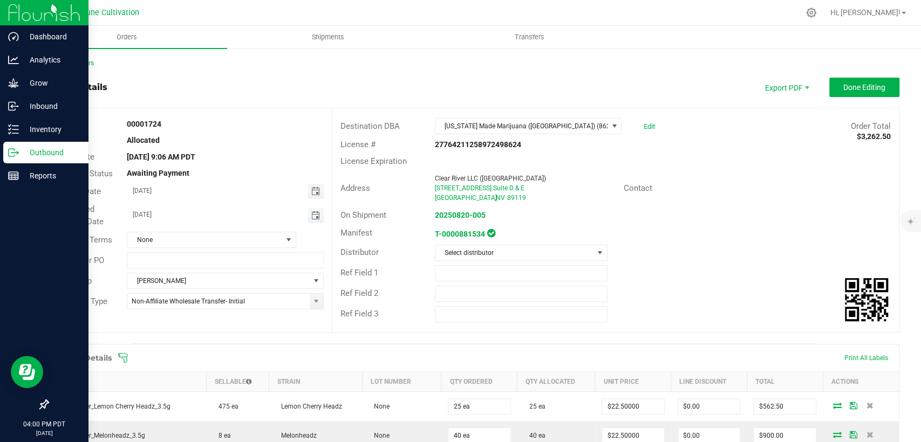
click at [315, 215] on span "Toggle calendar" at bounding box center [315, 215] width 9 height 9
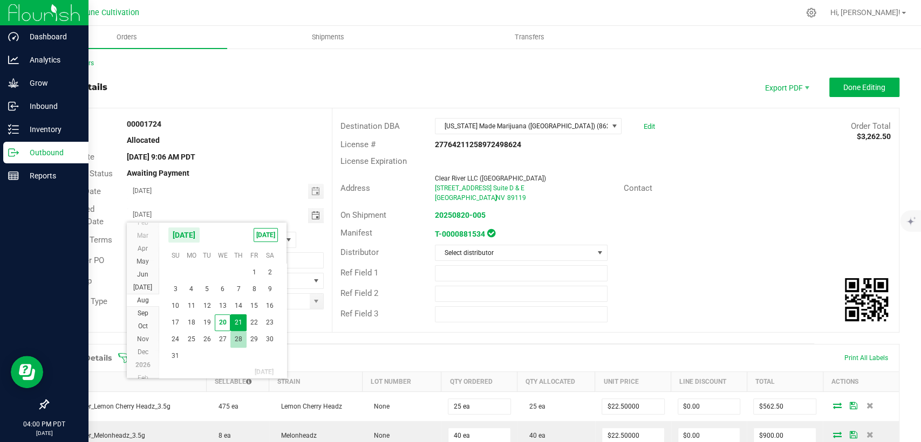
click at [237, 339] on span "28" at bounding box center [238, 339] width 16 height 17
type input "08/28/2025"
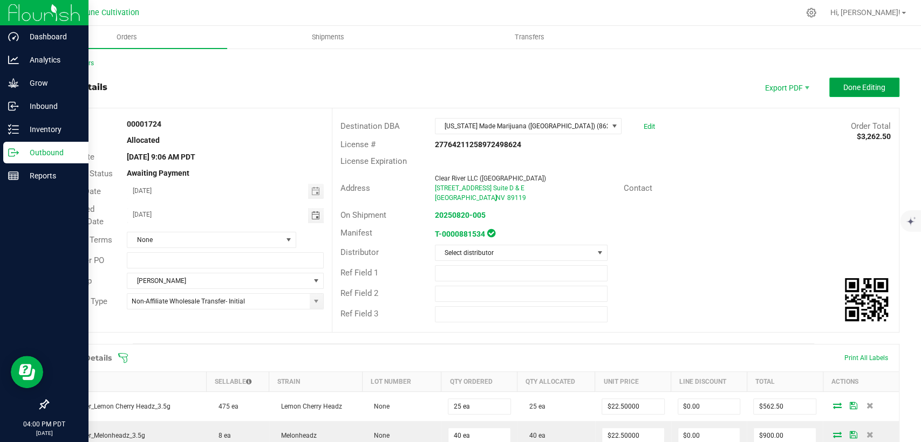
click at [841, 93] on button "Done Editing" at bounding box center [864, 87] width 70 height 19
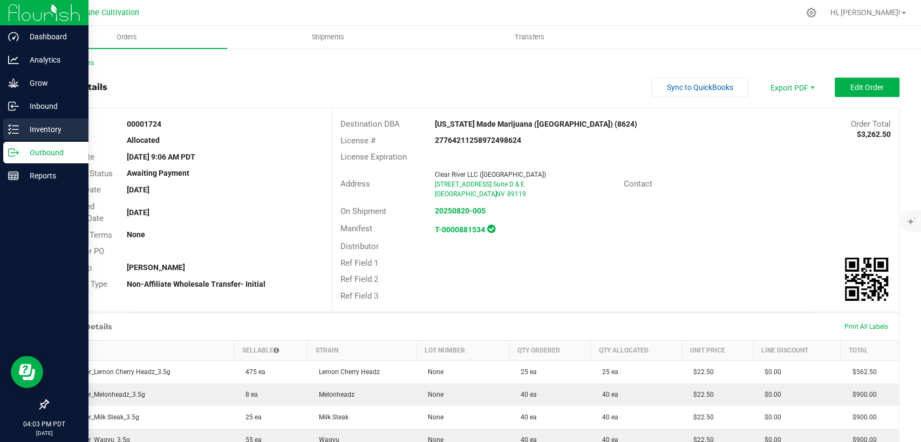
click at [45, 126] on p "Inventory" at bounding box center [51, 129] width 65 height 13
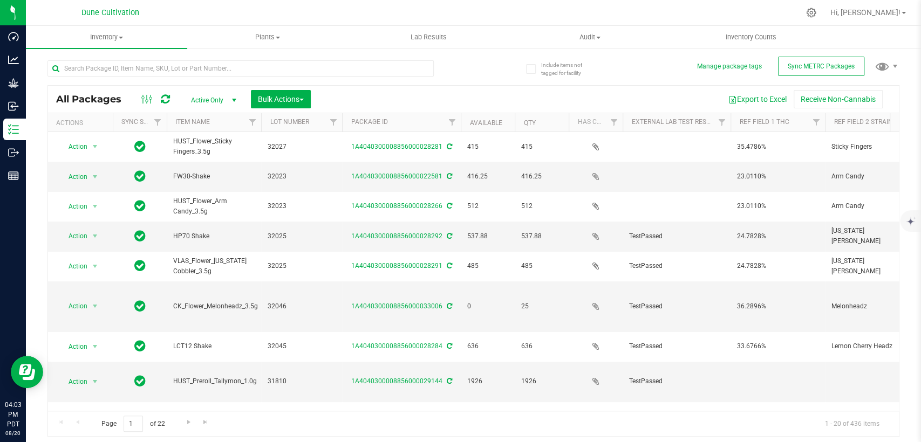
click at [223, 102] on span "Active Only" at bounding box center [211, 100] width 59 height 15
click at [195, 166] on li "All" at bounding box center [211, 166] width 58 height 16
click at [161, 74] on input "text" at bounding box center [240, 68] width 386 height 16
type input "31840"
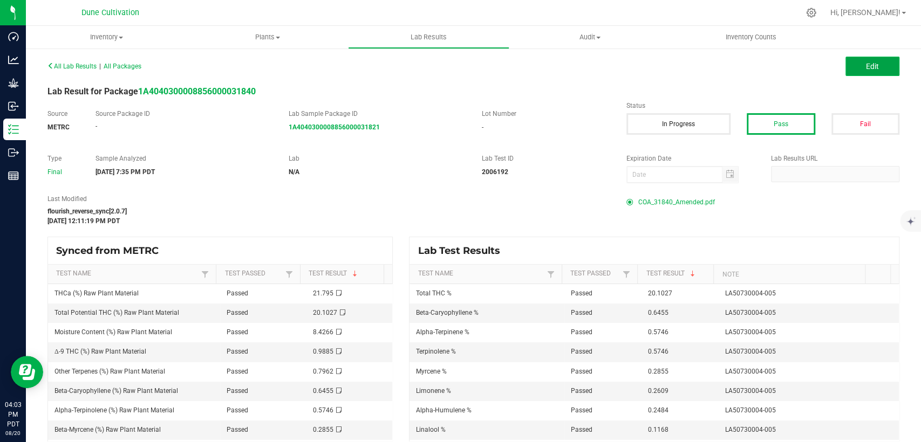
click at [848, 65] on button "Edit" at bounding box center [872, 66] width 54 height 19
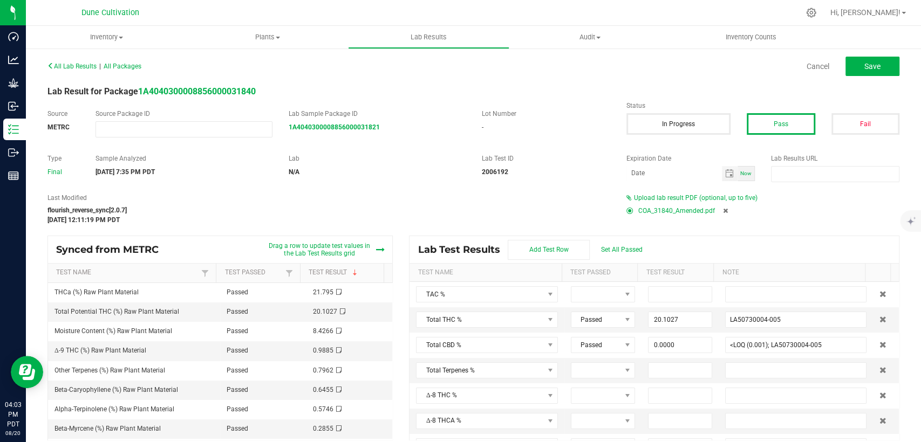
click at [723, 209] on icon at bounding box center [725, 211] width 5 height 6
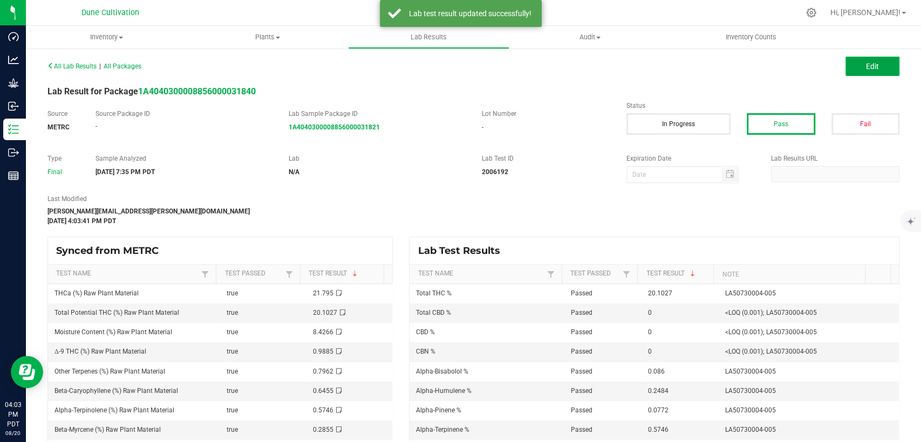
click at [866, 63] on span "Edit" at bounding box center [872, 66] width 13 height 9
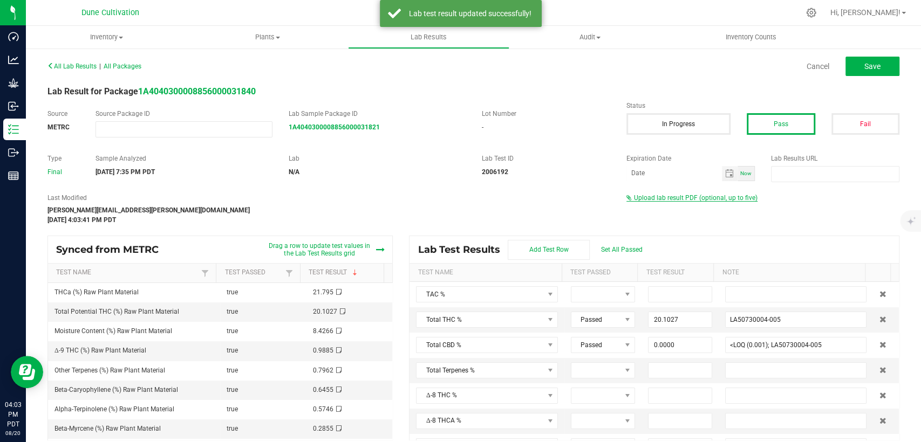
click at [673, 199] on span "Upload lab result PDF (optional, up to five)" at bounding box center [696, 198] width 124 height 8
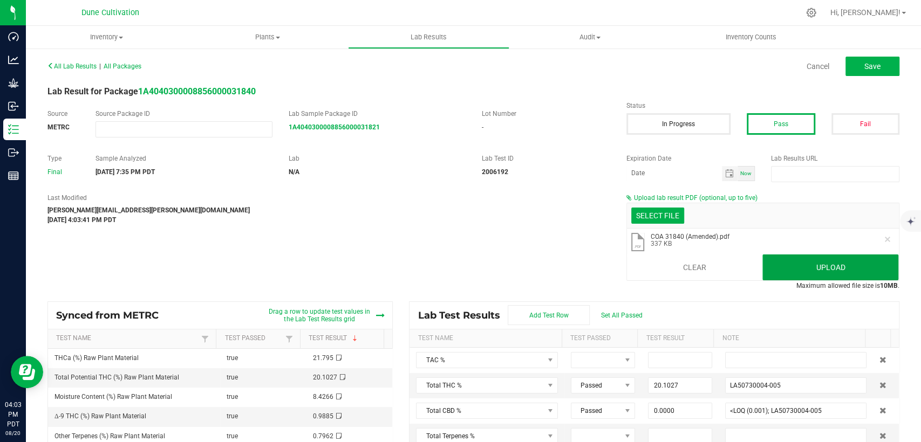
click at [831, 269] on button "Upload" at bounding box center [830, 268] width 136 height 26
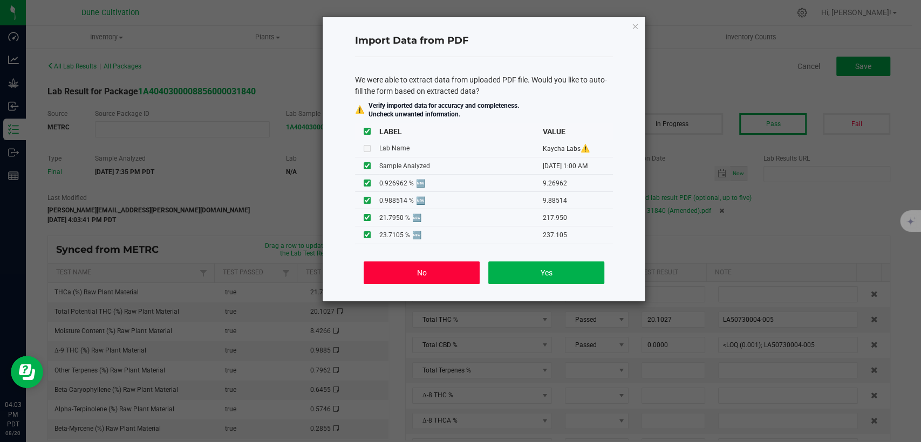
click at [436, 267] on button "No" at bounding box center [422, 273] width 116 height 23
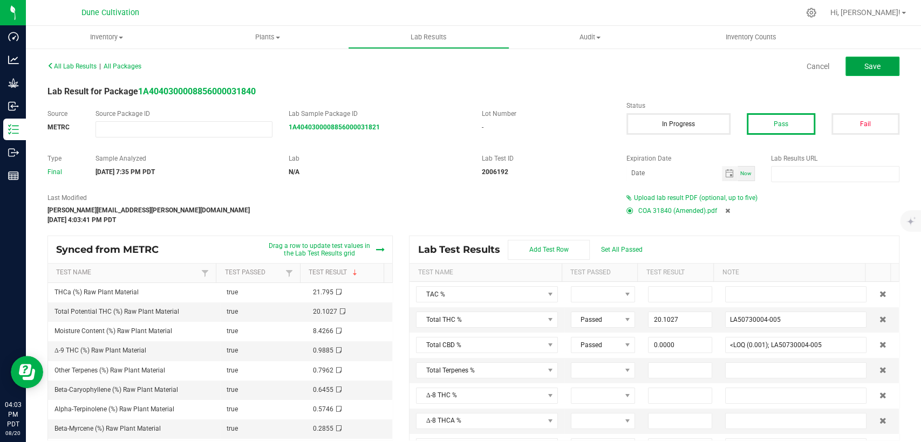
click at [845, 70] on button "Save" at bounding box center [872, 66] width 54 height 19
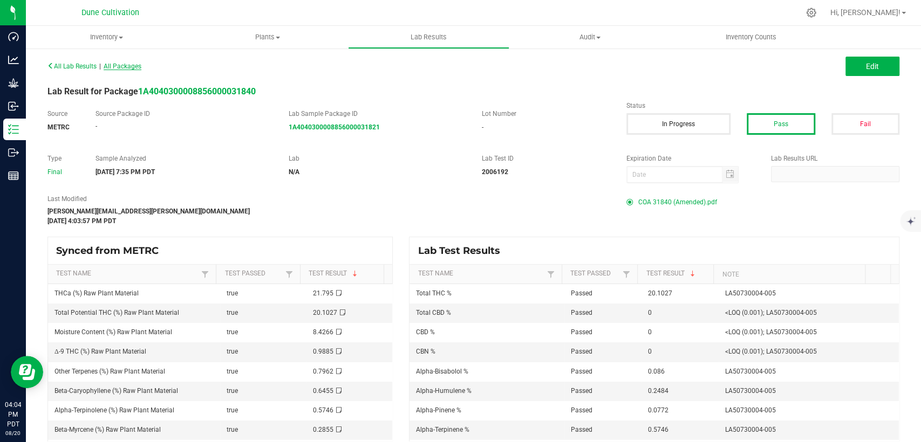
click at [123, 66] on span "All Packages" at bounding box center [123, 67] width 38 height 8
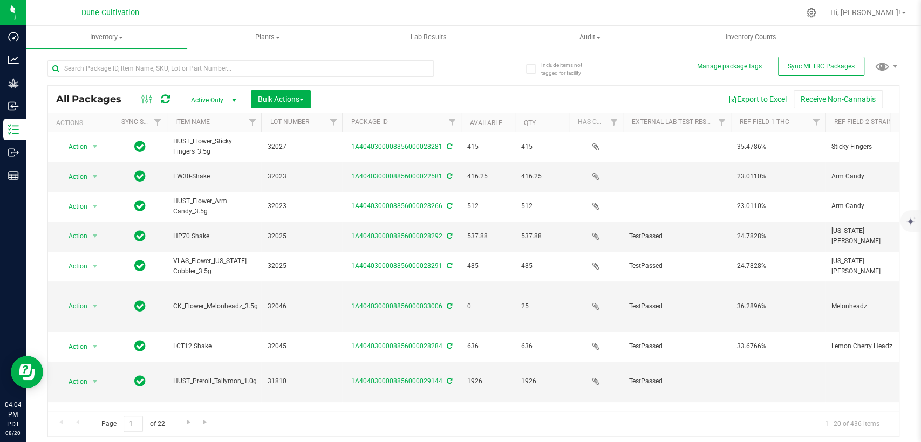
click at [232, 99] on span "select" at bounding box center [234, 100] width 9 height 9
click at [207, 165] on li "All" at bounding box center [211, 166] width 58 height 16
click at [180, 66] on input "text" at bounding box center [240, 68] width 386 height 16
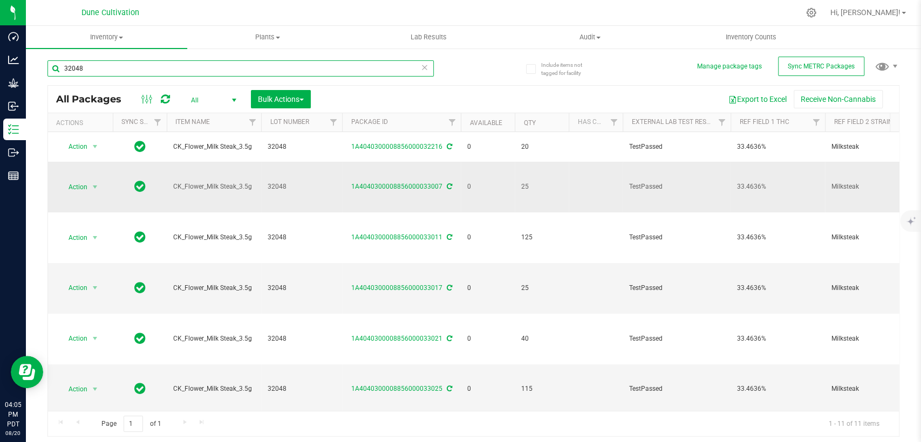
scroll to position [53, 0]
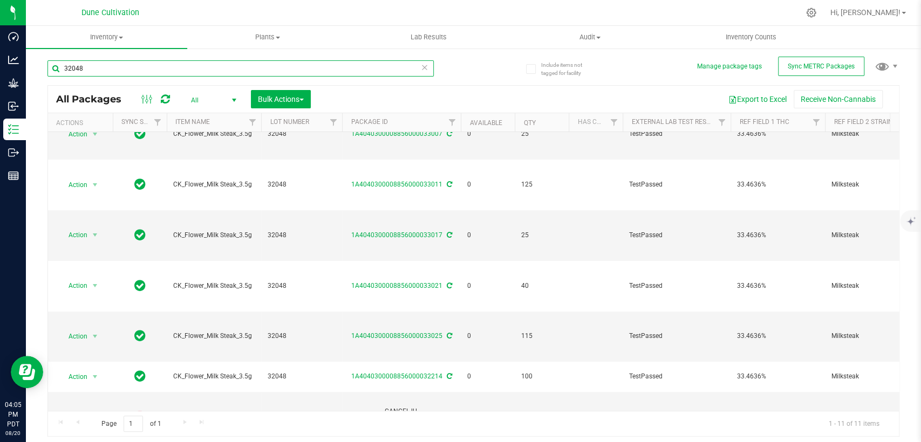
type input "32048"
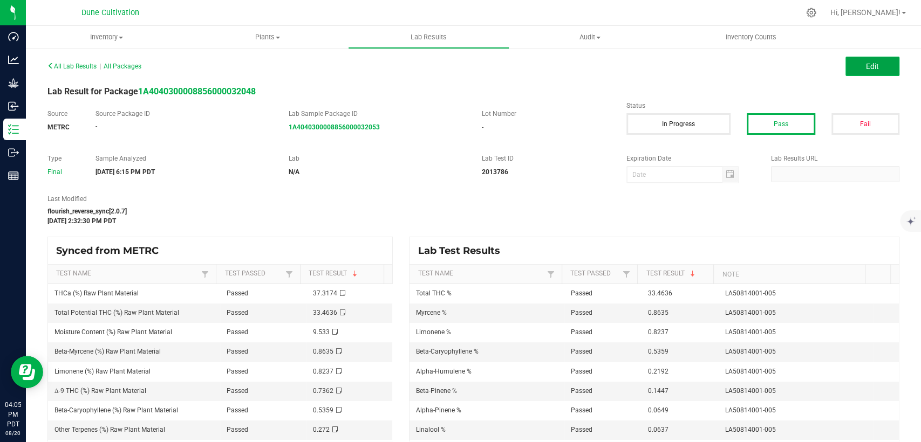
click at [848, 70] on button "Edit" at bounding box center [872, 66] width 54 height 19
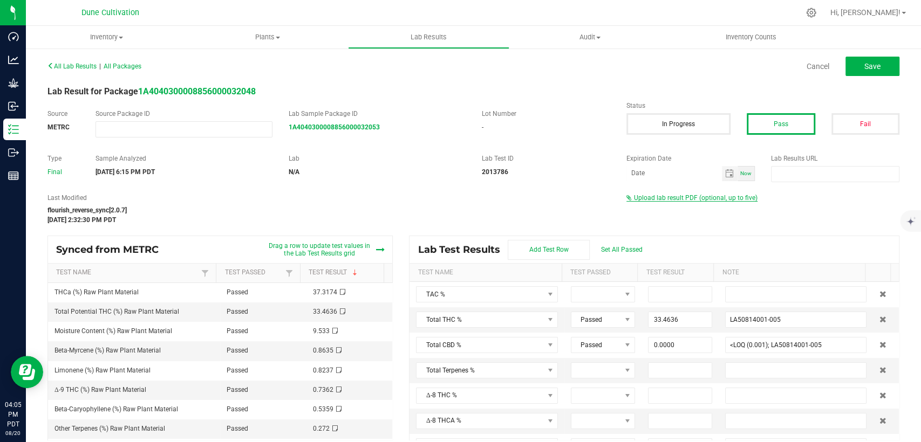
click at [677, 194] on span "Upload lab result PDF (optional, up to five)" at bounding box center [696, 198] width 124 height 8
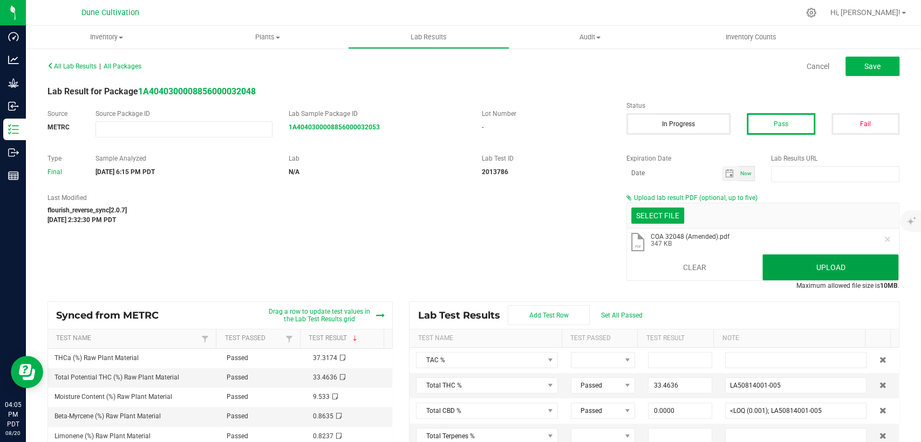
drag, startPoint x: 769, startPoint y: 266, endPoint x: 612, endPoint y: 244, distance: 159.0
click at [769, 265] on button "Upload" at bounding box center [830, 268] width 136 height 26
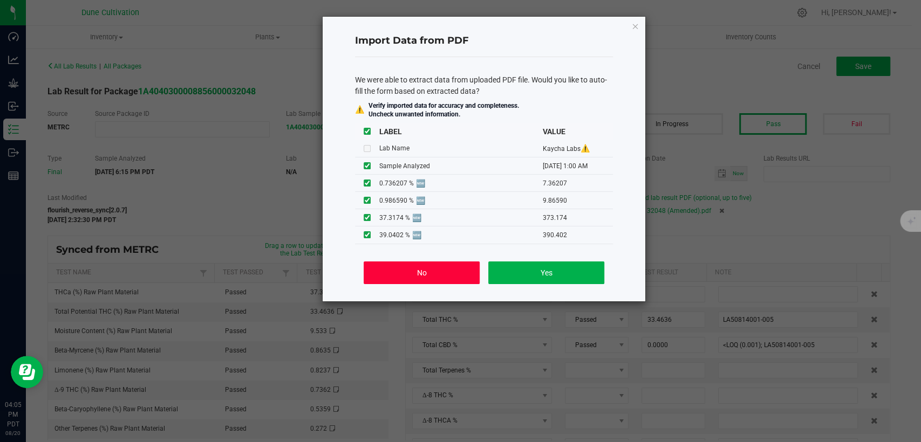
click at [451, 268] on button "No" at bounding box center [422, 273] width 116 height 23
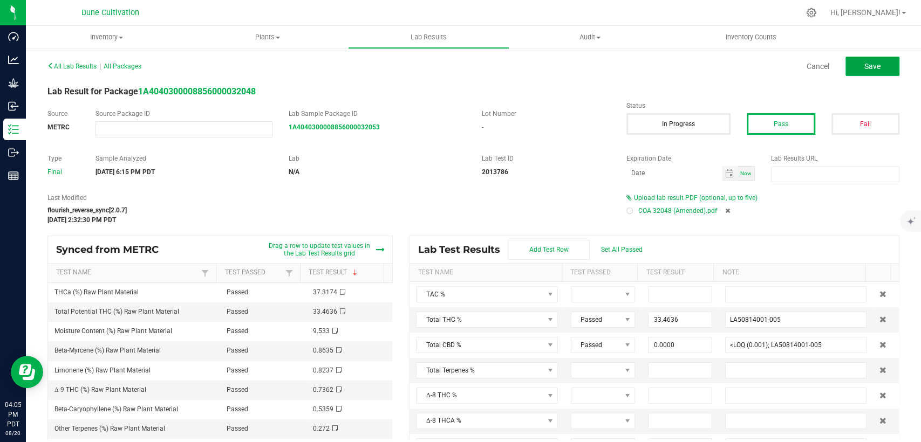
click at [870, 62] on span "Save" at bounding box center [872, 66] width 16 height 9
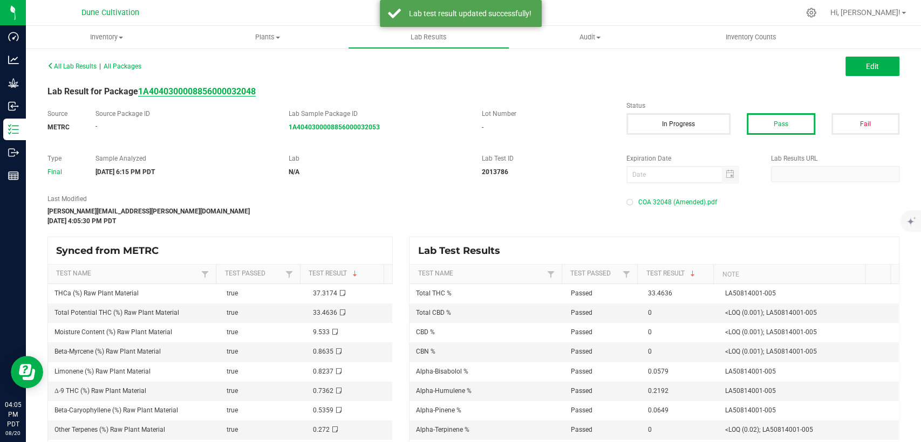
click at [233, 93] on strong "1A4040300008856000032048" at bounding box center [197, 91] width 118 height 10
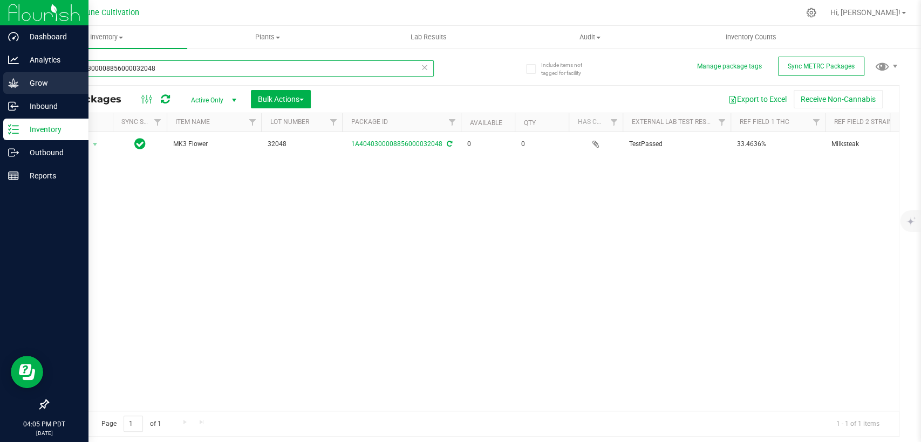
drag, startPoint x: 134, startPoint y: 64, endPoint x: 0, endPoint y: 83, distance: 135.6
click at [0, 83] on div "Dashboard Analytics Grow Inbound Inventory Outbound Reports 04:05 PM PDT 08/20/…" at bounding box center [460, 221] width 921 height 442
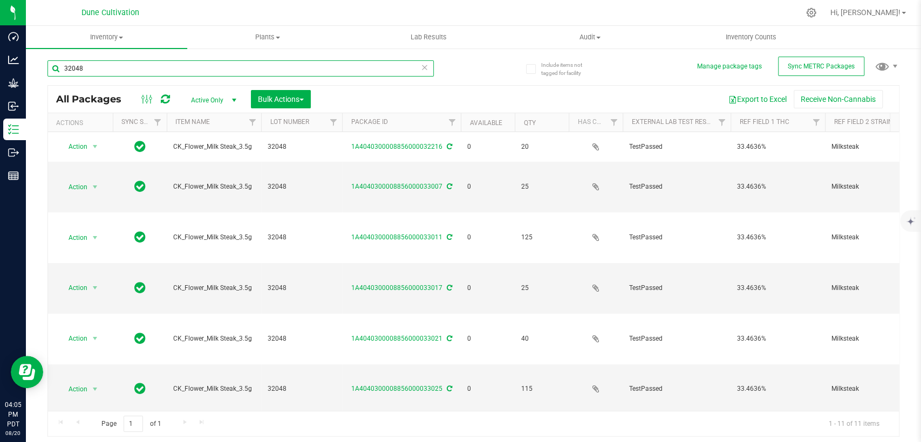
type input "32048"
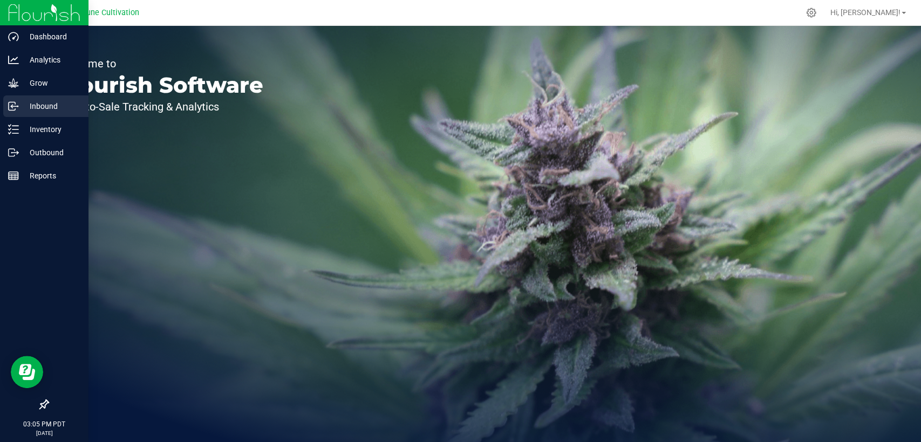
click at [33, 110] on p "Inbound" at bounding box center [51, 106] width 65 height 13
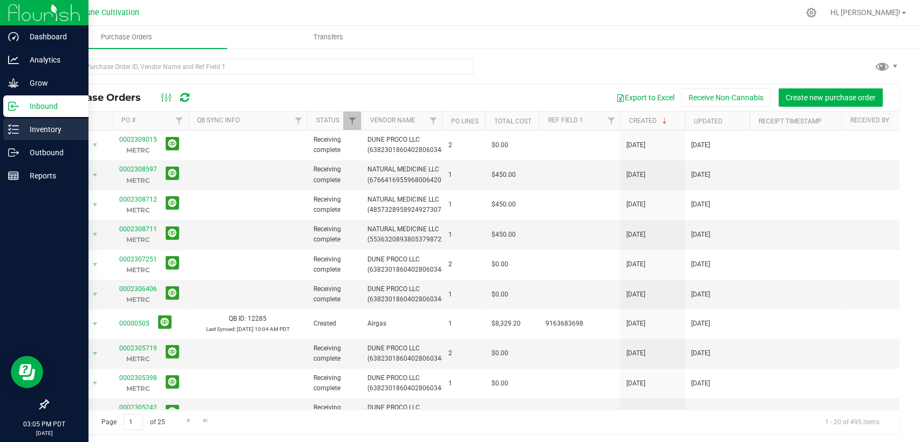
click at [39, 132] on p "Inventory" at bounding box center [51, 129] width 65 height 13
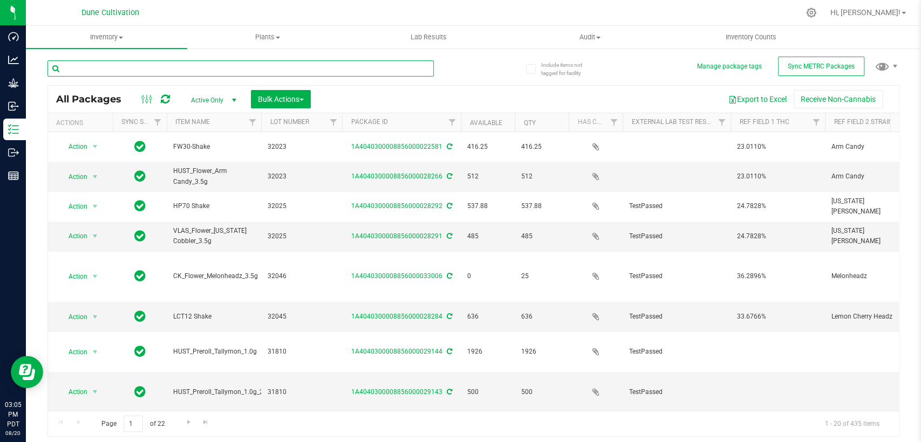
click at [218, 68] on input "text" at bounding box center [240, 68] width 386 height 16
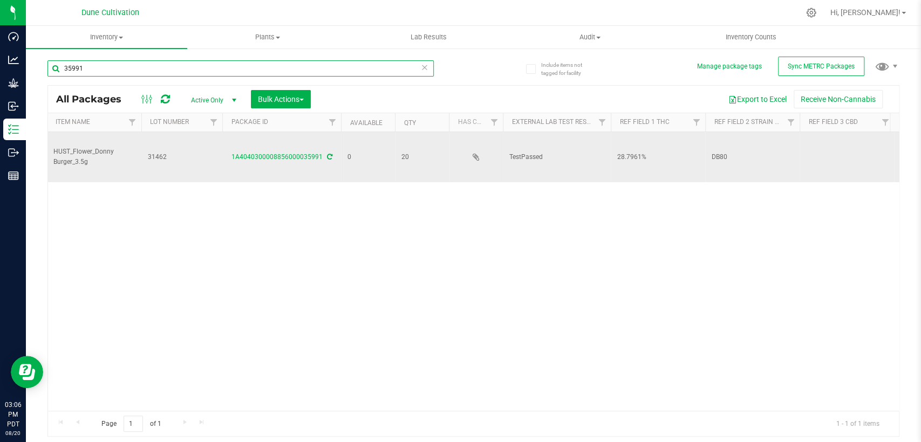
scroll to position [0, 60]
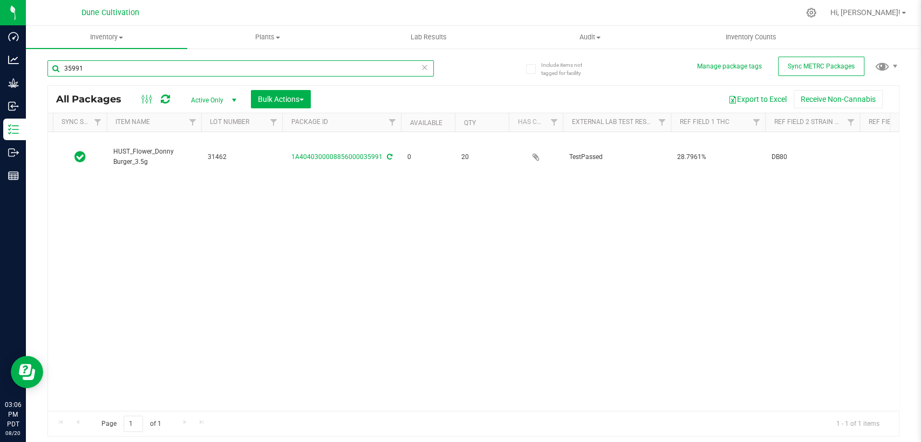
type input "35991"
